Goal: Task Accomplishment & Management: Manage account settings

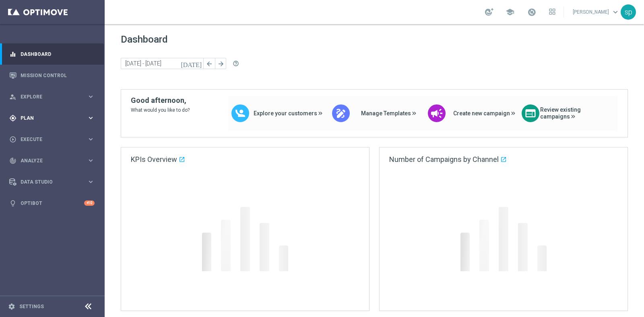
click at [25, 115] on div "gps_fixed Plan" at bounding box center [48, 118] width 78 height 7
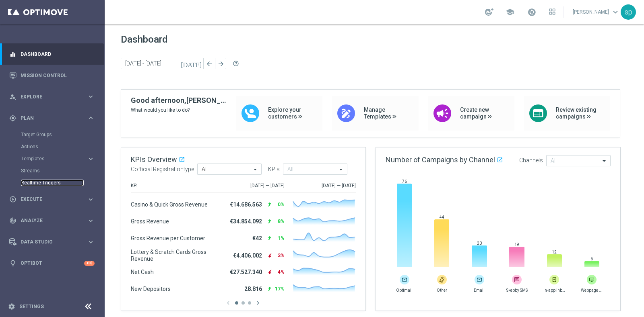
click at [49, 181] on link "Realtime Triggers" at bounding box center [52, 183] width 63 height 6
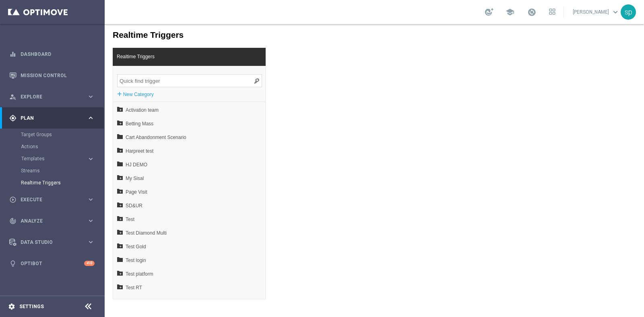
click at [10, 309] on icon "settings" at bounding box center [11, 306] width 7 height 7
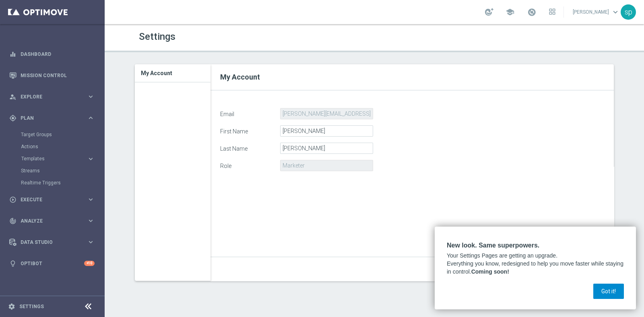
click at [601, 289] on button "Got it!" at bounding box center [608, 291] width 31 height 15
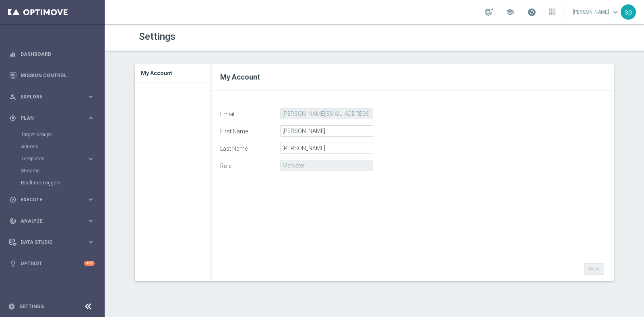
click at [536, 11] on span at bounding box center [531, 12] width 9 height 9
click at [514, 14] on span "school" at bounding box center [509, 12] width 9 height 9
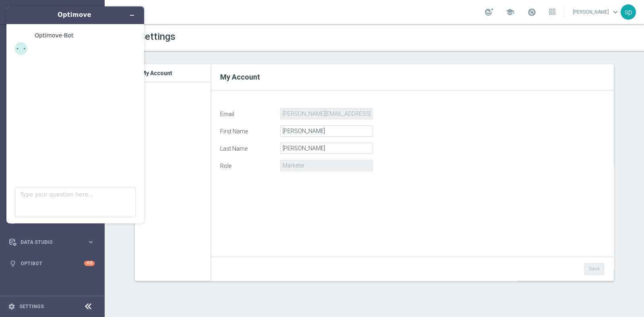
click at [601, 19] on div "sara parisi keyboard_arrow_down sp" at bounding box center [604, 11] width 64 height 15
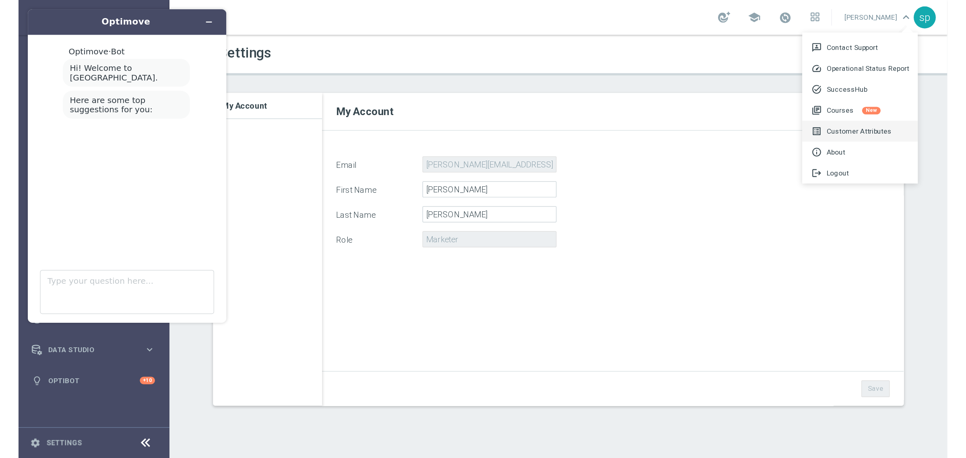
scroll to position [18, 0]
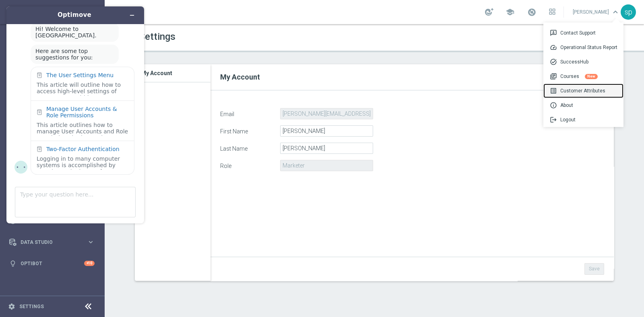
click at [587, 89] on div "list_alt Customer Attributes" at bounding box center [583, 91] width 80 height 14
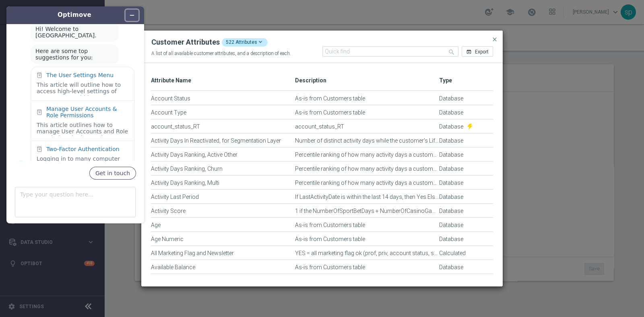
click at [129, 15] on button "Minimize widget" at bounding box center [132, 15] width 13 height 11
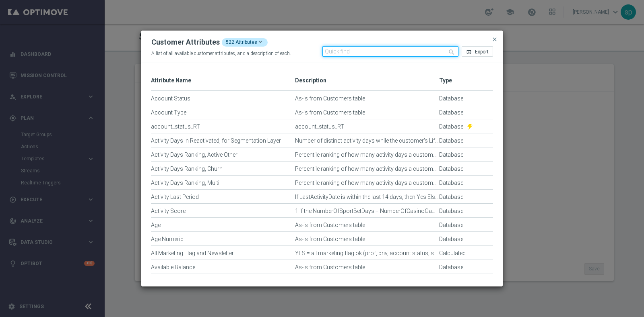
click at [327, 53] on input "text" at bounding box center [390, 51] width 136 height 10
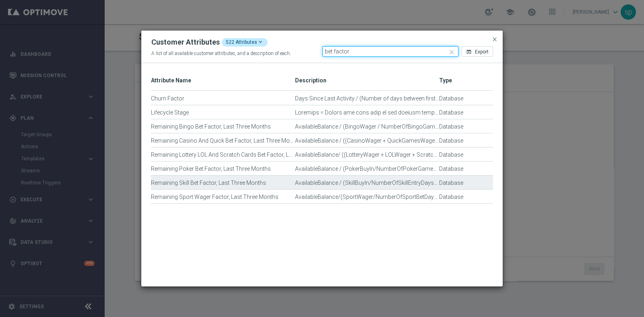
type input "bet factor"
click at [408, 181] on div "AvailableBalance / (SkillBuyIn/NumberOfSkillEntryDays), last 90 days" at bounding box center [367, 187] width 144 height 14
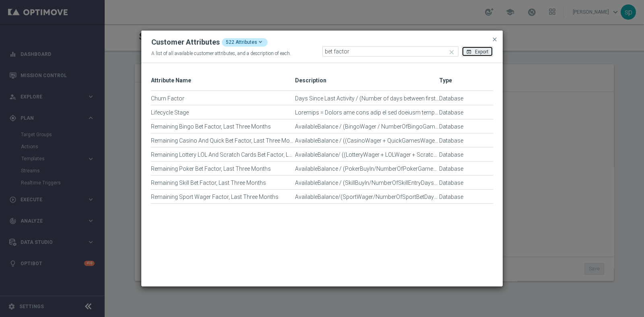
click at [479, 51] on span "Export" at bounding box center [482, 52] width 14 height 6
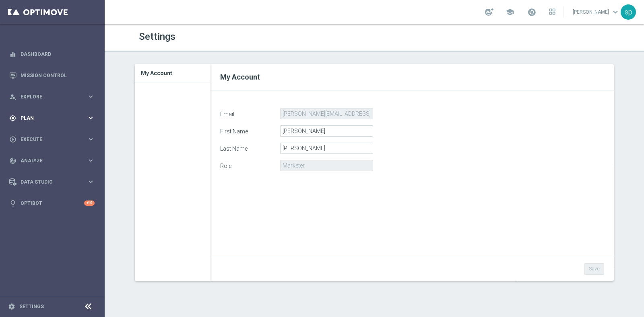
click at [30, 113] on div "gps_fixed Plan keyboard_arrow_right" at bounding box center [52, 117] width 104 height 21
click at [35, 133] on link "Target Groups" at bounding box center [52, 135] width 63 height 6
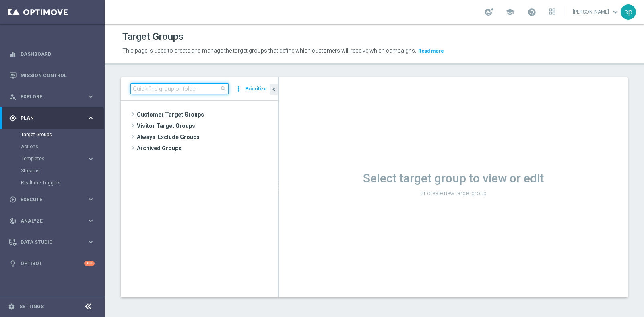
click at [166, 92] on input at bounding box center [179, 88] width 98 height 11
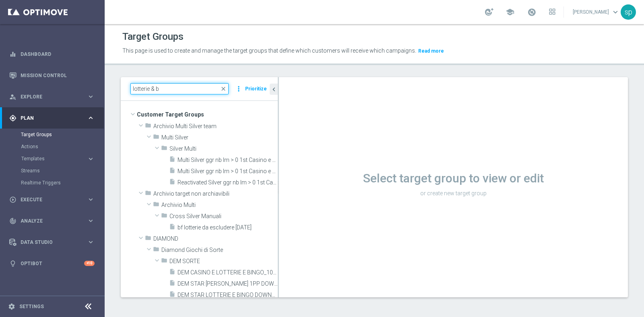
type input "lotterie & b"
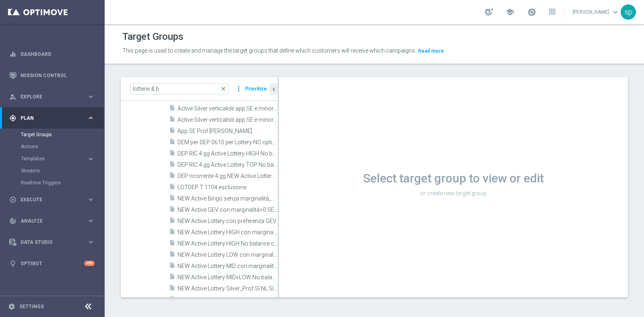
scroll to position [1694, 0]
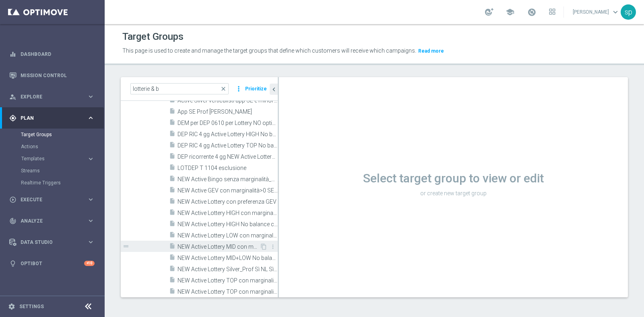
click at [218, 246] on span "NEW Active Lottery MID con marginalità>0_Flag NL" at bounding box center [218, 247] width 82 height 7
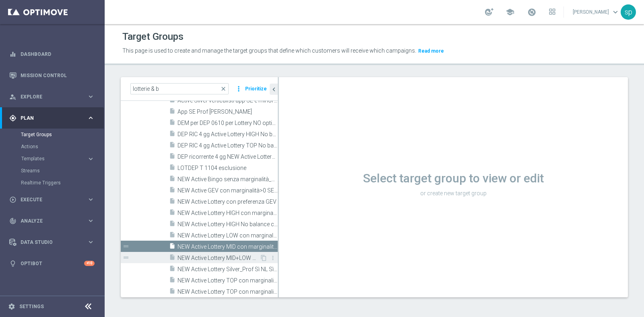
click at [217, 255] on span "NEW Active Lottery MID+LOW No balance_con marginalità>0 manuale_senza flag NL" at bounding box center [218, 258] width 82 height 7
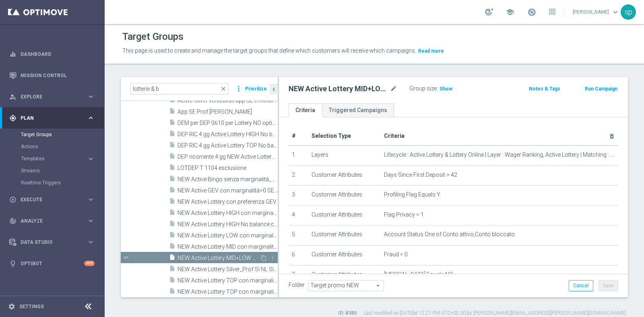
type textarea "1 and 2 and 3 and 4 and 5 and 6 and 7 and 8 and 10 and 17 and (9 or 11 or 12 or…"
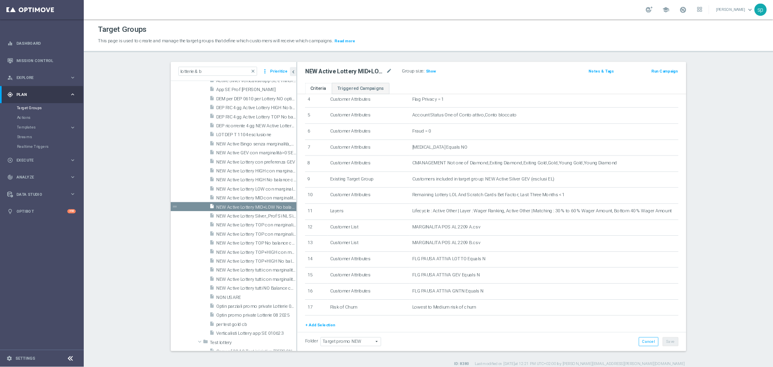
scroll to position [91, 0]
drag, startPoint x: 256, startPoint y: 93, endPoint x: 19, endPoint y: 97, distance: 237.4
click at [19, 97] on main "equalizer Dashboard Mission Control" at bounding box center [483, 229] width 966 height 458
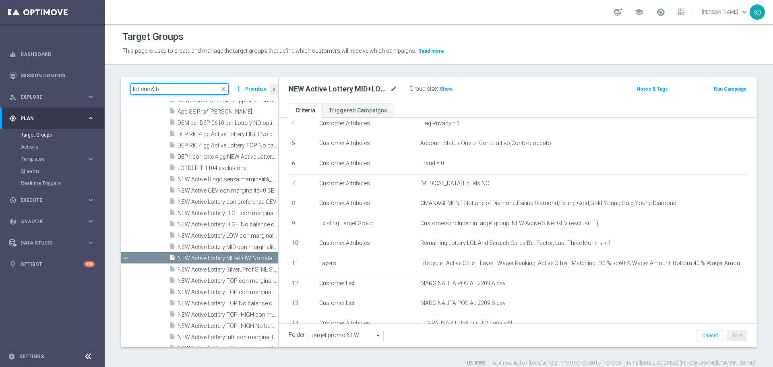
click at [184, 86] on input "lotterie & b" at bounding box center [179, 88] width 98 height 11
type input "l"
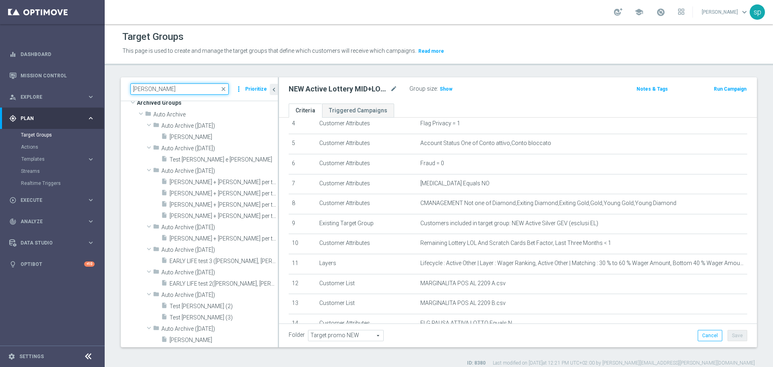
scroll to position [265, 0]
type input "SARA"
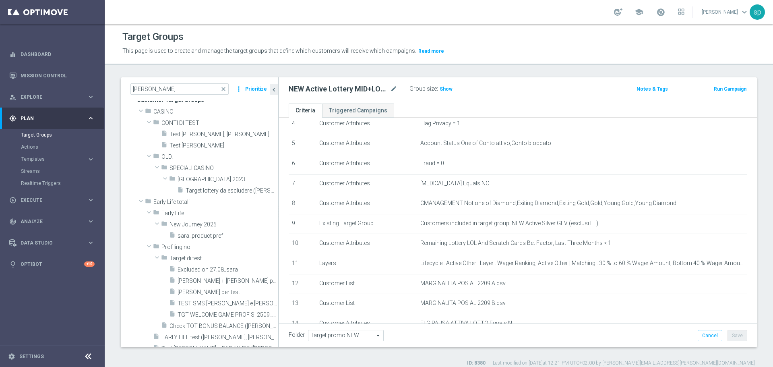
scroll to position [0, 0]
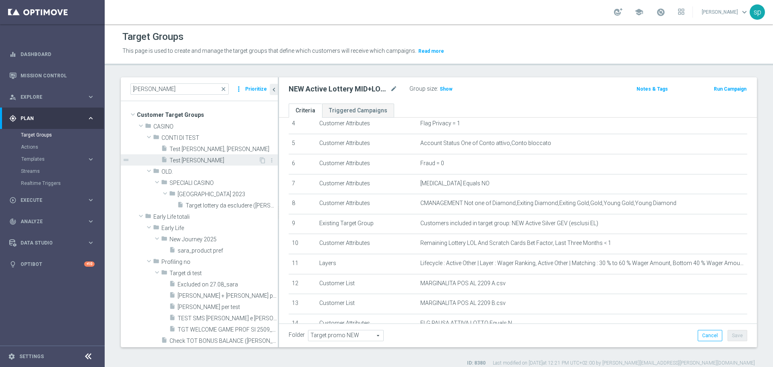
click at [214, 157] on span "Test conto Sara" at bounding box center [213, 160] width 89 height 7
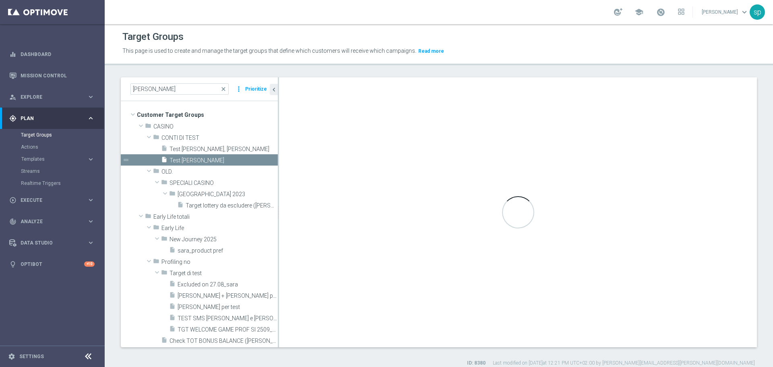
checkbox input "false"
type input "CONTI DI TEST"
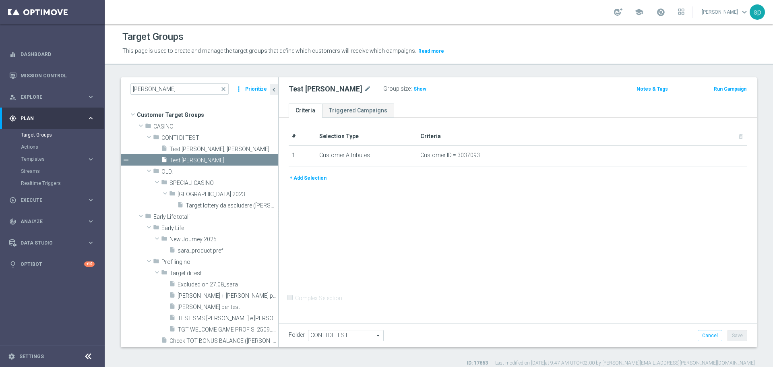
click at [305, 178] on button "+ Add Selection" at bounding box center [308, 177] width 39 height 9
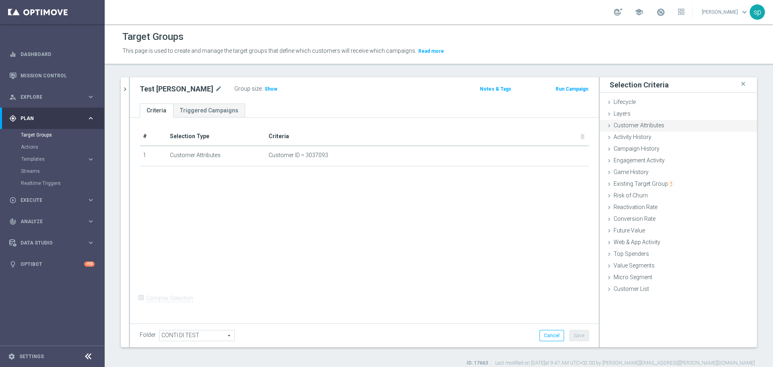
click at [642, 122] on span "Customer Attributes" at bounding box center [638, 125] width 51 height 6
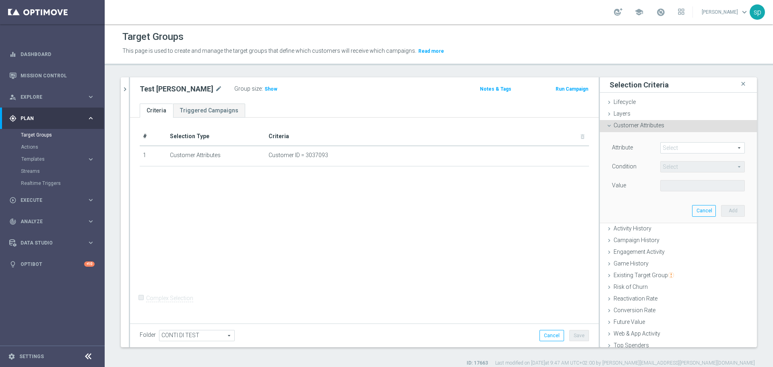
click at [643, 148] on span at bounding box center [702, 147] width 84 height 10
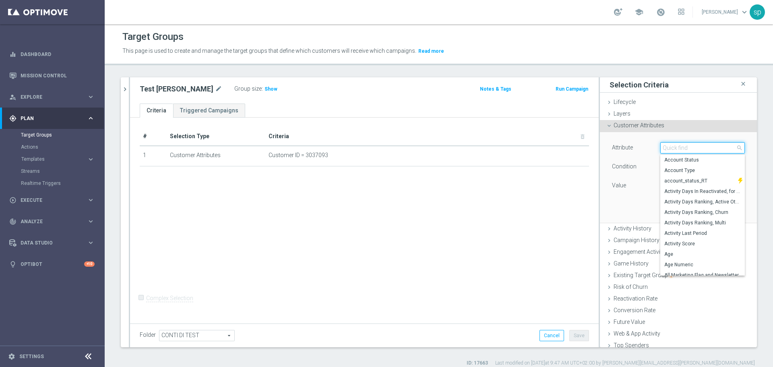
click at [643, 148] on input "search" at bounding box center [702, 147] width 84 height 11
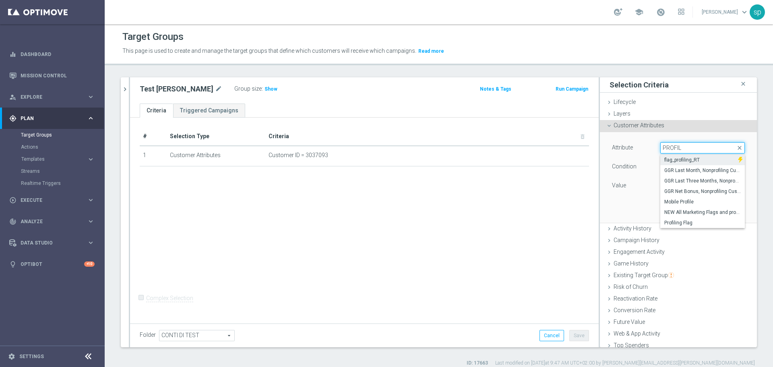
type input "PROFIL"
click at [643, 159] on span "flag_profiling_RT" at bounding box center [699, 160] width 70 height 6
type input "flag_profiling_RT"
type input "Equals"
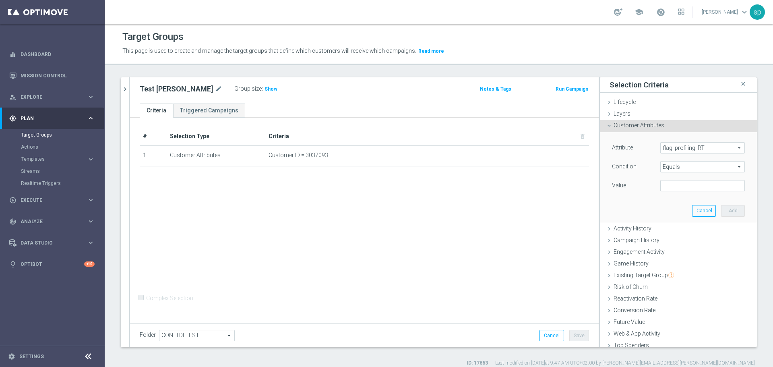
drag, startPoint x: 700, startPoint y: 149, endPoint x: 672, endPoint y: 147, distance: 28.3
click at [643, 147] on span "flag_profiling_RT" at bounding box center [702, 147] width 84 height 10
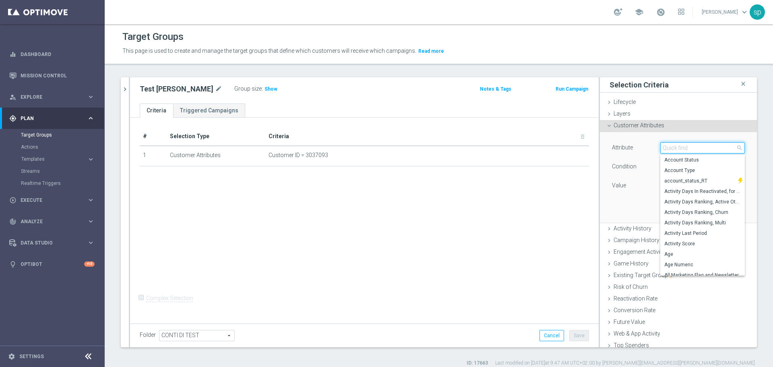
click at [643, 147] on input "search" at bounding box center [702, 147] width 84 height 11
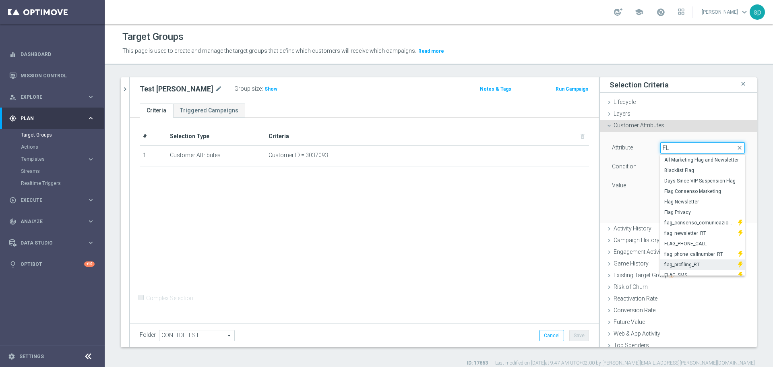
type input "F"
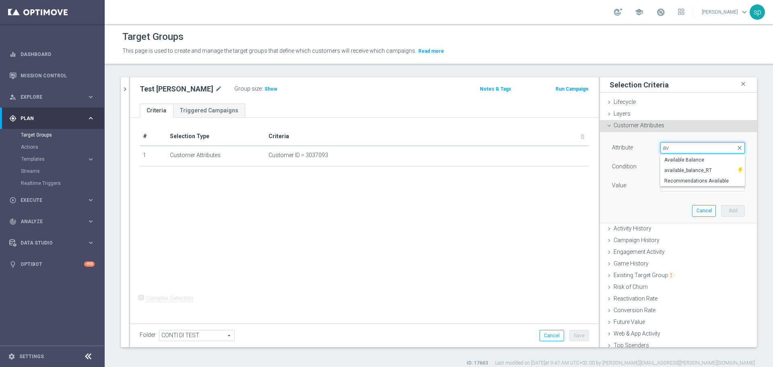
type input "a"
type input "b"
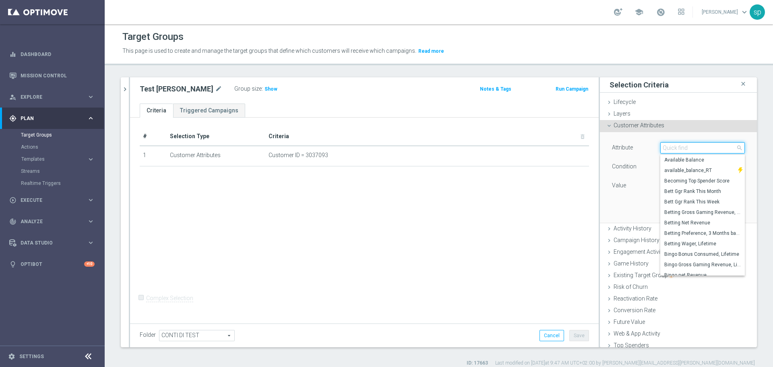
type input "E"
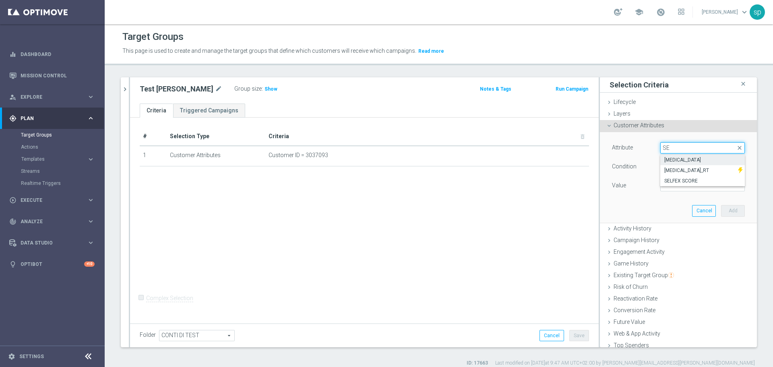
type input "S"
type input "C"
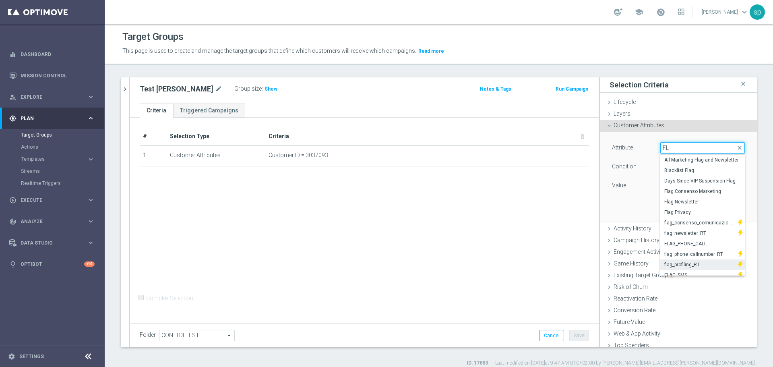
type input "F"
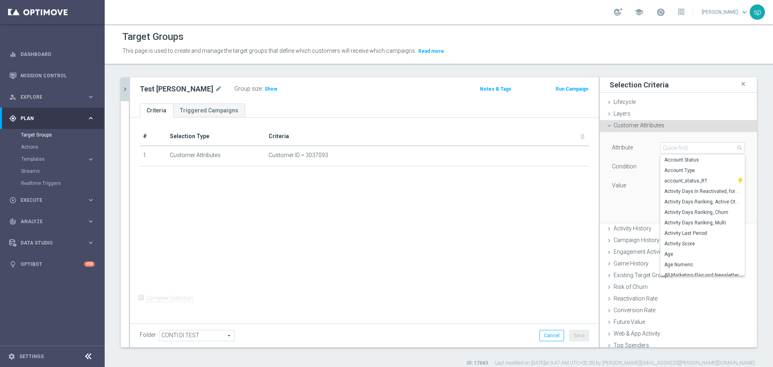
click at [123, 89] on icon "chevron_right" at bounding box center [125, 89] width 8 height 8
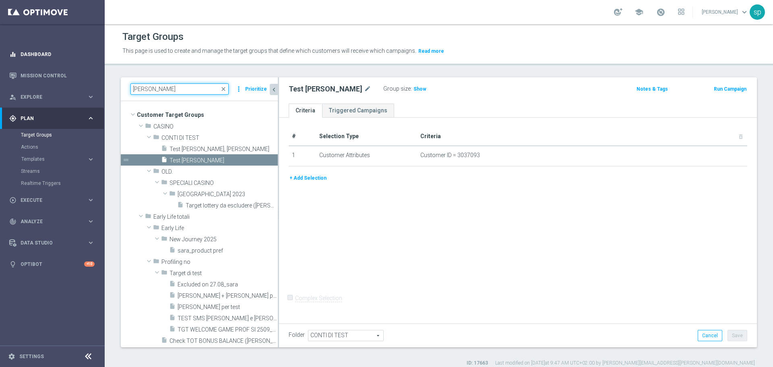
drag, startPoint x: 162, startPoint y: 87, endPoint x: 0, endPoint y: 60, distance: 163.9
click at [0, 60] on main "equalizer Dashboard Mission Control" at bounding box center [386, 183] width 773 height 367
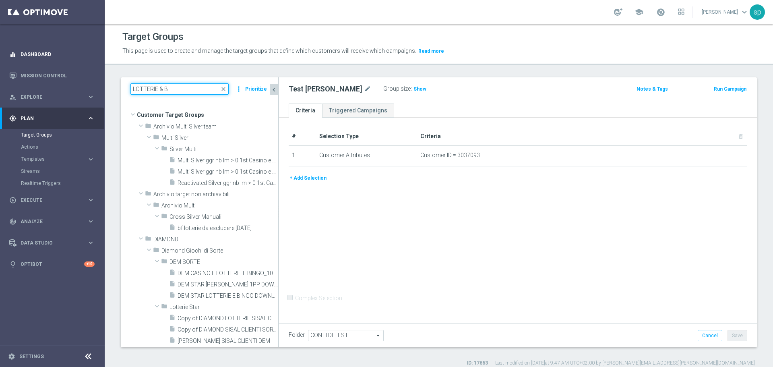
type input "LOTTERIE & B"
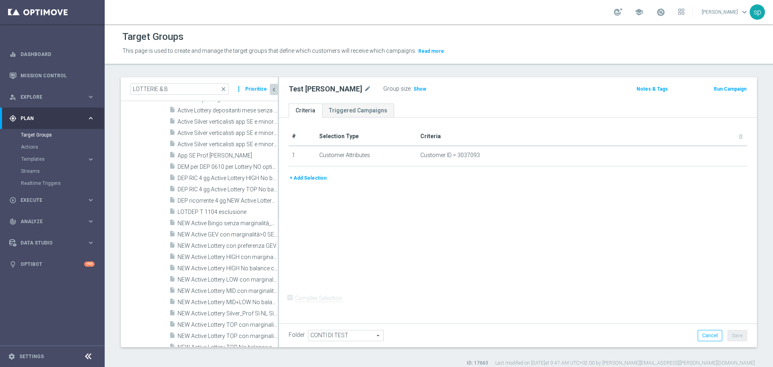
scroll to position [1663, 0]
click at [211, 302] on span "NEW Active Lottery Silver_Prof Sì NL Sì_con pausa gioco lotterie (esclusi EL)_m…" at bounding box center [218, 301] width 82 height 7
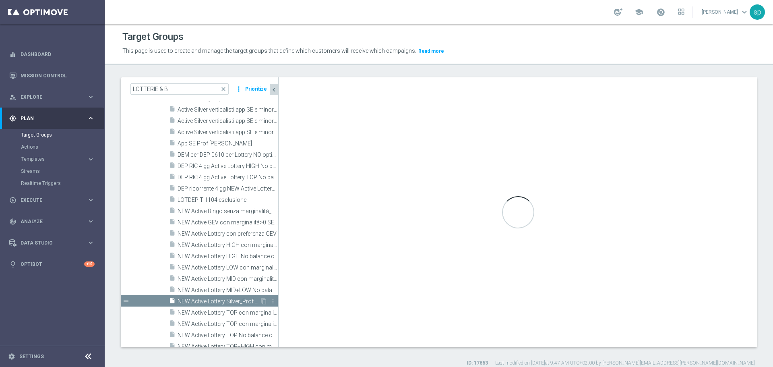
checkbox input "true"
type input "Target promo NEW"
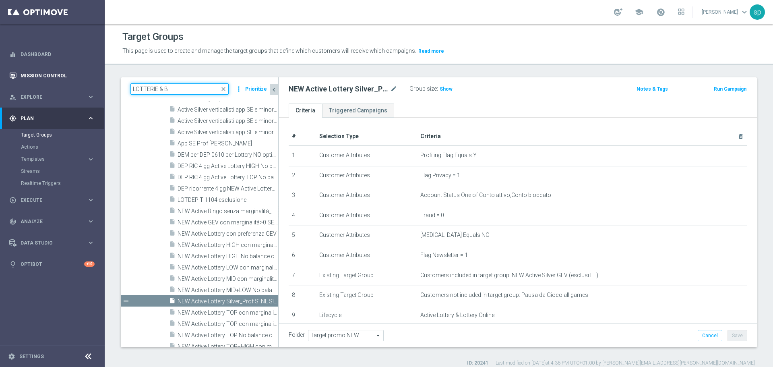
drag, startPoint x: 81, startPoint y: 91, endPoint x: 65, endPoint y: 82, distance: 17.8
click at [65, 82] on main "equalizer Dashboard Mission Control" at bounding box center [386, 183] width 773 height 367
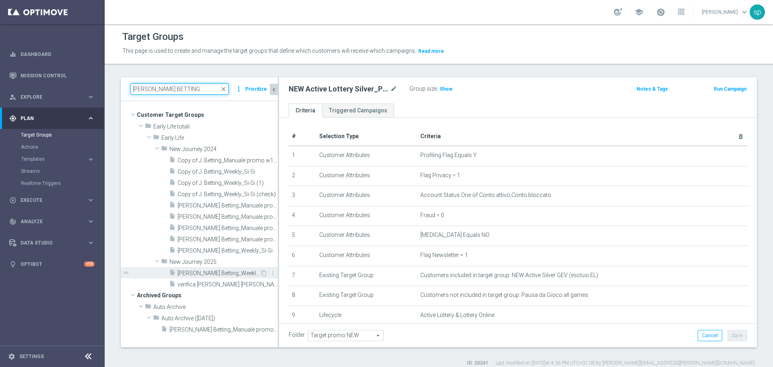
type input "J. BETTING"
click at [214, 271] on span "J. Betting_Weekly_Si-Si reg 8-16" at bounding box center [218, 273] width 82 height 7
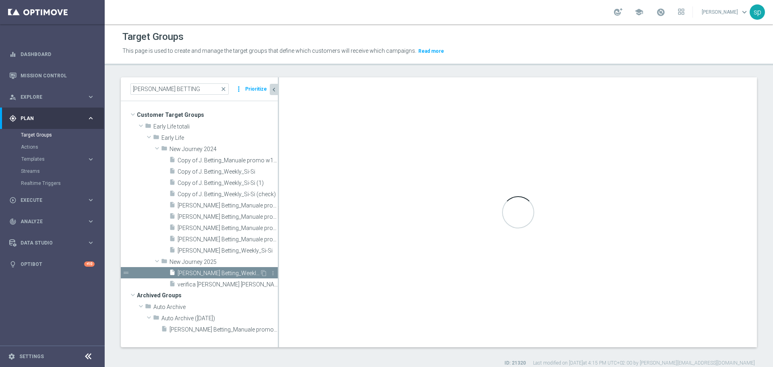
checkbox input "false"
type input "New Journey 2025"
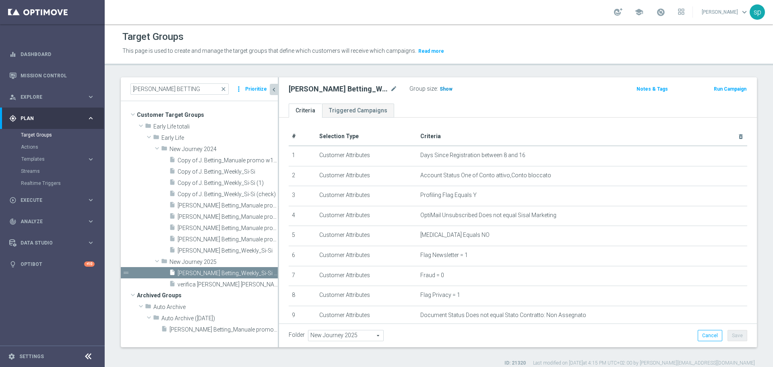
click at [442, 86] on span "Show" at bounding box center [445, 89] width 13 height 6
click at [392, 86] on icon "mode_edit" at bounding box center [393, 89] width 7 height 10
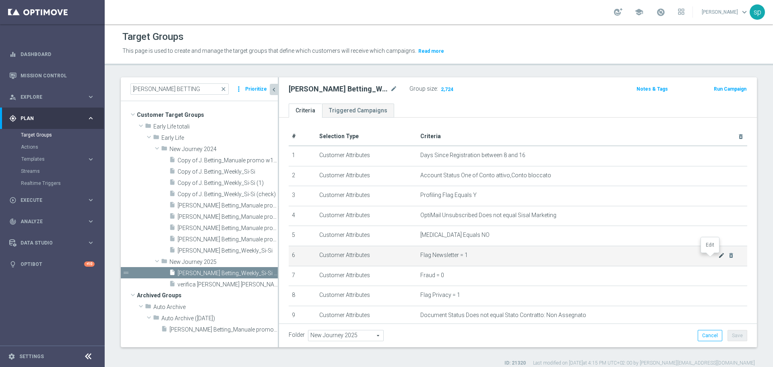
click at [643, 256] on icon "mode_edit" at bounding box center [721, 255] width 6 height 6
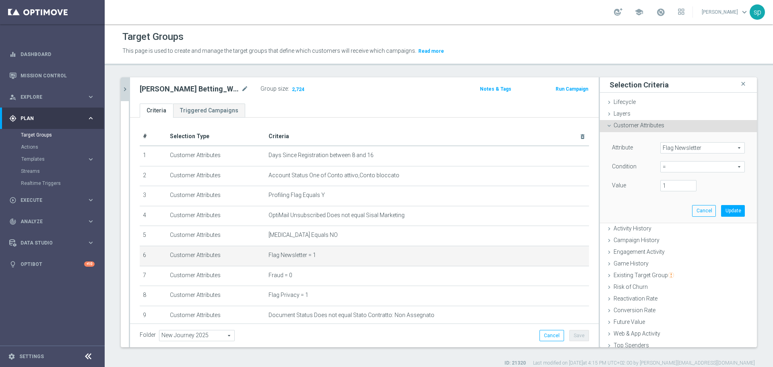
click at [643, 144] on span "Flag Newsletter" at bounding box center [702, 147] width 84 height 10
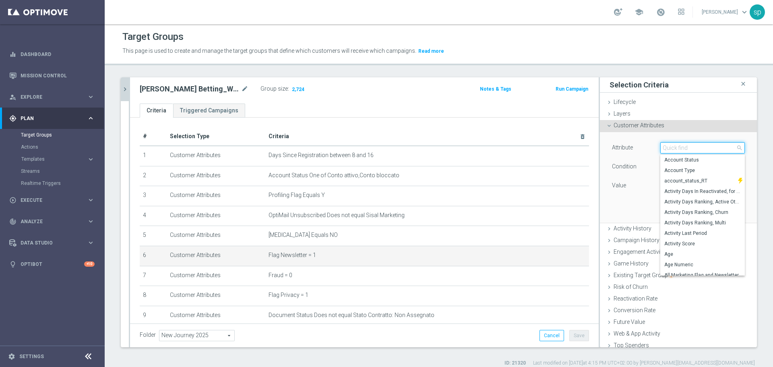
click at [643, 144] on input "search" at bounding box center [702, 147] width 84 height 11
type input "rt"
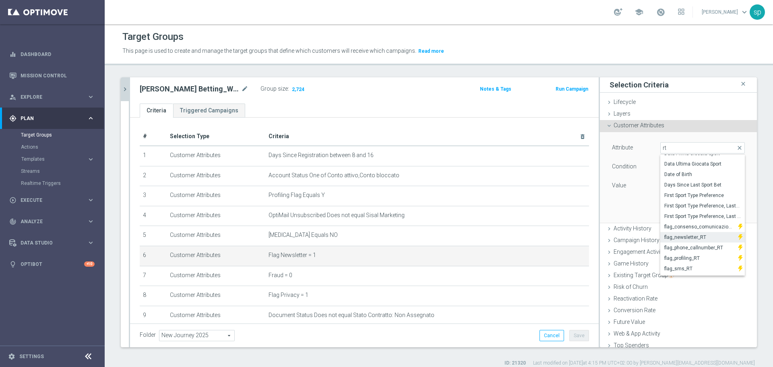
click at [643, 236] on span "flag_newsletter_RT" at bounding box center [699, 237] width 70 height 6
type input "flag_newsletter_RT"
type input "Equals"
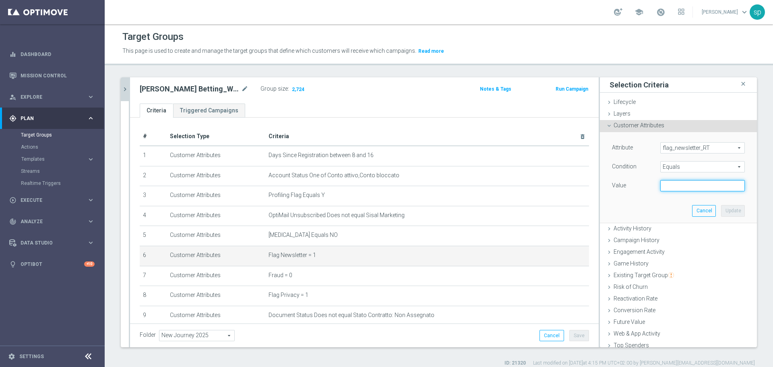
click at [643, 186] on input "text" at bounding box center [702, 185] width 84 height 11
type input "1"
click at [643, 211] on button "Update" at bounding box center [733, 210] width 24 height 11
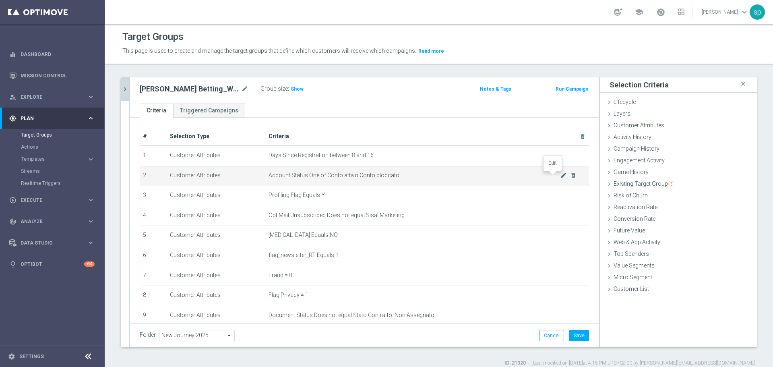
click at [560, 175] on icon "mode_edit" at bounding box center [563, 175] width 6 height 6
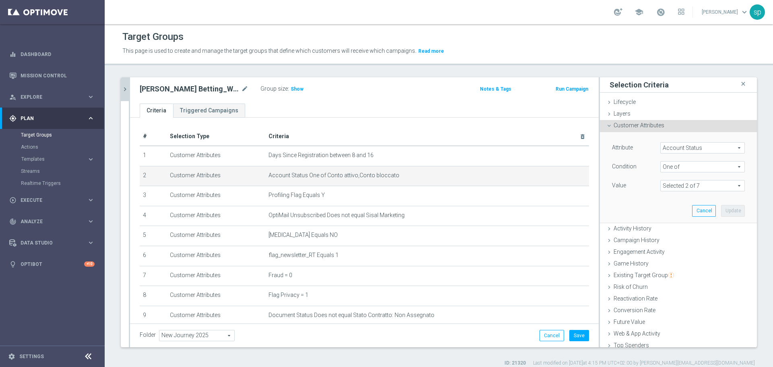
click at [643, 146] on span "Account Status" at bounding box center [702, 147] width 84 height 10
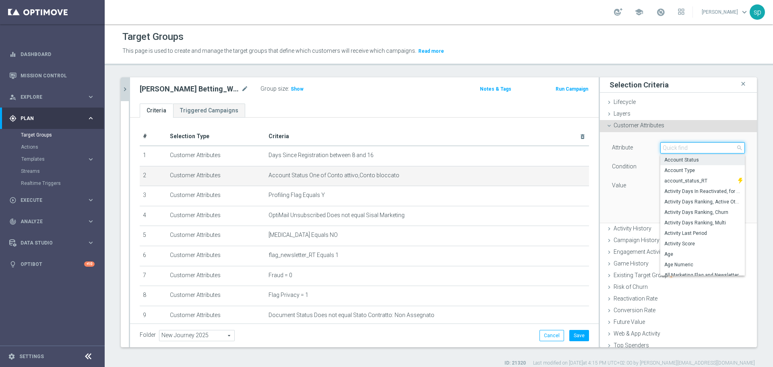
click at [643, 146] on input "search" at bounding box center [702, 147] width 84 height 11
click at [643, 182] on span "account_status_RT" at bounding box center [699, 180] width 70 height 6
type input "account_status_RT"
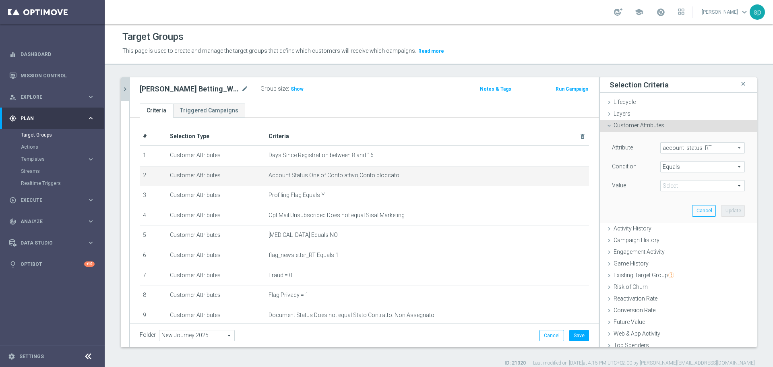
click at [643, 167] on span "Equals" at bounding box center [702, 166] width 84 height 10
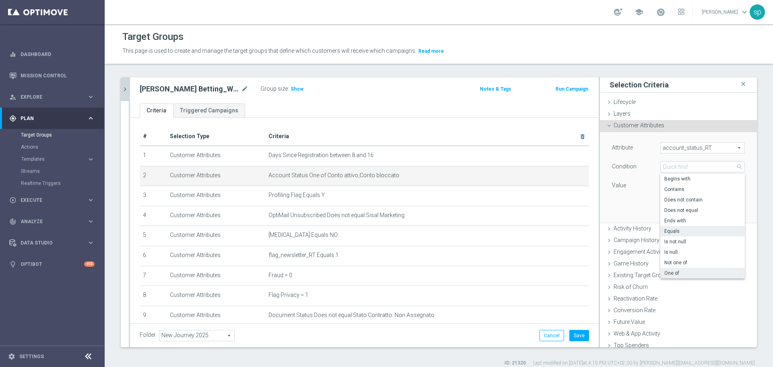
click at [643, 271] on span "One of" at bounding box center [702, 273] width 76 height 6
type input "One of"
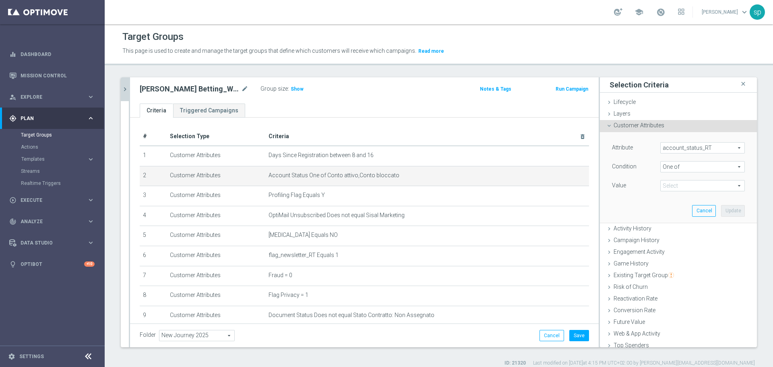
click at [643, 188] on span at bounding box center [702, 185] width 84 height 10
click at [643, 220] on span "Conto attivo" at bounding box center [707, 218] width 73 height 6
click at [643, 220] on input "Conto attivo" at bounding box center [668, 218] width 5 height 5
checkbox input "true"
type input "Conto attivo"
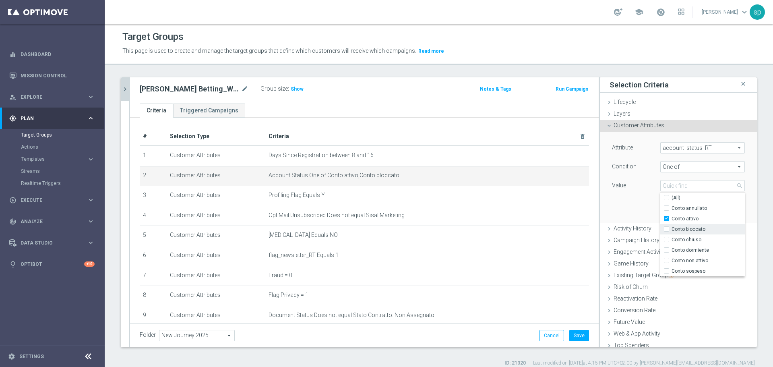
click at [643, 229] on span "Conto bloccato" at bounding box center [707, 229] width 73 height 6
click at [643, 229] on input "Conto bloccato" at bounding box center [668, 229] width 5 height 5
checkbox input "true"
type input "Selected 2 of 7"
click at [616, 206] on div "Attribute account_status_RT account_status_RT arrow_drop_down search Condition …" at bounding box center [678, 177] width 145 height 90
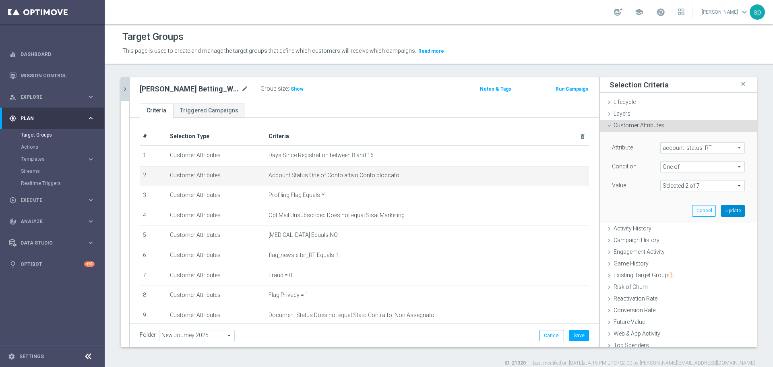
click at [643, 209] on button "Update" at bounding box center [733, 210] width 24 height 11
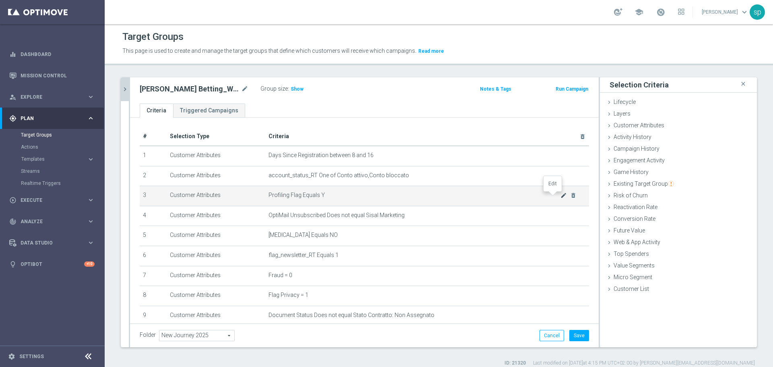
click at [560, 198] on icon "mode_edit" at bounding box center [563, 195] width 6 height 6
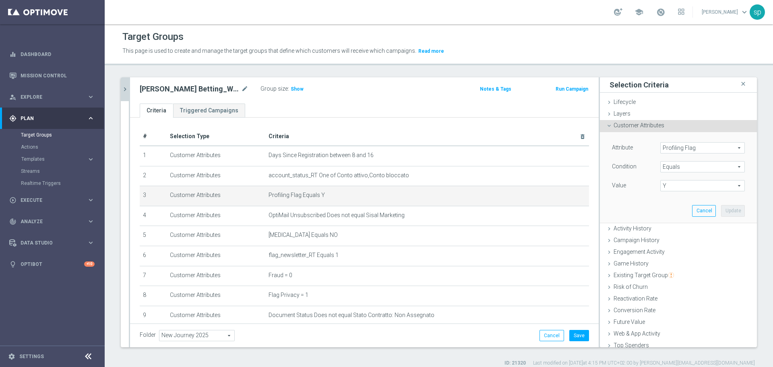
click at [643, 146] on span "Profiling Flag" at bounding box center [702, 147] width 84 height 10
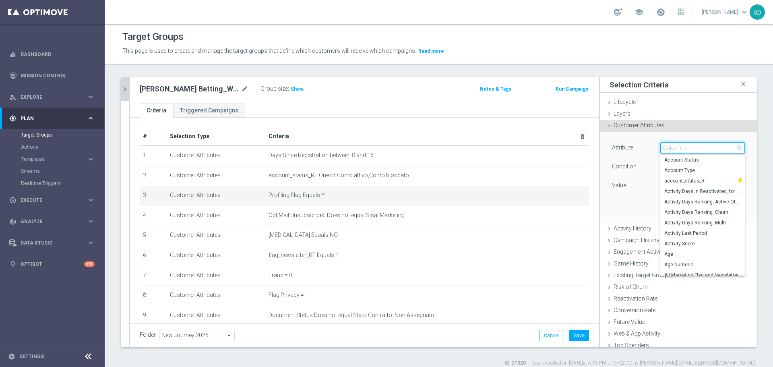
click at [643, 146] on input "search" at bounding box center [702, 147] width 84 height 11
type input "f"
type input "O"
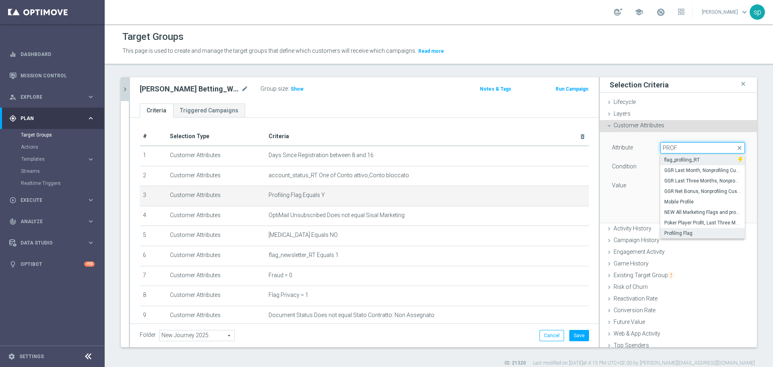
type input "PROF"
click at [643, 163] on span "flag_profiling_RT" at bounding box center [699, 160] width 70 height 6
type input "flag_profiling_RT"
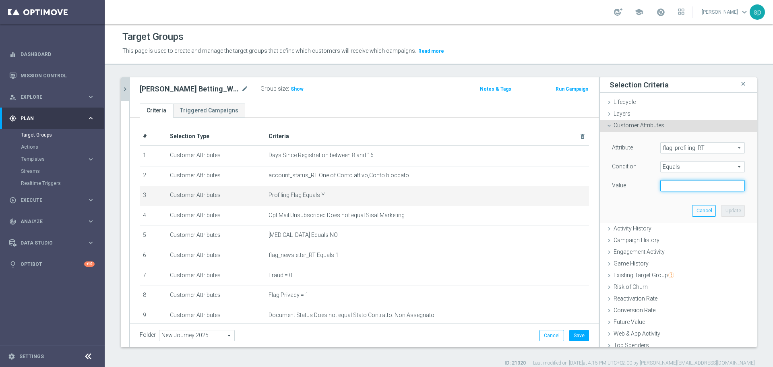
click at [643, 186] on input "text" at bounding box center [702, 185] width 84 height 11
type input "1"
click at [643, 210] on button "Update" at bounding box center [733, 210] width 24 height 11
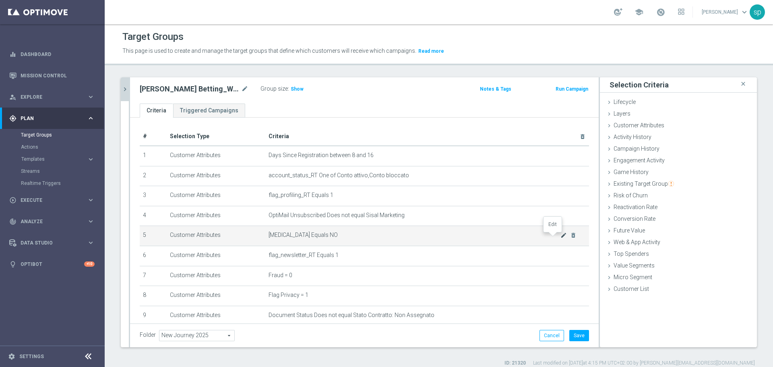
click at [560, 235] on icon "mode_edit" at bounding box center [563, 235] width 6 height 6
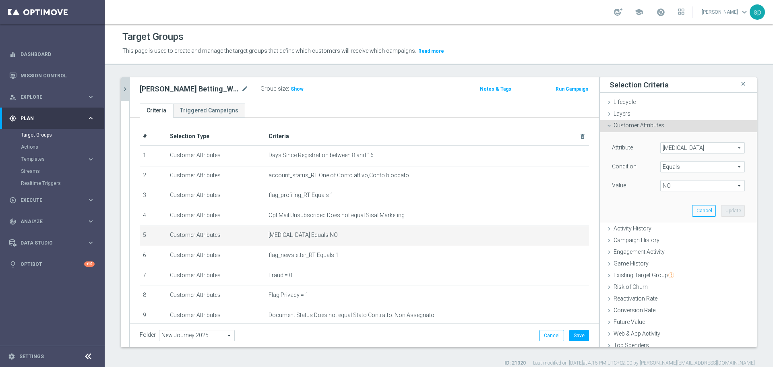
click at [643, 150] on span "Self Exclusion" at bounding box center [702, 147] width 84 height 10
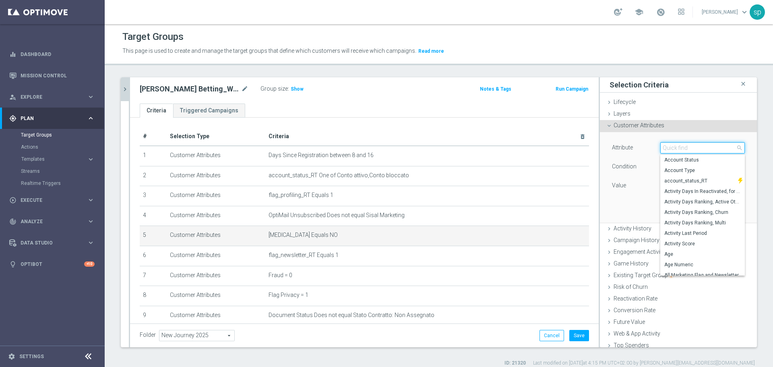
click at [643, 150] on input "search" at bounding box center [702, 147] width 84 height 11
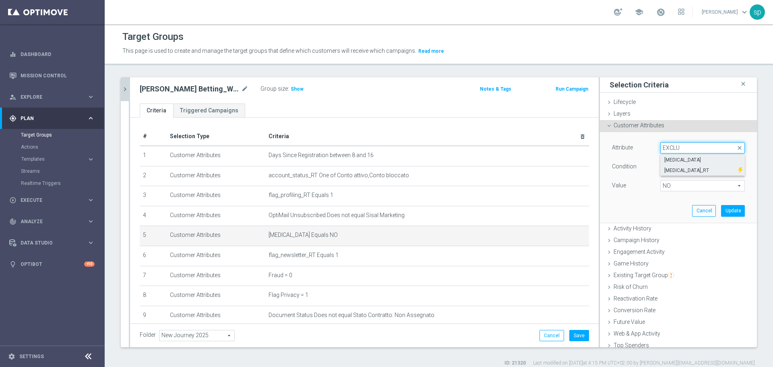
type input "EXCLU"
click at [643, 171] on span "self_exclusion_RT" at bounding box center [699, 170] width 70 height 6
type input "self_exclusion_RT"
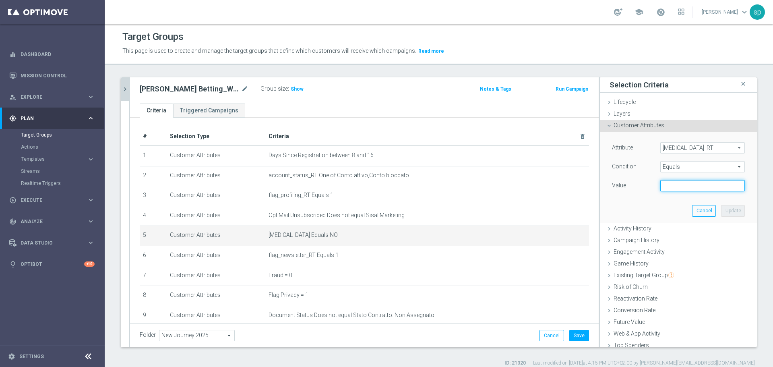
click at [643, 183] on input "text" at bounding box center [702, 185] width 84 height 11
type input "NO"
click at [643, 212] on button "Update" at bounding box center [733, 210] width 24 height 11
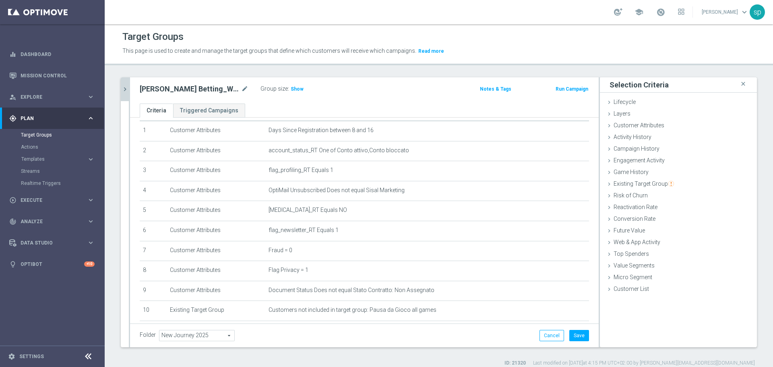
scroll to position [165, 0]
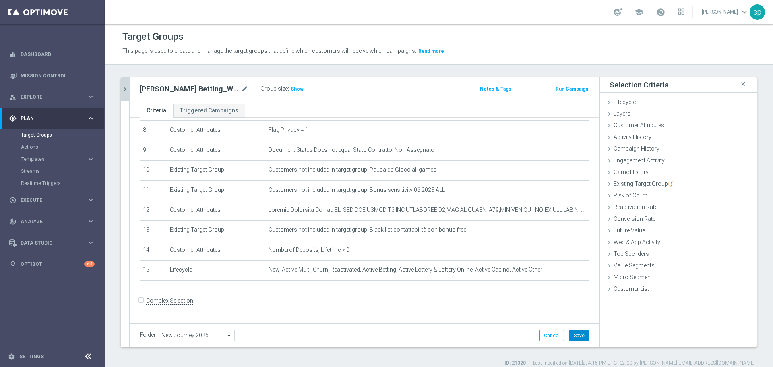
click at [573, 317] on button "Save" at bounding box center [579, 335] width 20 height 11
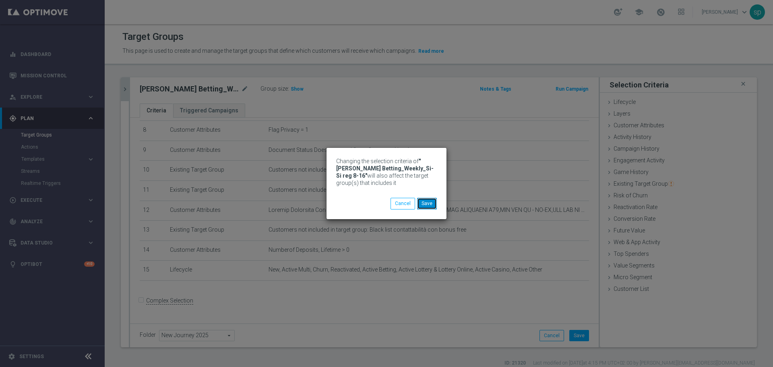
click at [429, 201] on button "Save" at bounding box center [427, 203] width 20 height 11
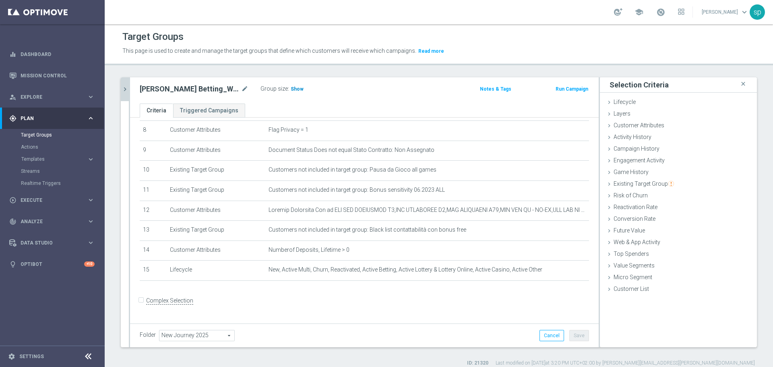
click at [294, 87] on span "Show" at bounding box center [297, 89] width 13 height 6
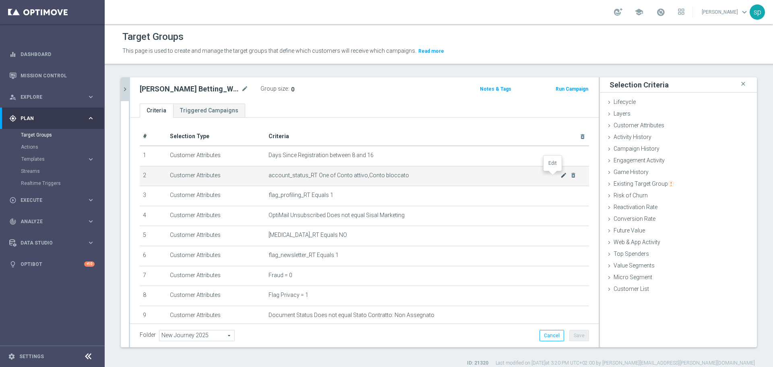
click at [560, 175] on icon "mode_edit" at bounding box center [563, 175] width 6 height 6
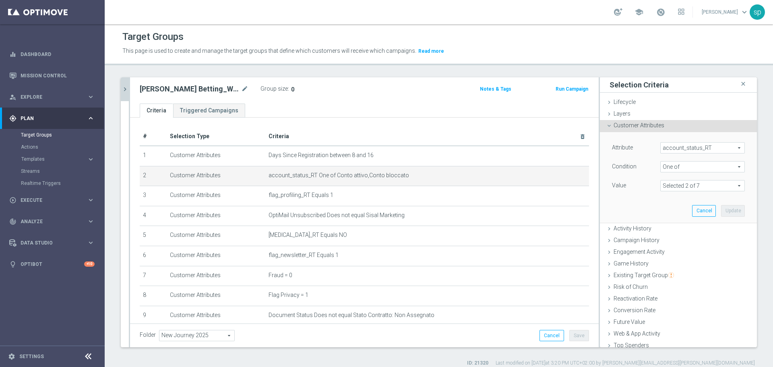
click at [643, 148] on span "account_status_RT" at bounding box center [702, 147] width 84 height 10
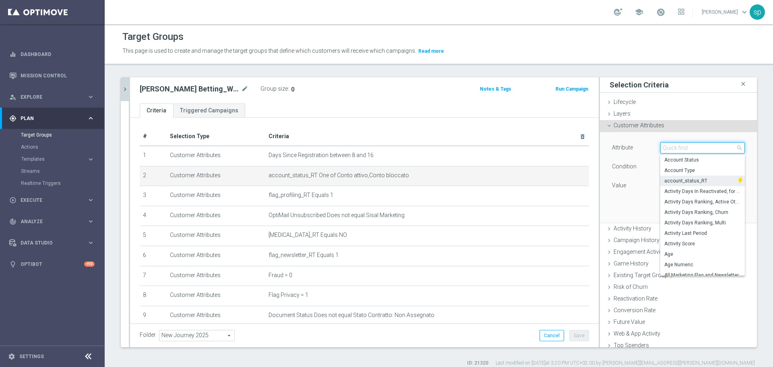
click at [643, 148] on input "search" at bounding box center [702, 147] width 84 height 11
click at [643, 163] on label "Account Status" at bounding box center [702, 160] width 84 height 10
type input "Account Status"
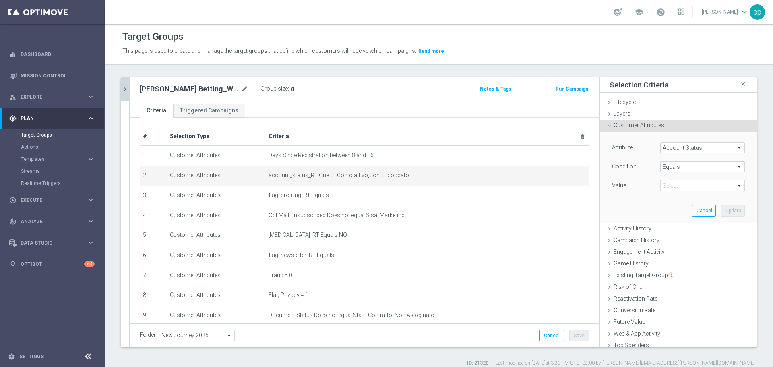
click at [643, 165] on span "Equals" at bounding box center [702, 166] width 84 height 10
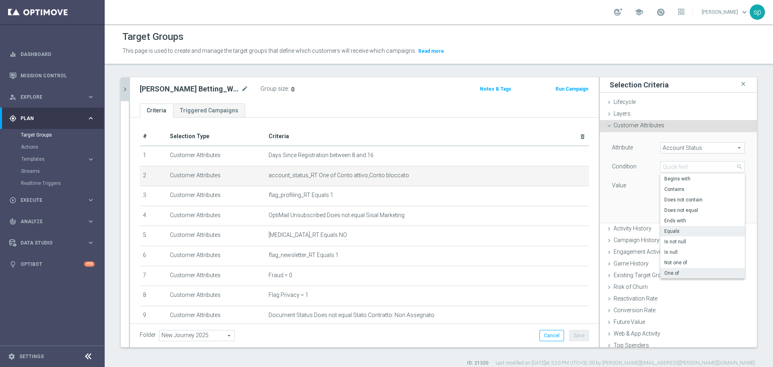
click at [643, 271] on span "One of" at bounding box center [702, 273] width 76 height 6
type input "One of"
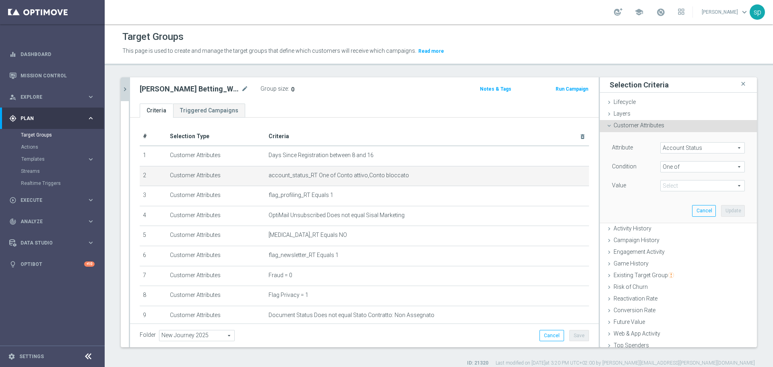
click at [643, 187] on span at bounding box center [702, 185] width 84 height 10
click at [643, 220] on span "Conto attivo" at bounding box center [707, 218] width 73 height 6
click at [643, 220] on input "Conto attivo" at bounding box center [668, 218] width 5 height 5
checkbox input "true"
type input "Conto attivo"
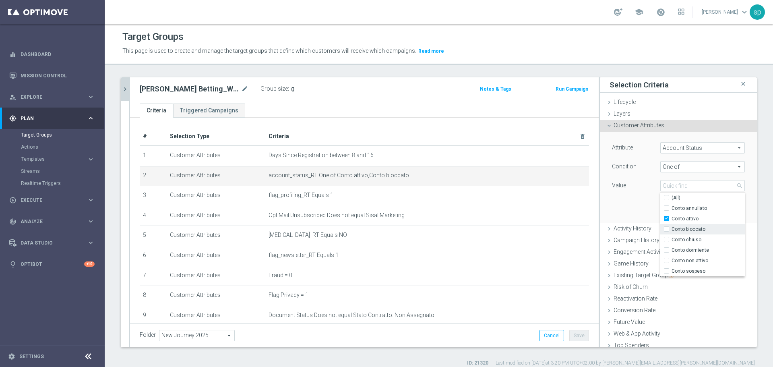
click at [643, 227] on span "Conto bloccato" at bounding box center [707, 229] width 73 height 6
click at [643, 227] on input "Conto bloccato" at bounding box center [668, 229] width 5 height 5
checkbox input "true"
type input "Selected 2 of 7"
click at [620, 212] on div "Attribute Account Status Account Status arrow_drop_down search Condition One of…" at bounding box center [678, 177] width 145 height 90
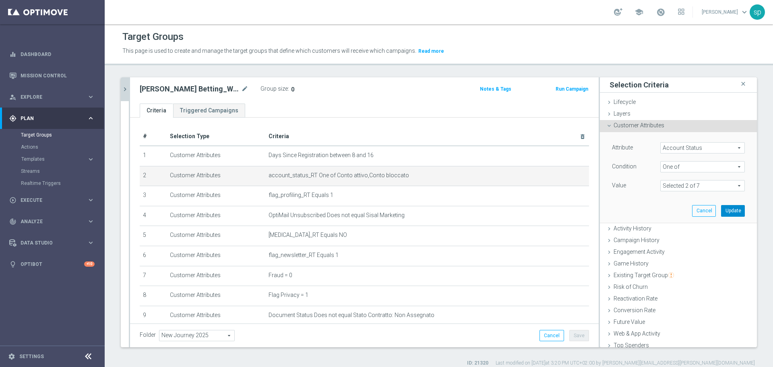
click at [643, 211] on button "Update" at bounding box center [733, 210] width 24 height 11
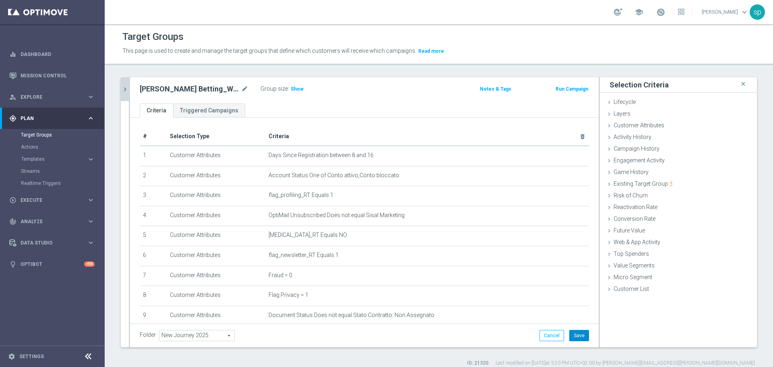
click at [569, 317] on button "Save" at bounding box center [579, 335] width 20 height 11
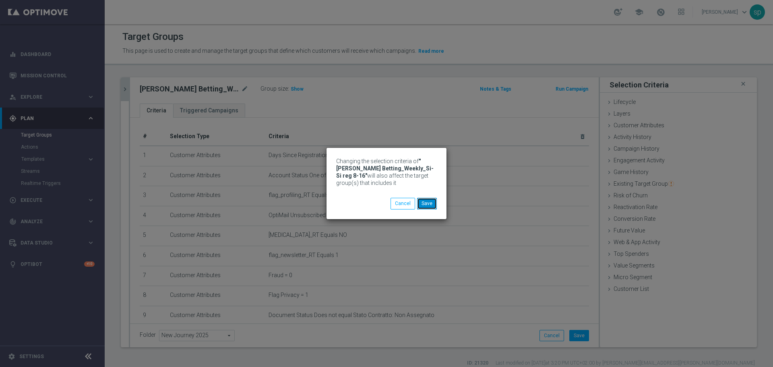
click at [430, 200] on button "Save" at bounding box center [427, 203] width 20 height 11
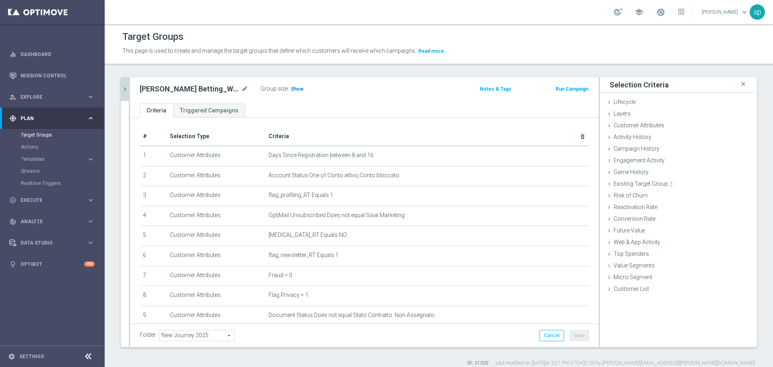
click at [297, 91] on span "Show" at bounding box center [297, 89] width 13 height 6
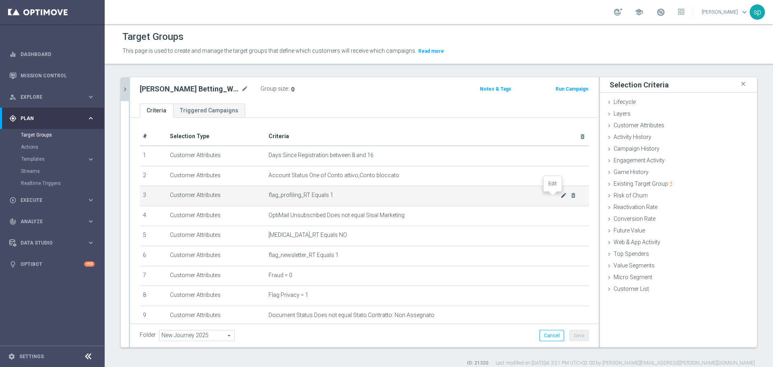
click at [560, 197] on icon "mode_edit" at bounding box center [563, 195] width 6 height 6
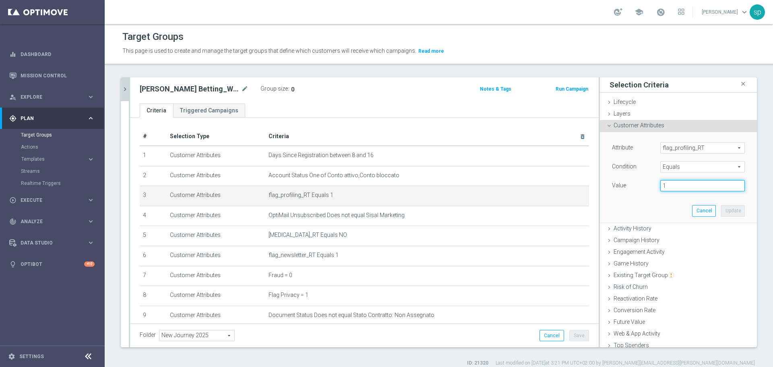
click at [643, 189] on input "1" at bounding box center [702, 185] width 84 height 11
type input "YES"
click at [643, 208] on button "Update" at bounding box center [733, 210] width 24 height 11
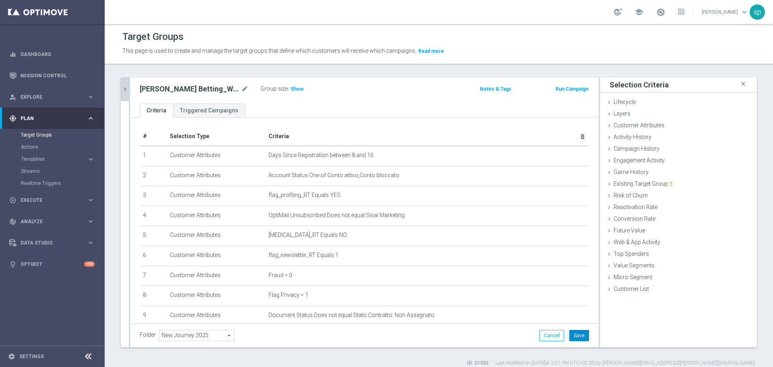
click at [572, 317] on button "Save" at bounding box center [579, 335] width 20 height 11
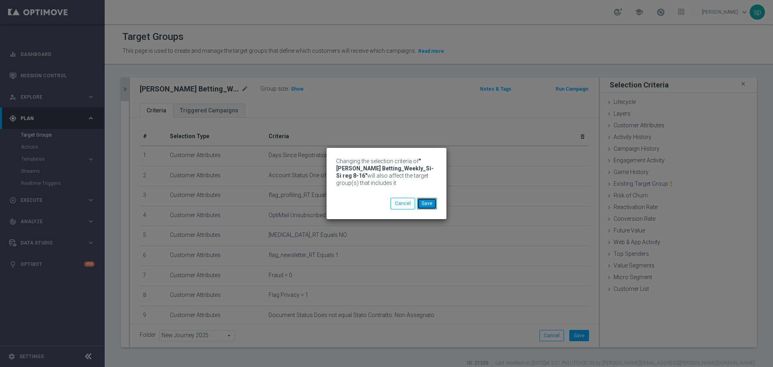
click at [425, 202] on button "Save" at bounding box center [427, 203] width 20 height 11
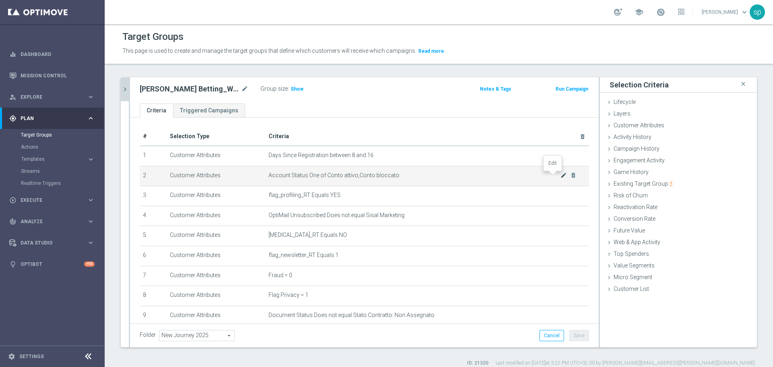
click at [560, 175] on icon "mode_edit" at bounding box center [563, 175] width 6 height 6
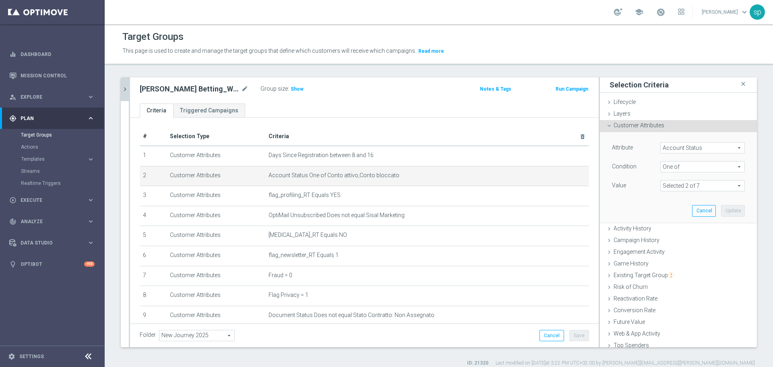
click at [643, 140] on div "Attribute Account Status Account Status arrow_drop_down search Condition One of…" at bounding box center [678, 177] width 145 height 90
click at [643, 146] on span "Account Status" at bounding box center [702, 147] width 84 height 10
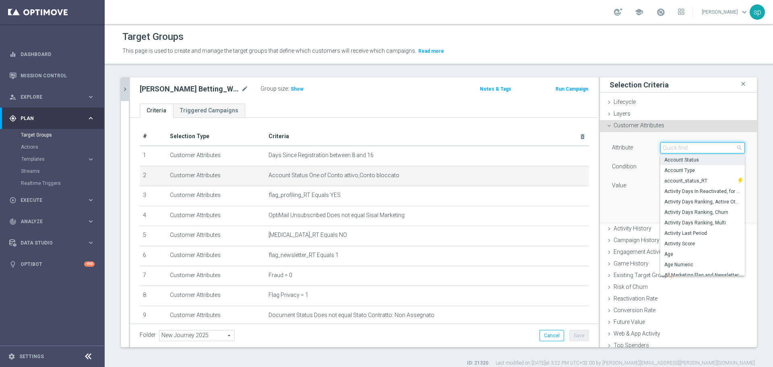
click at [643, 146] on input "search" at bounding box center [702, 147] width 84 height 11
click at [643, 177] on label "account_status_RT" at bounding box center [699, 180] width 78 height 10
type input "account_status_RT"
type input "Equals"
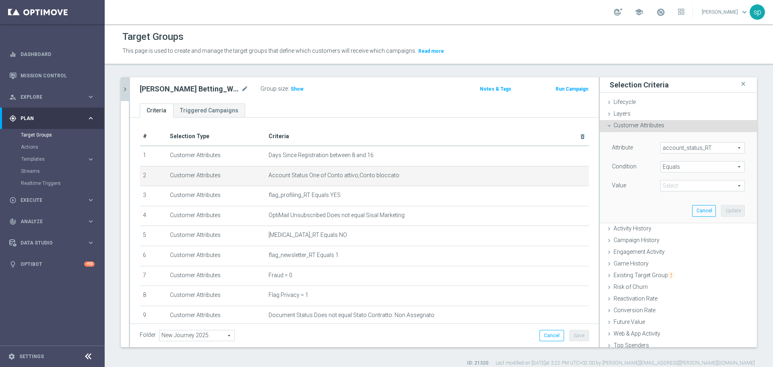
click at [643, 186] on span at bounding box center [702, 185] width 84 height 10
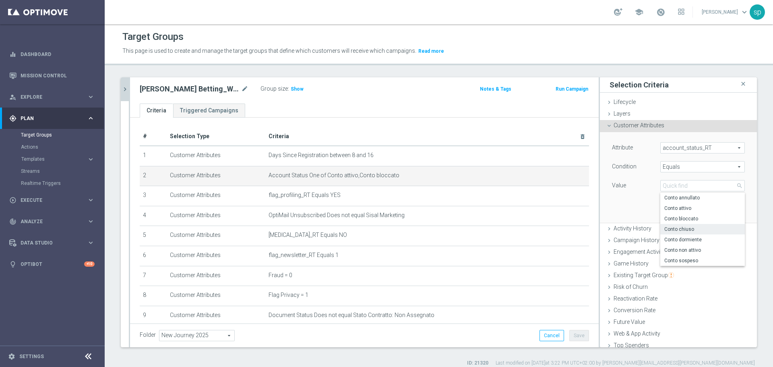
click at [643, 227] on span "Conto chiuso" at bounding box center [702, 229] width 76 height 6
type input "Conto chiuso"
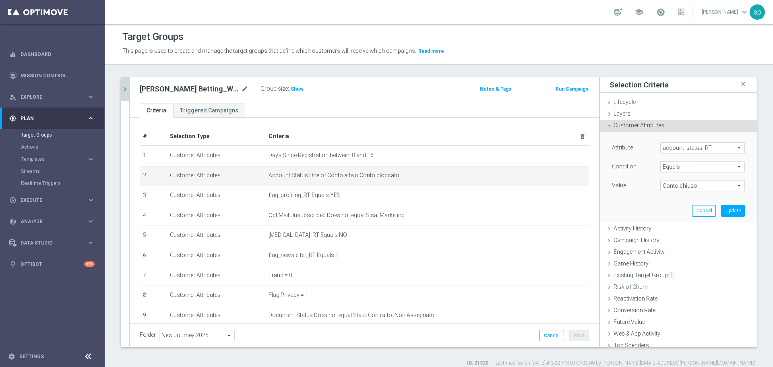
click at [643, 183] on span "Conto chiuso" at bounding box center [702, 185] width 84 height 10
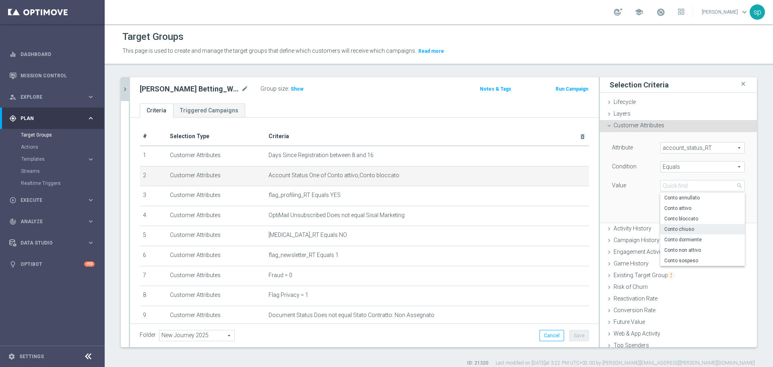
click at [643, 159] on div "Attribute account_status_RT account_status_RT arrow_drop_down search Condition …" at bounding box center [678, 167] width 133 height 51
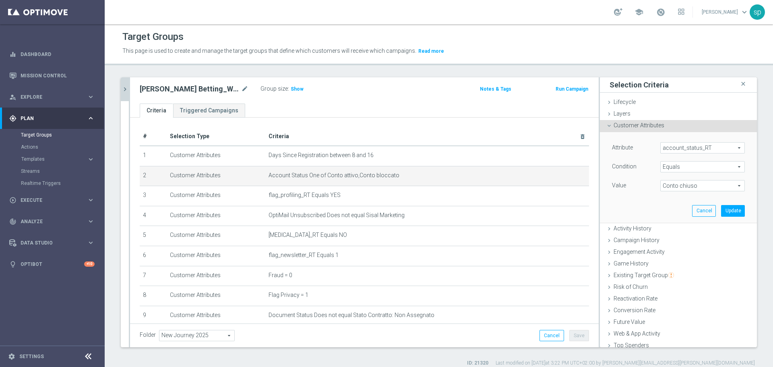
click at [643, 163] on span "Equals" at bounding box center [702, 166] width 84 height 10
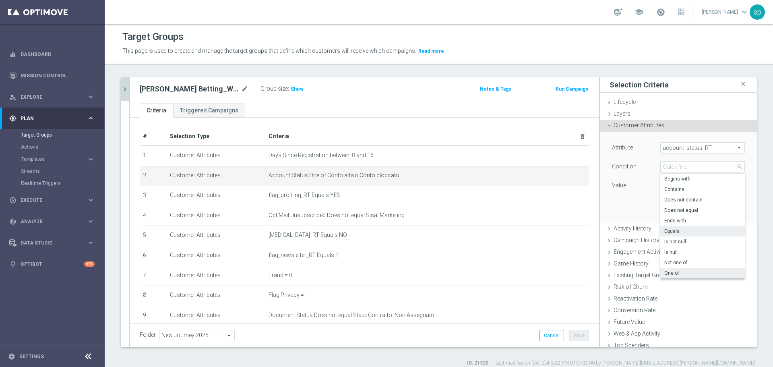
click at [643, 268] on label "One of" at bounding box center [702, 273] width 84 height 10
type input "One of"
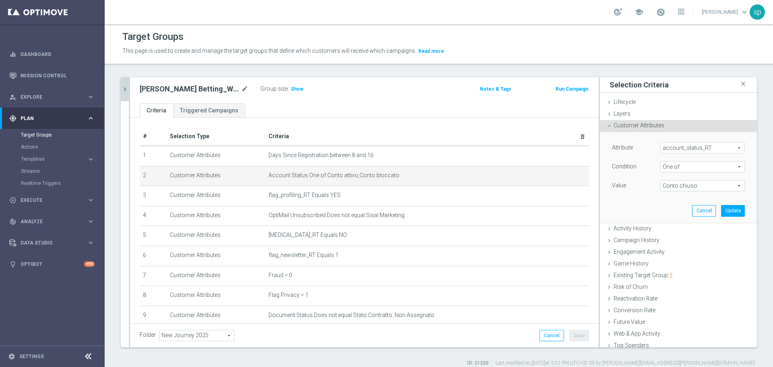
click at [643, 181] on span "Conto chiuso" at bounding box center [702, 185] width 84 height 10
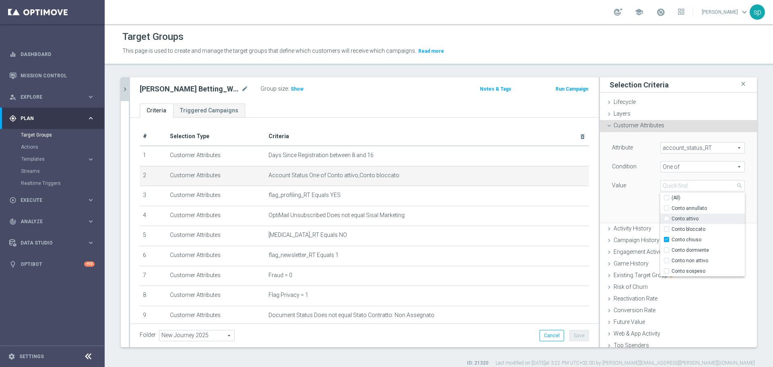
click at [643, 218] on input "Conto attivo" at bounding box center [668, 218] width 5 height 5
checkbox input "true"
type input "Selected 2 of 7"
click at [643, 232] on div "Conto bloccato" at bounding box center [702, 229] width 84 height 10
click at [643, 227] on label "Conto bloccato" at bounding box center [707, 229] width 73 height 10
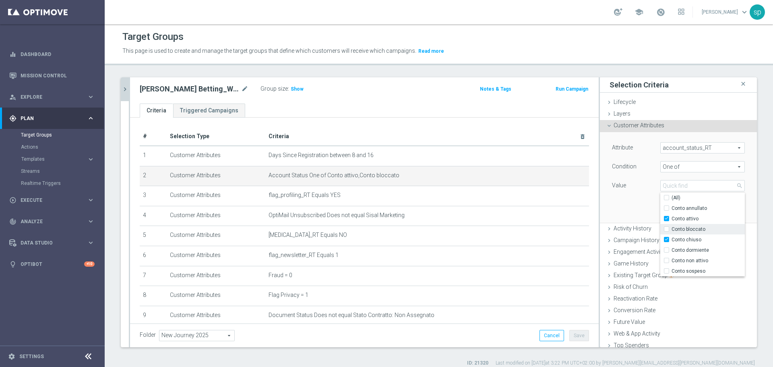
click at [643, 227] on input "Conto bloccato" at bounding box center [668, 229] width 5 height 5
checkbox input "true"
type input "Selected 3 of 7"
click at [643, 238] on label "Conto chiuso" at bounding box center [707, 239] width 73 height 10
click at [643, 238] on input "Conto chiuso" at bounding box center [668, 239] width 5 height 5
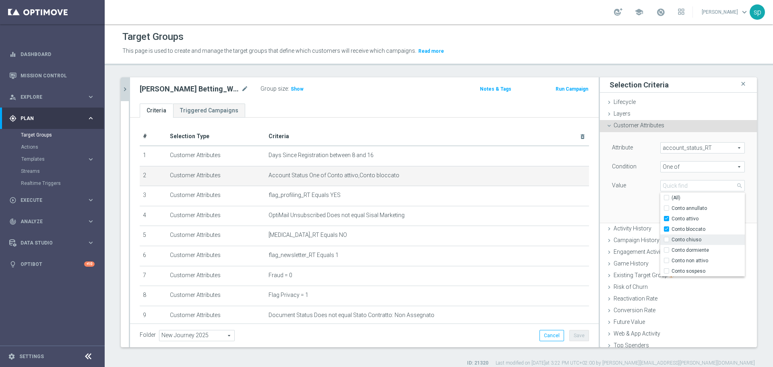
checkbox input "false"
type input "Selected 2 of 7"
click at [625, 204] on div "Attribute account_status_RT account_status_RT arrow_drop_down search Condition …" at bounding box center [678, 177] width 145 height 90
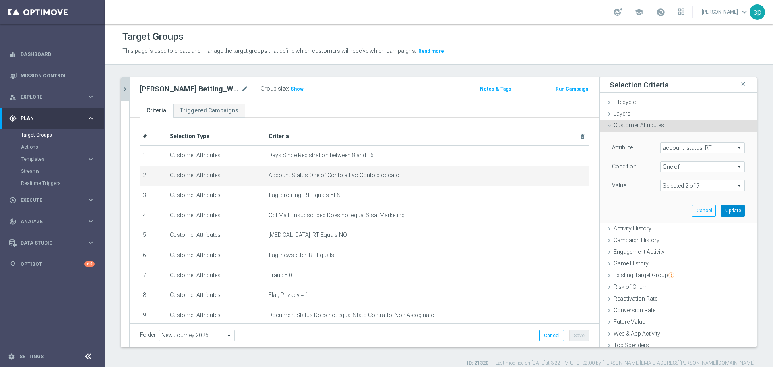
click at [643, 211] on button "Update" at bounding box center [733, 210] width 24 height 11
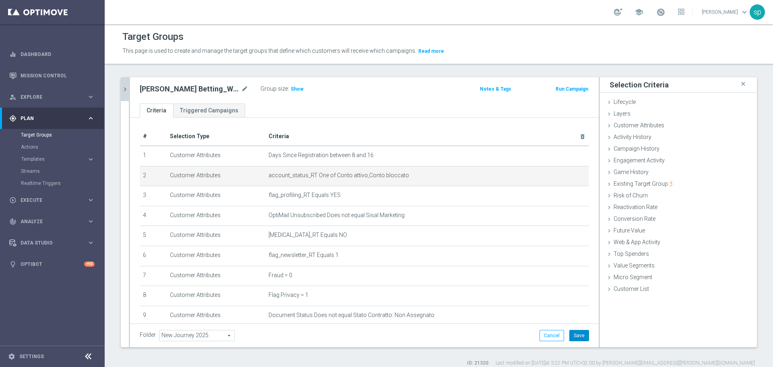
click at [580, 317] on button "Save" at bounding box center [579, 335] width 20 height 11
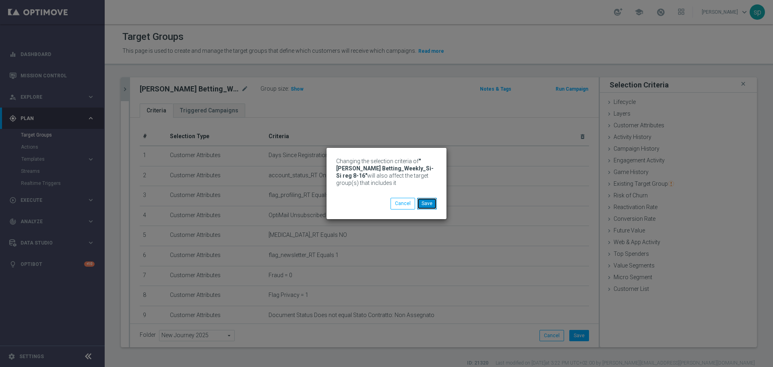
click at [426, 206] on button "Save" at bounding box center [427, 203] width 20 height 11
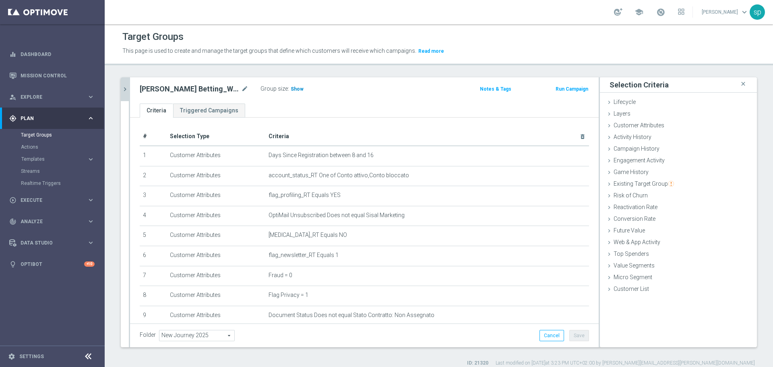
click at [293, 88] on span "Show" at bounding box center [297, 89] width 13 height 6
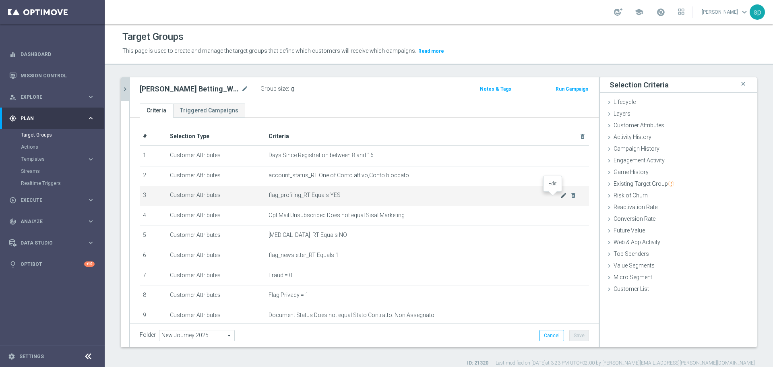
click at [560, 196] on icon "mode_edit" at bounding box center [563, 195] width 6 height 6
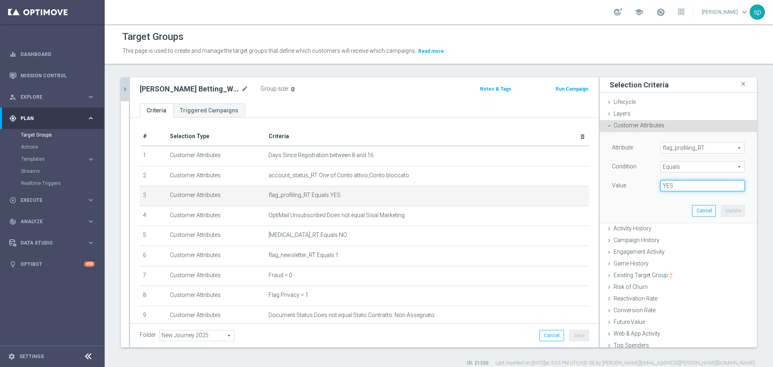
click at [643, 185] on input "YES" at bounding box center [702, 185] width 84 height 11
type input "Y"
click at [643, 212] on button "Update" at bounding box center [733, 210] width 24 height 11
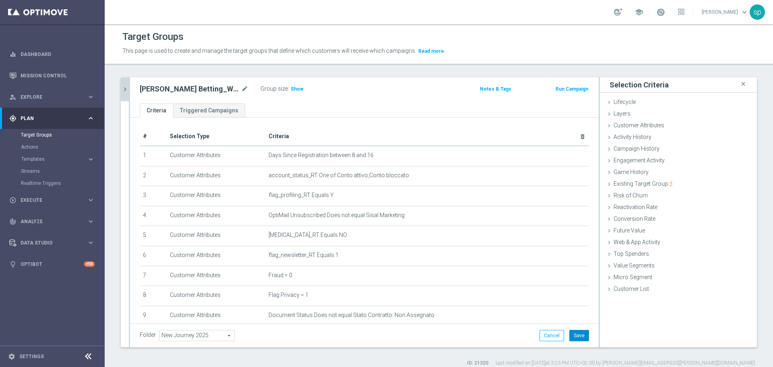
click at [571, 317] on button "Save" at bounding box center [579, 335] width 20 height 11
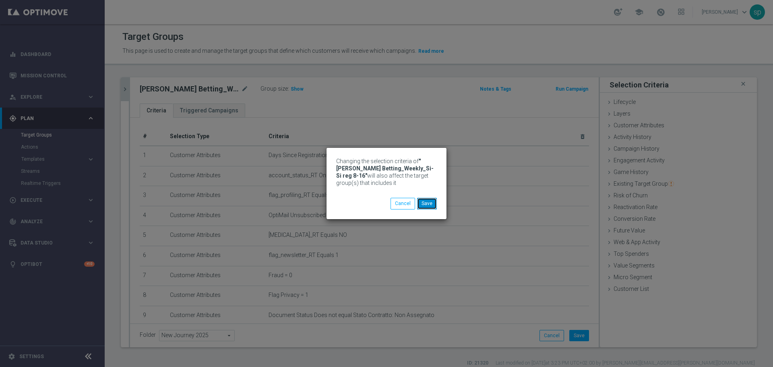
click at [429, 204] on button "Save" at bounding box center [427, 203] width 20 height 11
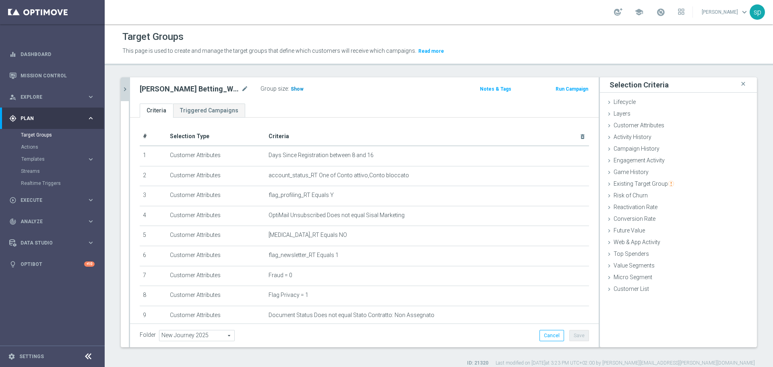
click at [299, 88] on span "Show" at bounding box center [297, 89] width 13 height 6
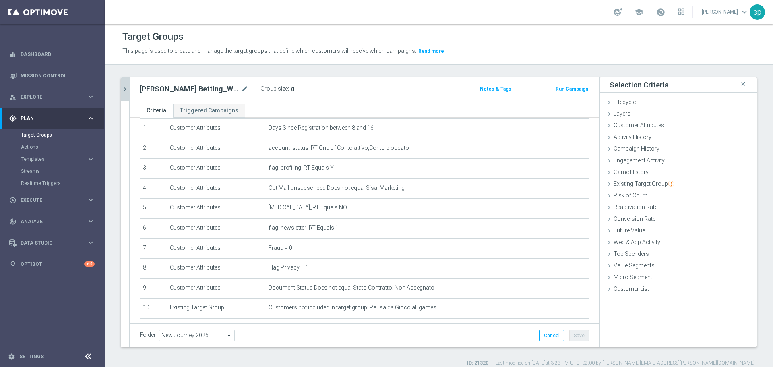
scroll to position [6, 0]
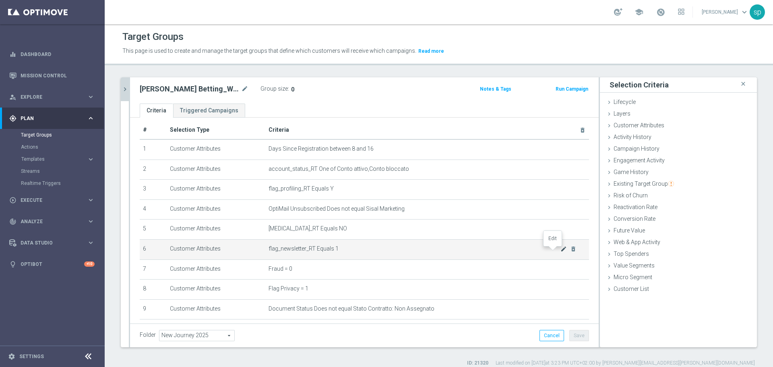
click at [560, 252] on icon "mode_edit" at bounding box center [563, 248] width 6 height 6
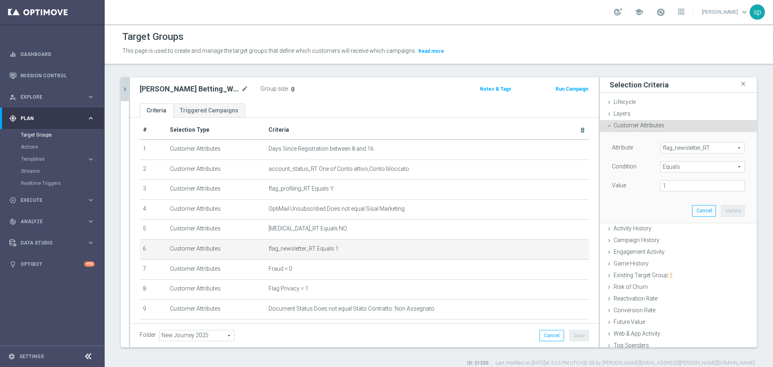
click at [643, 146] on span "flag_newsletter_RT" at bounding box center [702, 147] width 84 height 10
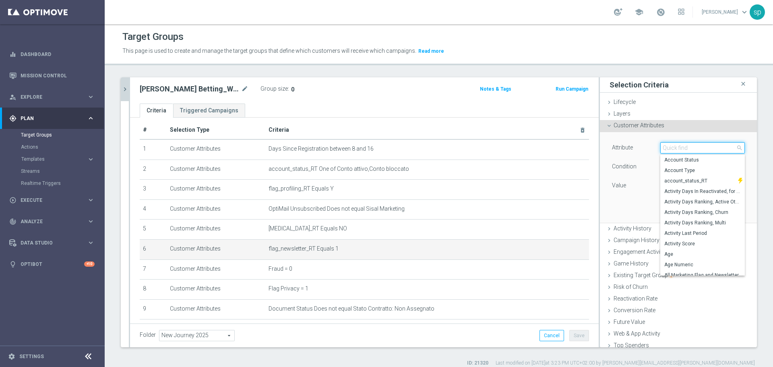
click at [643, 146] on input "search" at bounding box center [702, 147] width 84 height 11
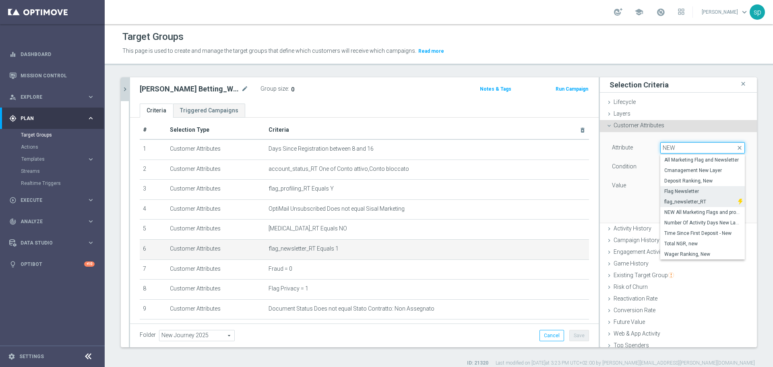
type input "NEW"
click at [643, 192] on span "Flag Newsletter" at bounding box center [702, 191] width 76 height 6
type input "Flag Newsletter"
type input "="
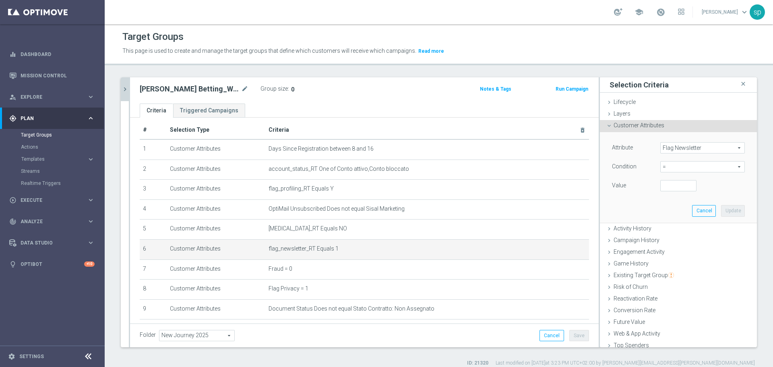
click at [643, 148] on span "Flag Newsletter" at bounding box center [702, 147] width 84 height 10
click at [0, 0] on input "search" at bounding box center [0, 0] width 0 height 0
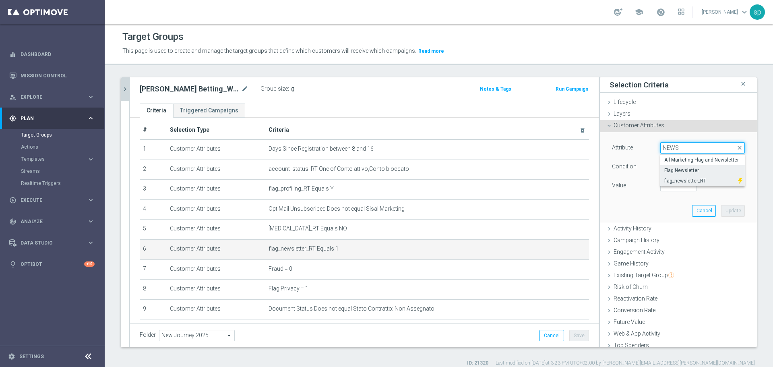
type input "NEWS"
click at [643, 181] on span "flag_newsletter_RT" at bounding box center [699, 180] width 70 height 6
type input "flag_newsletter_RT"
type input "Equals"
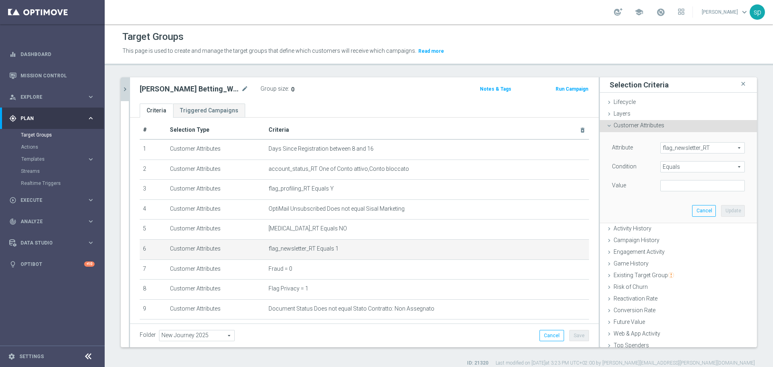
click at [643, 168] on span "Equals" at bounding box center [702, 166] width 84 height 10
click at [643, 228] on span "Equals" at bounding box center [702, 231] width 76 height 6
click at [643, 166] on span "Equals" at bounding box center [702, 166] width 84 height 10
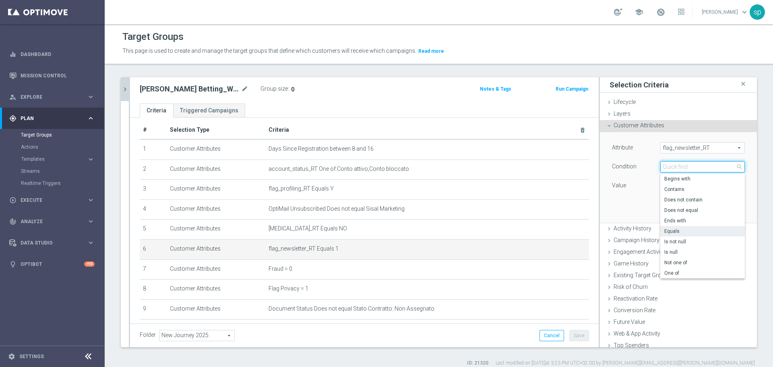
click at [643, 169] on input "search" at bounding box center [702, 166] width 84 height 11
click at [641, 200] on div "Attribute flag_newsletter_RT flag_newsletter_RT arrow_drop_down search Conditio…" at bounding box center [678, 177] width 145 height 90
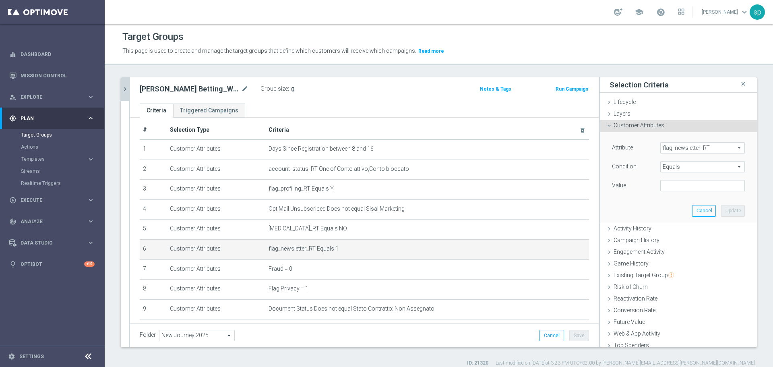
click at [643, 164] on span "Equals" at bounding box center [702, 166] width 84 height 10
click at [640, 193] on div "Attribute flag_newsletter_RT flag_newsletter_RT arrow_drop_down search Conditio…" at bounding box center [678, 177] width 145 height 90
click at [643, 183] on input "text" at bounding box center [702, 185] width 84 height 11
type input "Y"
click at [643, 210] on button "Update" at bounding box center [733, 210] width 24 height 11
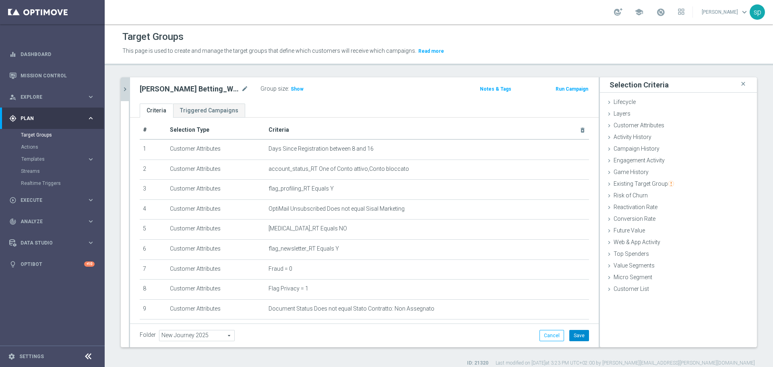
click at [569, 317] on button "Save" at bounding box center [579, 335] width 20 height 11
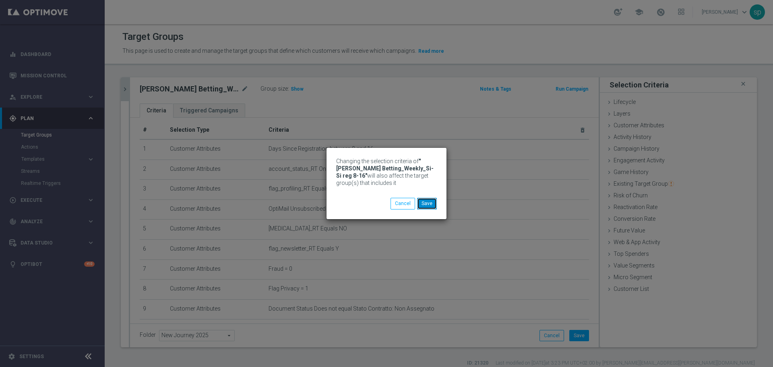
click at [428, 201] on button "Save" at bounding box center [427, 203] width 20 height 11
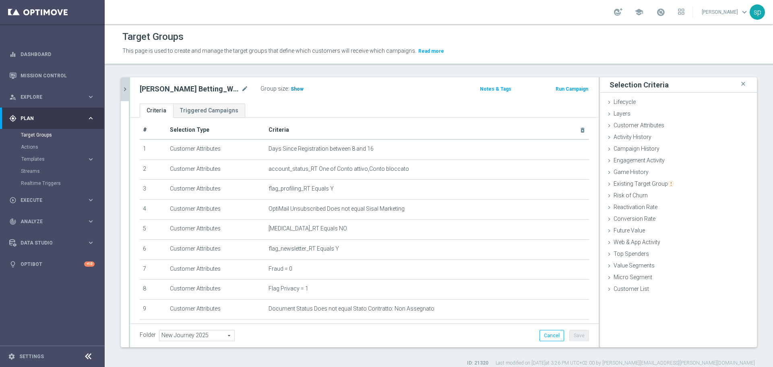
click at [297, 91] on span "Show" at bounding box center [297, 89] width 13 height 6
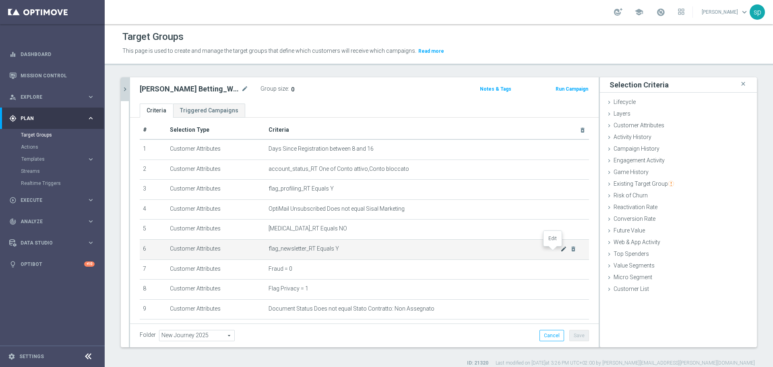
click at [560, 251] on icon "mode_edit" at bounding box center [563, 248] width 6 height 6
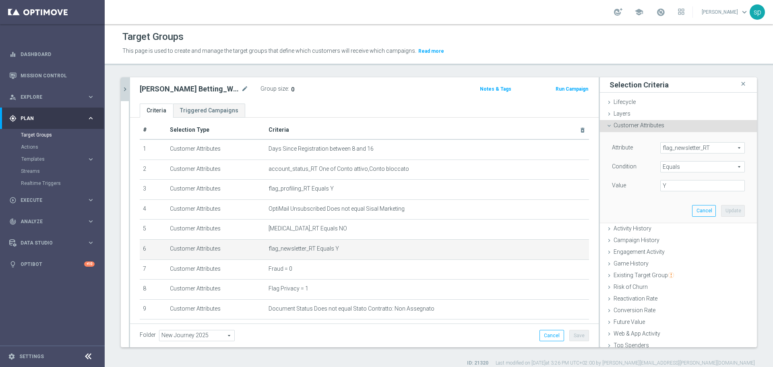
click at [643, 148] on span "flag_newsletter_RT" at bounding box center [702, 147] width 84 height 10
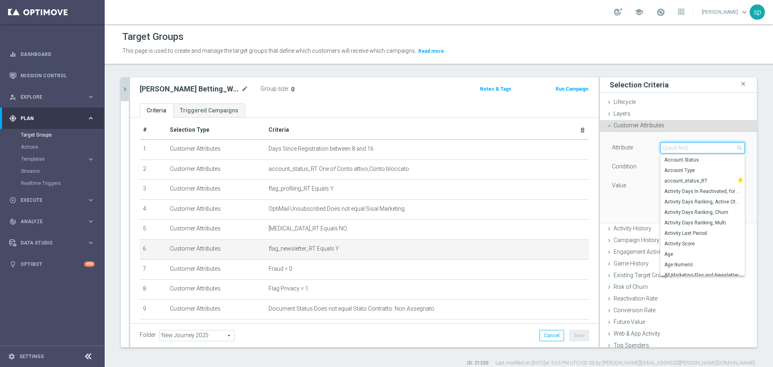
click at [643, 148] on input "search" at bounding box center [702, 147] width 84 height 11
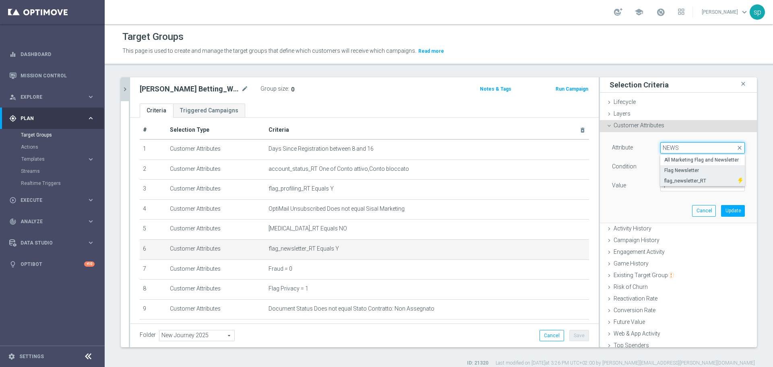
type input "NEWS"
click at [643, 168] on span "Flag Newsletter" at bounding box center [702, 170] width 76 height 6
type input "Flag Newsletter"
type input "="
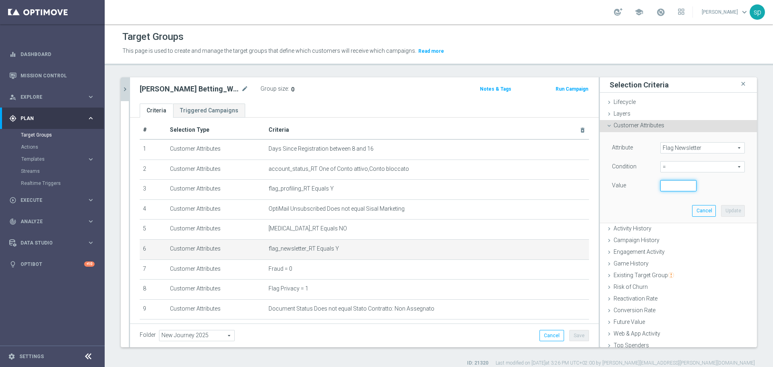
click at [643, 184] on input "number" at bounding box center [678, 185] width 36 height 11
type input "1"
click at [643, 211] on button "Update" at bounding box center [733, 210] width 24 height 11
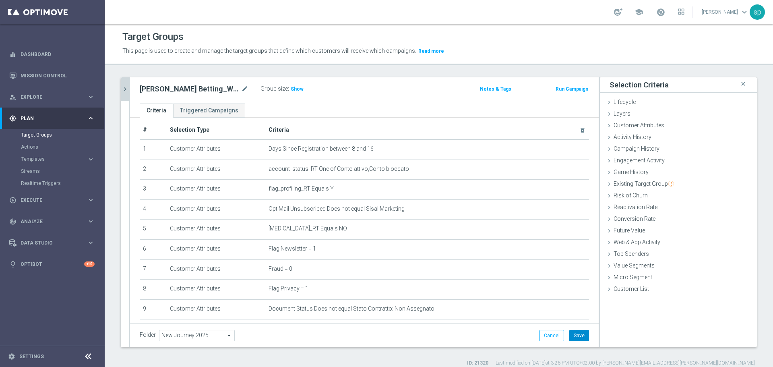
click at [574, 317] on button "Save" at bounding box center [579, 335] width 20 height 11
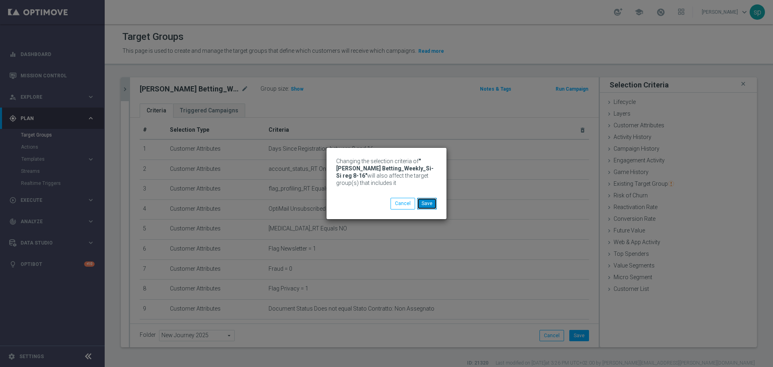
click at [429, 205] on button "Save" at bounding box center [427, 203] width 20 height 11
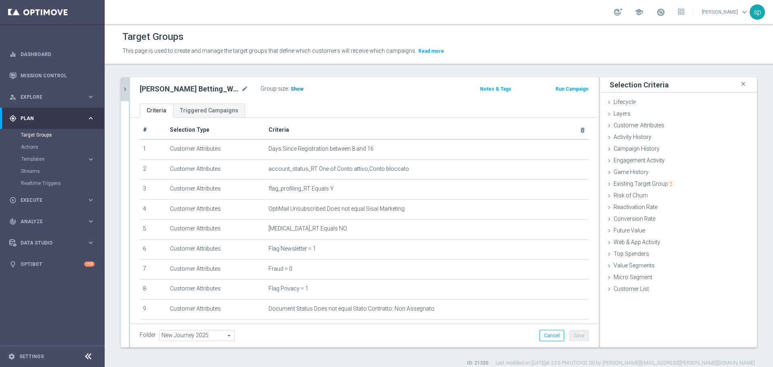
click at [297, 89] on span "Show" at bounding box center [297, 89] width 13 height 6
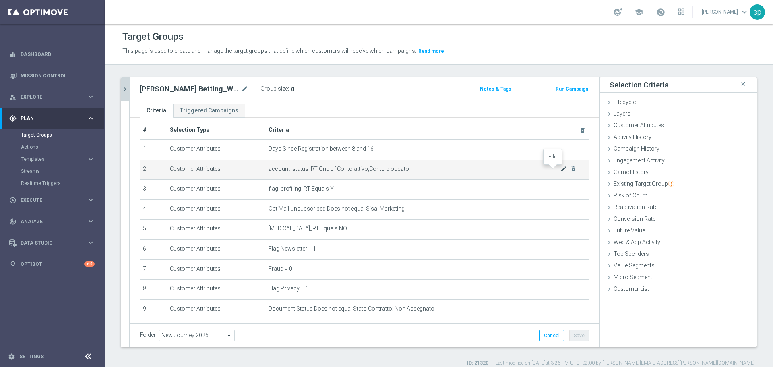
click at [560, 169] on icon "mode_edit" at bounding box center [563, 168] width 6 height 6
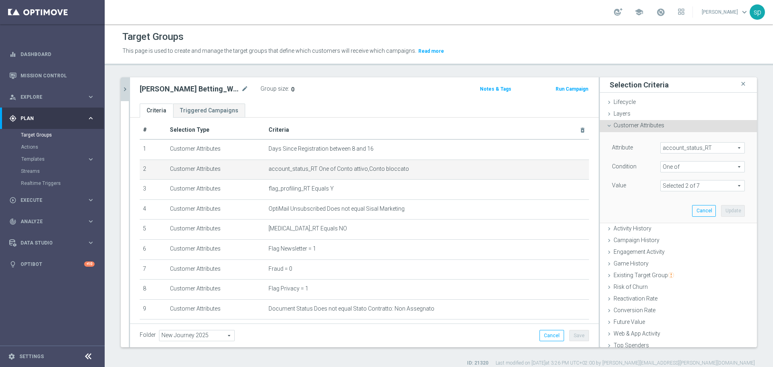
click at [643, 145] on span "account_status_RT" at bounding box center [702, 147] width 84 height 10
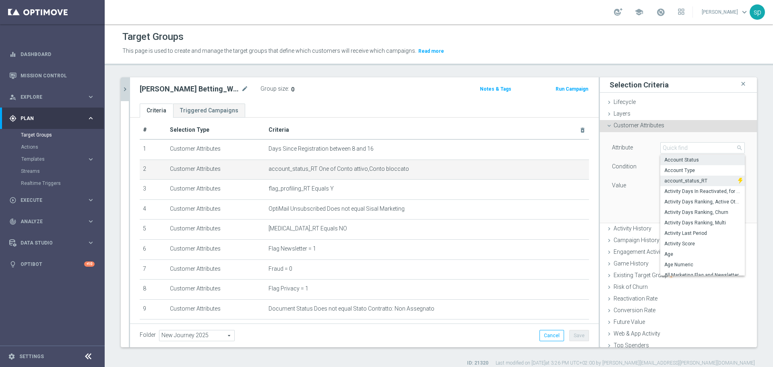
click at [643, 164] on label "Account Status" at bounding box center [702, 160] width 84 height 10
type input "Account Status"
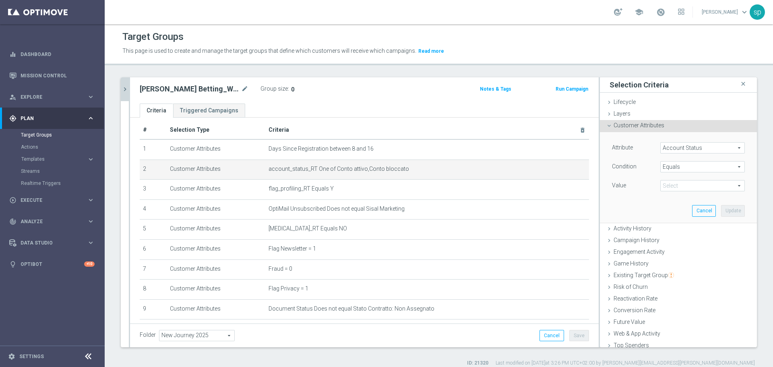
click at [643, 167] on span "Equals" at bounding box center [702, 166] width 84 height 10
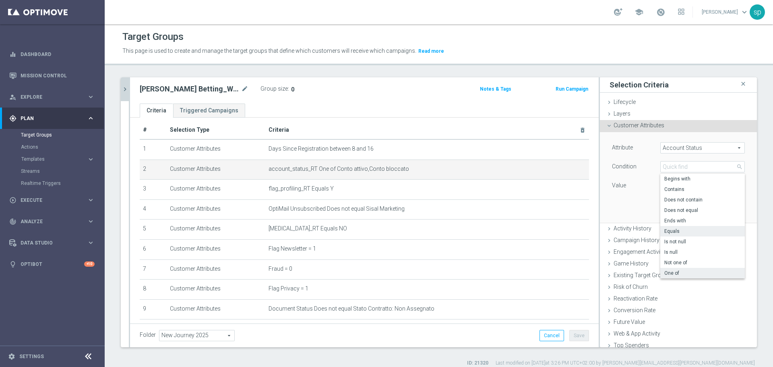
click at [643, 271] on span "One of" at bounding box center [702, 273] width 76 height 6
type input "One of"
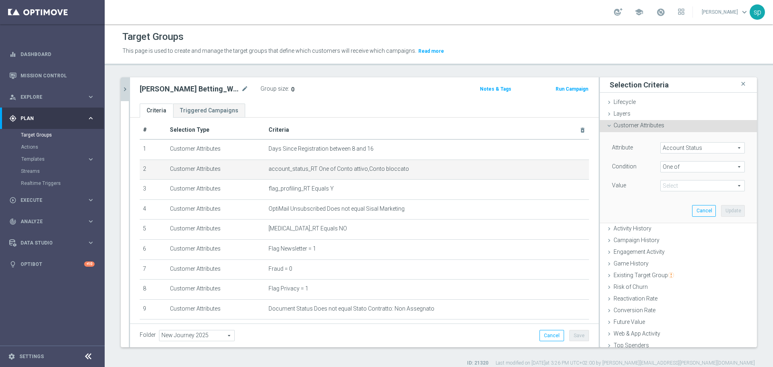
click at [643, 179] on div "Attribute Account Status Account Status arrow_drop_down search Condition One of…" at bounding box center [678, 167] width 133 height 51
click at [643, 183] on span at bounding box center [702, 185] width 84 height 10
click at [643, 220] on span "Conto attivo" at bounding box center [707, 218] width 73 height 6
click at [643, 220] on input "Conto attivo" at bounding box center [668, 218] width 5 height 5
checkbox input "true"
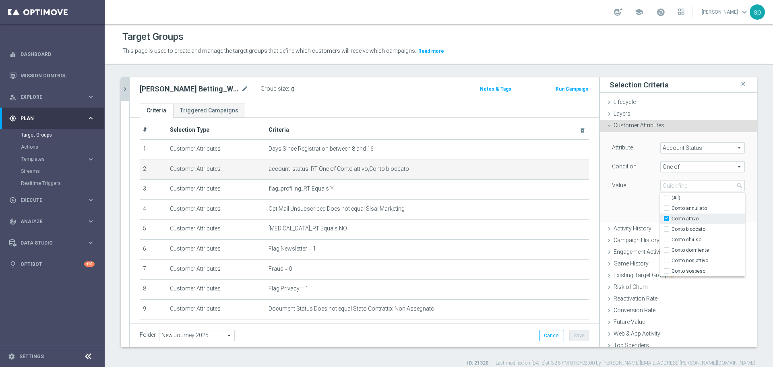
type input "Conto attivo"
click at [643, 225] on label "Conto bloccato" at bounding box center [707, 229] width 73 height 10
click at [643, 227] on input "Conto bloccato" at bounding box center [668, 229] width 5 height 5
checkbox input "true"
type input "Selected 2 of 7"
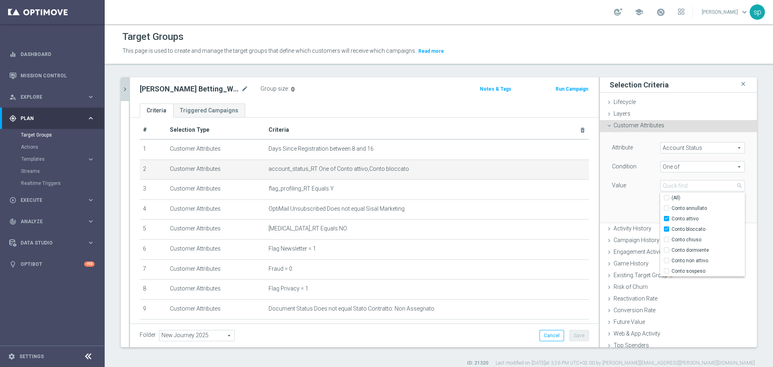
click at [624, 214] on div "Attribute Account Status Account Status arrow_drop_down search Condition One of…" at bounding box center [678, 177] width 145 height 90
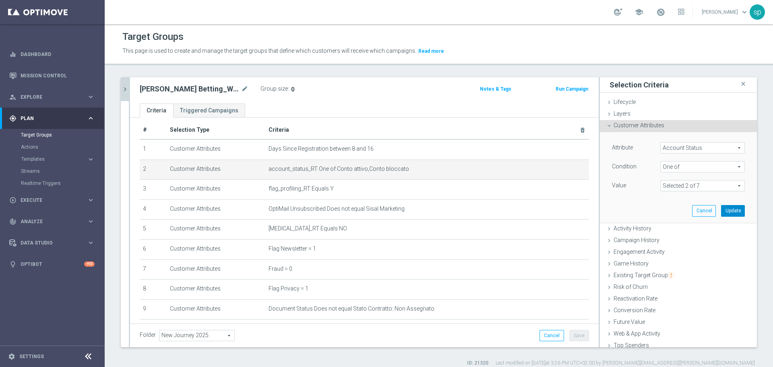
click at [643, 206] on button "Update" at bounding box center [733, 210] width 24 height 11
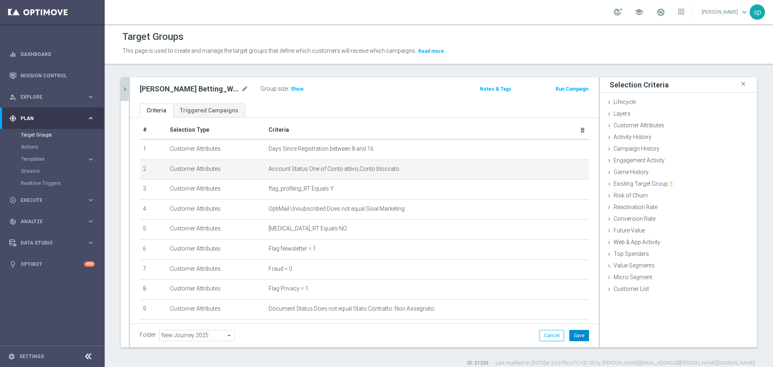
click at [577, 317] on button "Save" at bounding box center [579, 335] width 20 height 11
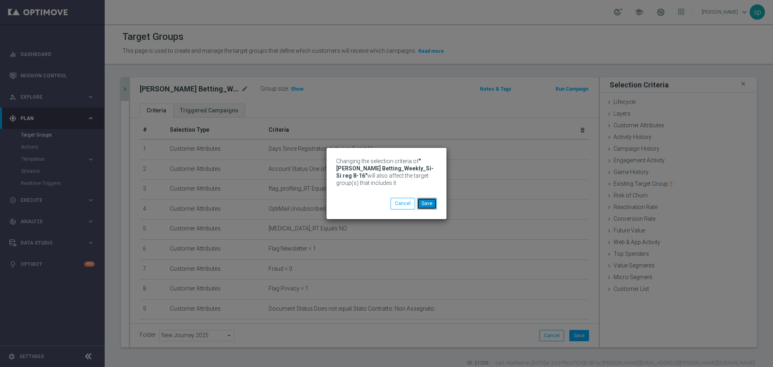
click at [428, 204] on button "Save" at bounding box center [427, 203] width 20 height 11
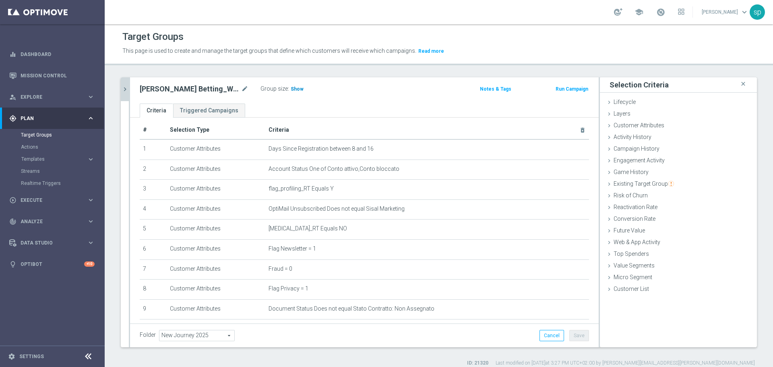
click at [297, 90] on span "Show" at bounding box center [297, 89] width 13 height 6
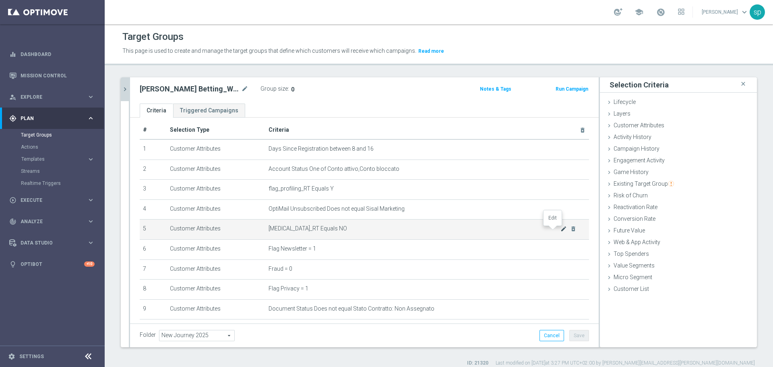
click at [560, 229] on icon "mode_edit" at bounding box center [563, 228] width 6 height 6
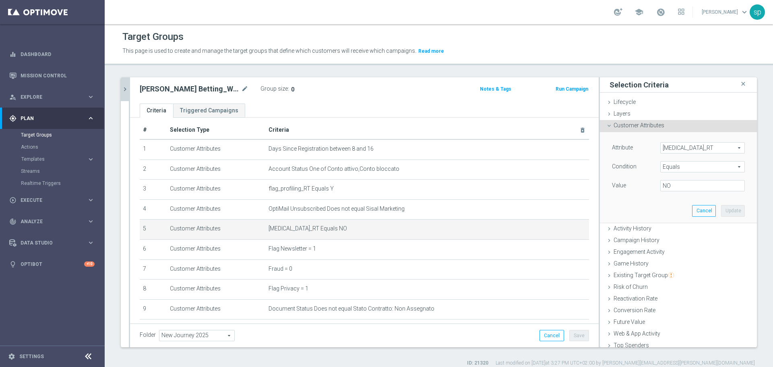
click at [643, 140] on div "Attribute self_exclusion_RT self_exclusion_RT arrow_drop_down search Condition …" at bounding box center [678, 177] width 145 height 90
click at [643, 145] on span "self_exclusion_RT" at bounding box center [702, 147] width 84 height 10
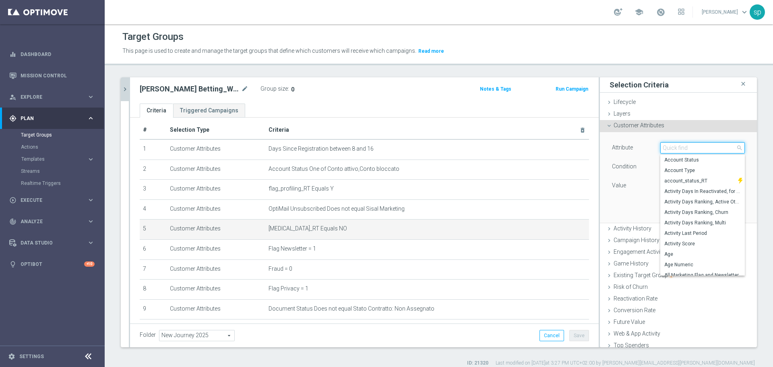
click at [643, 148] on input "search" at bounding box center [702, 147] width 84 height 11
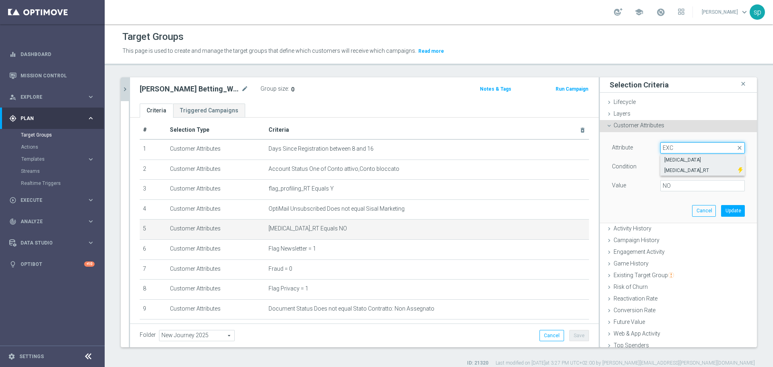
type input "EXC"
click at [643, 159] on span "Self Exclusion" at bounding box center [702, 160] width 76 height 6
type input "Self Exclusion"
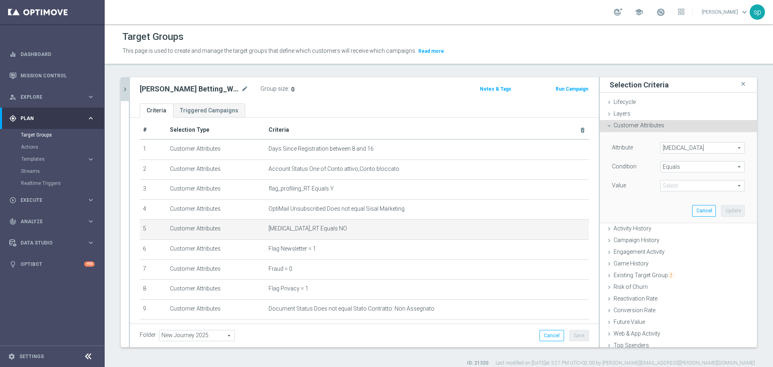
click at [643, 183] on span at bounding box center [702, 185] width 84 height 10
click at [643, 196] on span "NO" at bounding box center [702, 197] width 76 height 6
type input "NO"
click at [643, 148] on span "Self Exclusion" at bounding box center [702, 147] width 84 height 10
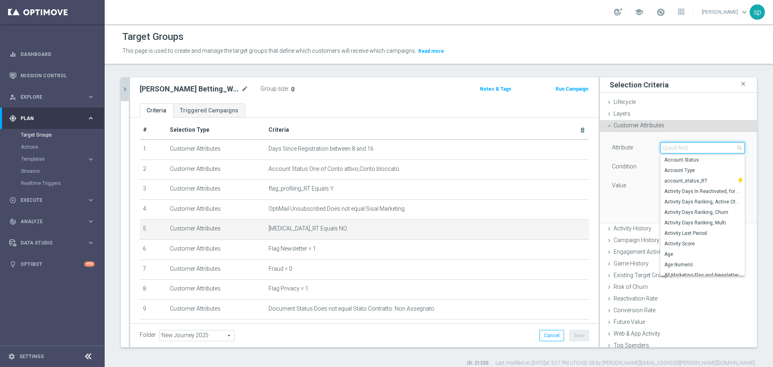
click at [643, 148] on input "search" at bounding box center [702, 147] width 84 height 11
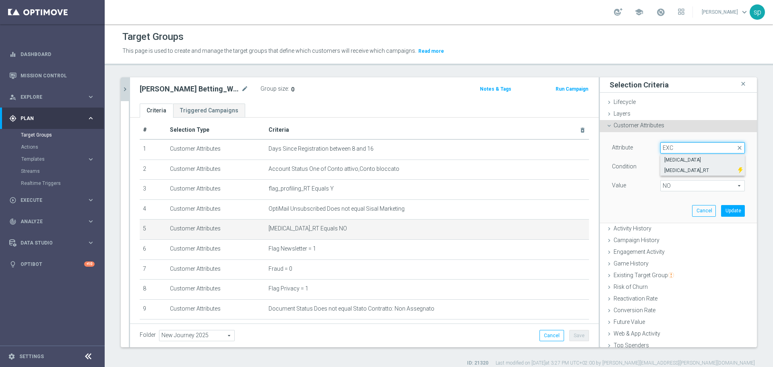
type input "EXC"
click at [643, 171] on span "self_exclusion_RT" at bounding box center [699, 170] width 70 height 6
type input "self_exclusion_RT"
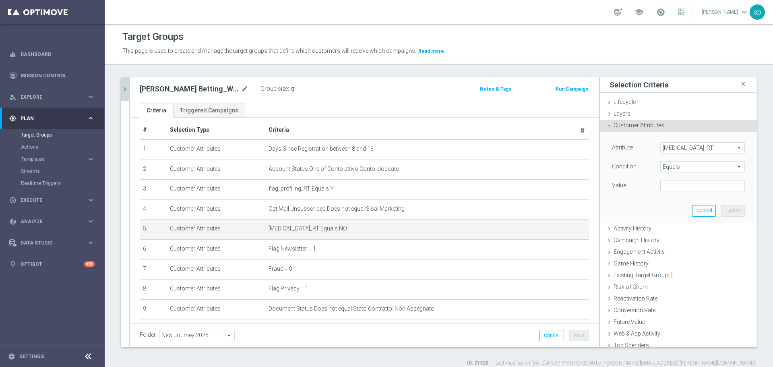
click at [643, 167] on span "Equals" at bounding box center [702, 166] width 84 height 10
click at [634, 177] on div "Attribute self_exclusion_RT self_exclusion_RT arrow_drop_down search Condition …" at bounding box center [678, 167] width 133 height 51
click at [643, 183] on input "text" at bounding box center [702, 185] width 84 height 11
click at [643, 152] on span "self_exclusion_RT" at bounding box center [702, 147] width 84 height 10
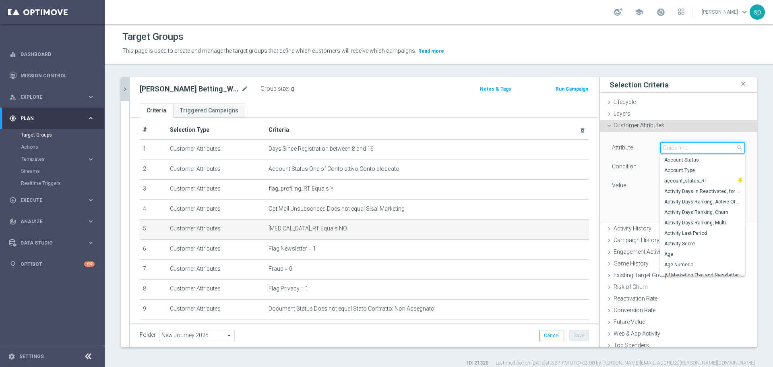
click at [643, 152] on input "search" at bounding box center [702, 147] width 84 height 11
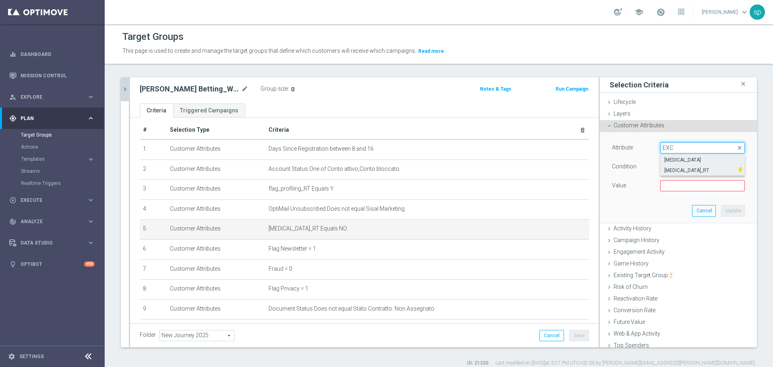
type input "EXC"
click at [643, 160] on span "Self Exclusion" at bounding box center [702, 160] width 76 height 6
type input "Self Exclusion"
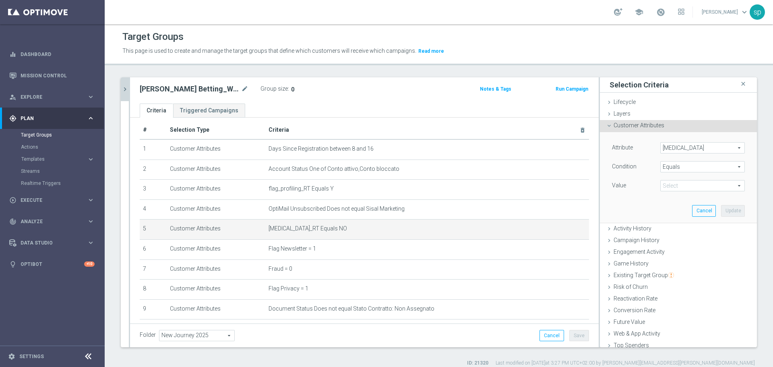
click at [643, 183] on span at bounding box center [702, 185] width 84 height 10
click at [643, 206] on span "YES" at bounding box center [702, 208] width 76 height 6
type input "YES"
click at [643, 210] on button "Update" at bounding box center [733, 210] width 24 height 11
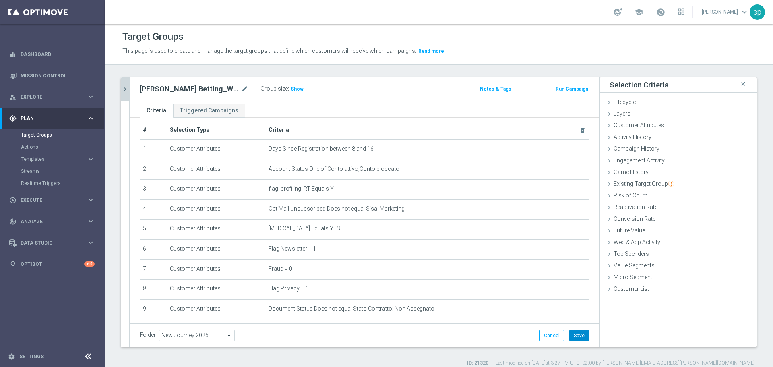
click at [576, 317] on button "Save" at bounding box center [579, 335] width 20 height 11
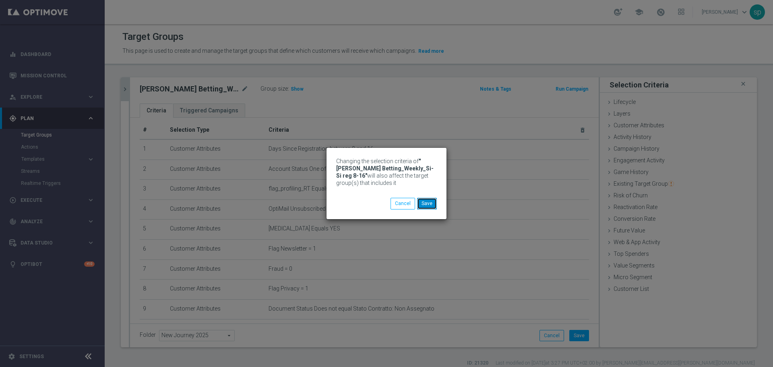
click at [432, 203] on button "Save" at bounding box center [427, 203] width 20 height 11
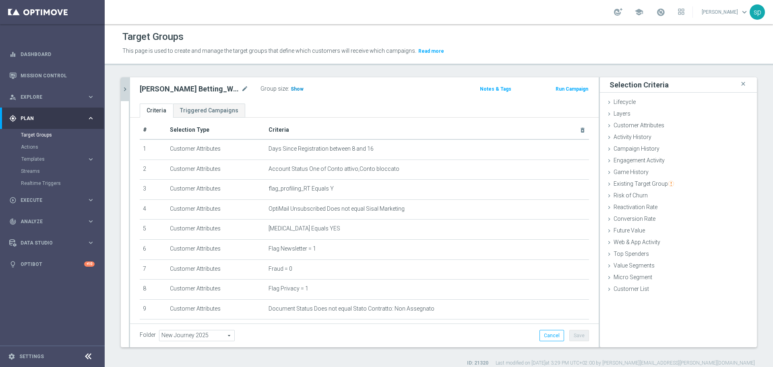
click at [298, 89] on span "Show" at bounding box center [297, 89] width 13 height 6
click at [319, 95] on div "Group size : 0" at bounding box center [300, 89] width 80 height 12
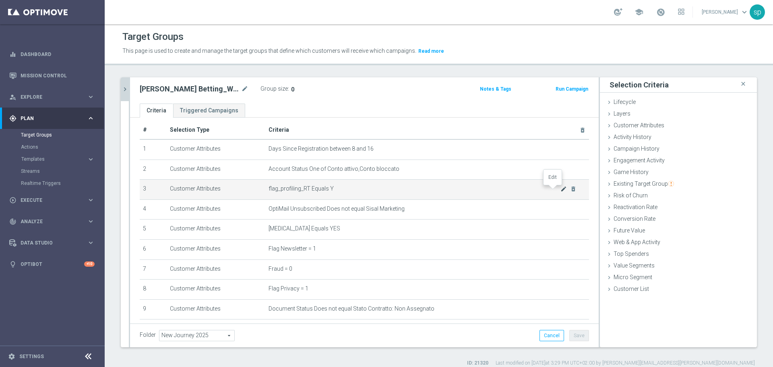
click at [560, 190] on icon "mode_edit" at bounding box center [563, 188] width 6 height 6
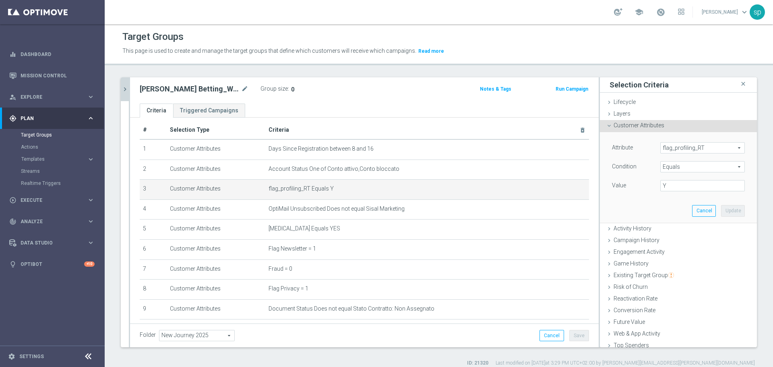
click at [643, 141] on div "Attribute flag_profiling_RT flag_profiling_RT arrow_drop_down search Condition …" at bounding box center [678, 177] width 145 height 90
click at [643, 146] on span "flag_profiling_RT" at bounding box center [702, 147] width 84 height 10
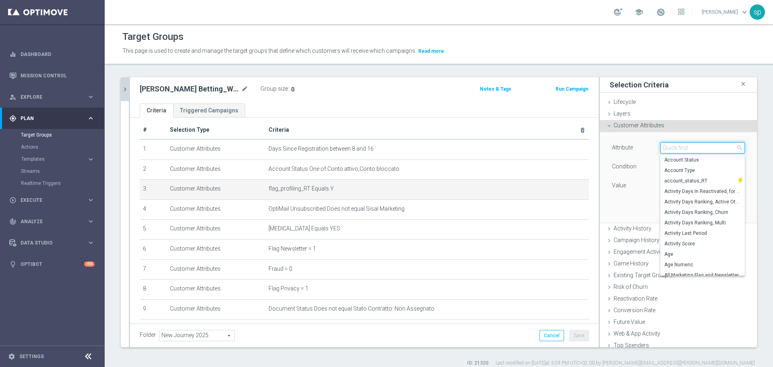
click at [643, 146] on input "search" at bounding box center [702, 147] width 84 height 11
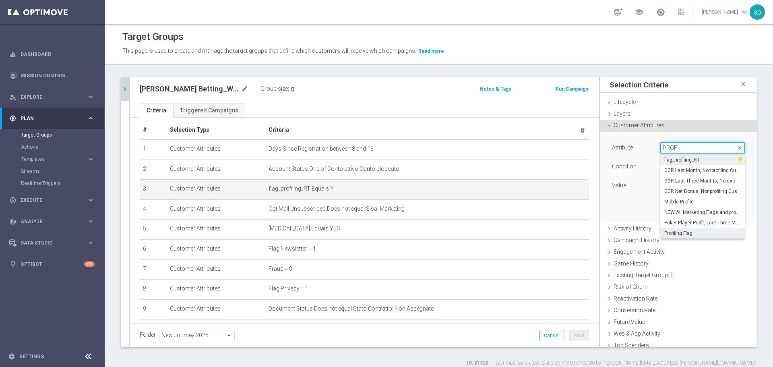
type input "PROF"
click at [643, 233] on span "Profiling Flag" at bounding box center [702, 233] width 76 height 6
type input "Profiling Flag"
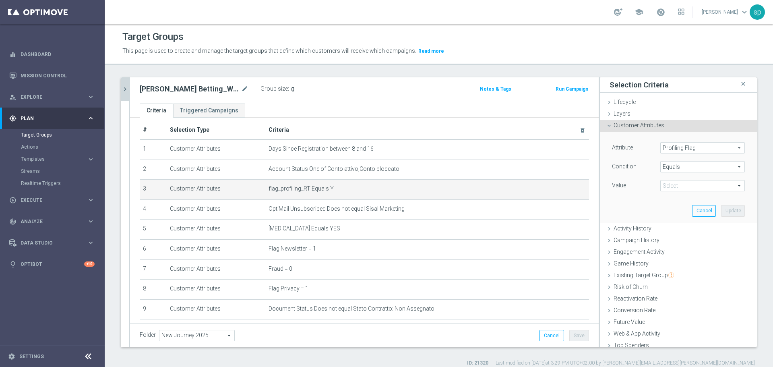
click at [643, 187] on span at bounding box center [702, 185] width 84 height 10
click at [643, 229] on span "Y" at bounding box center [702, 229] width 76 height 6
type input "Y"
click at [643, 210] on button "Update" at bounding box center [733, 210] width 24 height 11
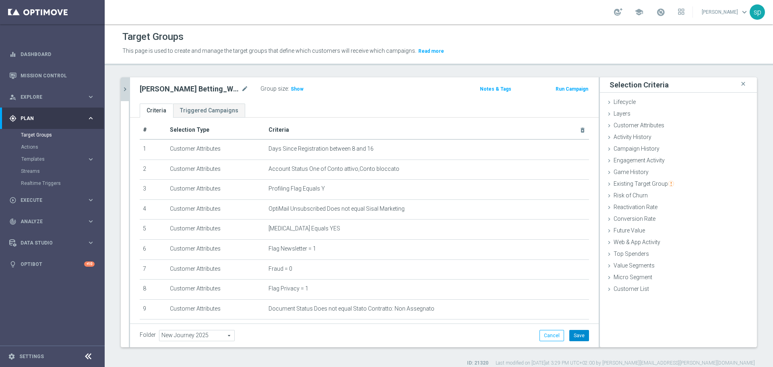
click at [571, 317] on button "Save" at bounding box center [579, 335] width 20 height 11
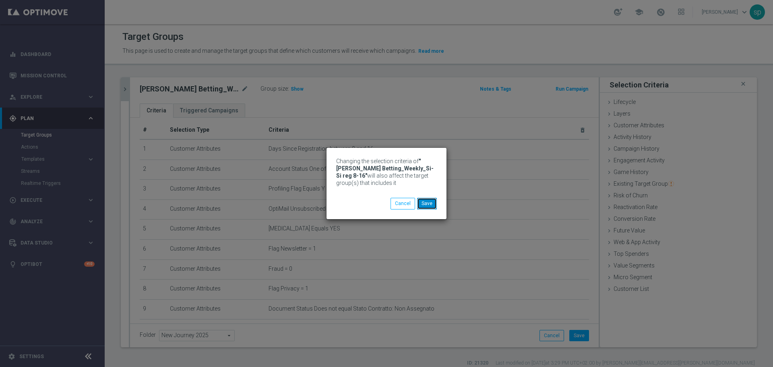
click at [429, 202] on button "Save" at bounding box center [427, 203] width 20 height 11
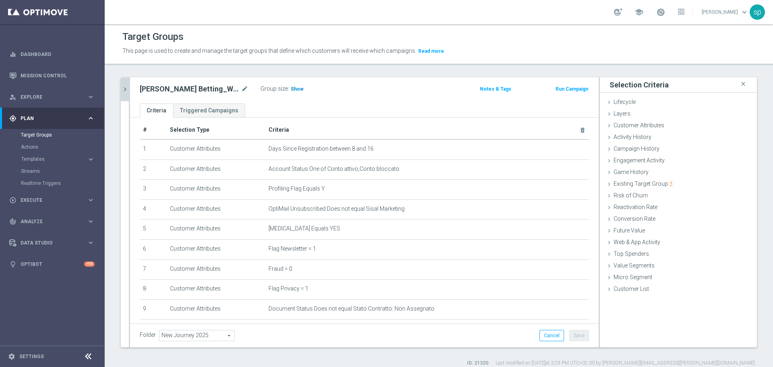
click at [297, 86] on h3 "Show" at bounding box center [297, 88] width 14 height 9
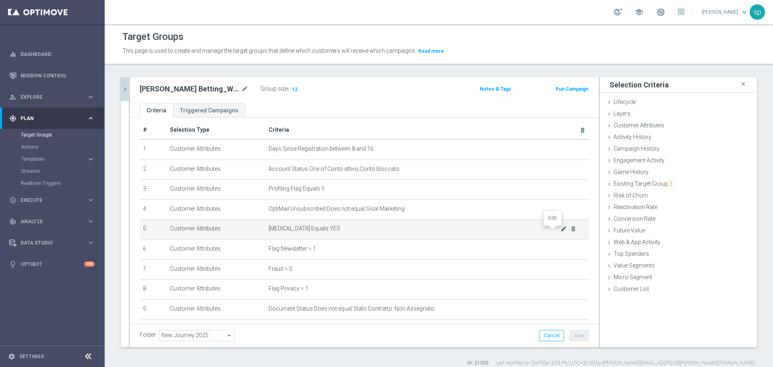
click at [560, 229] on icon "mode_edit" at bounding box center [563, 228] width 6 height 6
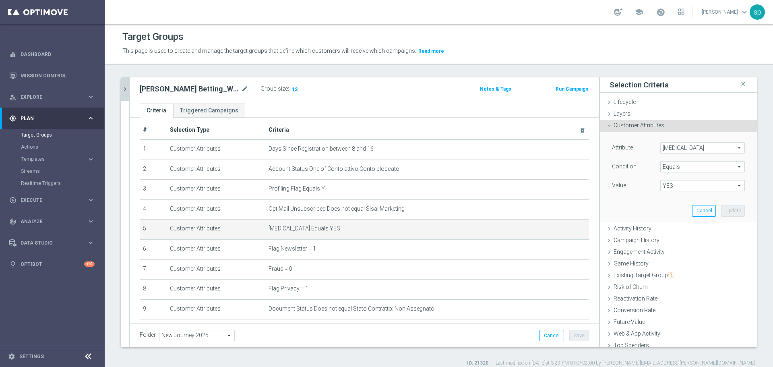
click at [643, 185] on span "YES" at bounding box center [702, 185] width 84 height 10
click at [643, 199] on span "NO" at bounding box center [702, 197] width 76 height 6
type input "NO"
click at [643, 207] on button "Update" at bounding box center [733, 210] width 24 height 11
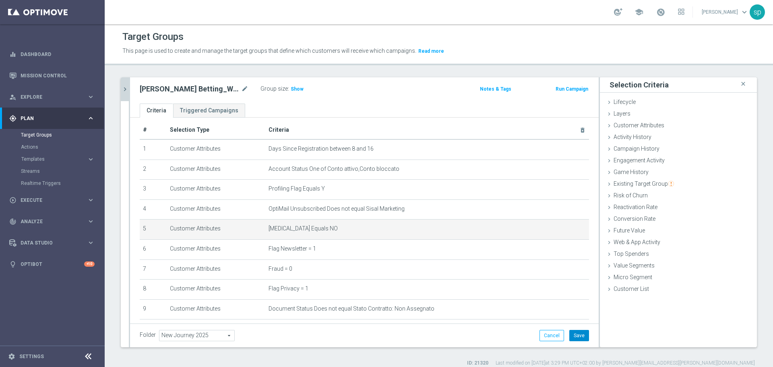
click at [575, 317] on button "Save" at bounding box center [579, 335] width 20 height 11
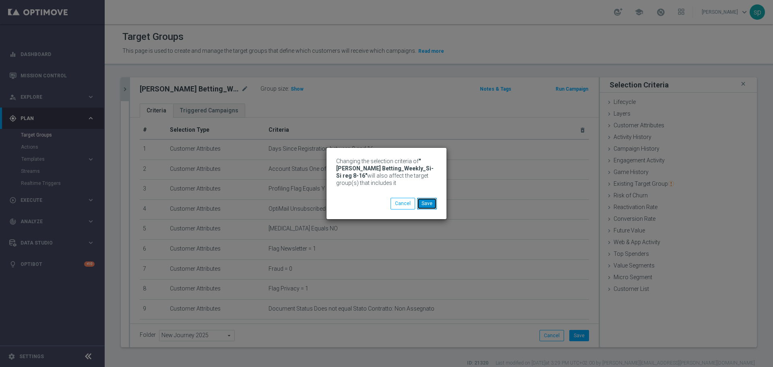
click at [425, 201] on button "Save" at bounding box center [427, 203] width 20 height 11
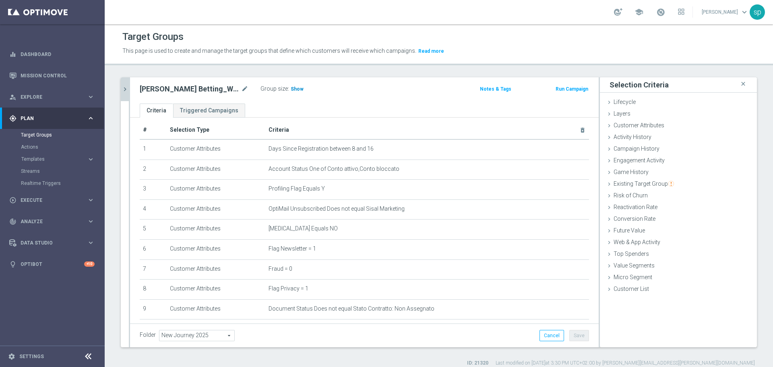
click at [296, 88] on span "Show" at bounding box center [297, 89] width 13 height 6
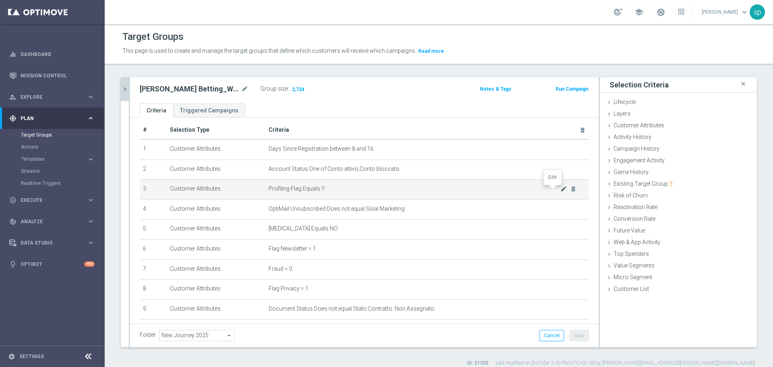
click at [560, 190] on icon "mode_edit" at bounding box center [563, 188] width 6 height 6
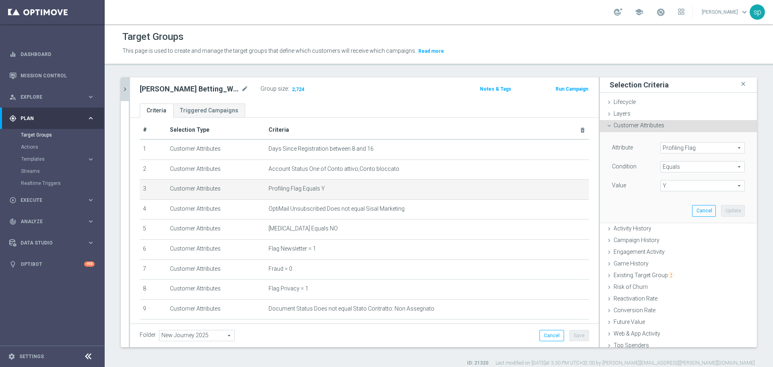
click at [643, 149] on span "Profiling Flag" at bounding box center [702, 147] width 84 height 10
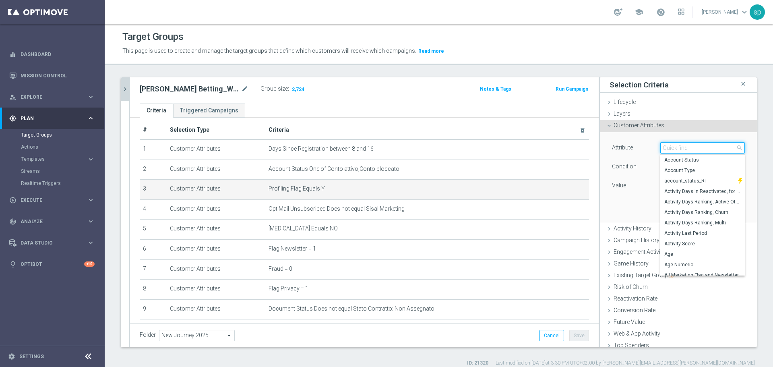
click at [643, 149] on input "search" at bounding box center [702, 147] width 84 height 11
type input "RT"
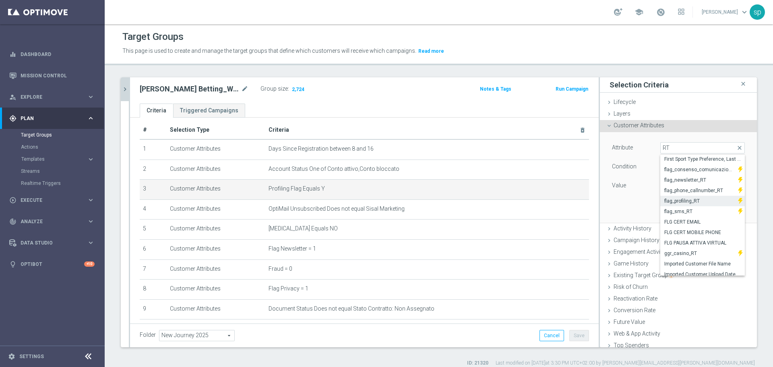
click at [643, 202] on span "flag_profiling_RT" at bounding box center [699, 201] width 70 height 6
type input "flag_profiling_RT"
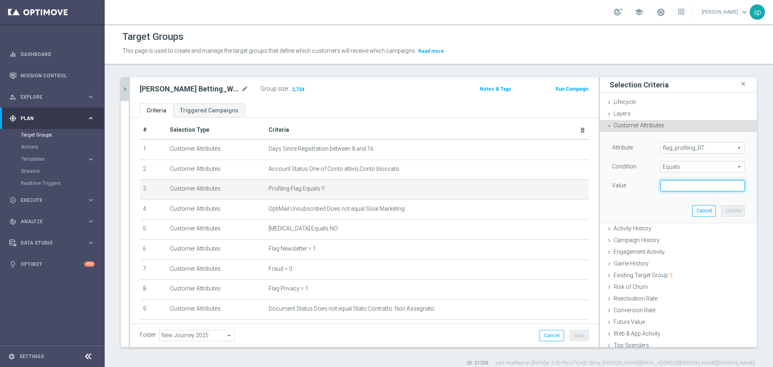
click at [643, 184] on input "text" at bounding box center [702, 185] width 84 height 11
type input "Y"
click at [643, 216] on button "Update" at bounding box center [733, 210] width 24 height 11
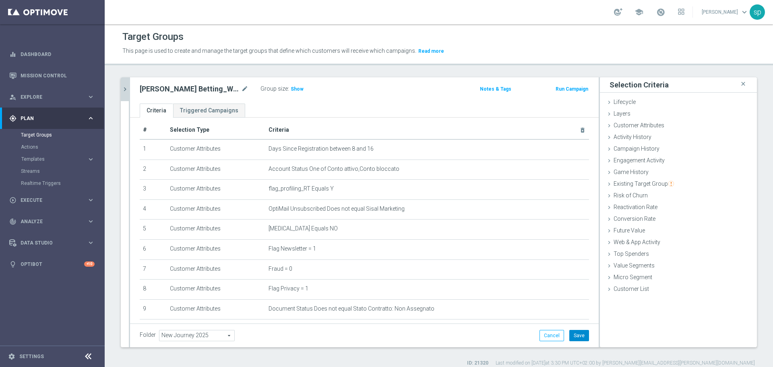
click at [571, 317] on button "Save" at bounding box center [579, 335] width 20 height 11
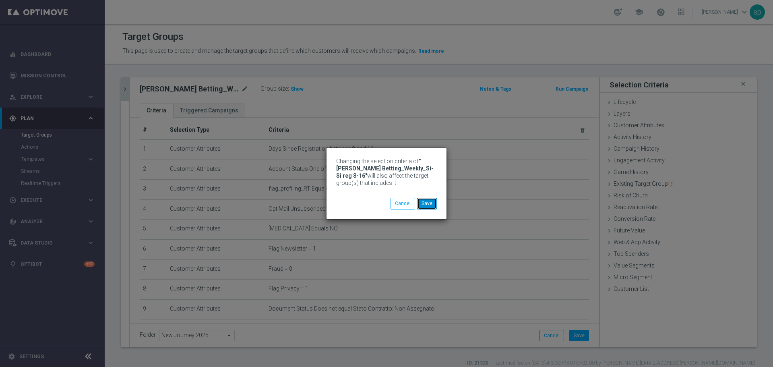
click at [431, 201] on button "Save" at bounding box center [427, 203] width 20 height 11
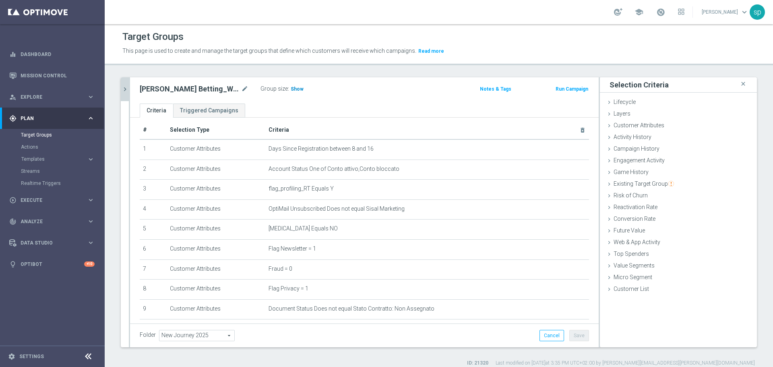
click at [297, 89] on span "Show" at bounding box center [297, 89] width 13 height 6
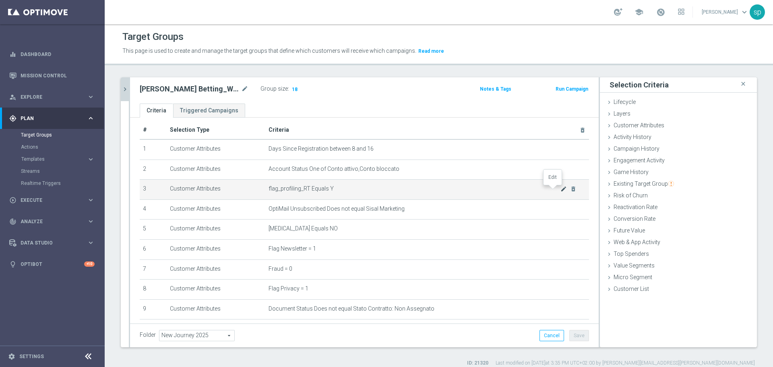
click at [560, 188] on icon "mode_edit" at bounding box center [563, 188] width 6 height 6
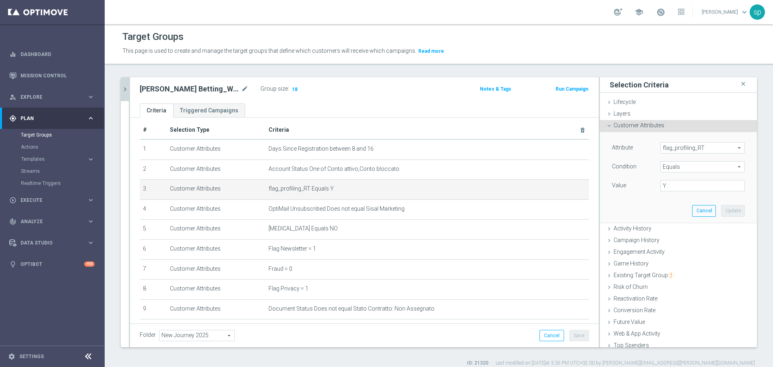
click at [643, 146] on span "flag_profiling_RT" at bounding box center [702, 147] width 84 height 10
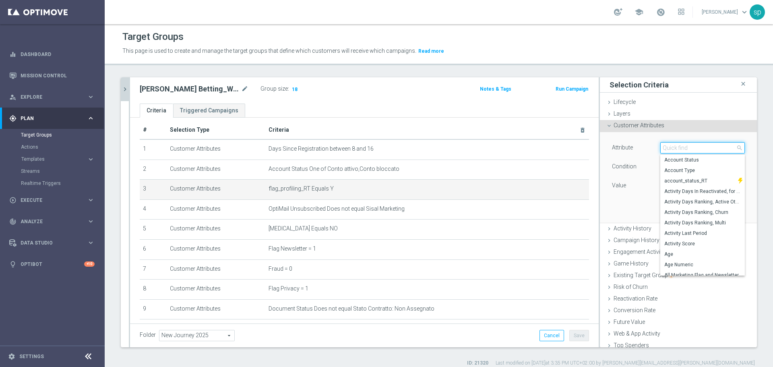
click at [643, 146] on input "search" at bounding box center [702, 147] width 84 height 11
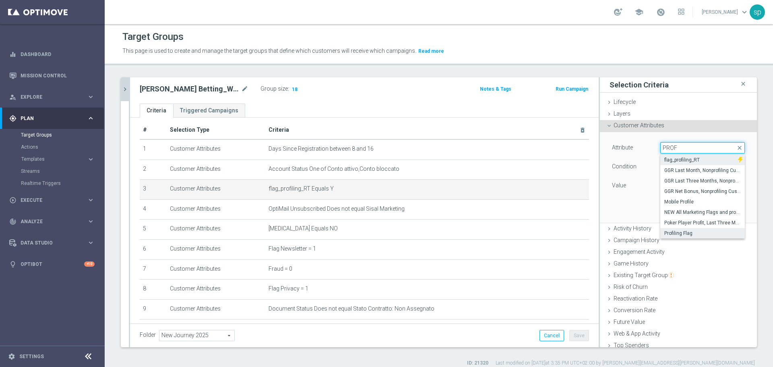
type input "PROF"
click at [643, 233] on span "Profiling Flag" at bounding box center [702, 233] width 76 height 6
type input "Profiling Flag"
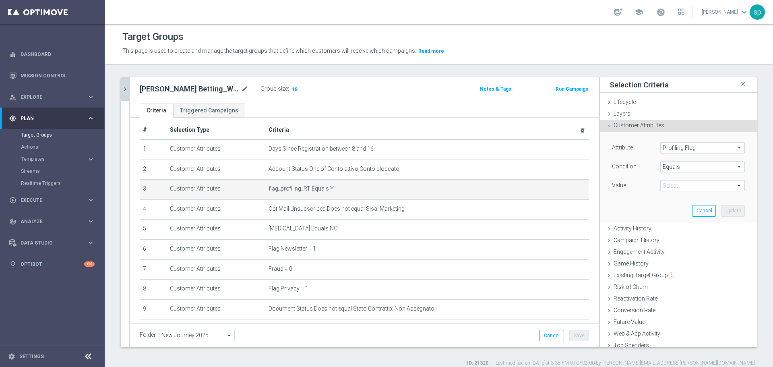
click at [643, 186] on span at bounding box center [702, 185] width 84 height 10
click at [643, 229] on span "Y" at bounding box center [702, 229] width 76 height 6
type input "Y"
click at [643, 208] on button "Update" at bounding box center [733, 210] width 24 height 11
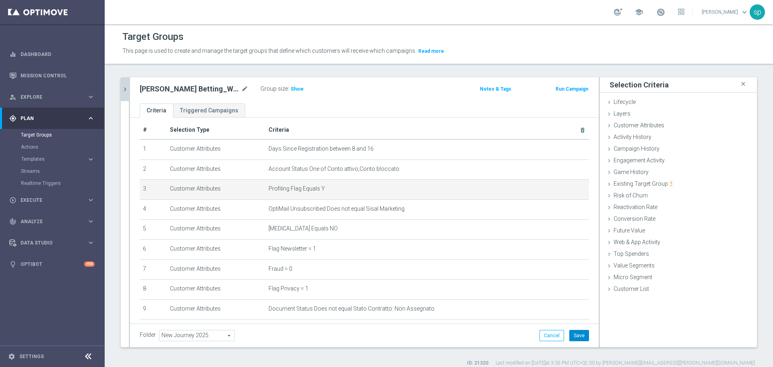
click at [569, 317] on button "Save" at bounding box center [579, 335] width 20 height 11
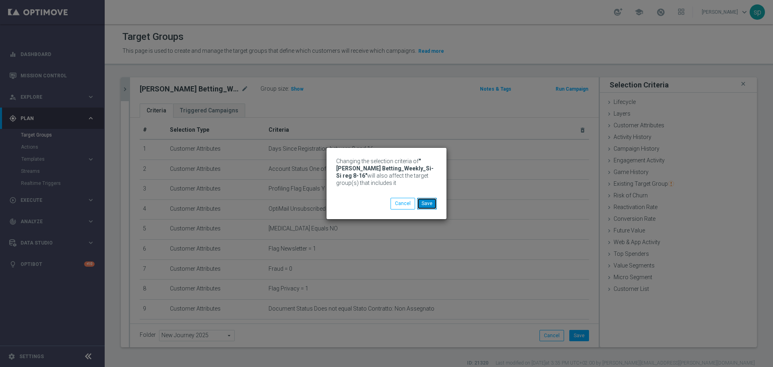
click at [429, 203] on button "Save" at bounding box center [427, 203] width 20 height 11
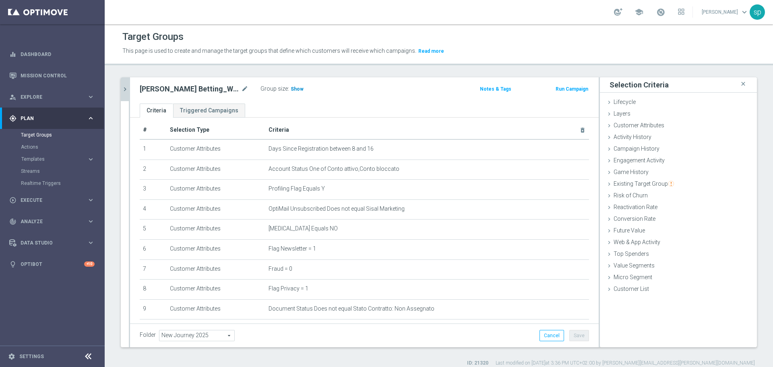
click at [295, 89] on span "Show" at bounding box center [297, 89] width 13 height 6
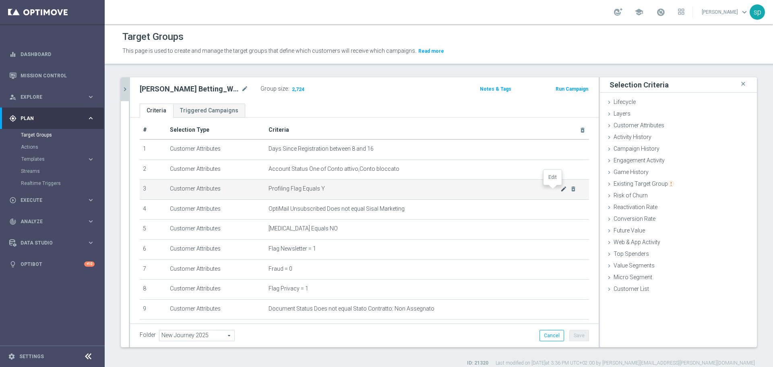
click at [560, 188] on icon "mode_edit" at bounding box center [563, 188] width 6 height 6
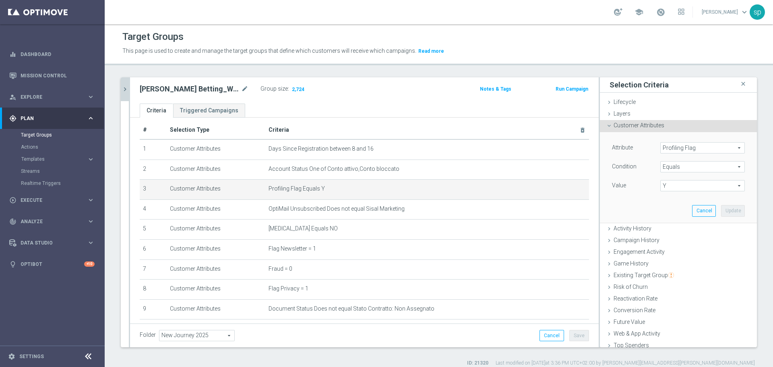
click at [643, 144] on span "Profiling Flag" at bounding box center [702, 147] width 84 height 10
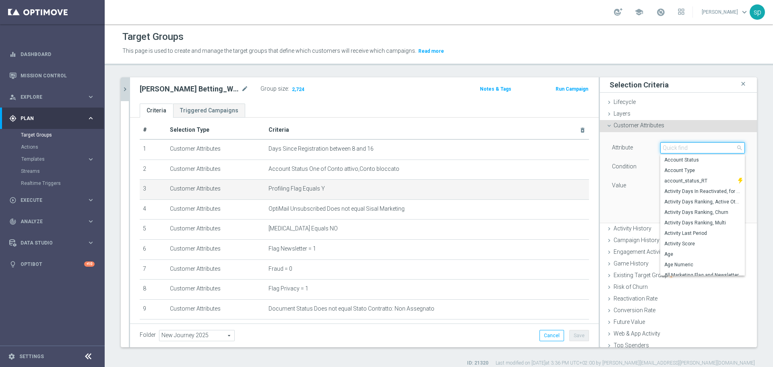
click at [643, 144] on input "search" at bounding box center [702, 147] width 84 height 11
type input "r"
click at [643, 148] on input "r" at bounding box center [702, 147] width 84 height 11
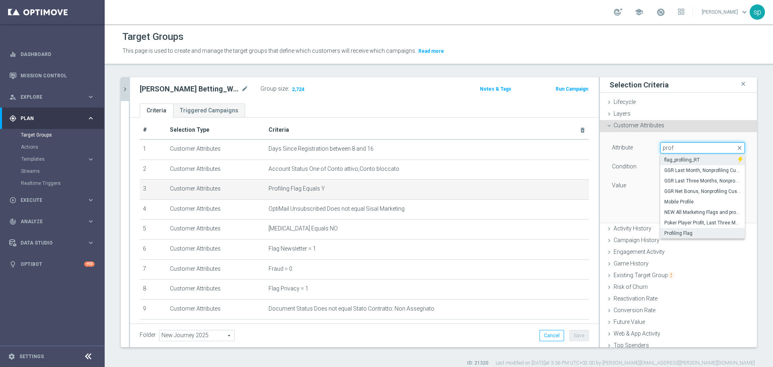
type input "prof"
click at [643, 161] on span "flag_profiling_RT" at bounding box center [699, 160] width 70 height 6
type input "flag_profiling_RT"
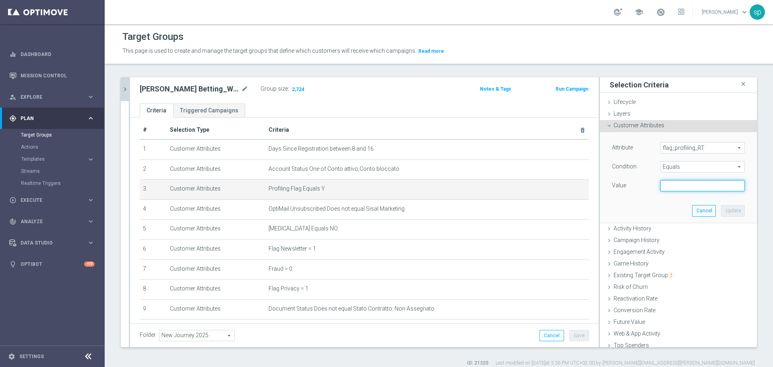
click at [643, 185] on input "text" at bounding box center [702, 185] width 84 height 11
type input "YES"
click at [643, 212] on button "Update" at bounding box center [733, 210] width 24 height 11
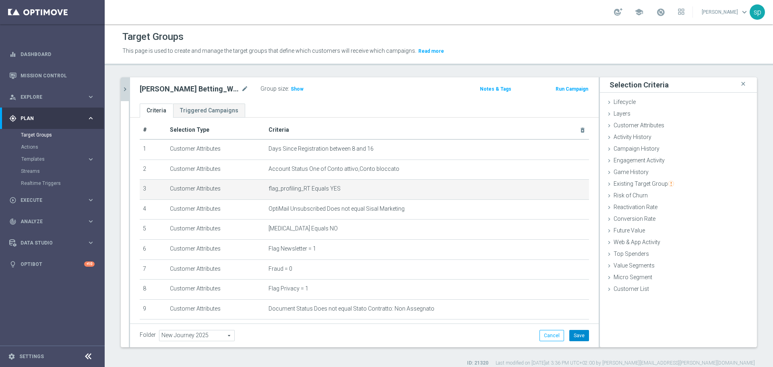
click at [577, 317] on button "Save" at bounding box center [579, 335] width 20 height 11
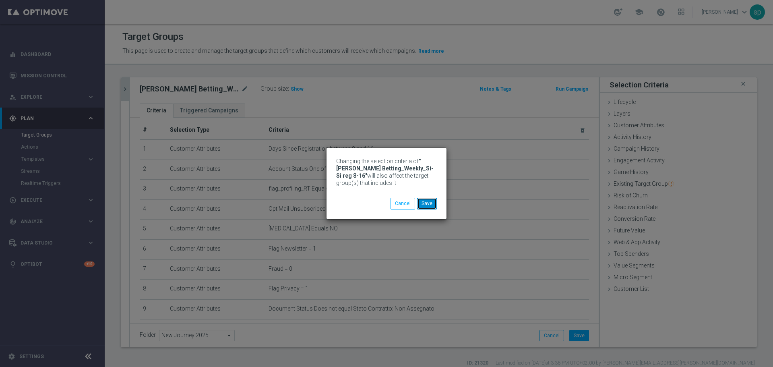
click at [427, 202] on button "Save" at bounding box center [427, 203] width 20 height 11
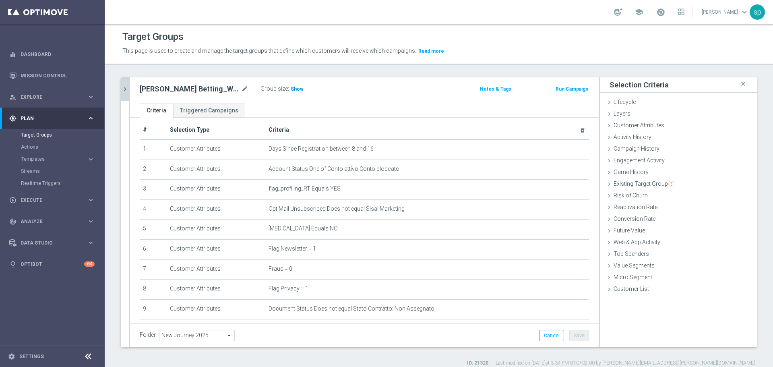
click at [298, 89] on span "Show" at bounding box center [297, 89] width 13 height 6
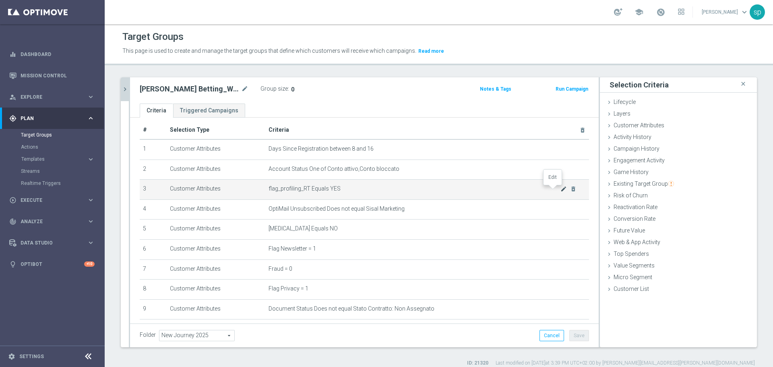
click at [560, 190] on icon "mode_edit" at bounding box center [563, 188] width 6 height 6
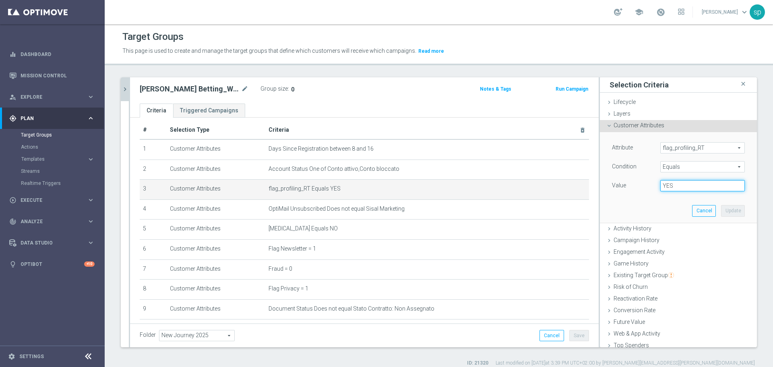
click at [643, 186] on input "YES" at bounding box center [702, 185] width 84 height 11
type input "Y"
click at [643, 210] on button "Update" at bounding box center [733, 210] width 24 height 11
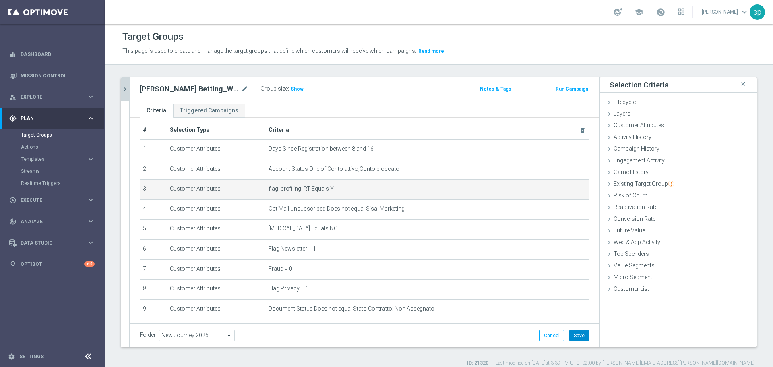
click at [571, 317] on button "Save" at bounding box center [579, 335] width 20 height 11
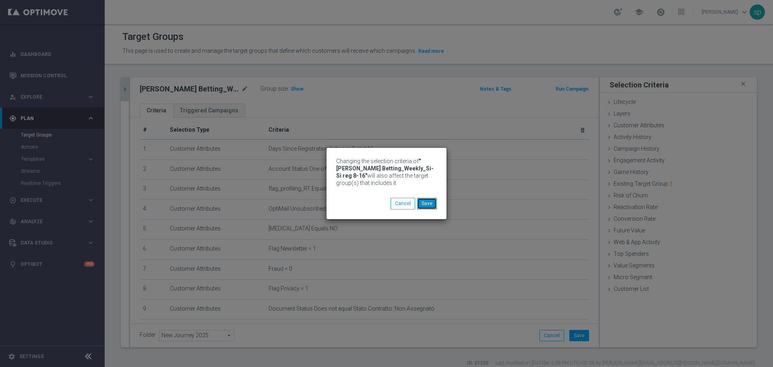
click at [425, 202] on button "Save" at bounding box center [427, 203] width 20 height 11
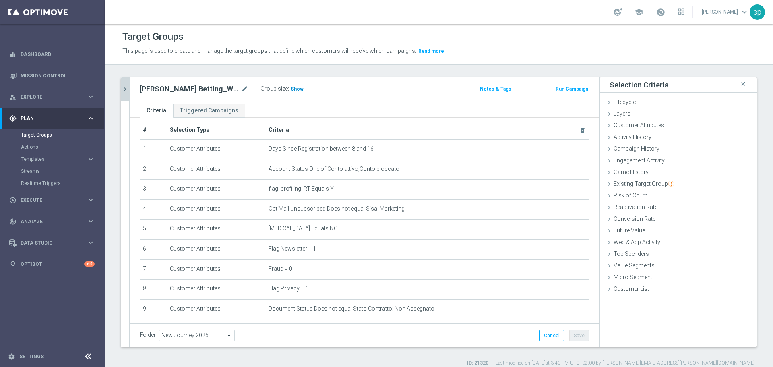
click at [299, 90] on span "Show" at bounding box center [297, 89] width 13 height 6
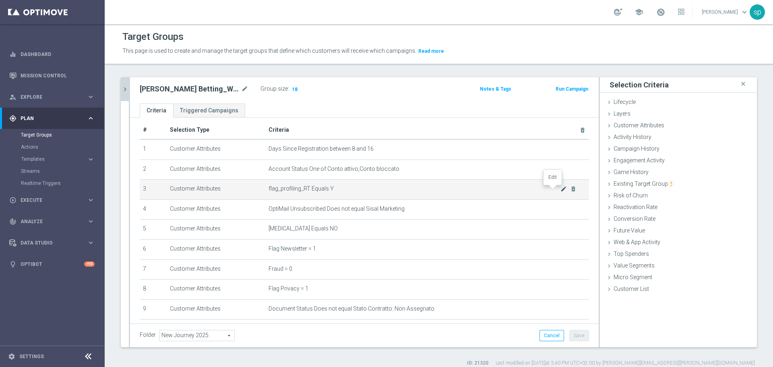
click at [560, 190] on icon "mode_edit" at bounding box center [563, 188] width 6 height 6
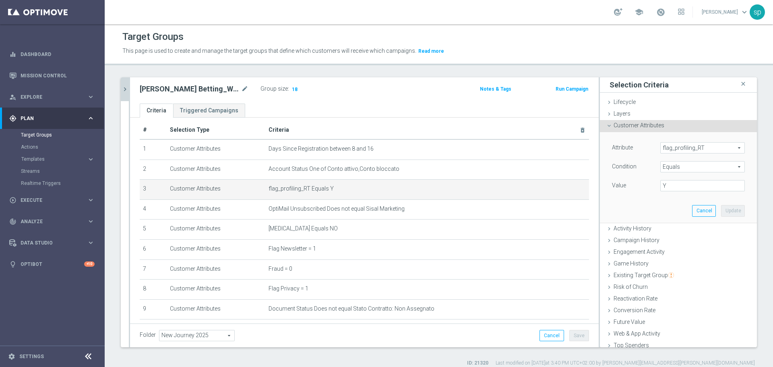
click at [643, 166] on span "Equals" at bounding box center [702, 166] width 84 height 10
click at [626, 183] on div "Value" at bounding box center [630, 186] width 48 height 13
click at [643, 168] on span "Equals" at bounding box center [702, 166] width 84 height 10
click at [624, 177] on div "Attribute flag_profiling_RT flag_profiling_RT arrow_drop_down search Condition …" at bounding box center [678, 167] width 133 height 51
click at [643, 186] on input "Y" at bounding box center [702, 185] width 84 height 11
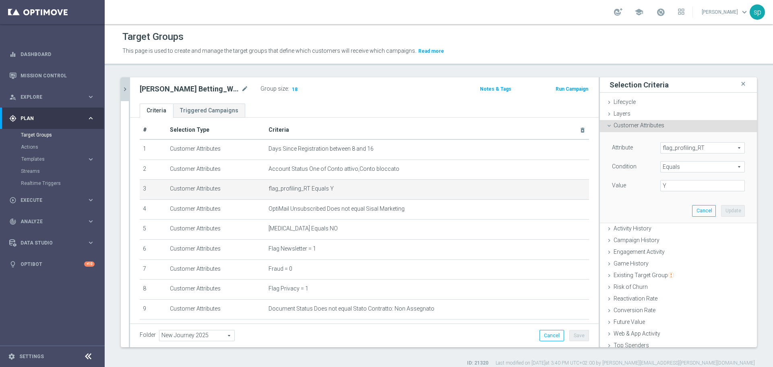
click at [643, 169] on span "Equals" at bounding box center [702, 166] width 84 height 10
click at [633, 187] on div "Value" at bounding box center [630, 186] width 48 height 13
click at [643, 148] on span "flag_profiling_RT" at bounding box center [702, 147] width 84 height 10
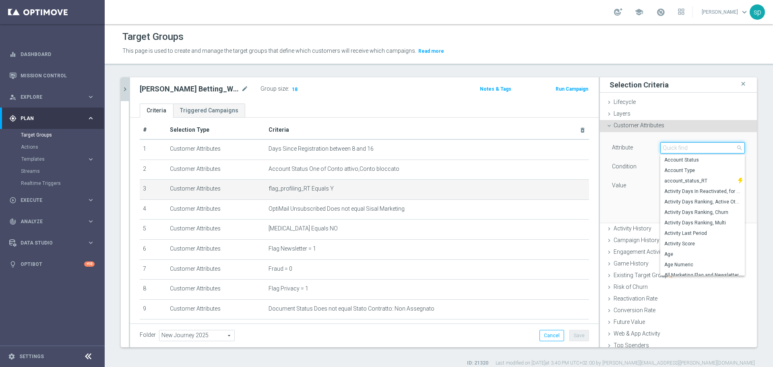
click at [643, 148] on input "search" at bounding box center [702, 147] width 84 height 11
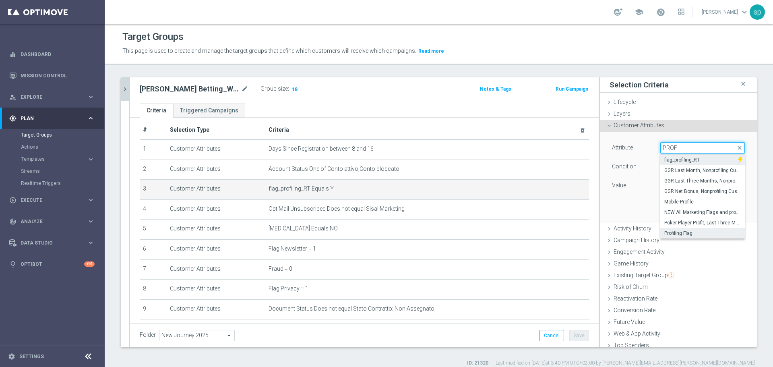
type input "PROF"
click at [643, 230] on span "Profiling Flag" at bounding box center [702, 233] width 76 height 6
type input "Profiling Flag"
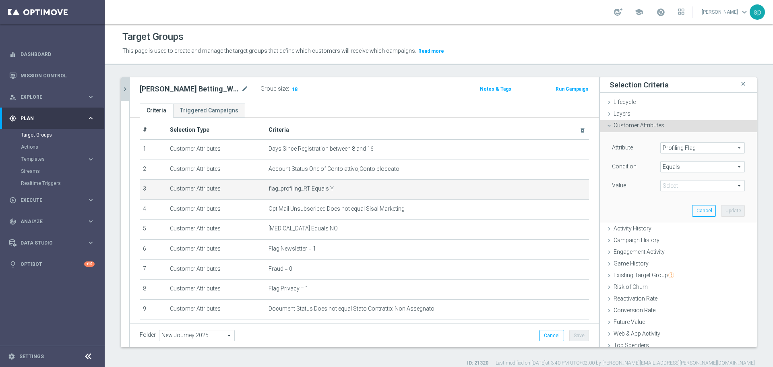
click at [643, 186] on span at bounding box center [702, 185] width 84 height 10
click at [643, 228] on span "Y" at bounding box center [702, 229] width 76 height 6
type input "Y"
click at [643, 210] on button "Update" at bounding box center [733, 210] width 24 height 11
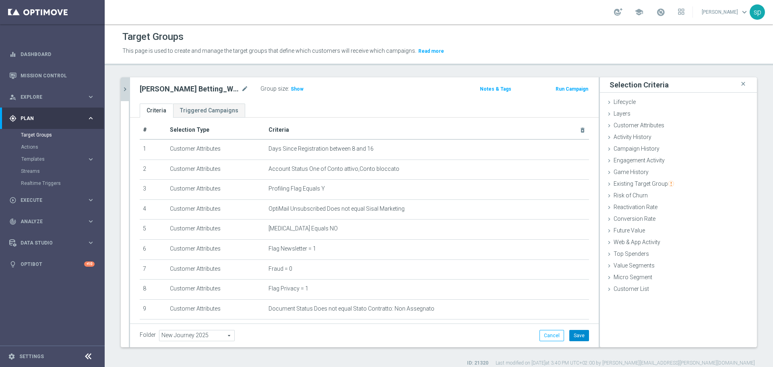
click at [573, 317] on button "Save" at bounding box center [579, 335] width 20 height 11
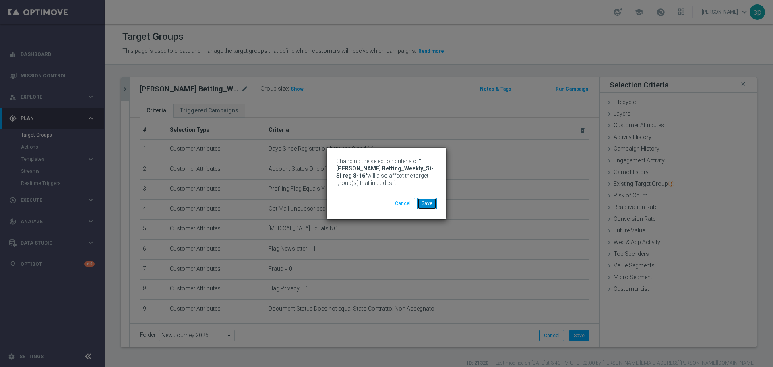
click at [428, 202] on button "Save" at bounding box center [427, 203] width 20 height 11
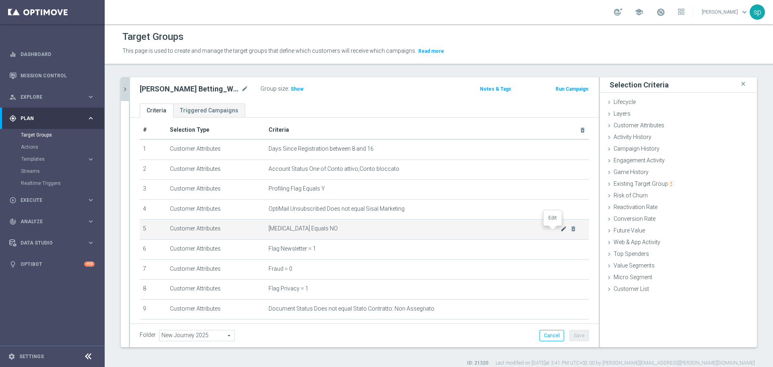
click at [560, 229] on icon "mode_edit" at bounding box center [563, 228] width 6 height 6
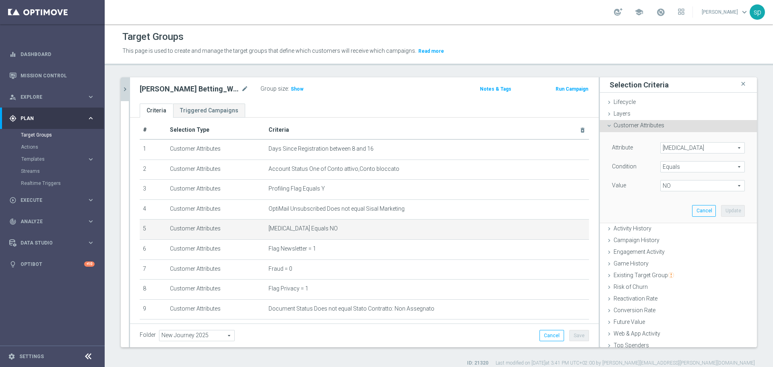
click at [643, 151] on span "Self Exclusion" at bounding box center [702, 147] width 84 height 10
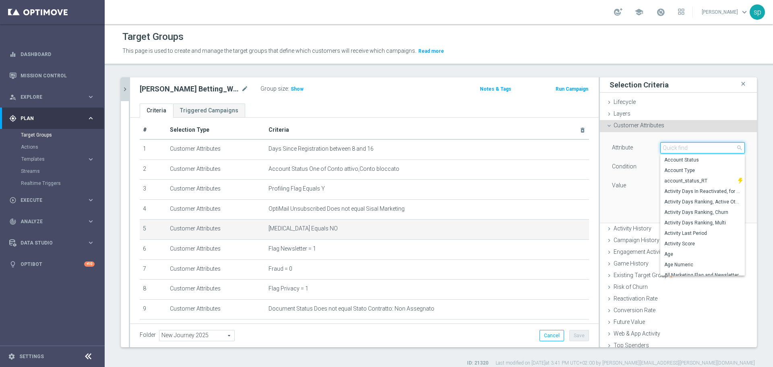
click at [643, 148] on input "search" at bounding box center [702, 147] width 84 height 11
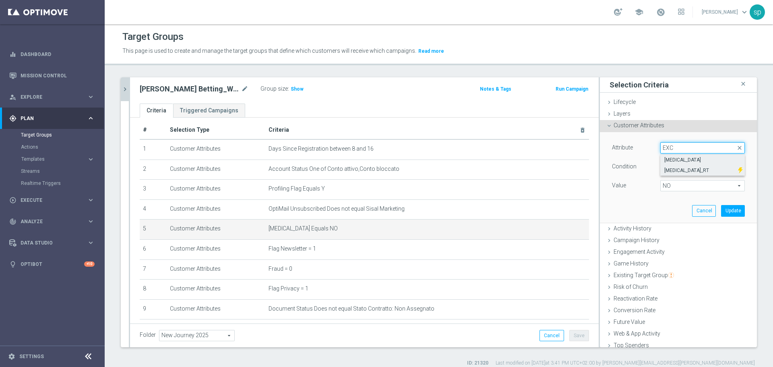
type input "EXC"
click at [643, 170] on span "self_exclusion_RT" at bounding box center [699, 170] width 70 height 6
type input "self_exclusion_RT"
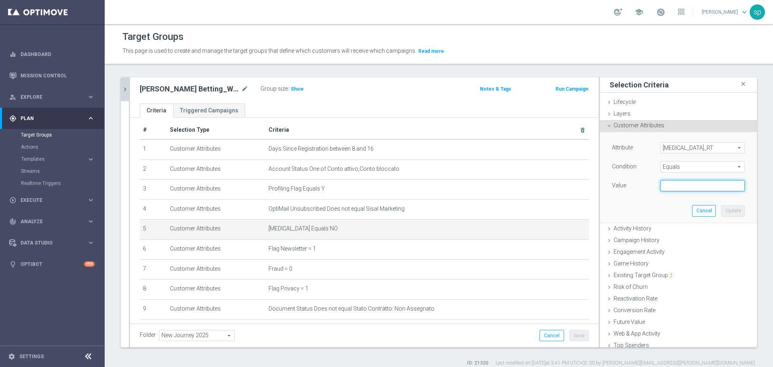
click at [643, 182] on input "text" at bounding box center [702, 185] width 84 height 11
type input "NO"
click at [643, 209] on button "Update" at bounding box center [733, 210] width 24 height 11
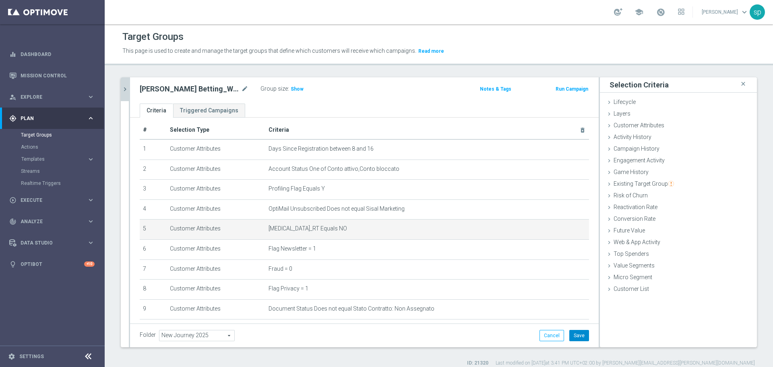
click at [575, 317] on button "Save" at bounding box center [579, 335] width 20 height 11
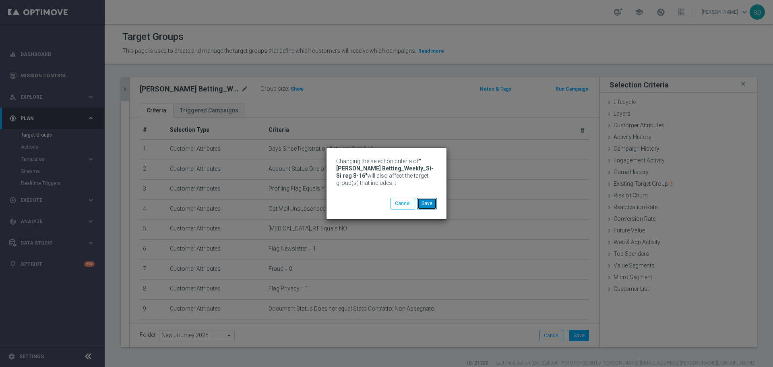
click at [433, 203] on button "Save" at bounding box center [427, 203] width 20 height 11
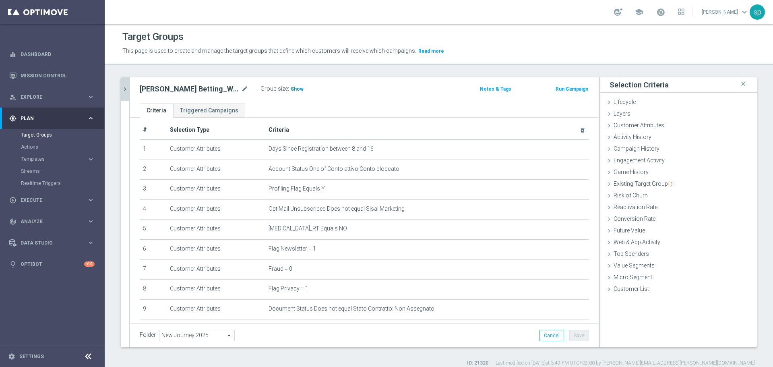
click at [298, 87] on span "Show" at bounding box center [297, 89] width 13 height 6
click at [241, 88] on icon "mode_edit" at bounding box center [244, 89] width 7 height 10
click at [256, 103] on div "J. Betting_Weekly_Si-Si reg 8-16 mode_edit Group size : 2 Notes & Tags Run Camp…" at bounding box center [364, 90] width 468 height 26
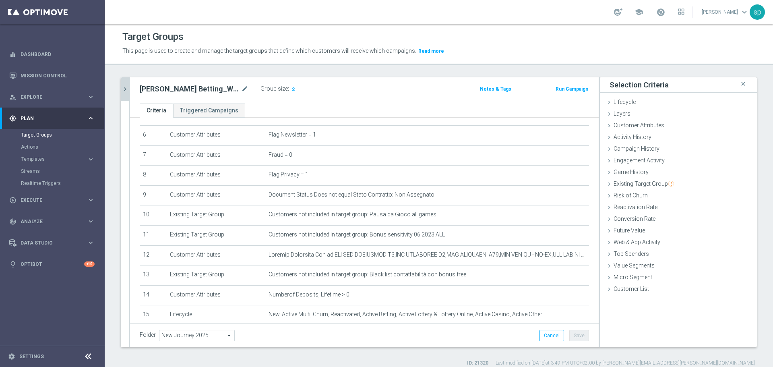
scroll to position [0, 0]
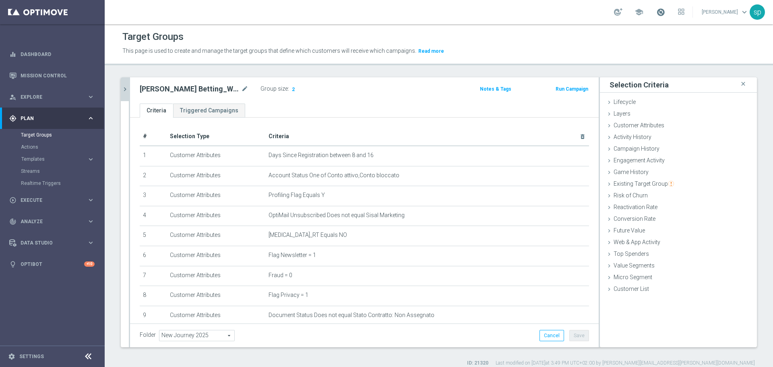
click at [643, 12] on span at bounding box center [660, 12] width 9 height 9
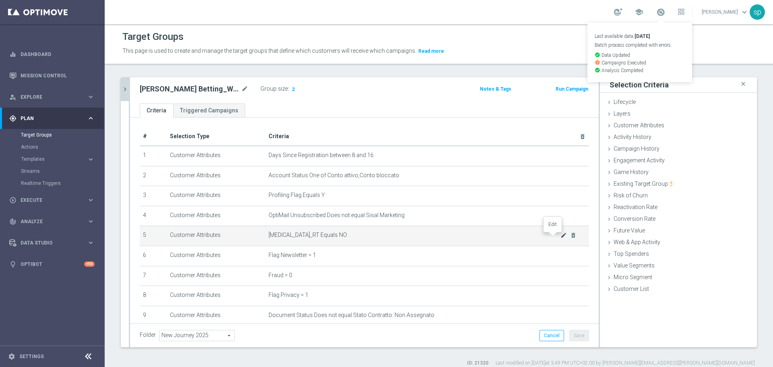
click at [560, 236] on icon "mode_edit" at bounding box center [563, 235] width 6 height 6
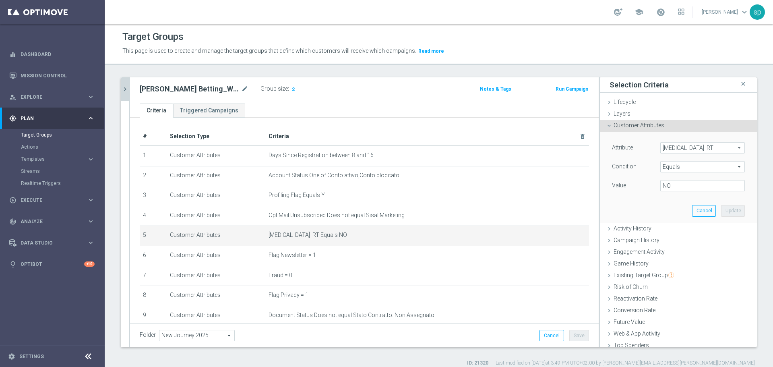
click at [643, 148] on span "self_exclusion_RT" at bounding box center [702, 147] width 84 height 10
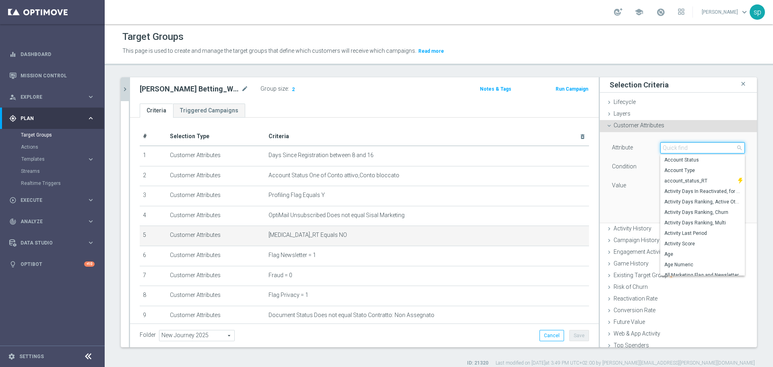
click at [643, 148] on input "search" at bounding box center [702, 147] width 84 height 11
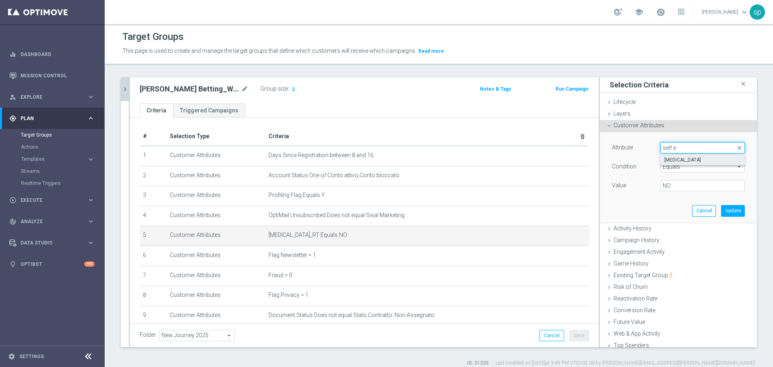
type input "self e"
click at [643, 163] on span "Self Exclusion" at bounding box center [702, 160] width 76 height 6
type input "Self Exclusion"
click at [643, 187] on span at bounding box center [702, 185] width 84 height 10
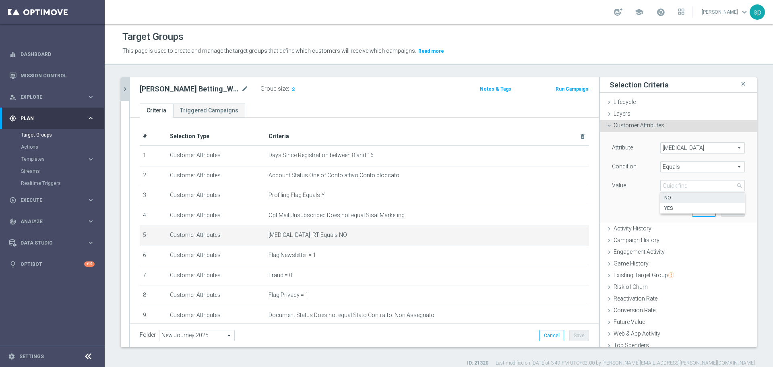
click at [643, 196] on span "NO" at bounding box center [702, 197] width 76 height 6
type input "NO"
click at [643, 208] on button "Update" at bounding box center [733, 210] width 24 height 11
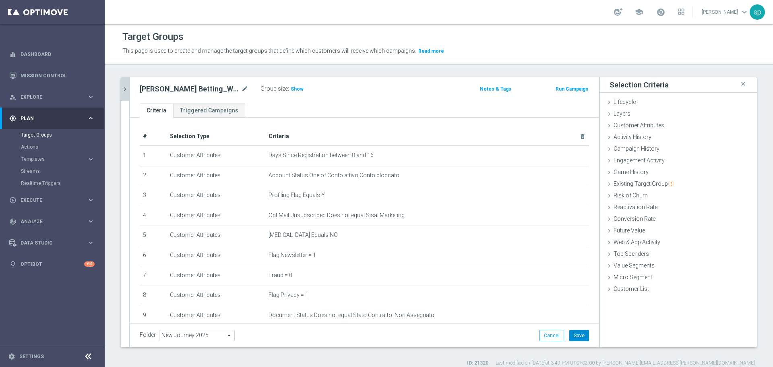
click at [575, 317] on button "Save" at bounding box center [579, 335] width 20 height 11
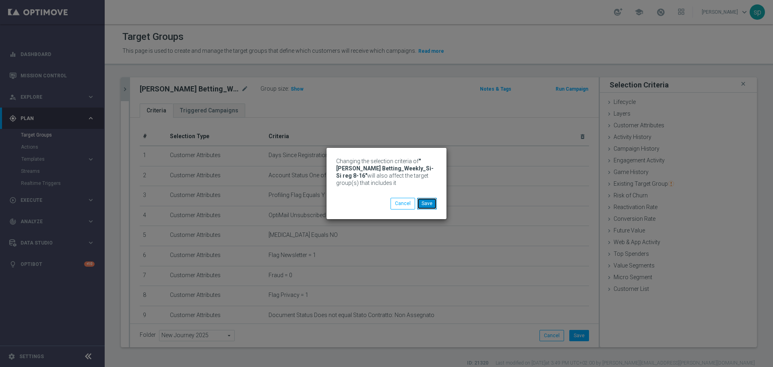
click at [426, 203] on button "Save" at bounding box center [427, 203] width 20 height 11
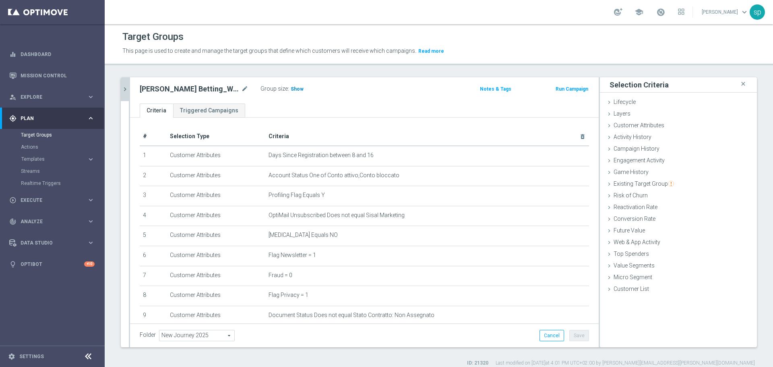
click at [291, 87] on span "Show" at bounding box center [297, 89] width 13 height 6
click at [643, 12] on span at bounding box center [660, 12] width 9 height 9
click at [245, 89] on icon "mode_edit" at bounding box center [244, 89] width 7 height 10
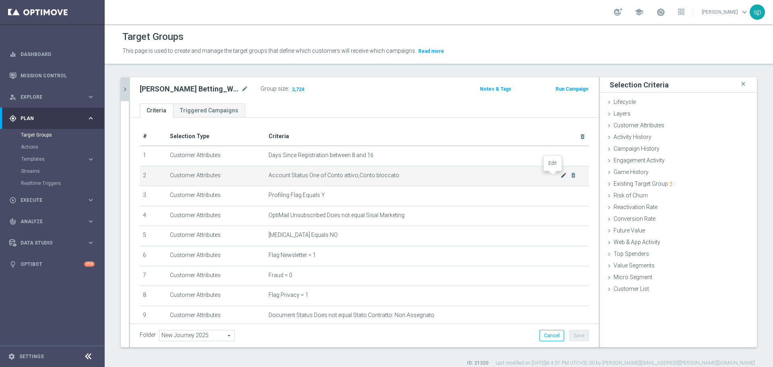
click at [560, 173] on icon "mode_edit" at bounding box center [563, 175] width 6 height 6
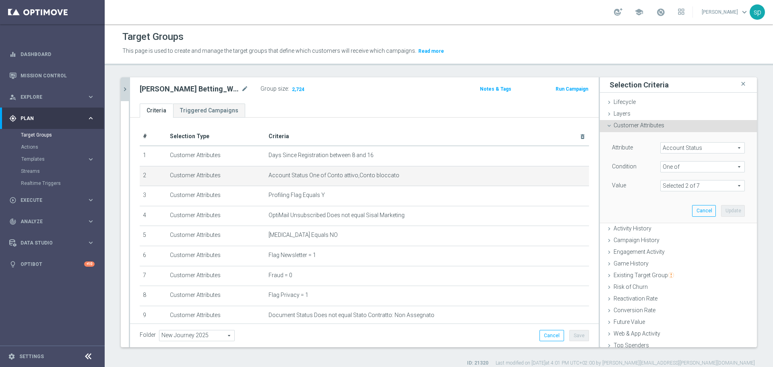
click at [643, 141] on div "Attribute Account Status Account Status arrow_drop_down search Condition One of…" at bounding box center [678, 177] width 145 height 90
click at [643, 146] on span "Account Status" at bounding box center [702, 147] width 84 height 10
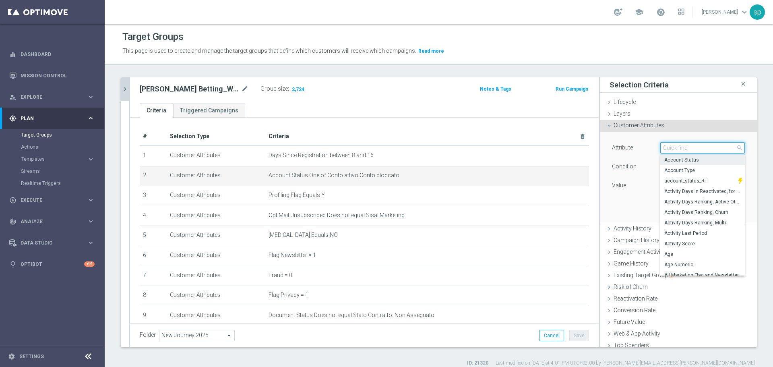
click at [643, 146] on input "search" at bounding box center [702, 147] width 84 height 11
click at [643, 181] on span "account_status_RT" at bounding box center [699, 180] width 70 height 6
type input "account_status_RT"
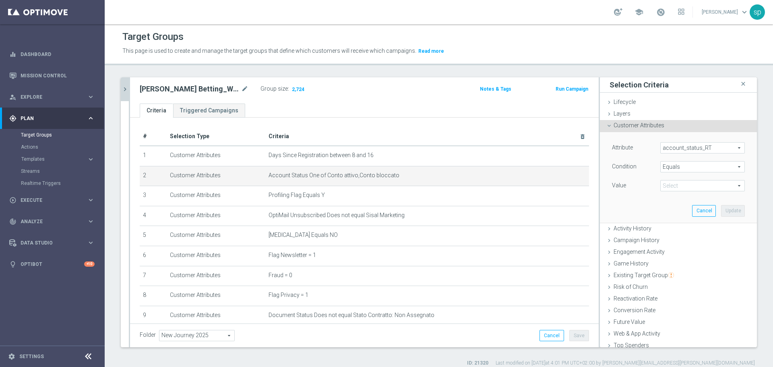
click at [643, 169] on span "Equals" at bounding box center [702, 166] width 84 height 10
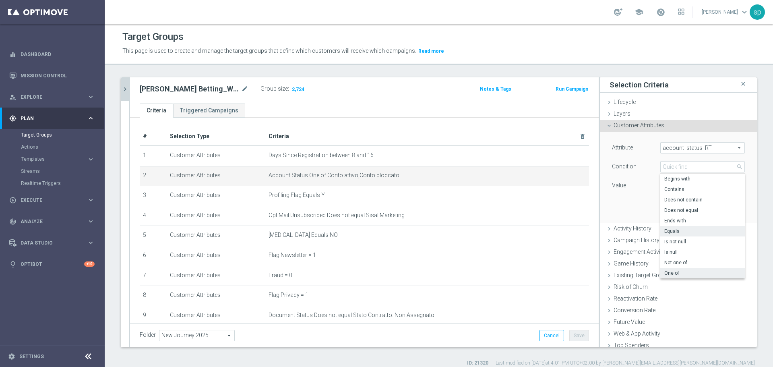
click at [643, 272] on span "One of" at bounding box center [702, 273] width 76 height 6
type input "One of"
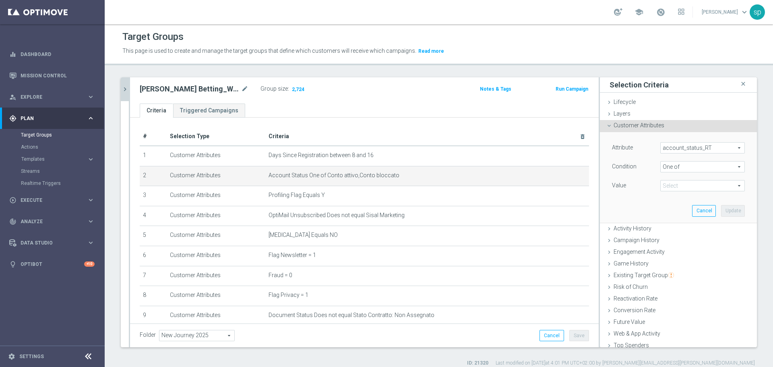
click at [643, 187] on span at bounding box center [702, 185] width 84 height 10
click at [643, 223] on label "Conto attivo" at bounding box center [707, 218] width 73 height 10
click at [643, 221] on input "Conto attivo" at bounding box center [668, 218] width 5 height 5
checkbox input "true"
type input "Conto attivo"
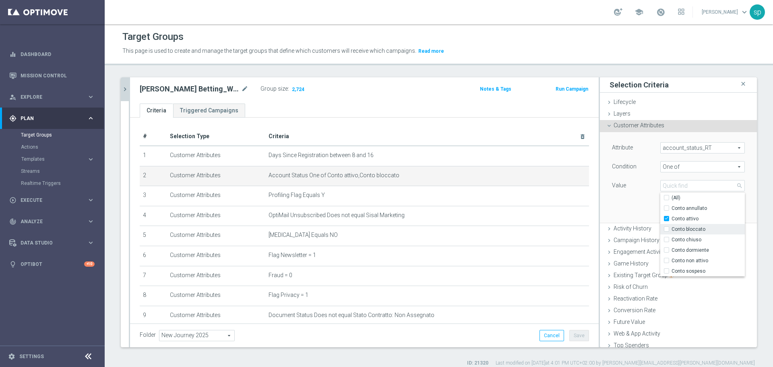
click at [643, 231] on span "Conto bloccato" at bounding box center [707, 229] width 73 height 6
click at [643, 231] on input "Conto bloccato" at bounding box center [668, 229] width 5 height 5
checkbox input "true"
type input "Selected 2 of 7"
click at [628, 214] on div "Attribute account_status_RT account_status_RT arrow_drop_down search Condition …" at bounding box center [678, 177] width 145 height 90
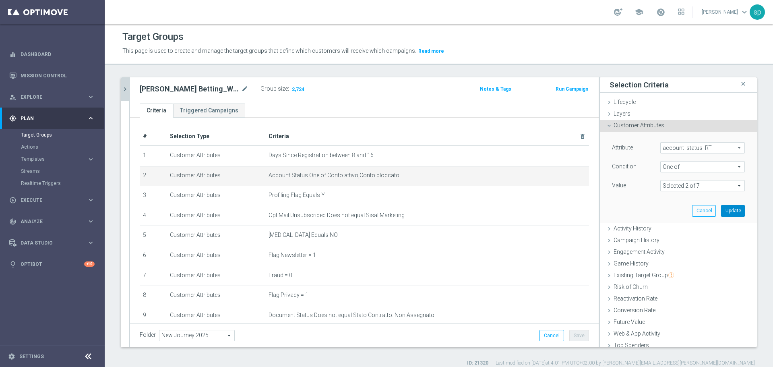
click at [643, 213] on button "Update" at bounding box center [733, 210] width 24 height 11
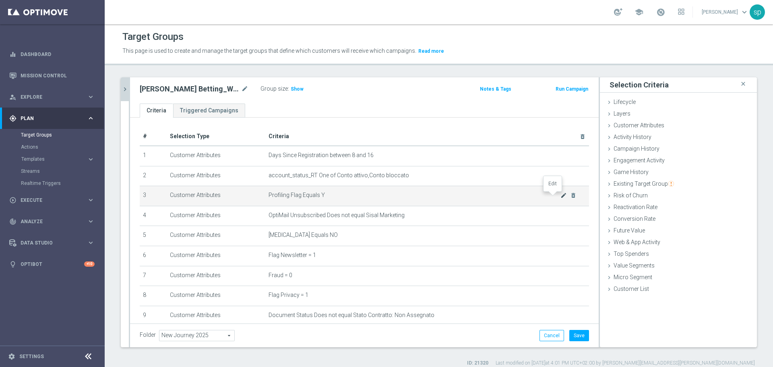
click at [560, 196] on icon "mode_edit" at bounding box center [563, 195] width 6 height 6
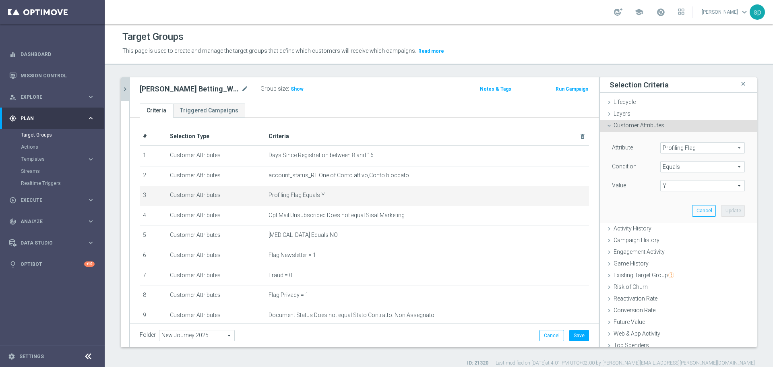
click at [643, 150] on span "Profiling Flag" at bounding box center [702, 147] width 84 height 10
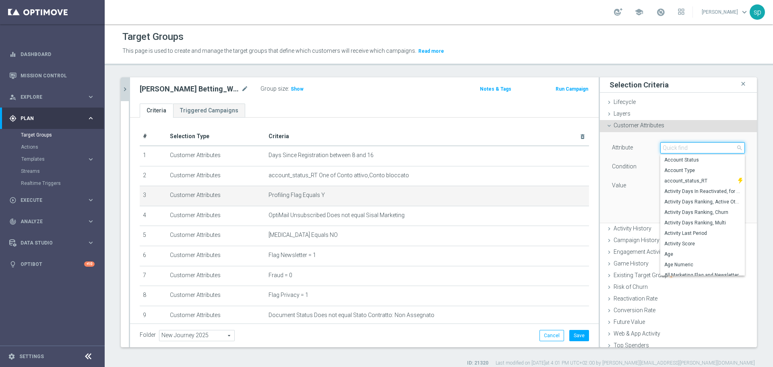
click at [643, 150] on input "search" at bounding box center [702, 147] width 84 height 11
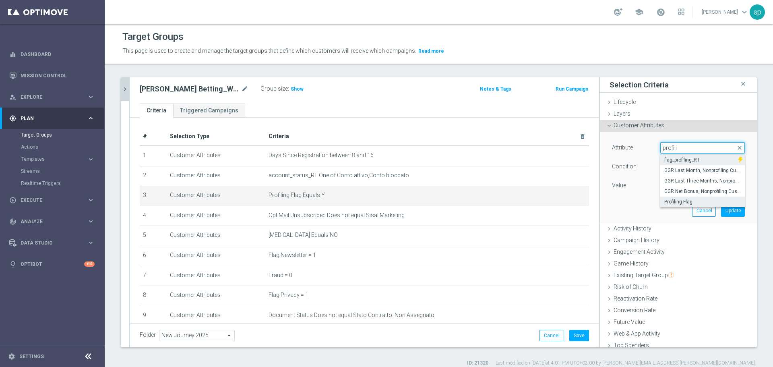
type input "profili"
click at [643, 161] on span "flag_profiling_RT" at bounding box center [699, 160] width 70 height 6
type input "flag_profiling_RT"
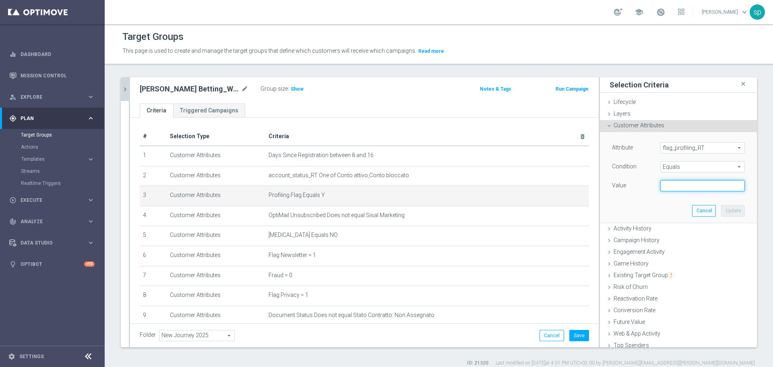
click at [643, 183] on input "text" at bounding box center [702, 185] width 84 height 11
type input "y"
type input "T"
type input "Y"
click at [643, 210] on button "Update" at bounding box center [733, 210] width 24 height 11
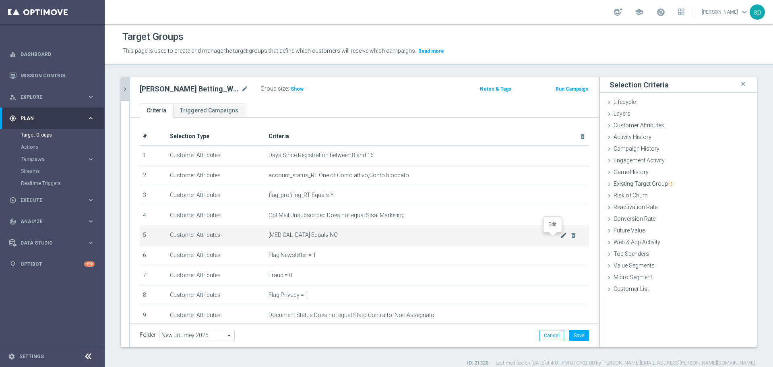
click at [560, 236] on icon "mode_edit" at bounding box center [563, 235] width 6 height 6
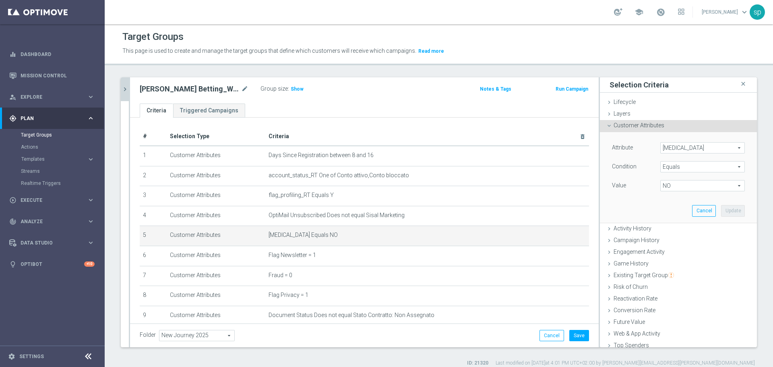
click at [643, 146] on span "Self Exclusion" at bounding box center [702, 147] width 84 height 10
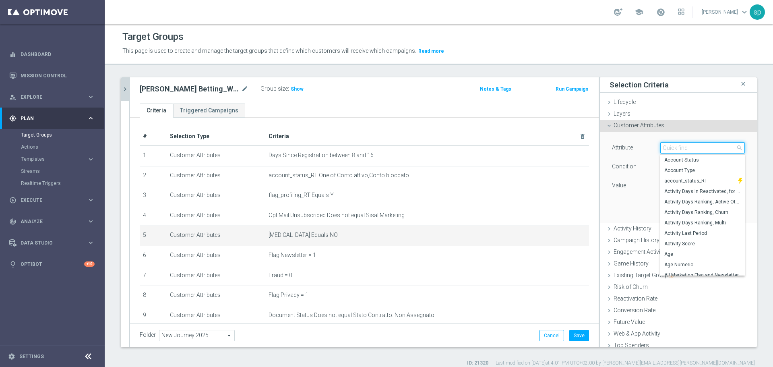
click at [643, 146] on input "search" at bounding box center [702, 147] width 84 height 11
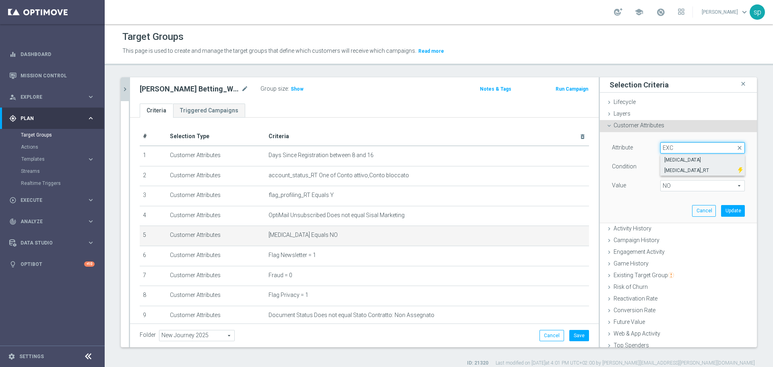
type input "EXC"
click at [643, 169] on span "self_exclusion_RT" at bounding box center [699, 170] width 70 height 6
type input "self_exclusion_RT"
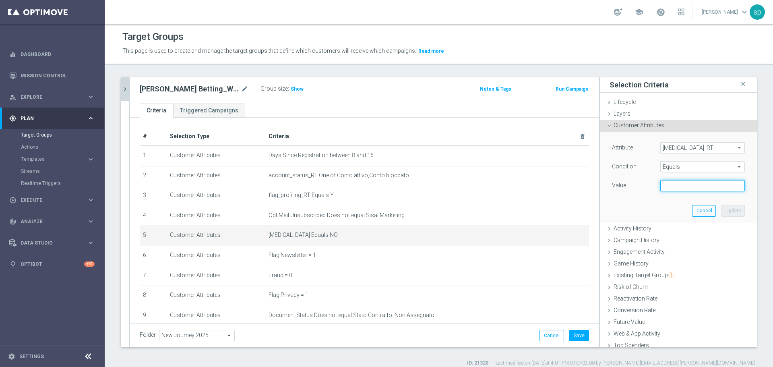
click at [643, 184] on input "text" at bounding box center [702, 185] width 84 height 11
type input "NO"
click at [643, 212] on button "Update" at bounding box center [733, 210] width 24 height 11
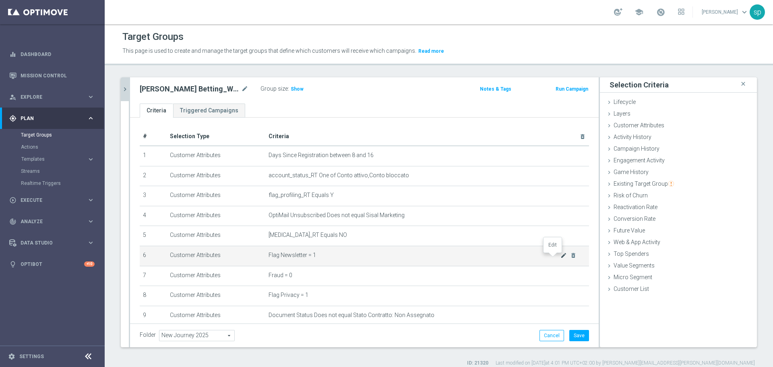
click at [560, 257] on icon "mode_edit" at bounding box center [563, 255] width 6 height 6
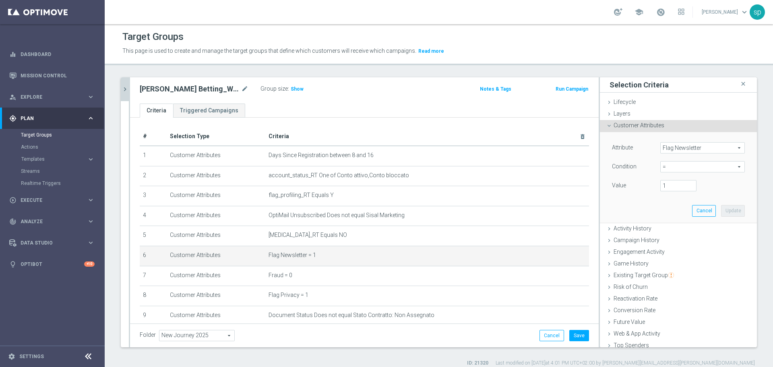
click at [643, 147] on span "Flag Newsletter" at bounding box center [702, 147] width 84 height 10
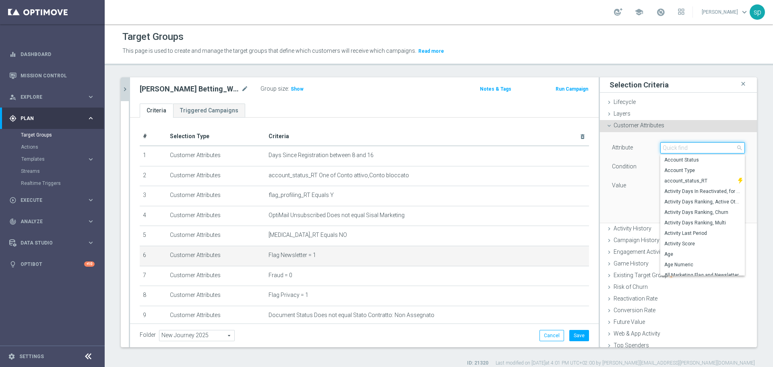
click at [643, 147] on input "search" at bounding box center [702, 147] width 84 height 11
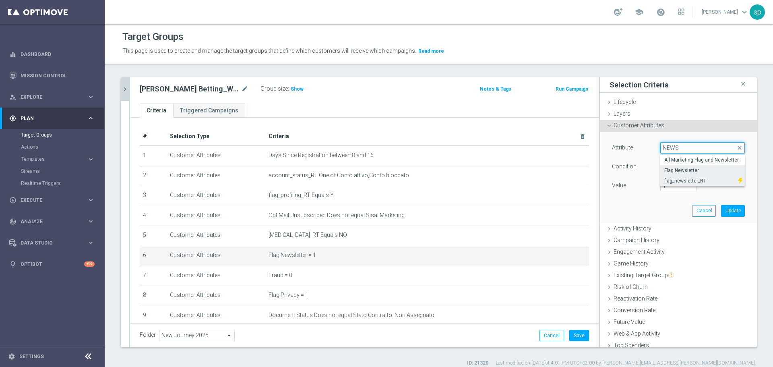
type input "NEWS"
click at [643, 181] on span "flag_newsletter_RT" at bounding box center [699, 180] width 70 height 6
type input "flag_newsletter_RT"
type input "Equals"
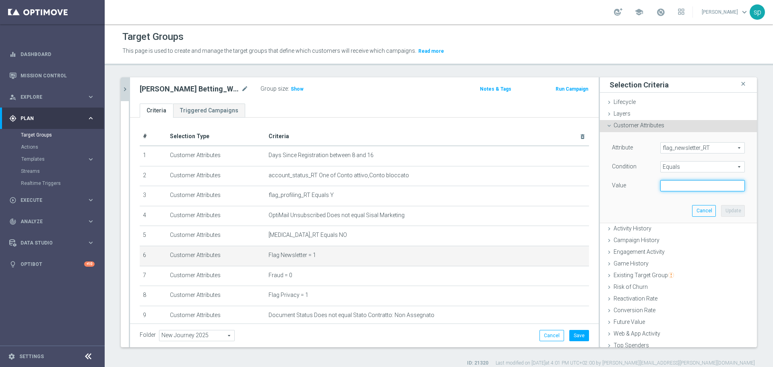
click at [643, 186] on input "text" at bounding box center [702, 185] width 84 height 11
type input "Y"
click at [643, 216] on button "Update" at bounding box center [733, 210] width 24 height 11
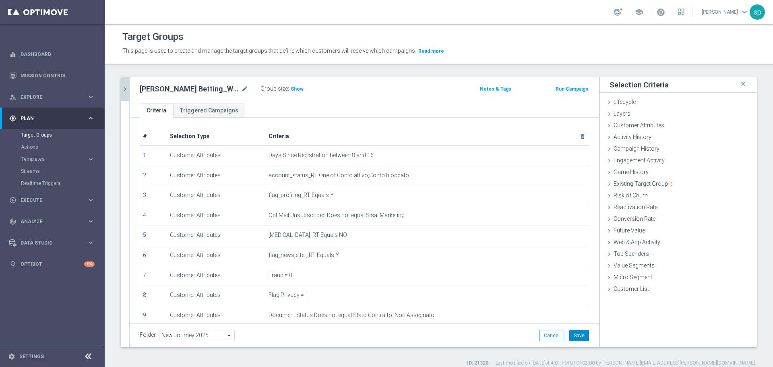
click at [579, 317] on button "Save" at bounding box center [579, 335] width 20 height 11
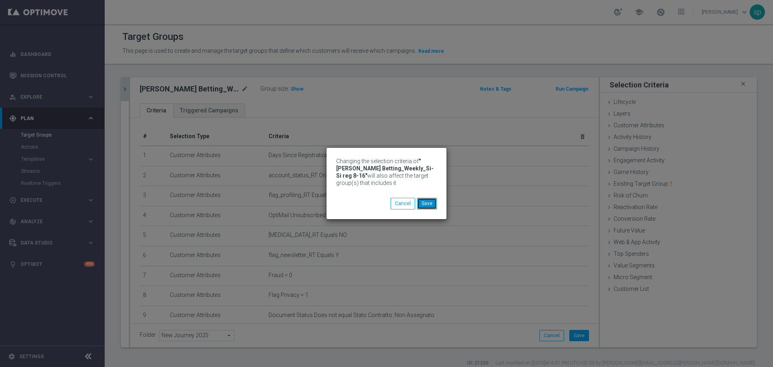
click at [428, 202] on button "Save" at bounding box center [427, 203] width 20 height 11
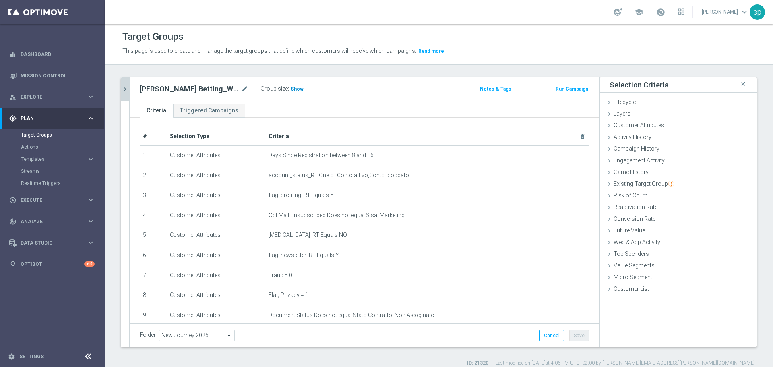
click at [300, 89] on span "Show" at bounding box center [297, 89] width 13 height 6
click at [643, 11] on span at bounding box center [660, 12] width 9 height 9
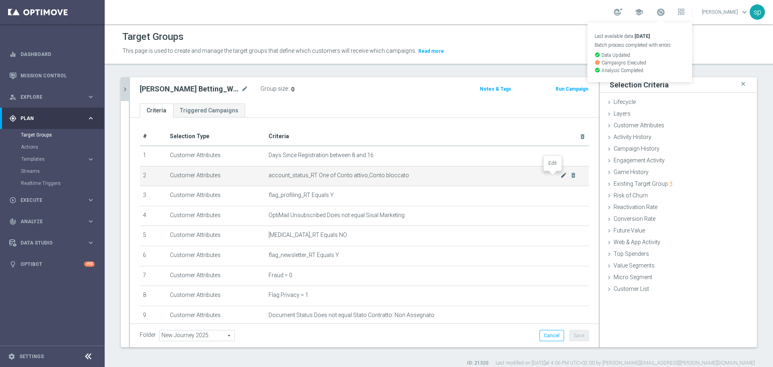
click at [560, 175] on icon "mode_edit" at bounding box center [563, 175] width 6 height 6
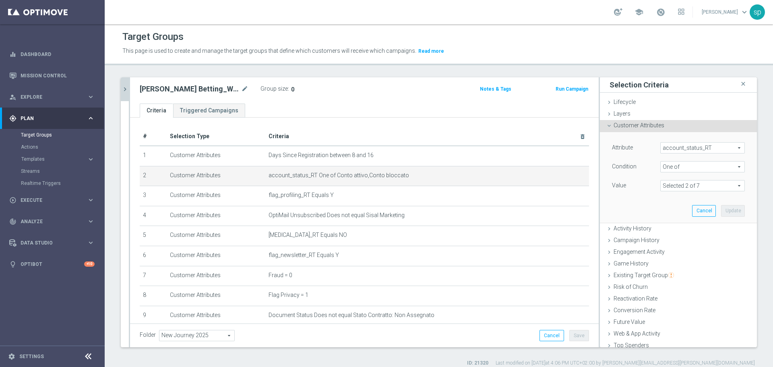
click at [643, 144] on span "account_status_RT" at bounding box center [702, 147] width 84 height 10
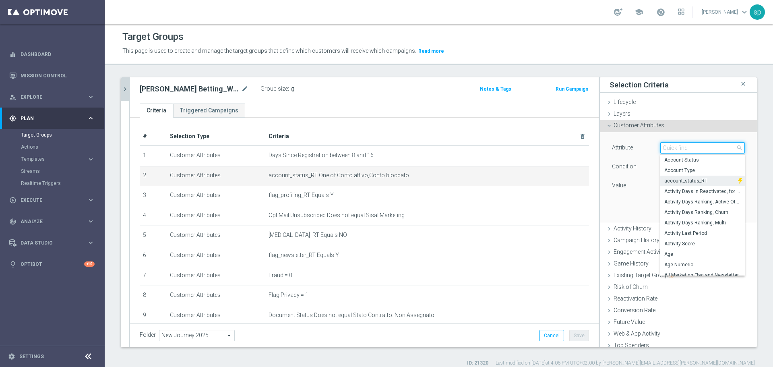
click at [643, 144] on input "search" at bounding box center [702, 147] width 84 height 11
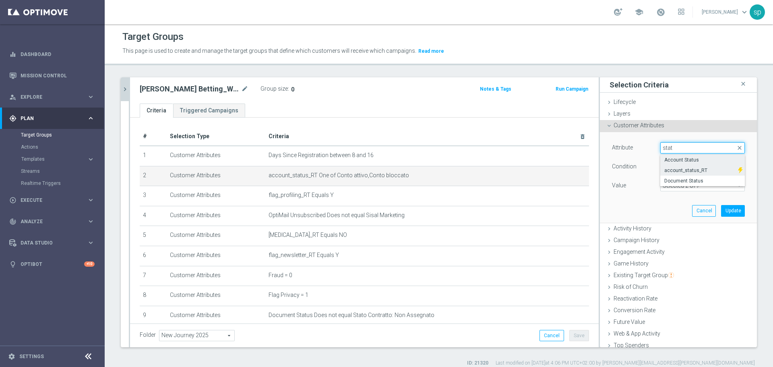
type input "stat"
click at [643, 158] on span "Account Status" at bounding box center [702, 160] width 76 height 6
type input "Account Status"
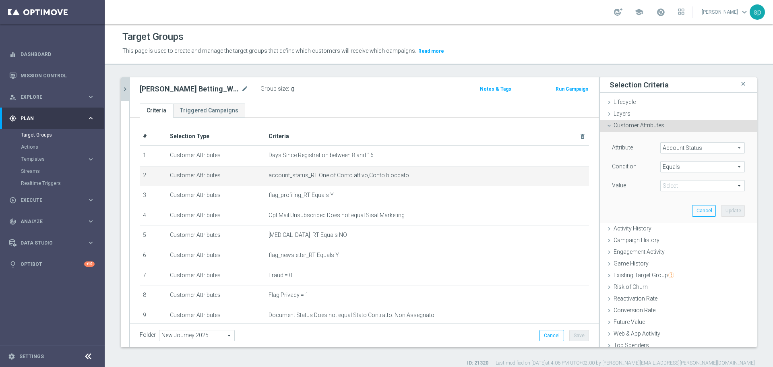
click at [643, 186] on span at bounding box center [702, 185] width 84 height 10
click at [643, 165] on span "Equals" at bounding box center [702, 166] width 84 height 10
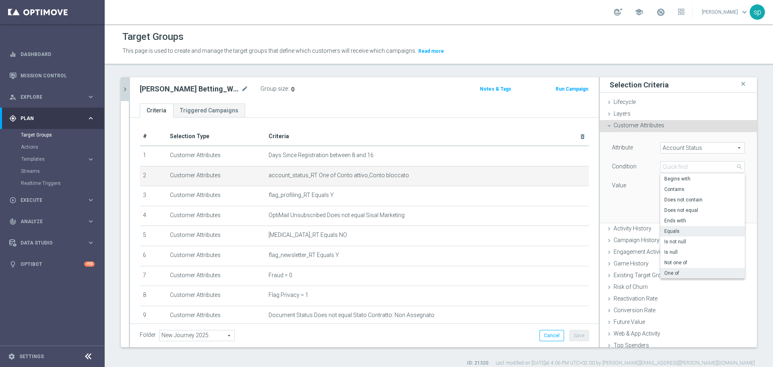
click at [643, 272] on span "One of" at bounding box center [702, 273] width 76 height 6
type input "One of"
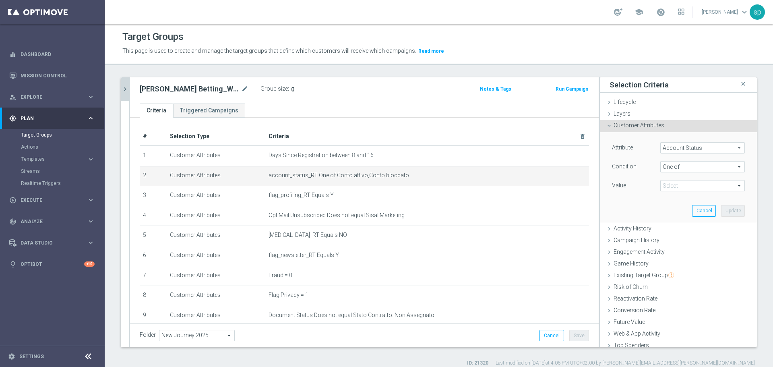
click at [643, 187] on span at bounding box center [702, 185] width 84 height 10
click at [643, 223] on label "Conto attivo" at bounding box center [707, 218] width 73 height 10
click at [643, 221] on input "Conto attivo" at bounding box center [668, 218] width 5 height 5
checkbox input "true"
type input "Conto attivo"
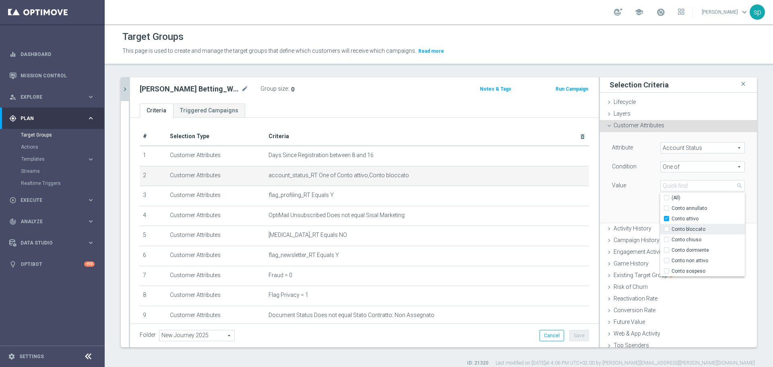
click at [643, 228] on span "Conto bloccato" at bounding box center [707, 229] width 73 height 6
click at [643, 228] on input "Conto bloccato" at bounding box center [668, 229] width 5 height 5
checkbox input "true"
type input "Selected 2 of 7"
click at [636, 205] on div "Attribute Account Status Account Status arrow_drop_down search Condition One of…" at bounding box center [678, 177] width 145 height 90
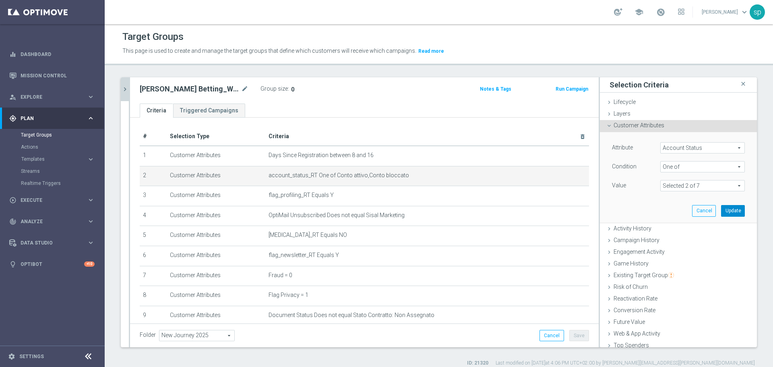
click at [643, 208] on button "Update" at bounding box center [733, 210] width 24 height 11
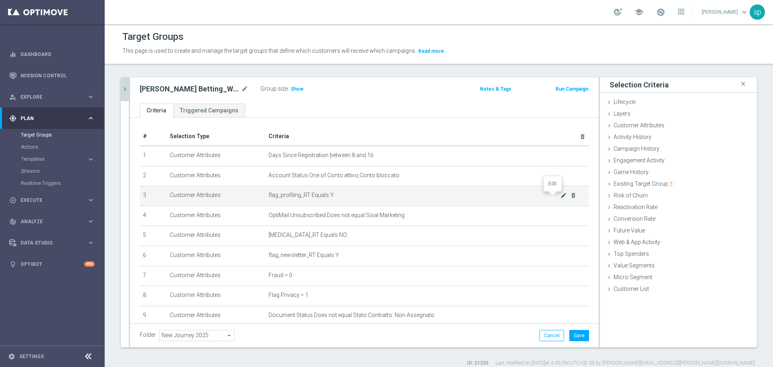
click at [560, 197] on icon "mode_edit" at bounding box center [563, 195] width 6 height 6
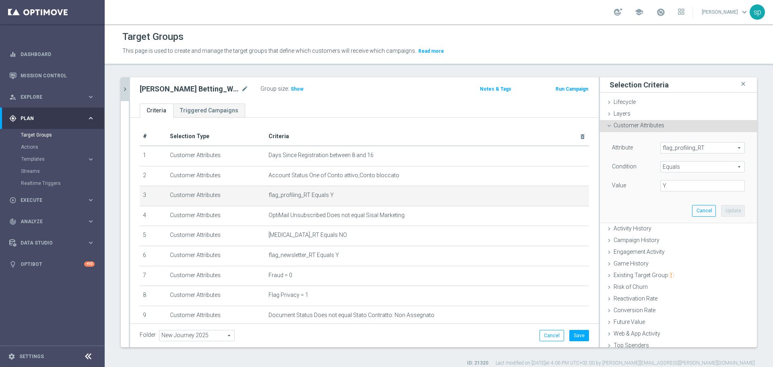
click at [643, 146] on span "flag_profiling_RT" at bounding box center [702, 147] width 84 height 10
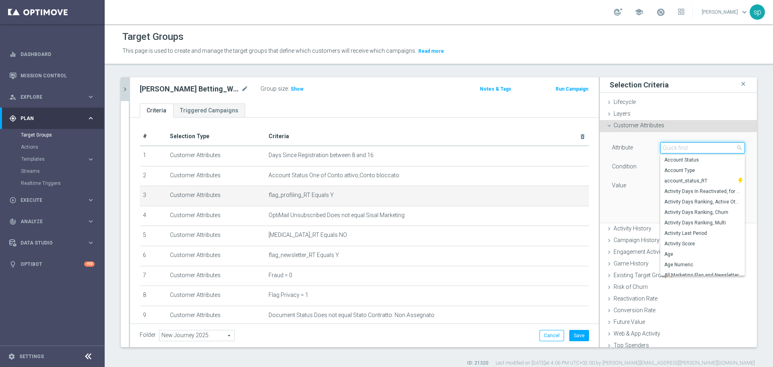
click at [643, 146] on input "search" at bounding box center [702, 147] width 84 height 11
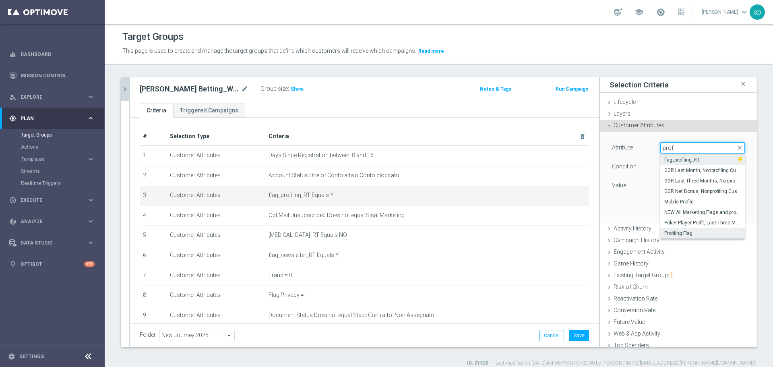
type input "prof"
click at [643, 232] on span "Profiling Flag" at bounding box center [702, 233] width 76 height 6
type input "Profiling Flag"
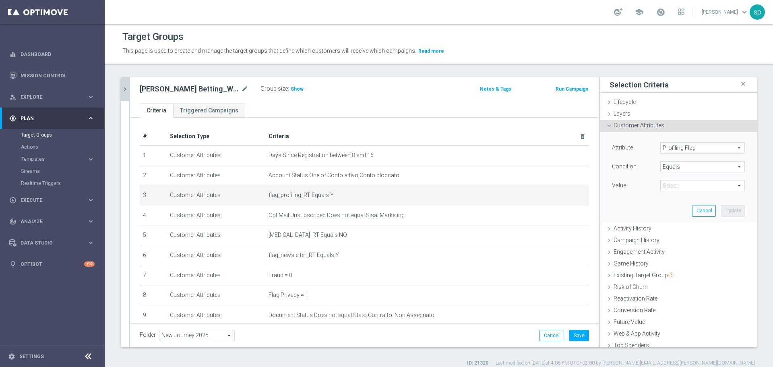
click at [643, 184] on span at bounding box center [702, 185] width 84 height 10
click at [643, 228] on span "Y" at bounding box center [702, 229] width 76 height 6
type input "Y"
click at [643, 210] on button "Update" at bounding box center [733, 210] width 24 height 11
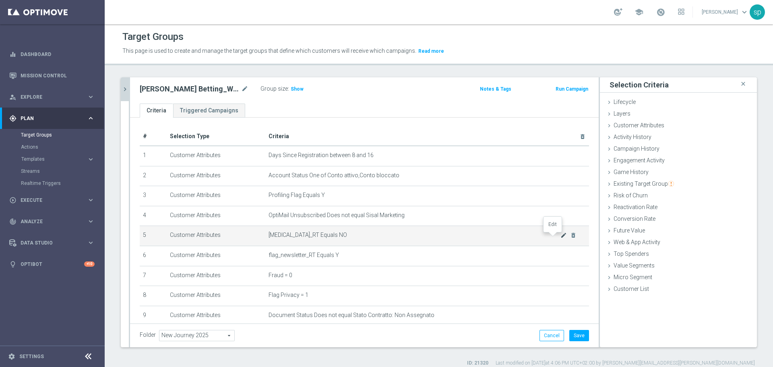
click at [560, 235] on icon "mode_edit" at bounding box center [563, 235] width 6 height 6
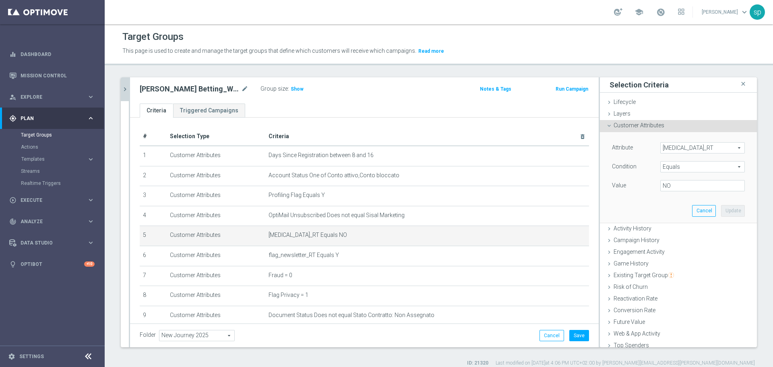
click at [643, 142] on div "self_exclusion_RT self_exclusion_RT arrow_drop_down search" at bounding box center [702, 147] width 84 height 11
click at [0, 0] on input "search" at bounding box center [0, 0] width 0 height 0
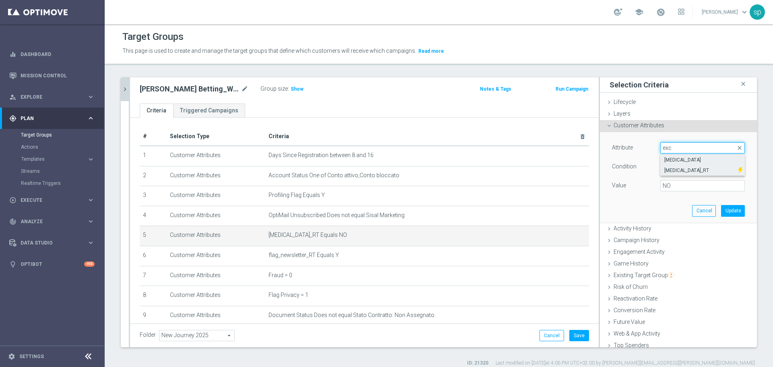
type input "exc"
click at [643, 160] on span "Self Exclusion" at bounding box center [702, 160] width 76 height 6
type input "Self Exclusion"
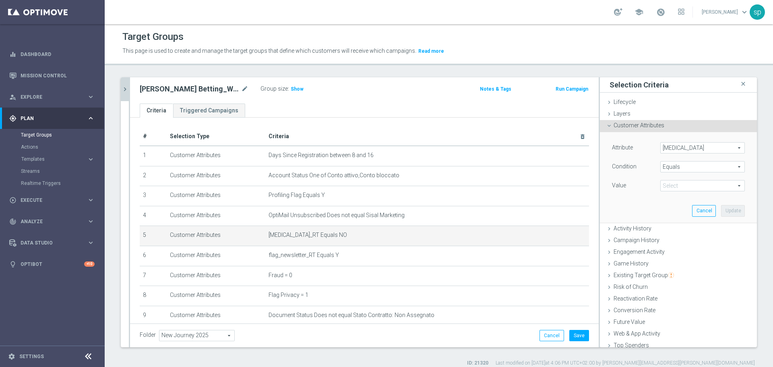
click at [643, 185] on span at bounding box center [702, 185] width 84 height 10
click at [643, 200] on span "NO" at bounding box center [702, 197] width 76 height 6
type input "NO"
click at [643, 209] on button "Update" at bounding box center [733, 210] width 24 height 11
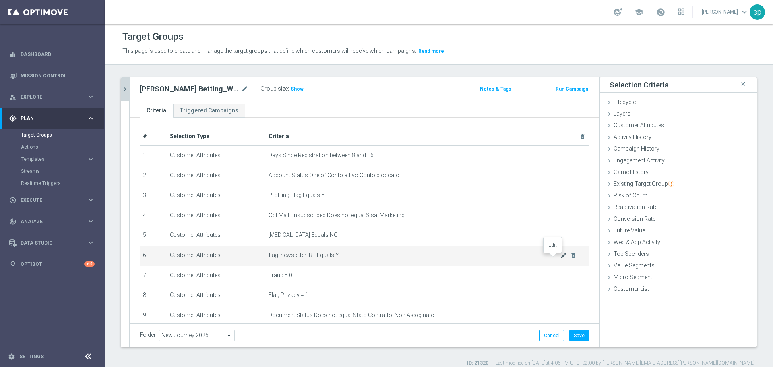
click at [560, 256] on icon "mode_edit" at bounding box center [563, 255] width 6 height 6
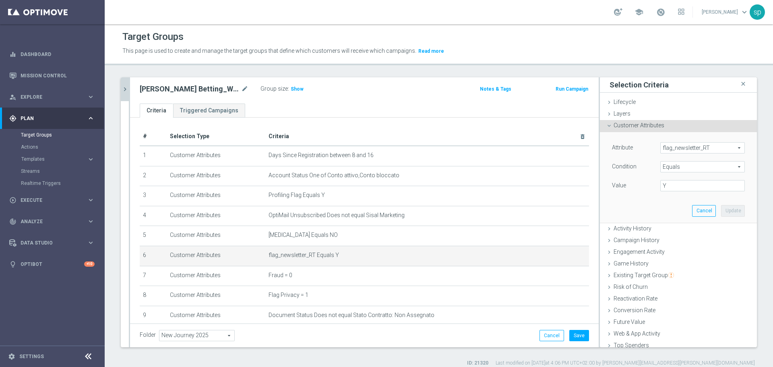
click at [643, 145] on span "flag_newsletter_RT" at bounding box center [702, 147] width 84 height 10
click at [0, 0] on input "search" at bounding box center [0, 0] width 0 height 0
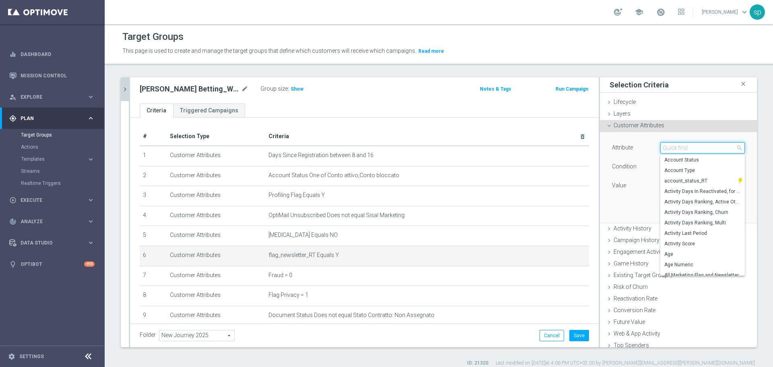
click at [643, 145] on input "search" at bounding box center [702, 147] width 84 height 11
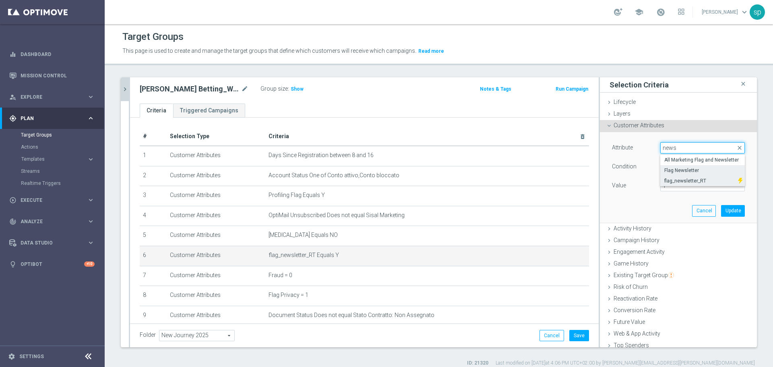
type input "news"
click at [643, 165] on label "Flag Newsletter" at bounding box center [702, 170] width 84 height 10
type input "Flag Newsletter"
type input "="
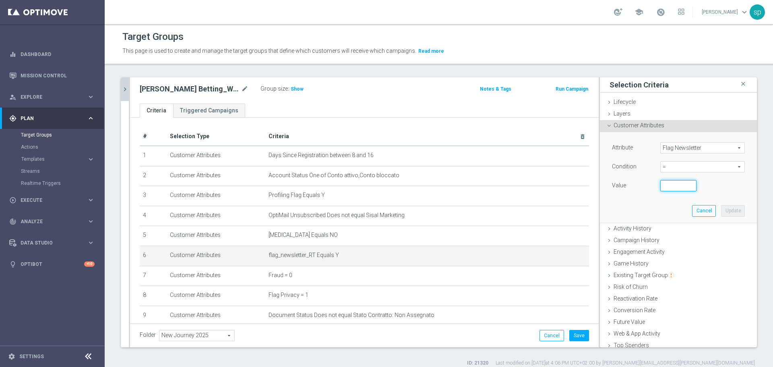
click at [643, 187] on input "number" at bounding box center [678, 185] width 36 height 11
click at [643, 184] on input "number" at bounding box center [678, 185] width 36 height 11
click at [643, 185] on input "number" at bounding box center [678, 185] width 36 height 11
click at [643, 185] on input "1" at bounding box center [678, 185] width 36 height 11
type input "1"
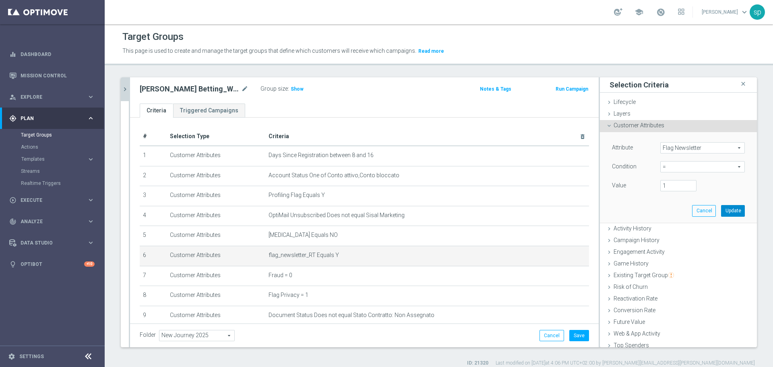
click at [643, 211] on button "Update" at bounding box center [733, 210] width 24 height 11
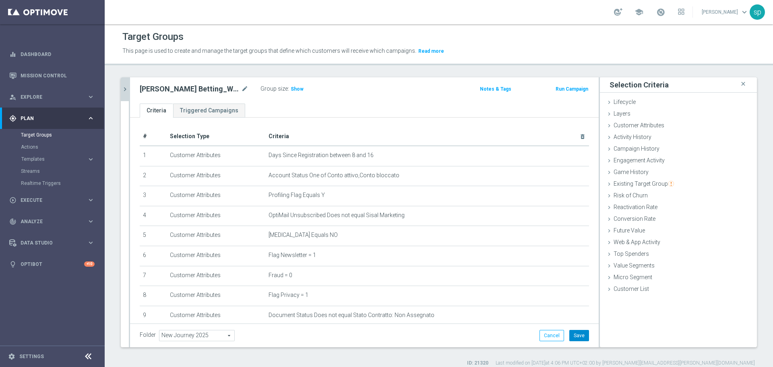
click at [575, 317] on button "Save" at bounding box center [579, 335] width 20 height 11
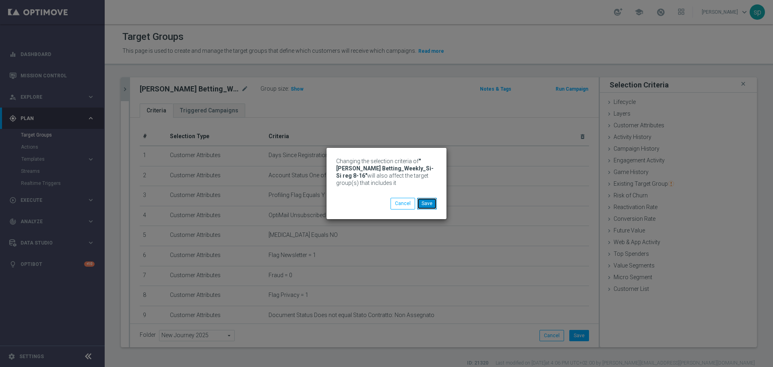
click at [432, 199] on button "Save" at bounding box center [427, 203] width 20 height 11
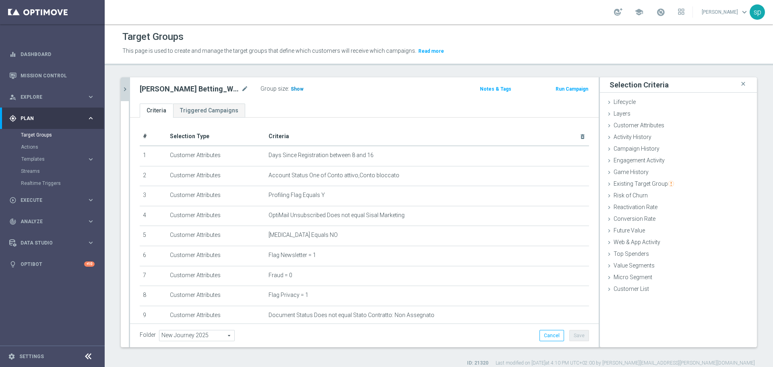
click at [294, 88] on span "Show" at bounding box center [297, 89] width 13 height 6
click at [643, 13] on span at bounding box center [660, 12] width 9 height 9
click at [126, 87] on icon "chevron_right" at bounding box center [125, 89] width 8 height 8
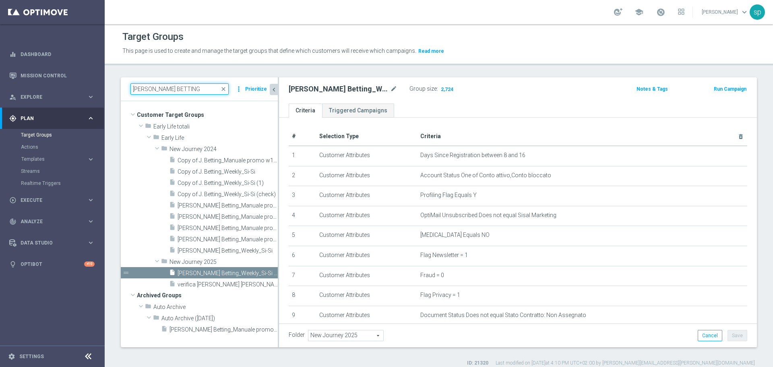
click at [174, 88] on input "J. BETTING" at bounding box center [179, 88] width 98 height 11
type input "J"
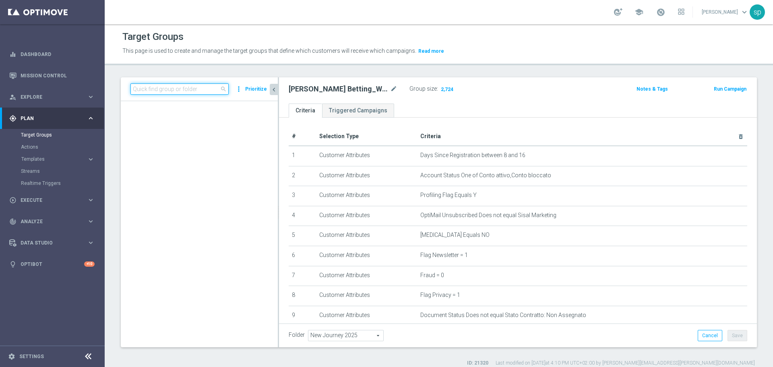
scroll to position [2995, 0]
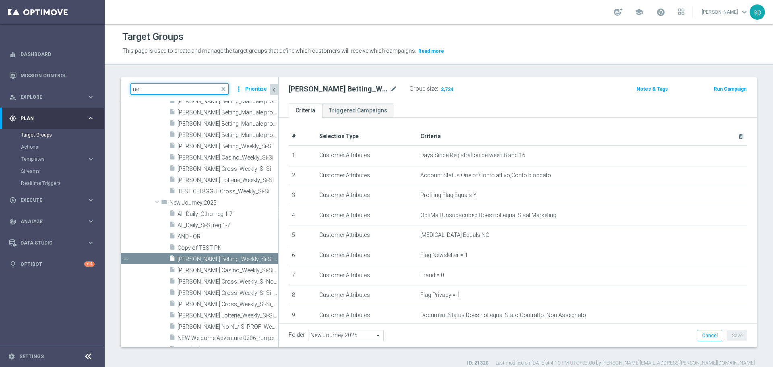
type input "n"
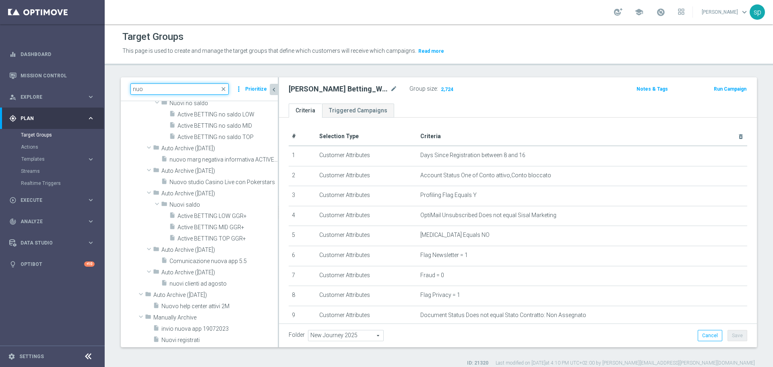
scroll to position [1118, 0]
type input "n"
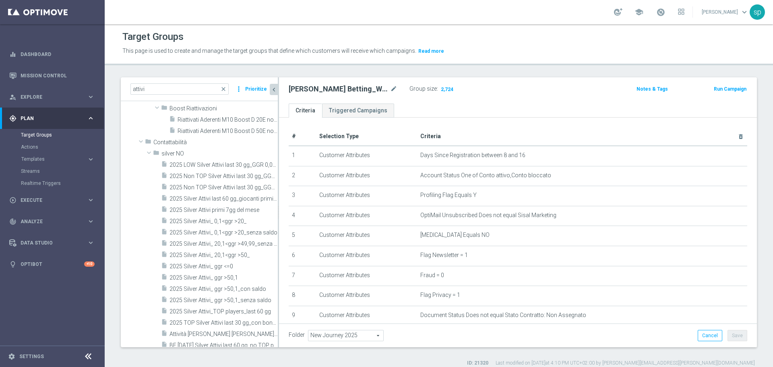
scroll to position [0, 0]
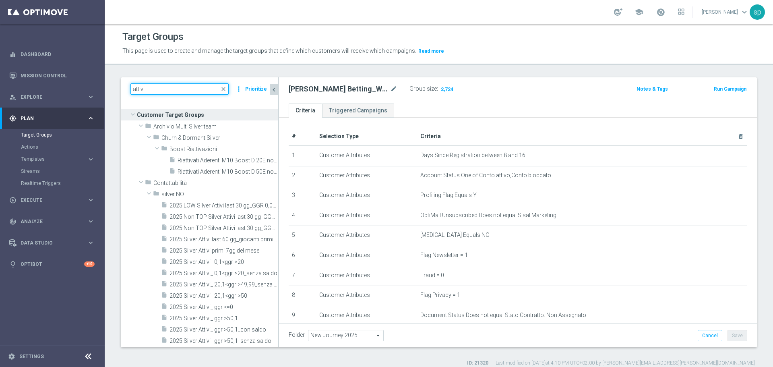
drag, startPoint x: 174, startPoint y: 89, endPoint x: 18, endPoint y: 116, distance: 158.6
click at [18, 116] on main "equalizer Dashboard Mission Control" at bounding box center [386, 183] width 773 height 367
paste input "NEW 2025 Silver Attivi_ 0,1<ggr>14,99_senza saldo"
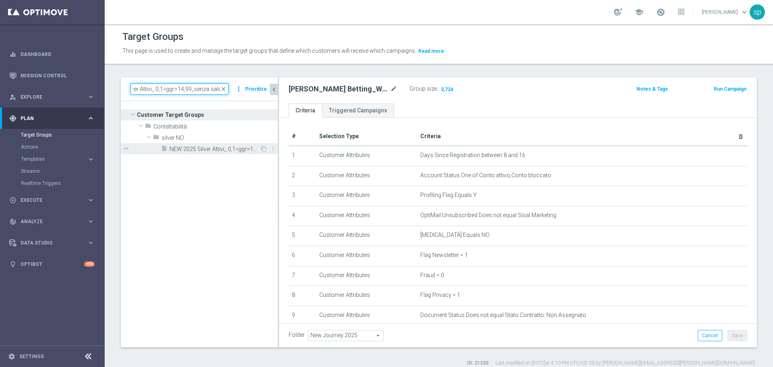
type input "NEW 2025 Silver Attivi_ 0,1<ggr>14,99_senza saldo"
click at [209, 151] on span "NEW 2025 Silver Attivi_ 0,1<ggr>14,99_senza saldo" at bounding box center [214, 149] width 90 height 7
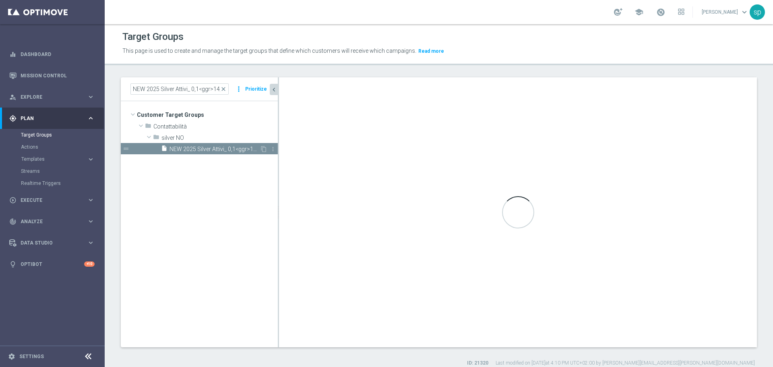
type input "silver NO"
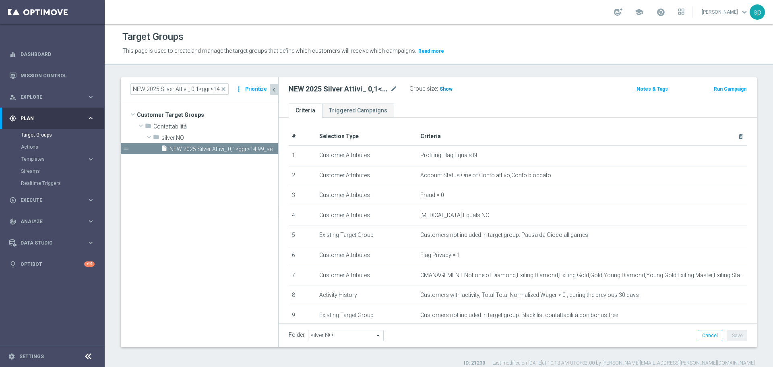
click at [447, 89] on span "Show" at bounding box center [445, 89] width 13 height 6
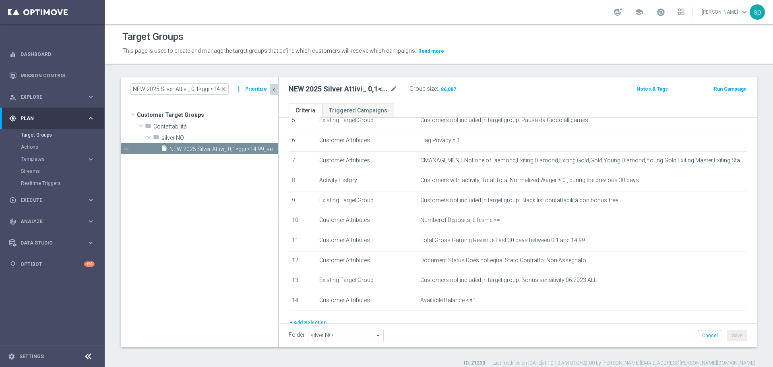
scroll to position [153, 0]
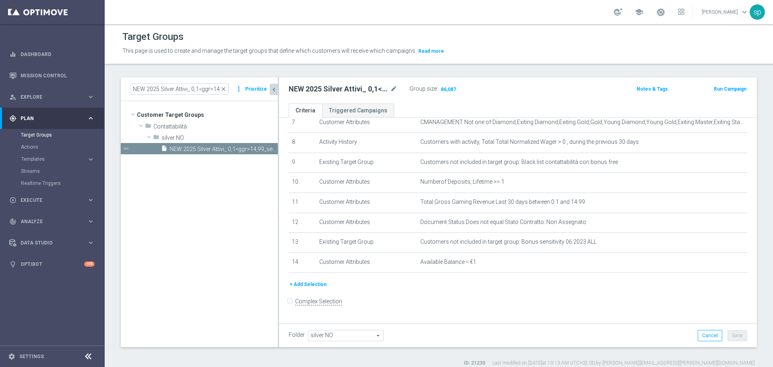
click at [319, 289] on button "+ Add Selection" at bounding box center [308, 284] width 39 height 9
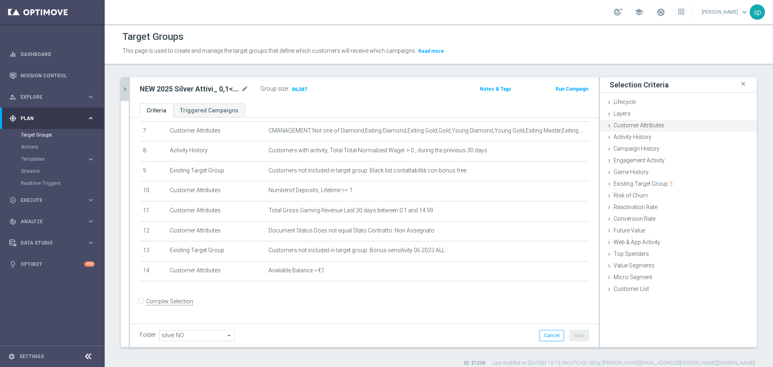
click at [643, 123] on span "Customer Attributes" at bounding box center [638, 125] width 51 height 6
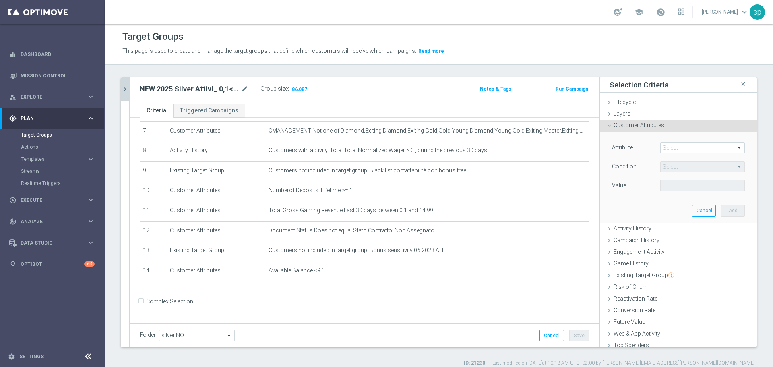
click at [643, 146] on span at bounding box center [702, 147] width 84 height 10
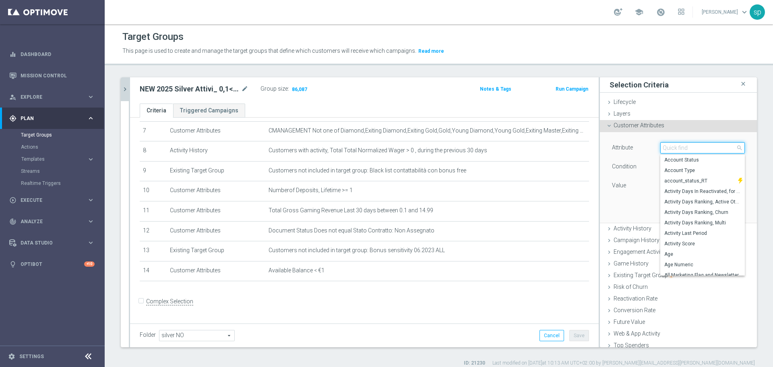
click at [643, 146] on input "search" at bounding box center [702, 147] width 84 height 11
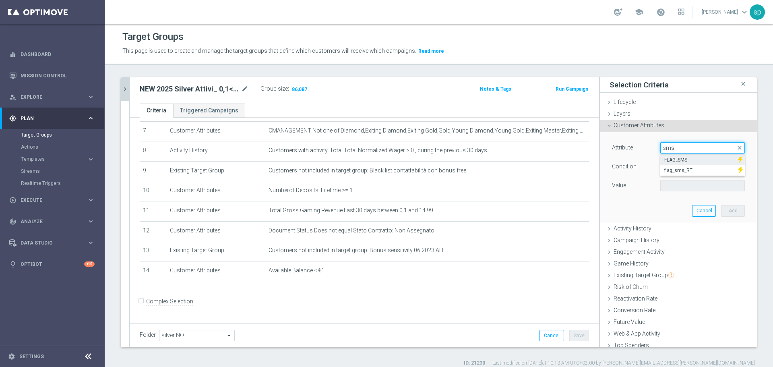
type input "sms"
click at [643, 160] on span "FLAG_SMS" at bounding box center [699, 160] width 70 height 6
type input "FLAG_SMS"
type input "Equals"
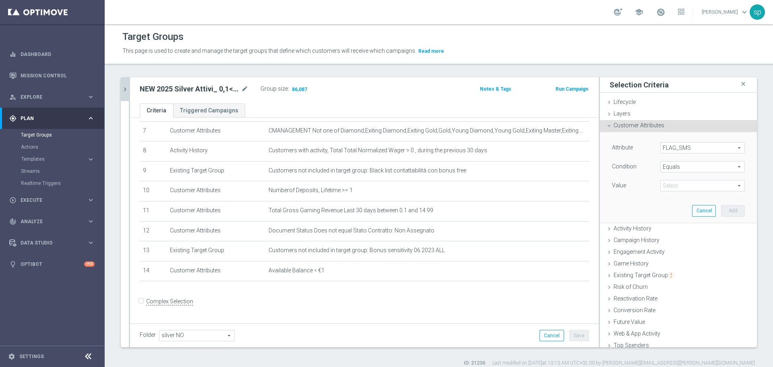
click at [643, 145] on span "FLAG_SMS" at bounding box center [702, 147] width 84 height 10
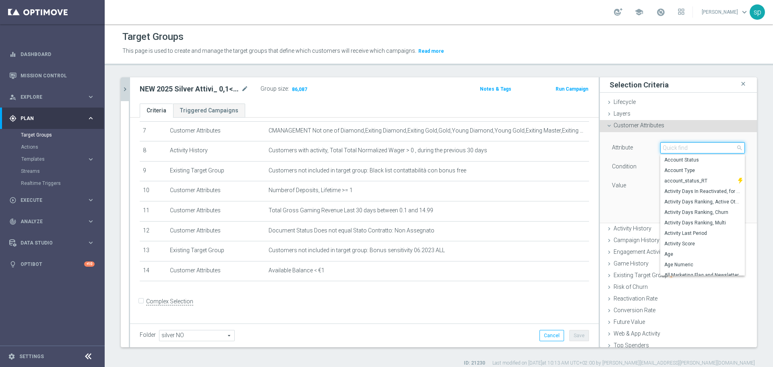
click at [643, 143] on input "search" at bounding box center [702, 147] width 84 height 11
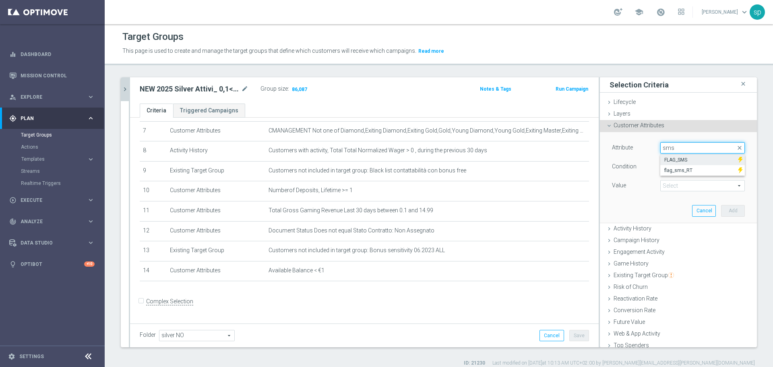
type input "sms"
click at [643, 161] on span "FLAG_SMS" at bounding box center [699, 160] width 70 height 6
click at [643, 184] on span at bounding box center [702, 185] width 84 height 10
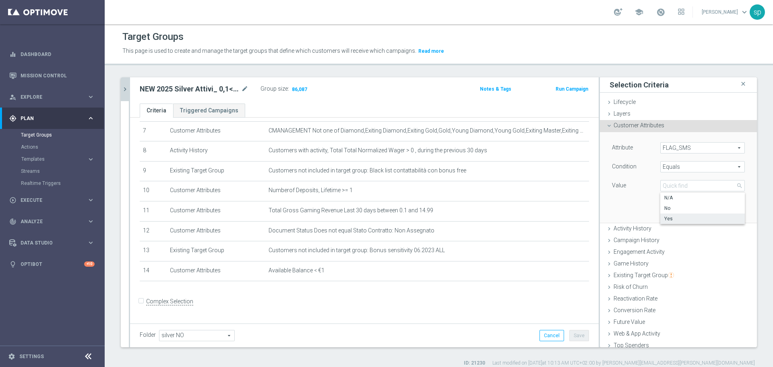
click at [643, 215] on span "Yes" at bounding box center [702, 218] width 76 height 6
type input "Yes"
click at [643, 208] on button "Add" at bounding box center [733, 210] width 24 height 11
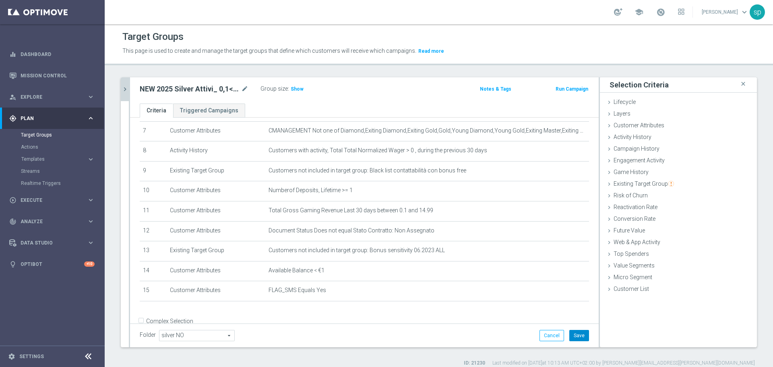
click at [569, 317] on button "Save" at bounding box center [579, 335] width 20 height 11
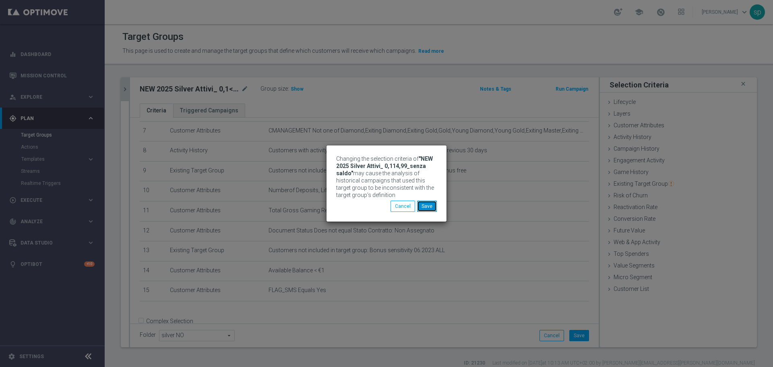
click at [427, 202] on button "Save" at bounding box center [427, 205] width 20 height 11
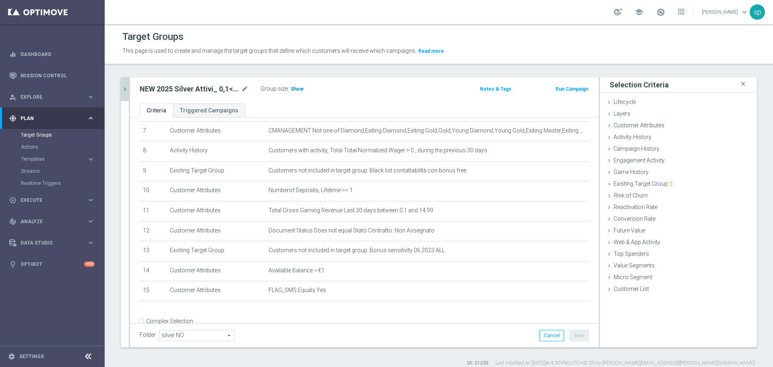
click at [296, 86] on h3 "Show" at bounding box center [297, 88] width 14 height 9
click at [643, 14] on span at bounding box center [660, 12] width 9 height 9
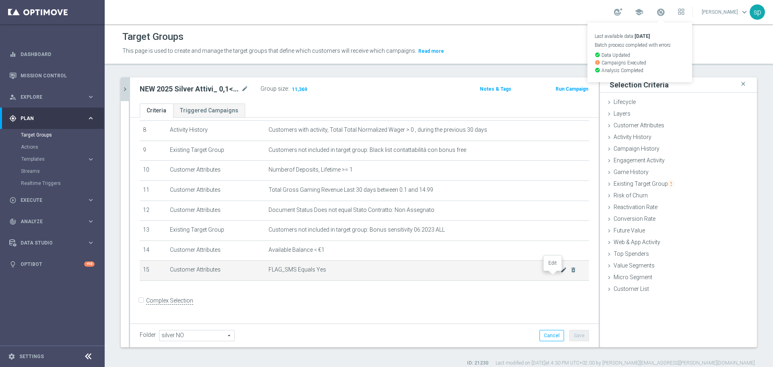
click at [560, 273] on icon "mode_edit" at bounding box center [563, 269] width 6 height 6
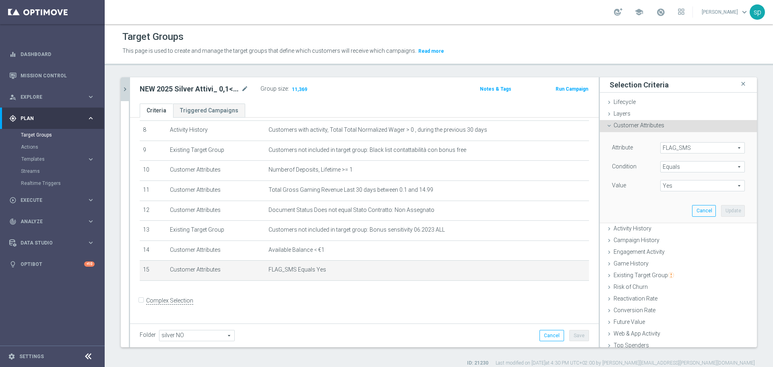
click at [643, 144] on span "FLAG_SMS" at bounding box center [702, 147] width 84 height 10
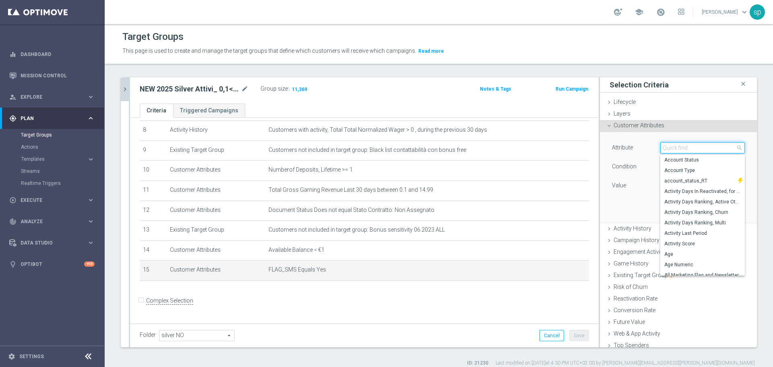
click at [643, 144] on input "search" at bounding box center [702, 147] width 84 height 11
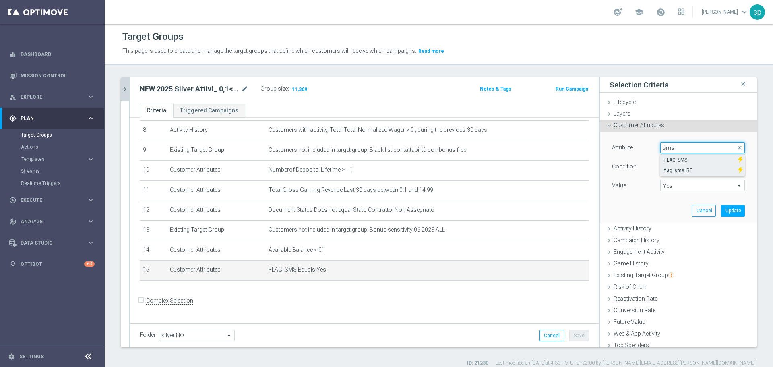
type input "sms"
click at [643, 169] on span "flag_sms_RT" at bounding box center [699, 170] width 70 height 6
type input "flag_sms_RT"
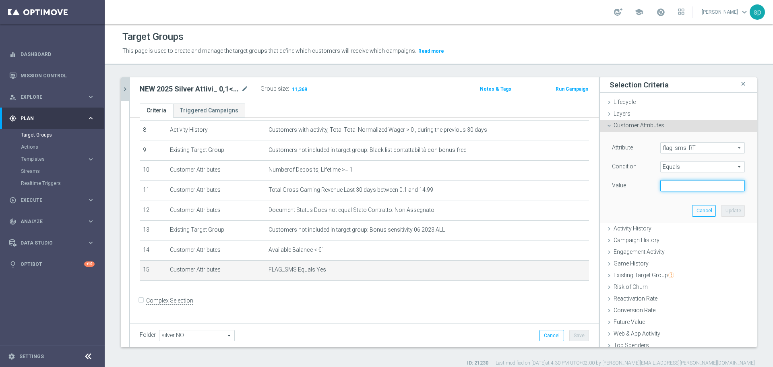
click at [643, 185] on input "text" at bounding box center [702, 185] width 84 height 11
type input "y"
type input "Yes"
click at [643, 213] on button "Update" at bounding box center [733, 210] width 24 height 11
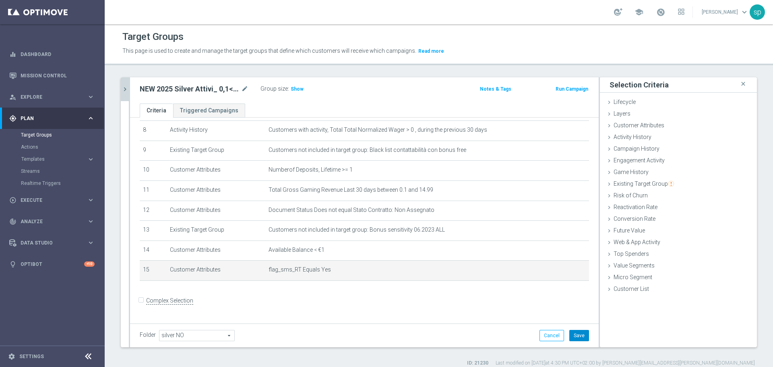
click at [572, 317] on button "Save" at bounding box center [579, 335] width 20 height 11
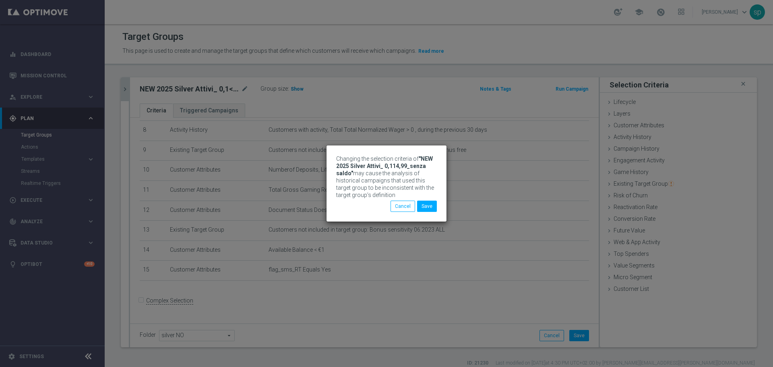
click at [299, 88] on div "Changing the selection criteria of "NEW 2025 Silver Attivi_ 0,114,99_senza sald…" at bounding box center [386, 183] width 773 height 367
click at [427, 205] on button "Save" at bounding box center [427, 205] width 20 height 11
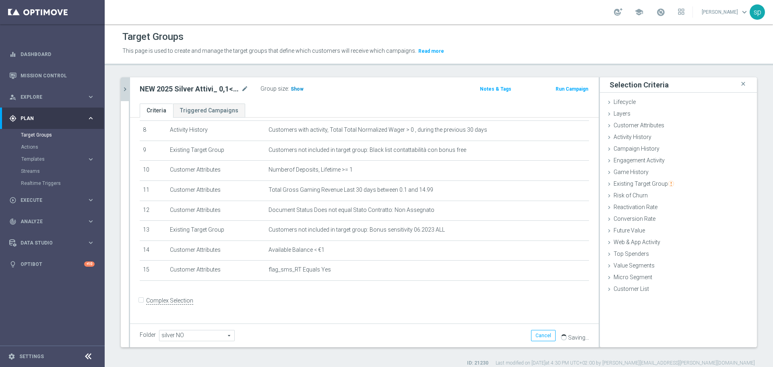
click at [291, 87] on span "Show" at bounding box center [297, 89] width 13 height 6
click at [245, 87] on icon "mode_edit" at bounding box center [244, 89] width 7 height 10
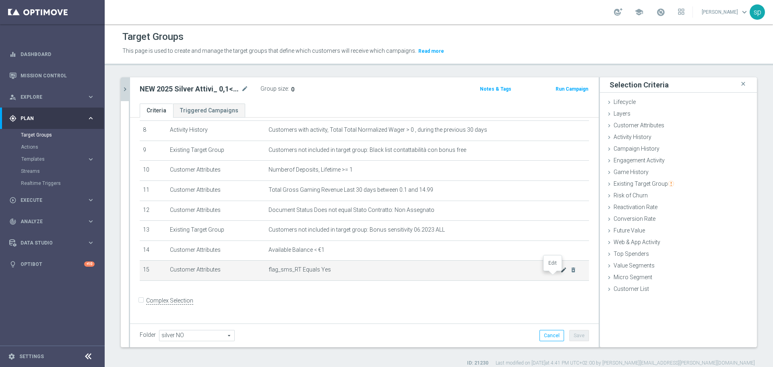
click at [560, 273] on icon "mode_edit" at bounding box center [563, 269] width 6 height 6
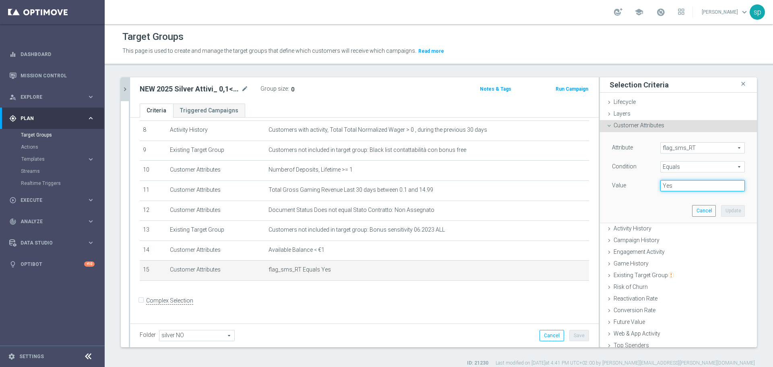
click at [643, 186] on input "Yes" at bounding box center [702, 185] width 84 height 11
type input "Y"
click at [643, 211] on button "Update" at bounding box center [733, 210] width 24 height 11
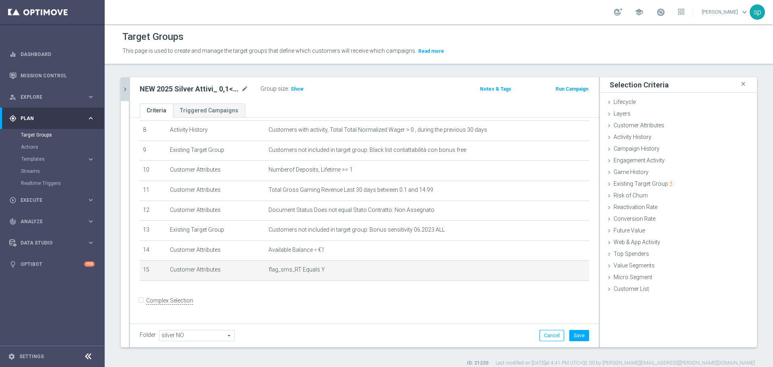
click at [574, 317] on div "Folder silver NO silver NO arrow_drop_down search Cancel Save Saving..." at bounding box center [364, 335] width 468 height 24
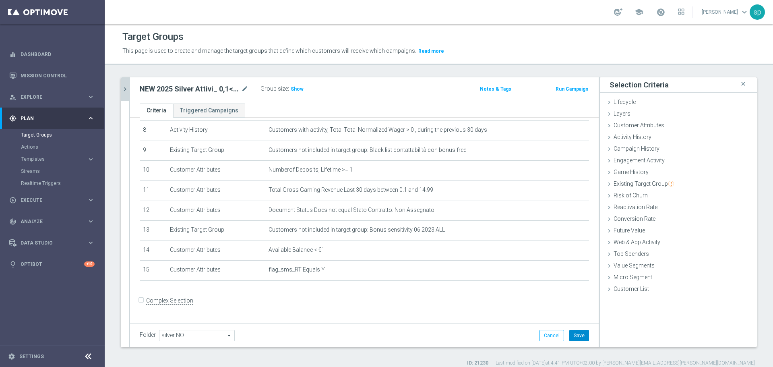
click at [576, 317] on button "Save" at bounding box center [579, 335] width 20 height 11
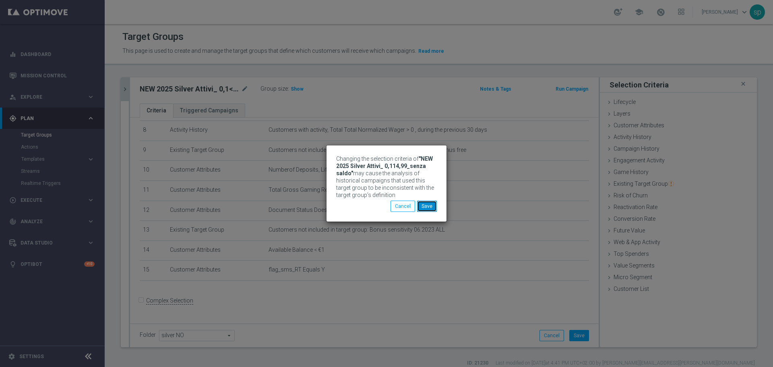
click at [425, 204] on button "Save" at bounding box center [427, 205] width 20 height 11
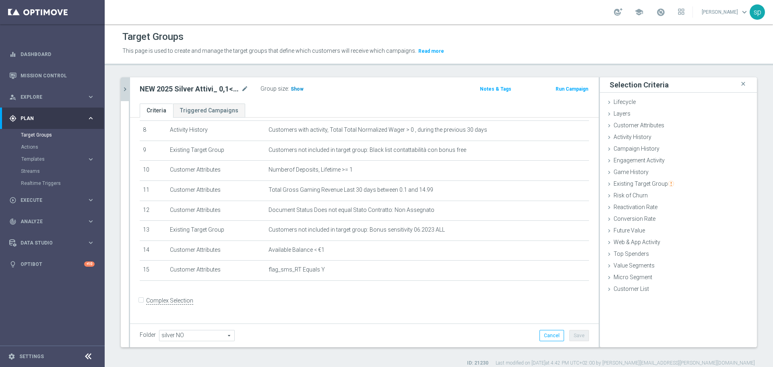
click at [300, 89] on span "Show" at bounding box center [297, 89] width 13 height 6
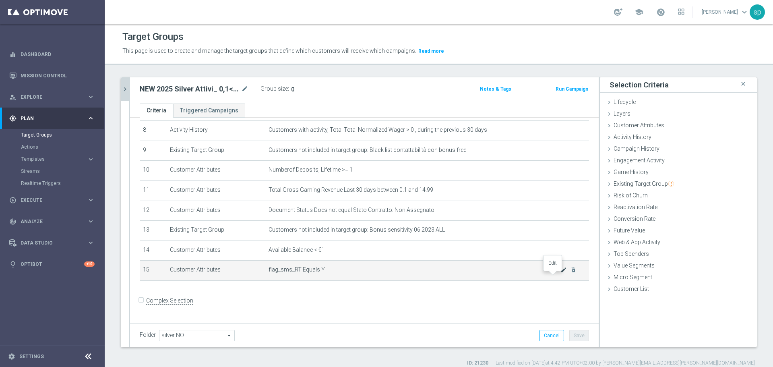
click at [560, 273] on icon "mode_edit" at bounding box center [563, 269] width 6 height 6
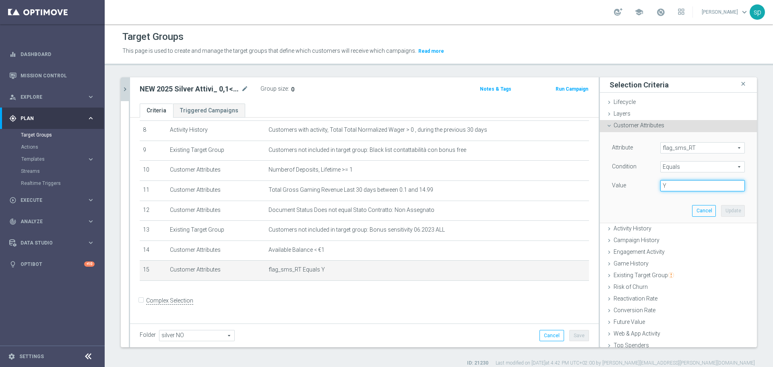
click at [643, 185] on input "Y" at bounding box center [702, 185] width 84 height 11
type input "Yes"
click at [643, 208] on button "Update" at bounding box center [733, 210] width 24 height 11
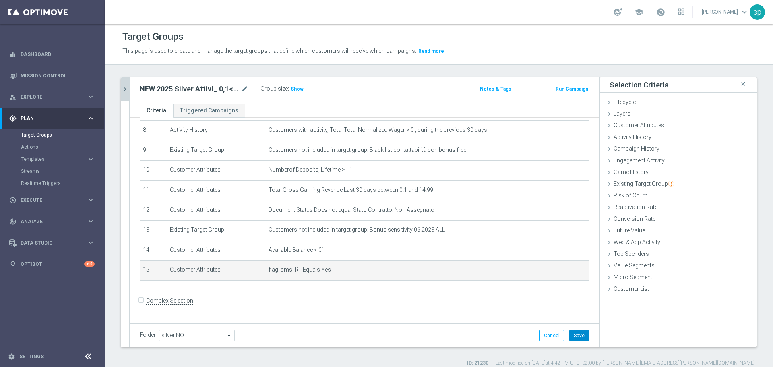
click at [572, 317] on button "Save" at bounding box center [579, 335] width 20 height 11
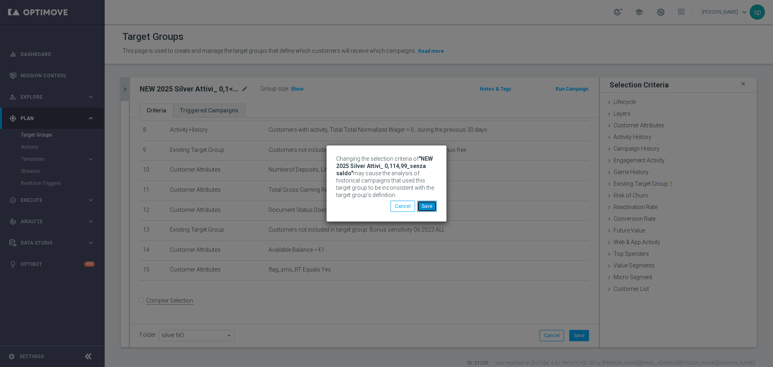
click at [430, 200] on button "Save" at bounding box center [427, 205] width 20 height 11
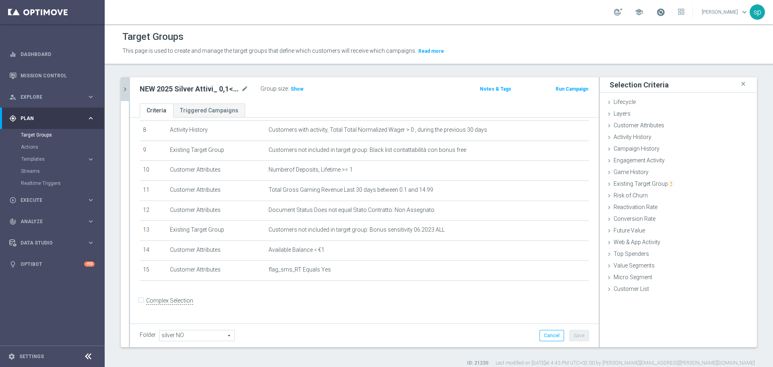
click at [643, 13] on span at bounding box center [660, 12] width 9 height 9
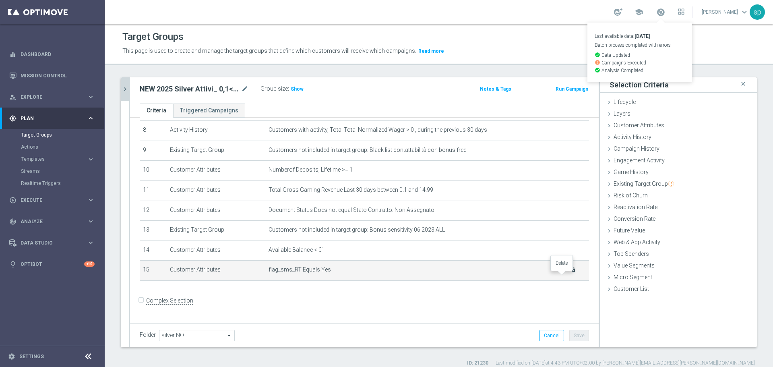
click at [570, 273] on icon "delete_forever" at bounding box center [573, 269] width 6 height 6
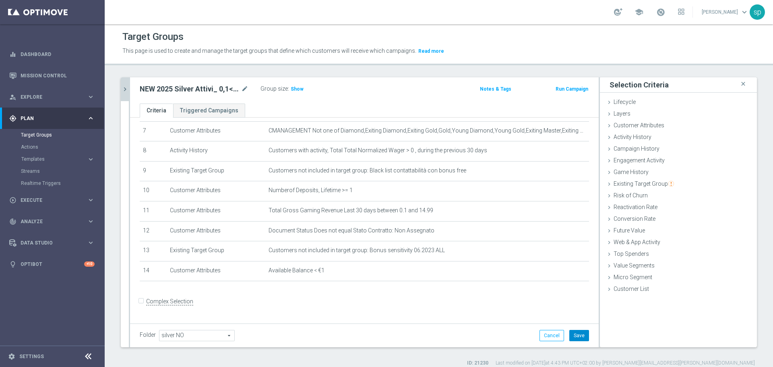
click at [570, 317] on button "Save" at bounding box center [579, 335] width 20 height 11
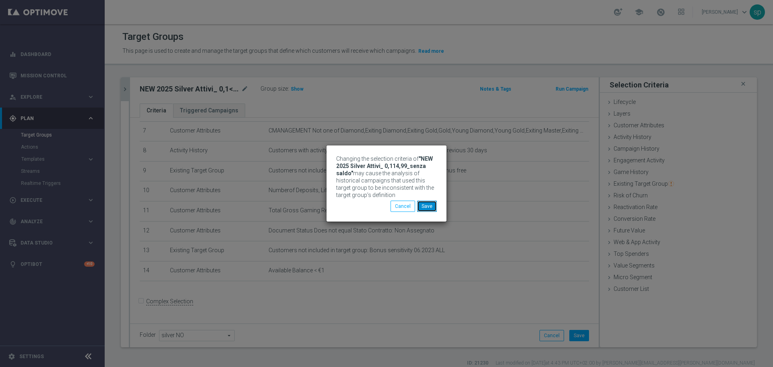
click at [429, 205] on button "Save" at bounding box center [427, 205] width 20 height 11
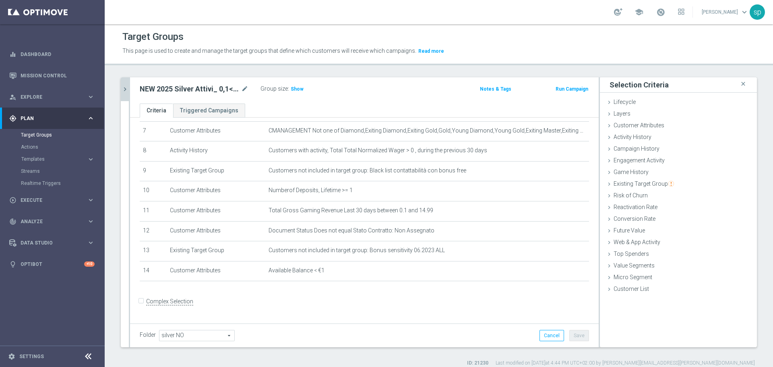
click at [126, 87] on icon "chevron_right" at bounding box center [125, 89] width 8 height 8
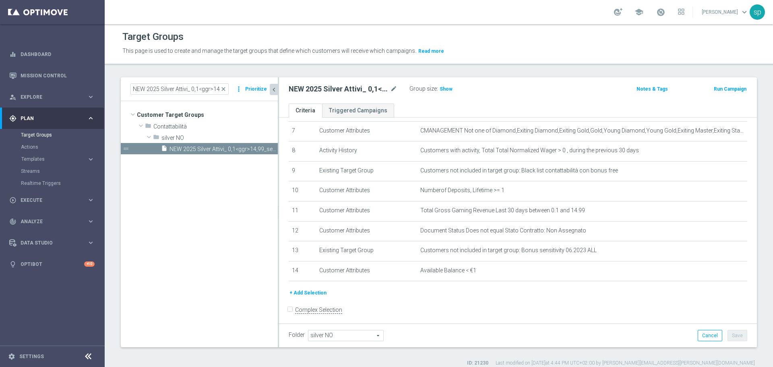
scroll to position [153, 0]
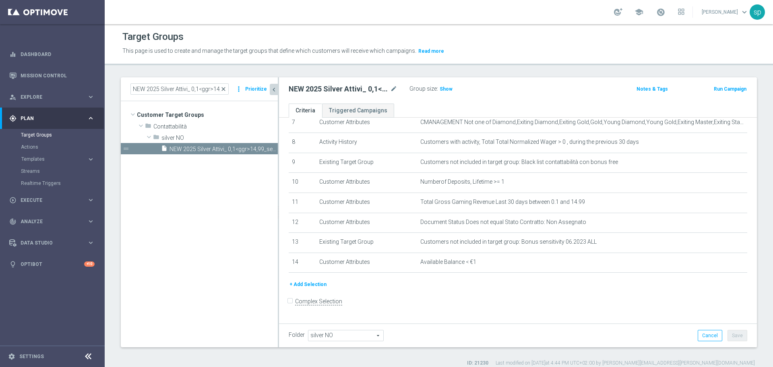
click at [226, 88] on span "close" at bounding box center [223, 89] width 6 height 6
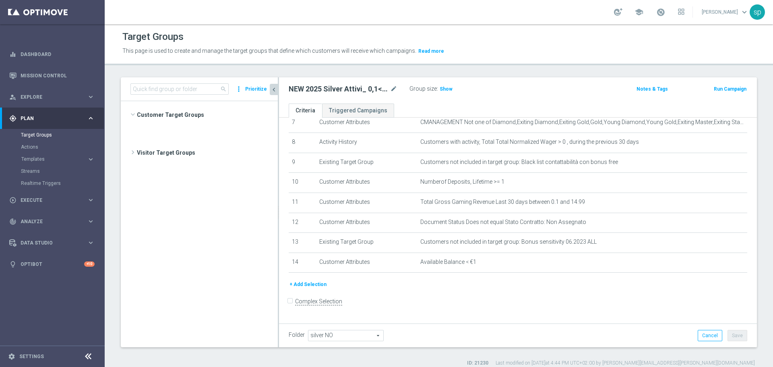
scroll to position [3466, 0]
click at [226, 88] on span "search" at bounding box center [223, 89] width 6 height 6
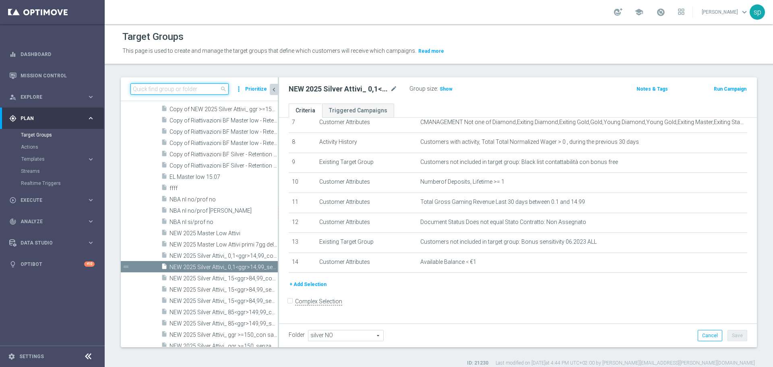
click at [184, 86] on input at bounding box center [179, 88] width 98 height 11
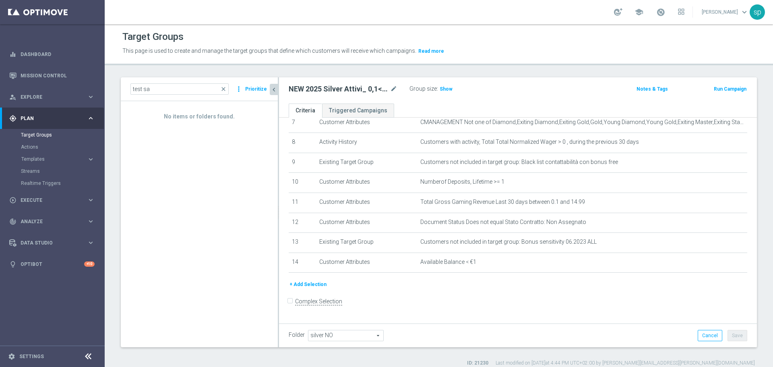
click at [161, 81] on div "test sa close more_vert Prioritize" at bounding box center [199, 89] width 157 height 24
drag, startPoint x: 163, startPoint y: 89, endPoint x: 0, endPoint y: 82, distance: 162.7
click at [0, 82] on main "equalizer Dashboard Mission Control" at bounding box center [386, 183] width 773 height 367
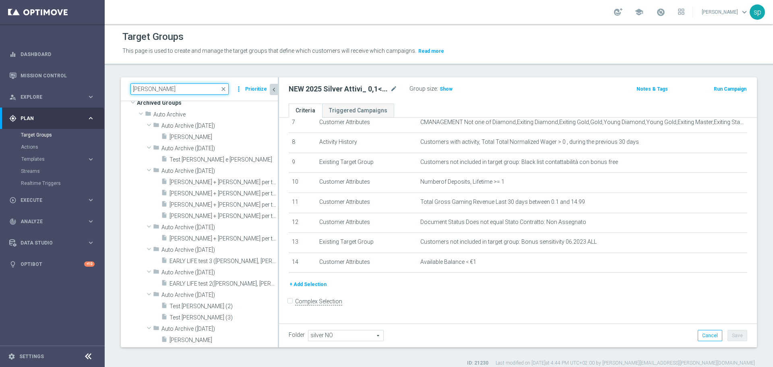
type input "sara"
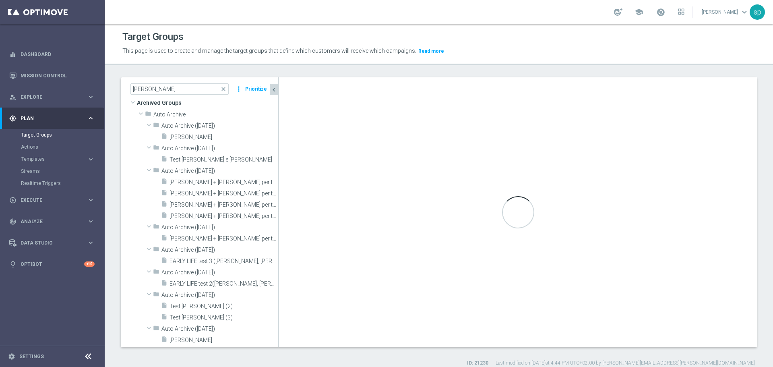
type input "CONTI DI TEST"
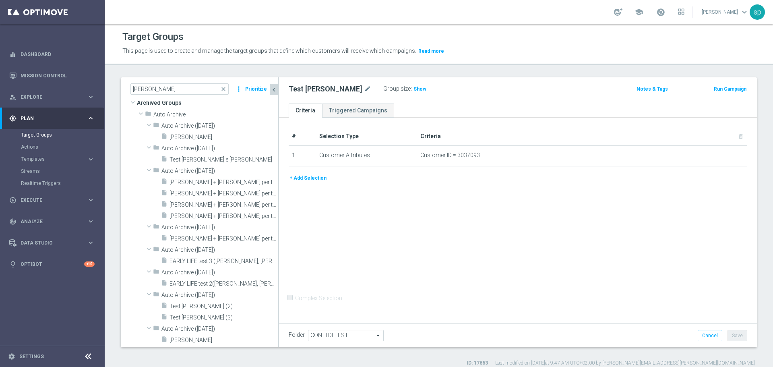
click at [303, 178] on button "+ Add Selection" at bounding box center [308, 177] width 39 height 9
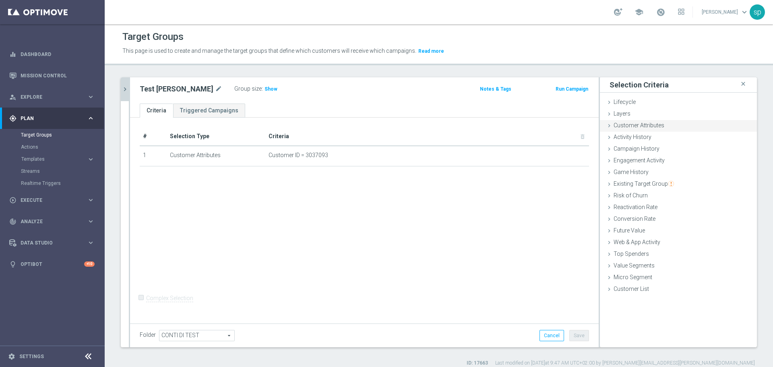
click at [643, 123] on span "Customer Attributes" at bounding box center [638, 125] width 51 height 6
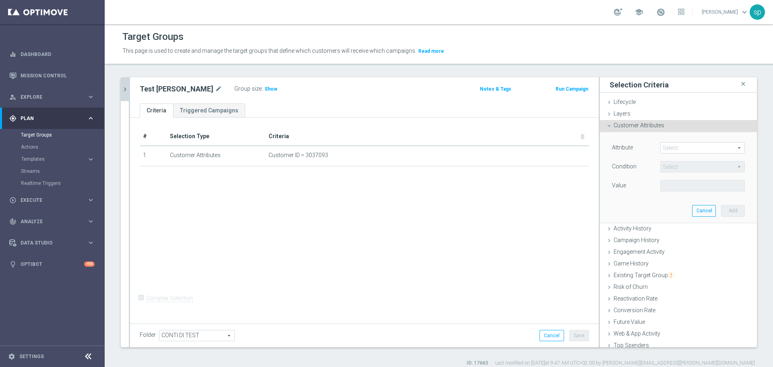
click at [643, 149] on span at bounding box center [702, 147] width 84 height 10
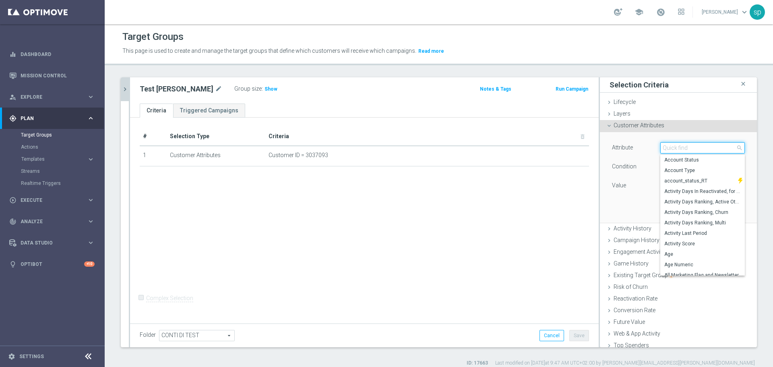
click at [643, 149] on input "search" at bounding box center [702, 147] width 84 height 11
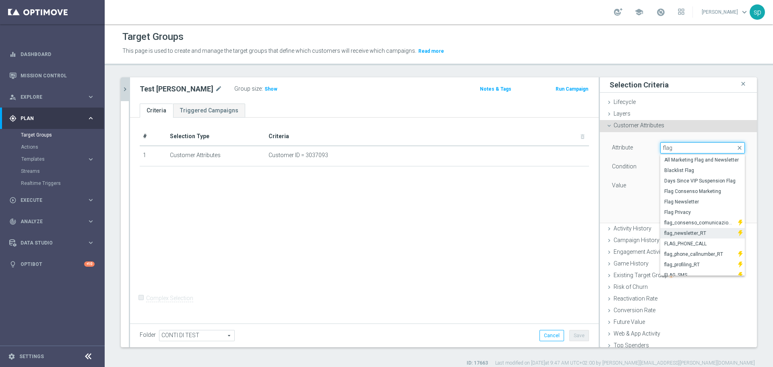
type input "flag"
click at [643, 232] on span "flag_newsletter_RT" at bounding box center [699, 233] width 70 height 6
type input "flag_newsletter_RT"
type input "Equals"
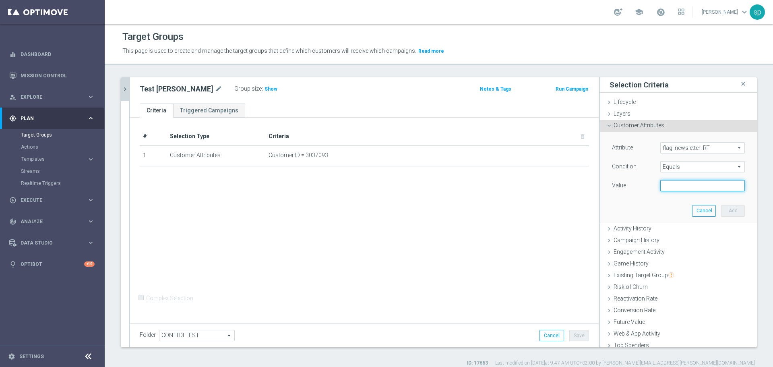
click at [643, 187] on input "text" at bounding box center [702, 185] width 84 height 11
type input "Yes"
click at [643, 208] on button "Add" at bounding box center [733, 210] width 24 height 11
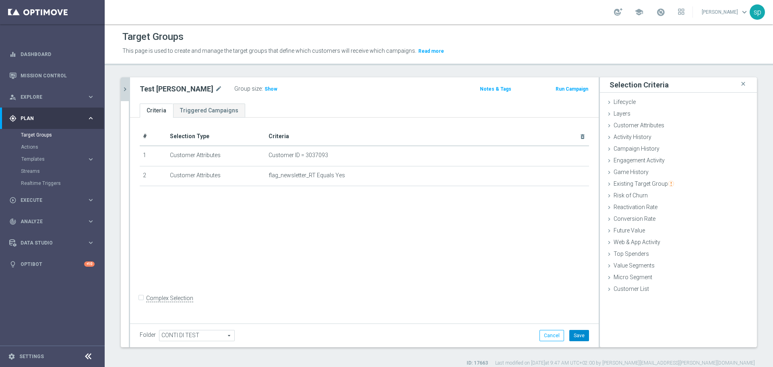
click at [571, 317] on button "Save" at bounding box center [579, 335] width 20 height 11
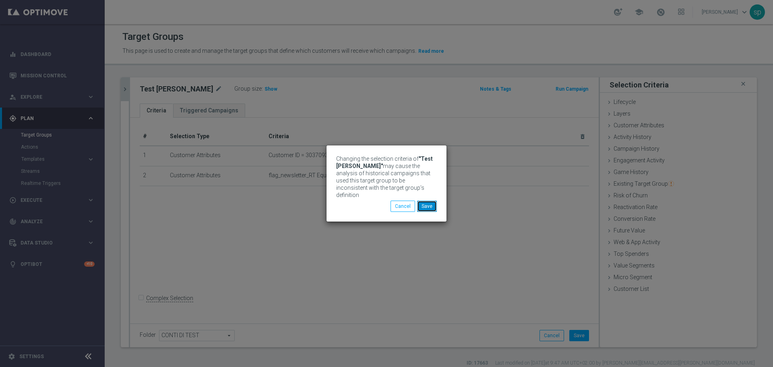
click at [425, 205] on button "Save" at bounding box center [427, 205] width 20 height 11
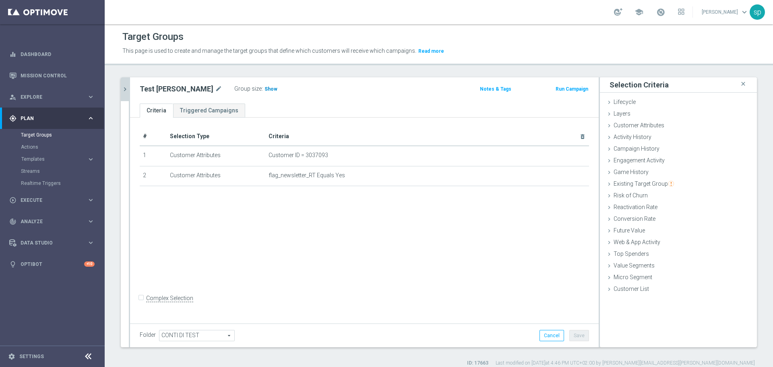
click at [264, 90] on span "Show" at bounding box center [270, 89] width 13 height 6
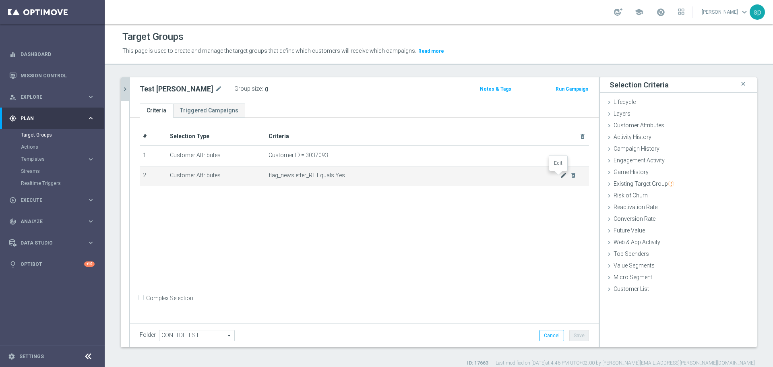
click at [560, 177] on icon "mode_edit" at bounding box center [563, 175] width 6 height 6
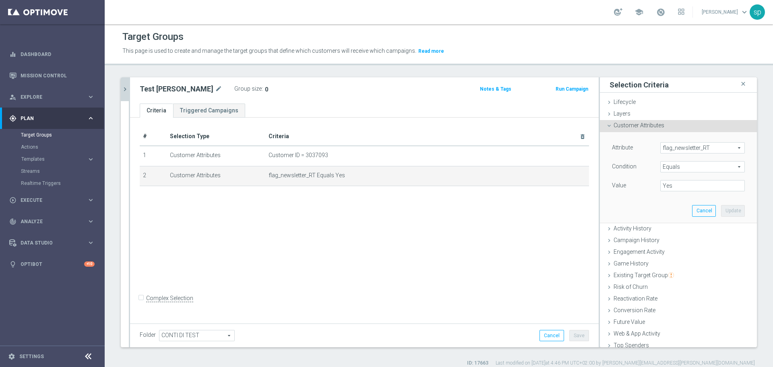
click at [643, 149] on span "flag_newsletter_RT" at bounding box center [702, 147] width 84 height 10
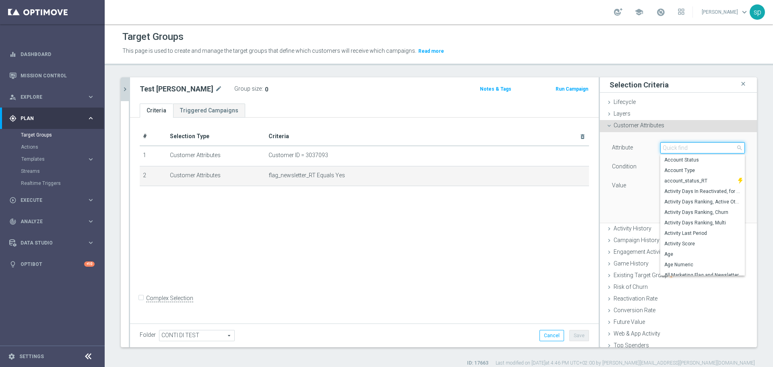
click at [643, 149] on input "search" at bounding box center [702, 147] width 84 height 11
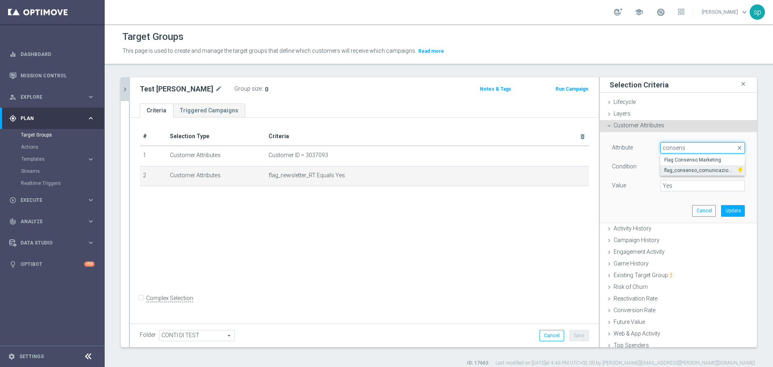
type input "consens"
click at [643, 170] on span "flag_consenso_comunicazione_RT" at bounding box center [699, 170] width 70 height 6
type input "flag_consenso_comunicazione_RT"
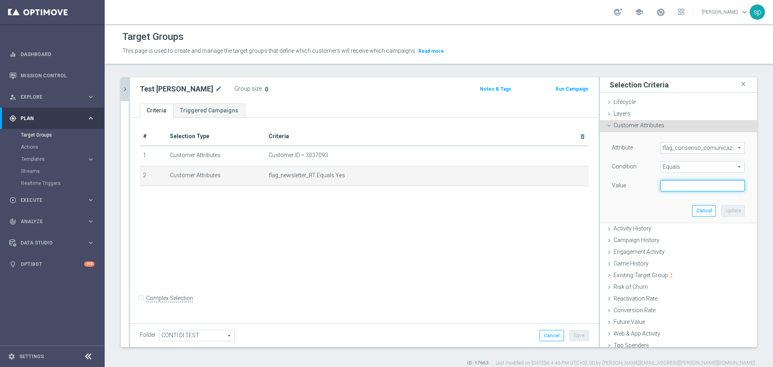
click at [643, 183] on input "text" at bounding box center [702, 185] width 84 height 11
type input "Yes"
click at [643, 211] on button "Update" at bounding box center [733, 210] width 24 height 11
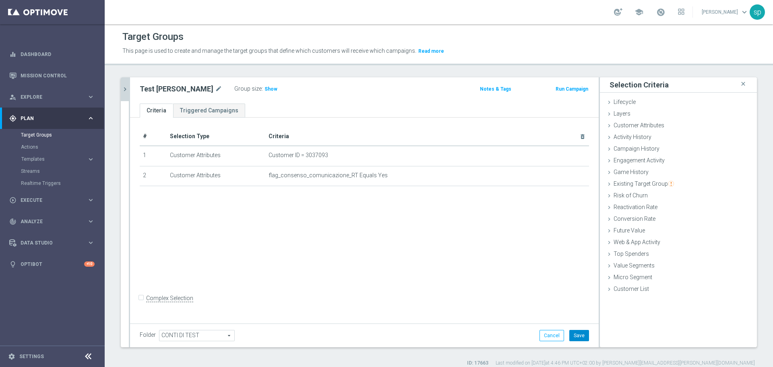
click at [573, 317] on button "Save" at bounding box center [579, 335] width 20 height 11
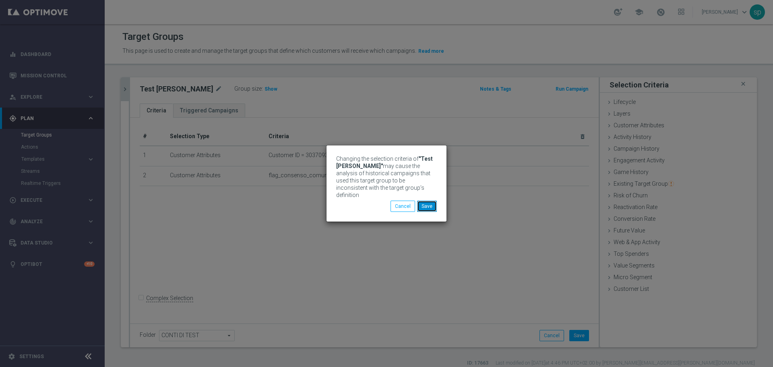
click at [427, 204] on button "Save" at bounding box center [427, 205] width 20 height 11
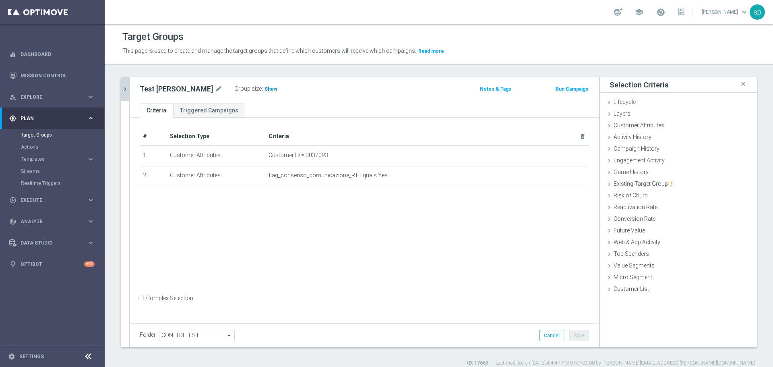
click at [264, 89] on span "Show" at bounding box center [270, 89] width 13 height 6
click at [628, 124] on span "Customer Attributes" at bounding box center [638, 125] width 51 height 6
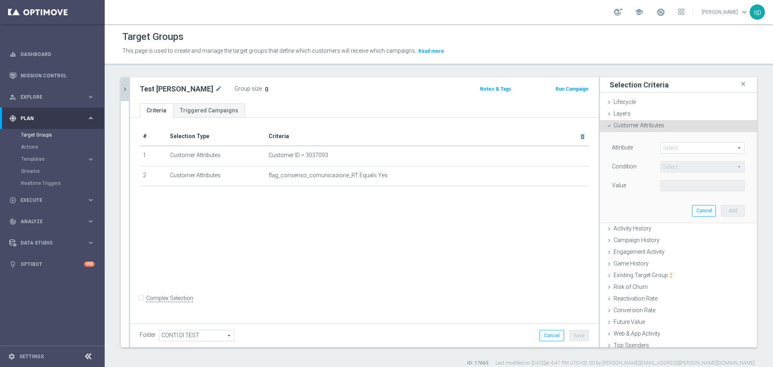
click at [643, 151] on span at bounding box center [702, 147] width 84 height 10
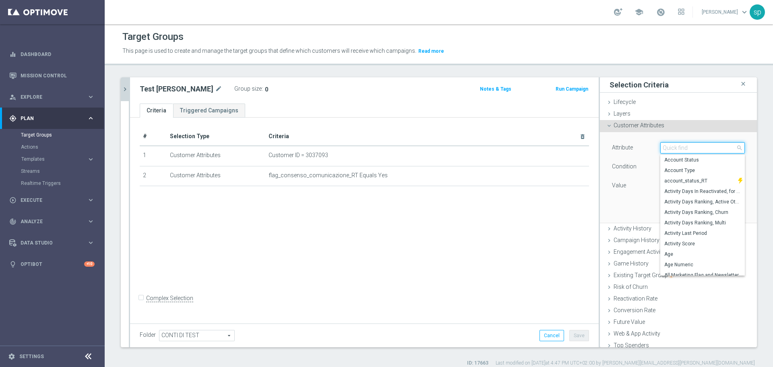
click at [643, 151] on input "search" at bounding box center [702, 147] width 84 height 11
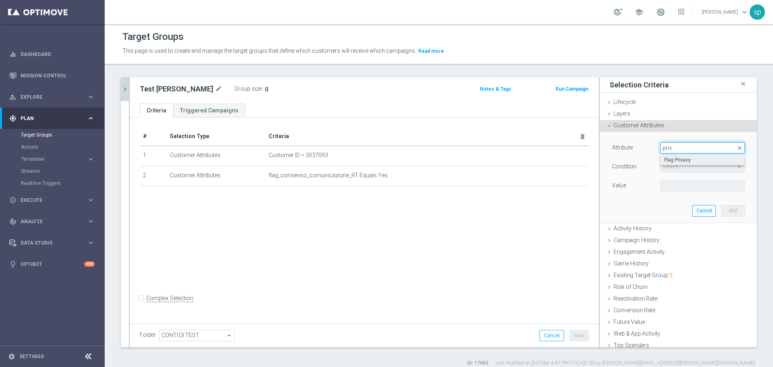
type input "priv"
click at [643, 158] on span "Flag Privacy" at bounding box center [702, 160] width 76 height 6
type input "Flag Privacy"
type input "="
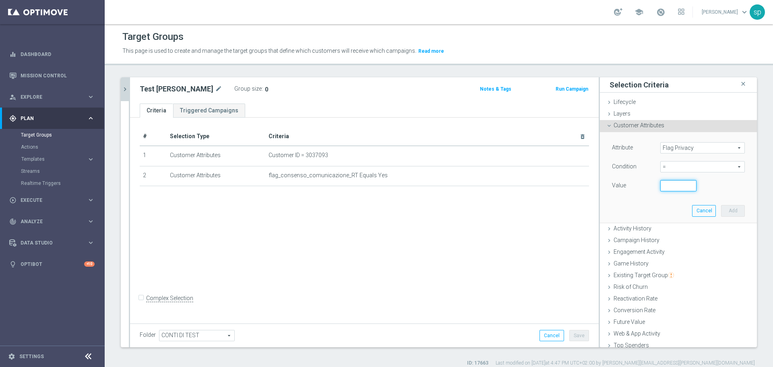
click at [643, 184] on input "number" at bounding box center [678, 185] width 36 height 11
type input "1"
click at [643, 185] on input "1" at bounding box center [678, 185] width 36 height 11
click at [643, 214] on button "Add" at bounding box center [733, 210] width 24 height 11
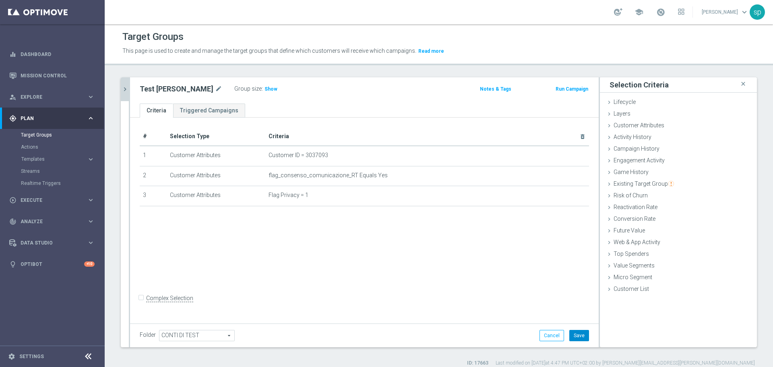
click at [571, 317] on button "Save" at bounding box center [579, 335] width 20 height 11
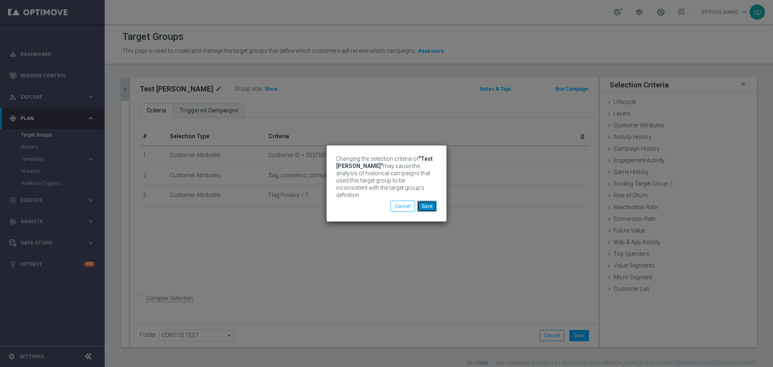
click at [424, 207] on button "Save" at bounding box center [427, 205] width 20 height 11
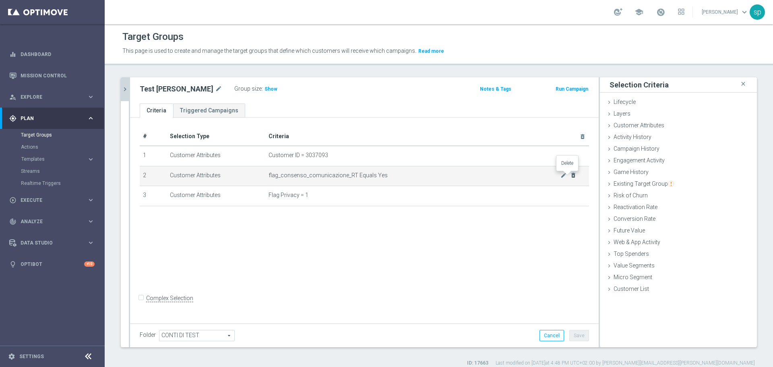
click at [570, 176] on icon "delete_forever" at bounding box center [573, 175] width 6 height 6
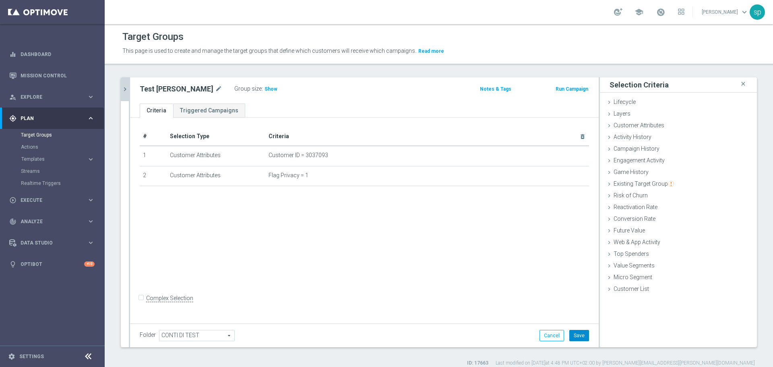
click at [577, 317] on button "Save" at bounding box center [579, 335] width 20 height 11
click at [264, 89] on span "Show" at bounding box center [270, 89] width 13 height 6
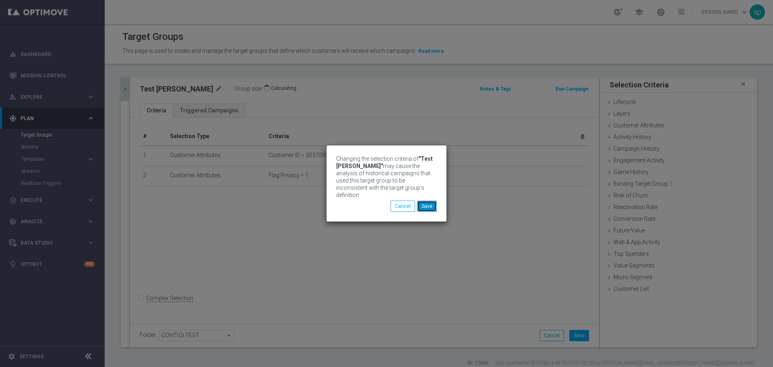
click at [432, 201] on button "Save" at bounding box center [427, 205] width 20 height 11
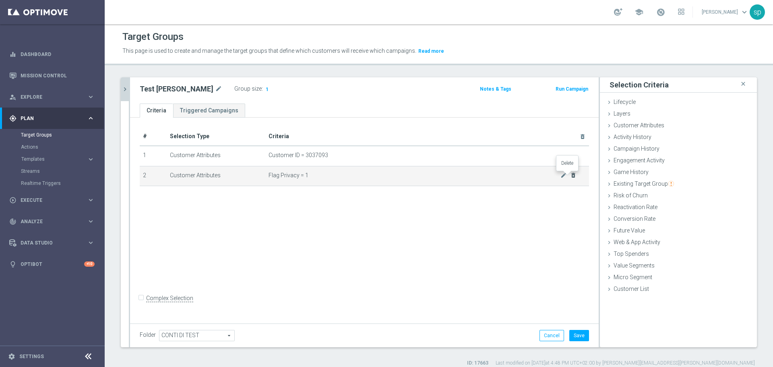
click at [570, 177] on icon "delete_forever" at bounding box center [573, 175] width 6 height 6
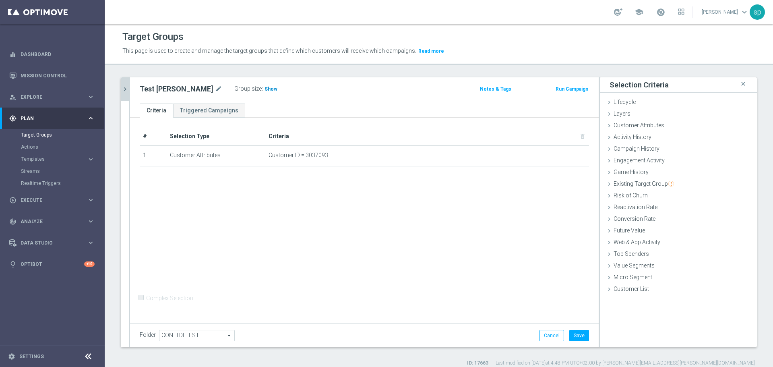
click at [264, 91] on span "Show" at bounding box center [270, 89] width 13 height 6
click at [265, 89] on span "1" at bounding box center [267, 90] width 4 height 8
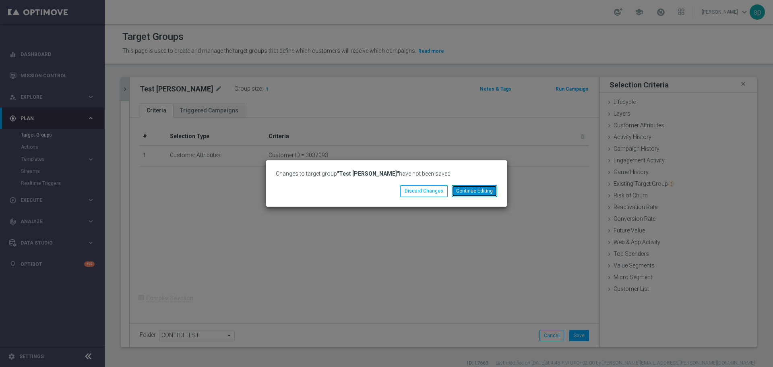
click at [470, 190] on button "Continue Editing" at bounding box center [473, 190] width 45 height 11
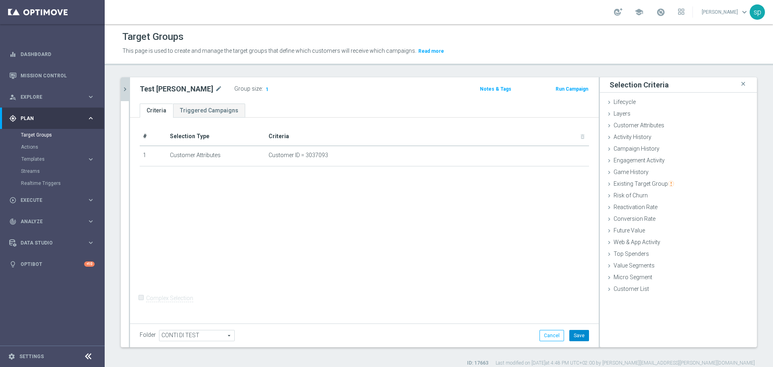
click at [576, 317] on button "Save" at bounding box center [579, 335] width 20 height 11
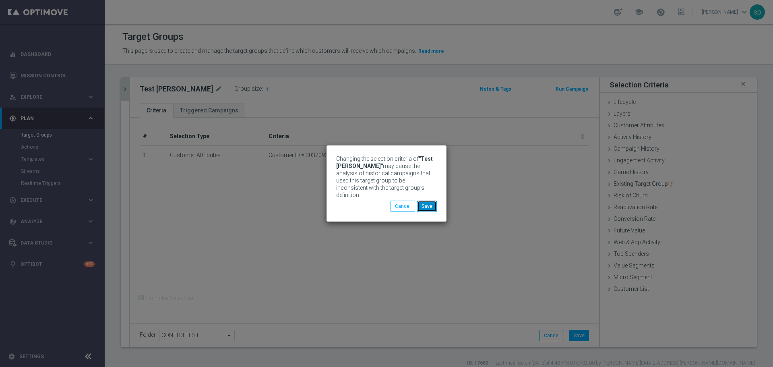
click at [425, 204] on button "Save" at bounding box center [427, 205] width 20 height 11
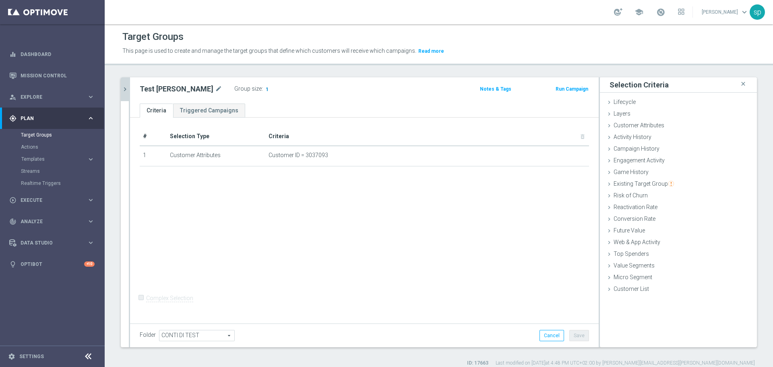
click at [265, 87] on span "1" at bounding box center [267, 90] width 4 height 8
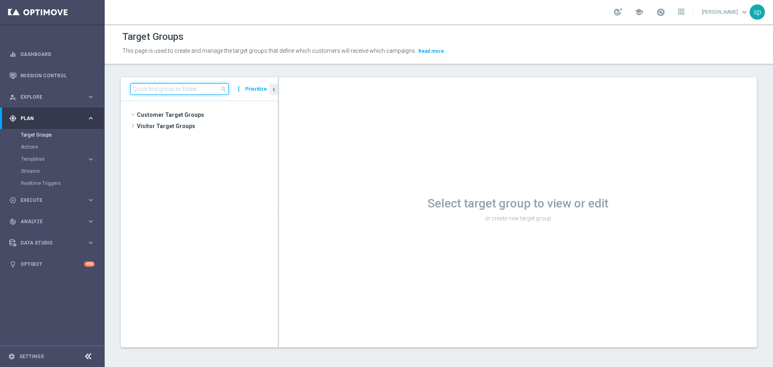
click at [170, 89] on input at bounding box center [179, 88] width 98 height 11
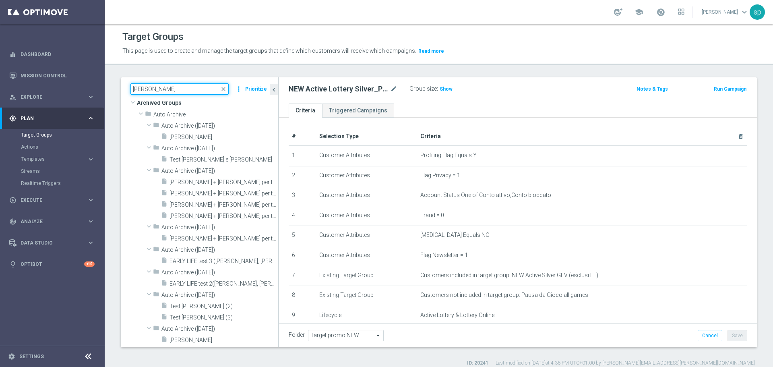
scroll to position [265, 0]
type input "SARA"
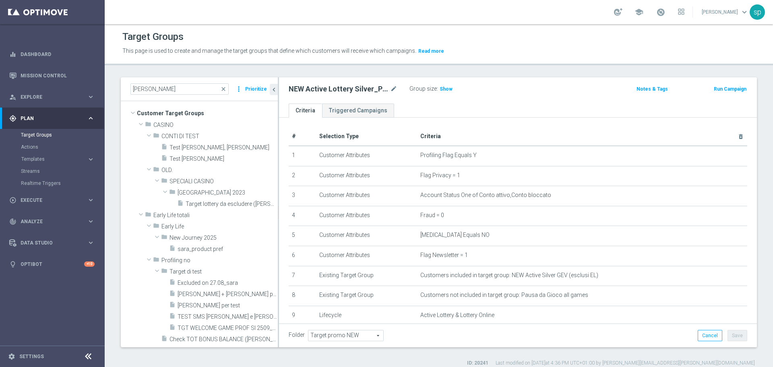
scroll to position [1, 0]
click at [201, 158] on span "Test conto Sara" at bounding box center [213, 159] width 89 height 7
checkbox input "false"
type input "CONTI DI TEST"
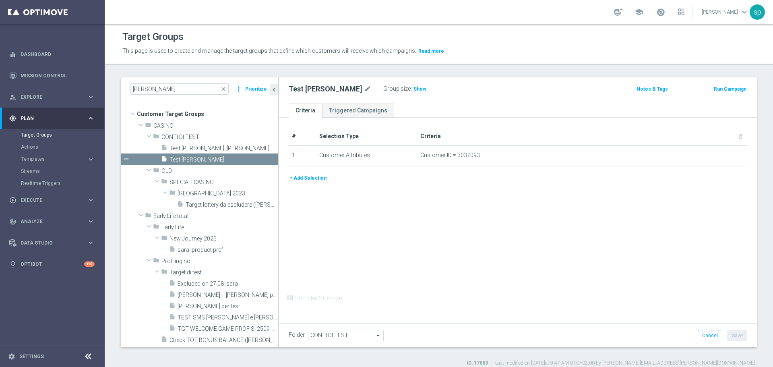
click at [315, 180] on button "+ Add Selection" at bounding box center [308, 177] width 39 height 9
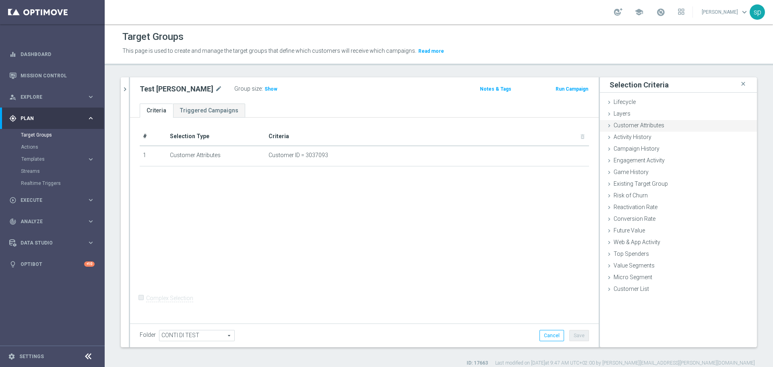
click at [644, 126] on span "Customer Attributes" at bounding box center [638, 125] width 51 height 6
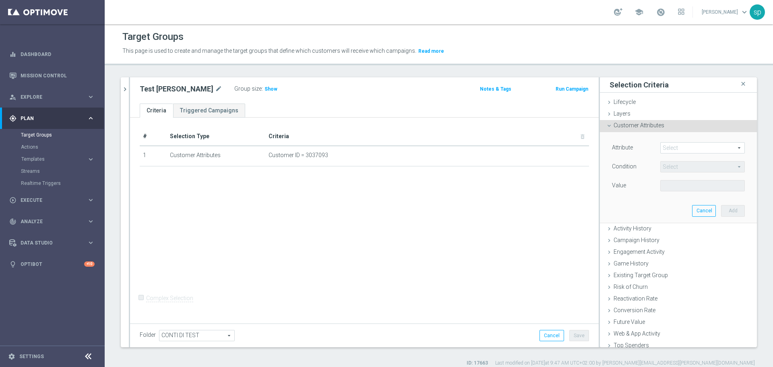
click at [666, 146] on span at bounding box center [702, 147] width 84 height 10
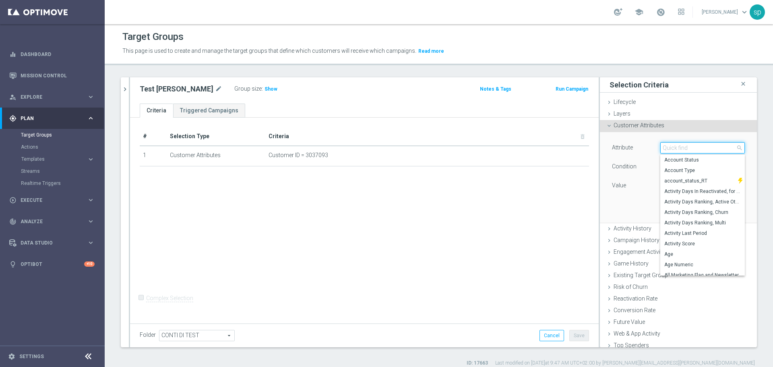
click at [666, 146] on input "search" at bounding box center [702, 147] width 84 height 11
type input "RT"
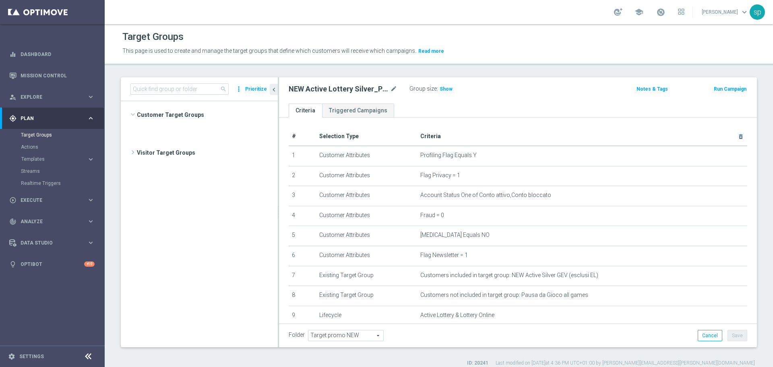
scroll to position [610, 0]
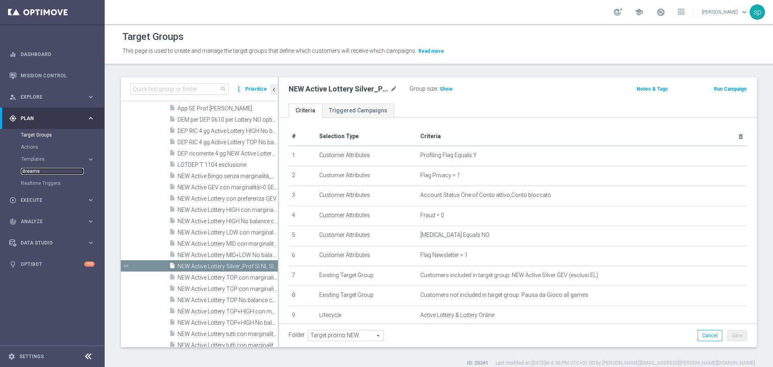
click at [38, 173] on link "Streams" at bounding box center [52, 171] width 63 height 6
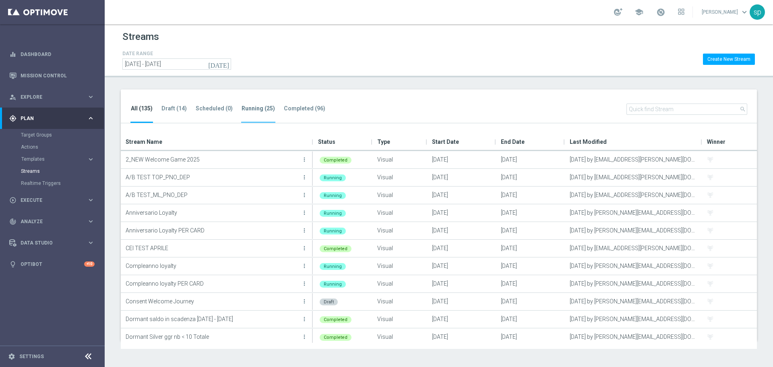
click at [250, 111] on tab-header "Running (25)" at bounding box center [257, 108] width 33 height 7
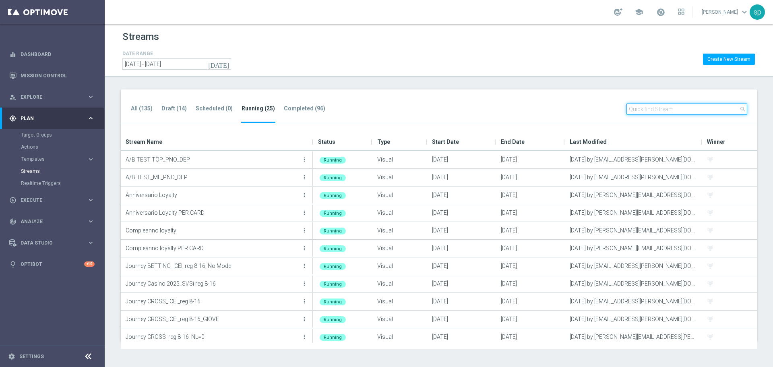
click at [664, 109] on input "text" at bounding box center [686, 108] width 121 height 11
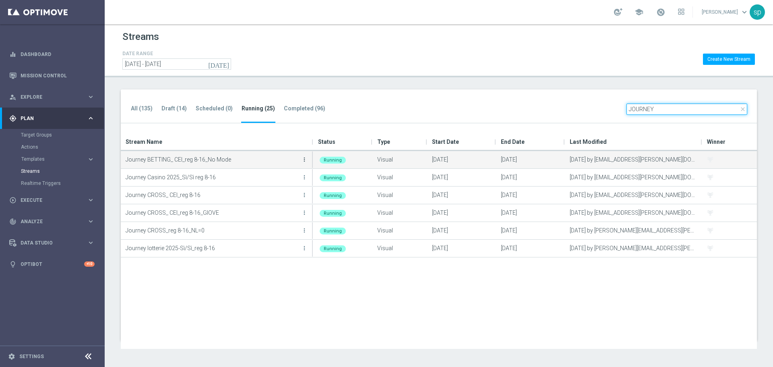
type input "JOURNEY"
click at [305, 158] on icon "more_vert" at bounding box center [304, 159] width 6 height 6
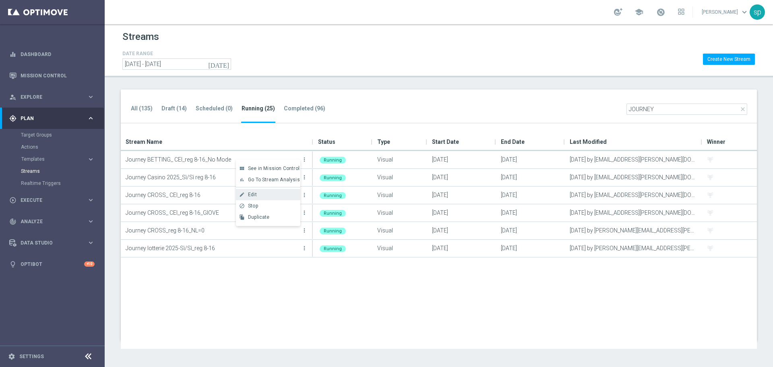
click at [268, 193] on div "Edit" at bounding box center [272, 195] width 49 height 6
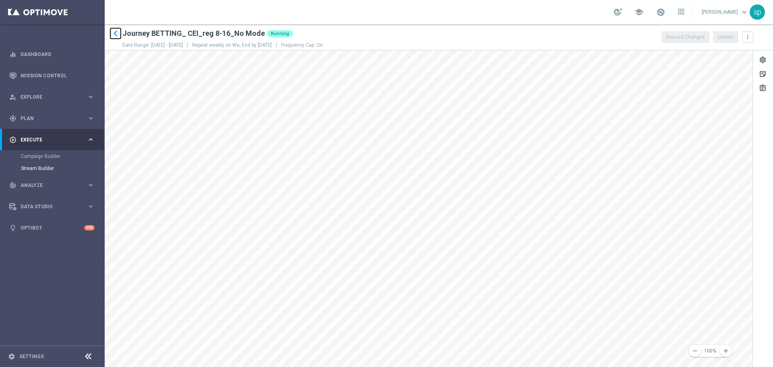
click at [115, 31] on icon "keyboard_arrow_left" at bounding box center [115, 33] width 12 height 12
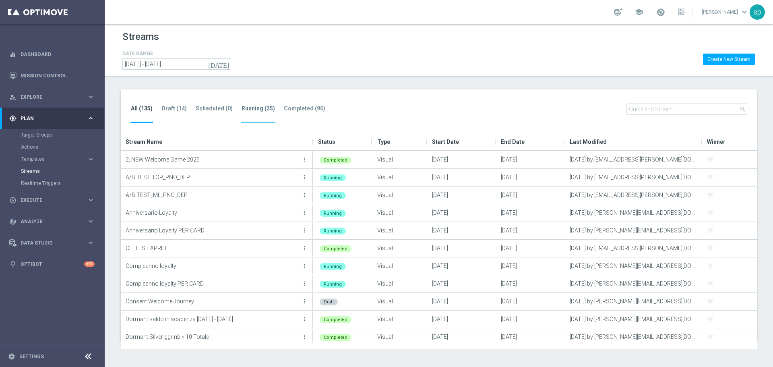
click at [251, 105] on tab-header "Running (25)" at bounding box center [257, 108] width 33 height 7
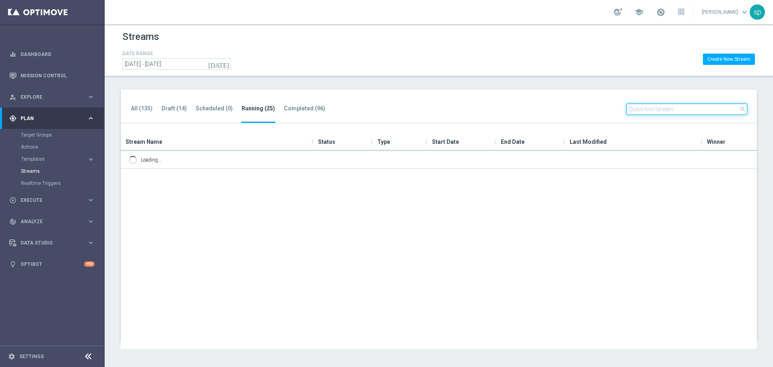
click at [651, 110] on input "text" at bounding box center [686, 108] width 121 height 11
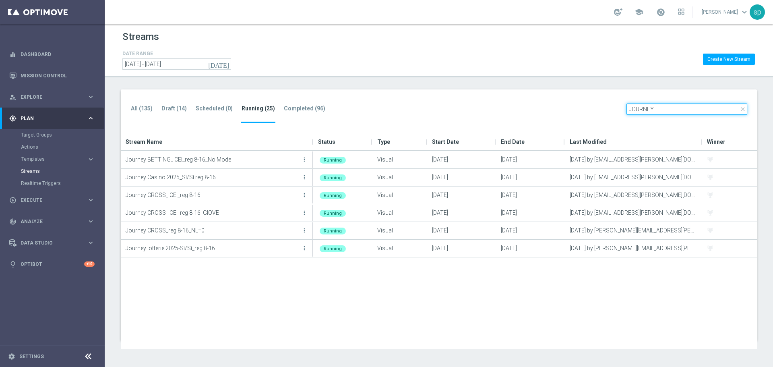
type input "JOURNEY"
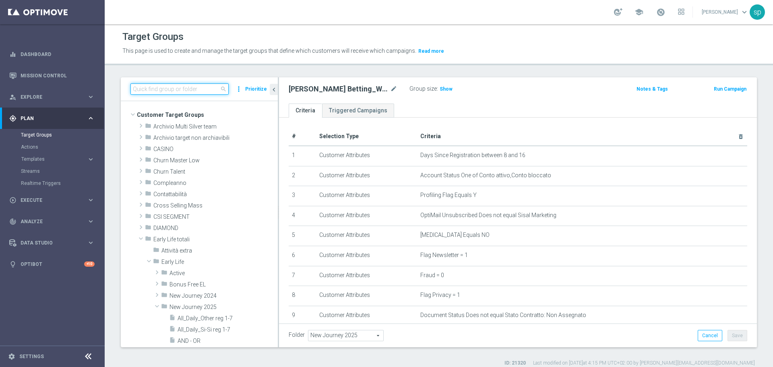
click at [196, 86] on input at bounding box center [179, 88] width 98 height 11
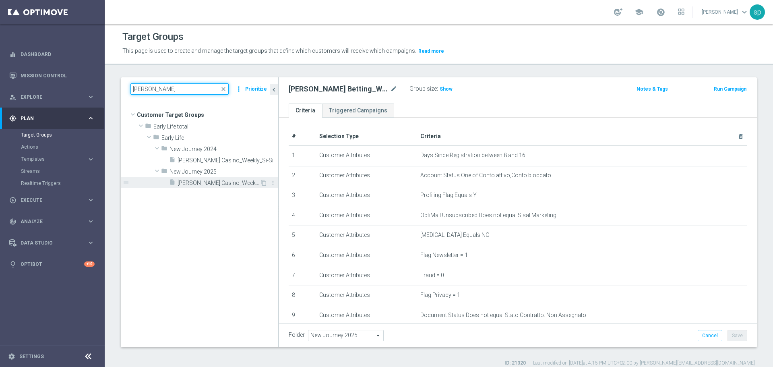
type input "[PERSON_NAME]"
click at [233, 181] on span "[PERSON_NAME] Casino_Weekly_Si-Si- reg 8-16" at bounding box center [218, 182] width 82 height 7
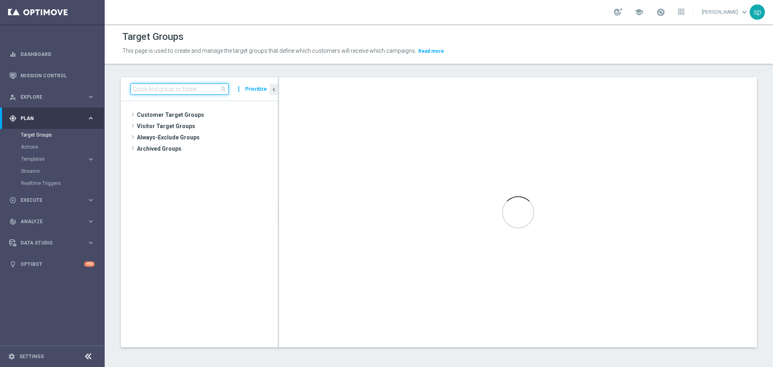
click at [170, 86] on input at bounding box center [179, 88] width 98 height 11
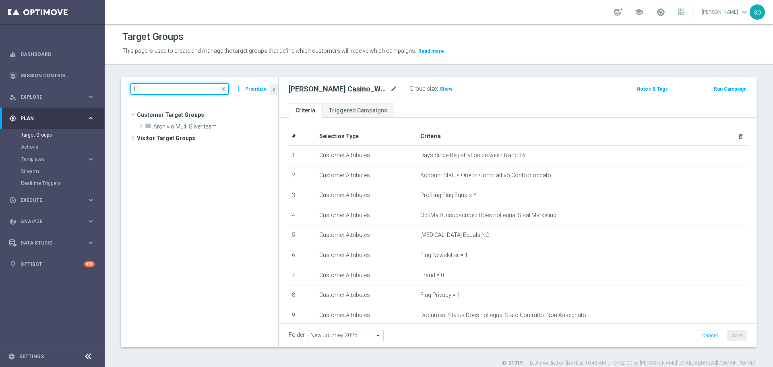
scroll to position [118, 0]
drag, startPoint x: 149, startPoint y: 89, endPoint x: 55, endPoint y: 76, distance: 94.6
click at [55, 76] on main "equalizer Dashboard Mission Control" at bounding box center [386, 183] width 773 height 367
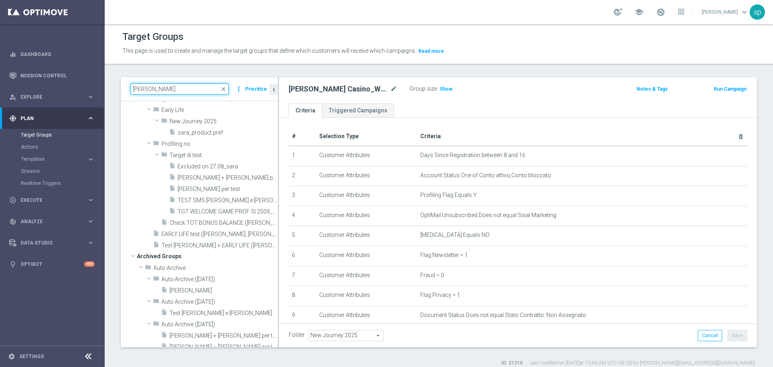
type input "[PERSON_NAME]"
click at [223, 46] on span "Test [PERSON_NAME]" at bounding box center [213, 42] width 89 height 7
type input "CONTI DI TEST"
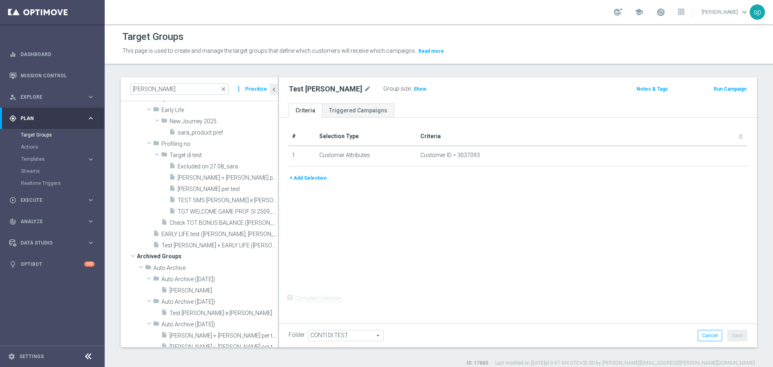
click at [310, 175] on button "+ Add Selection" at bounding box center [308, 177] width 39 height 9
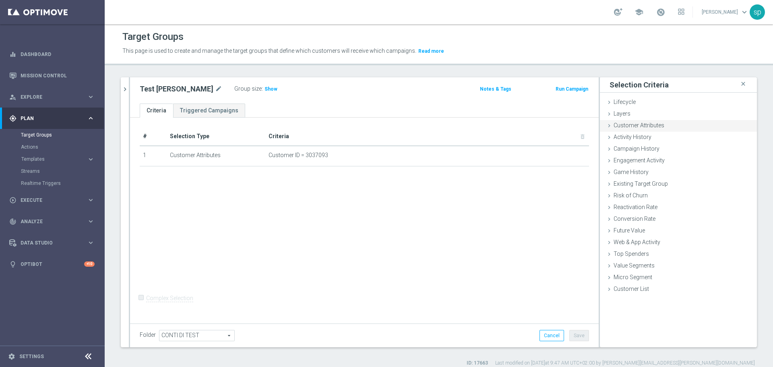
click at [627, 124] on span "Customer Attributes" at bounding box center [638, 125] width 51 height 6
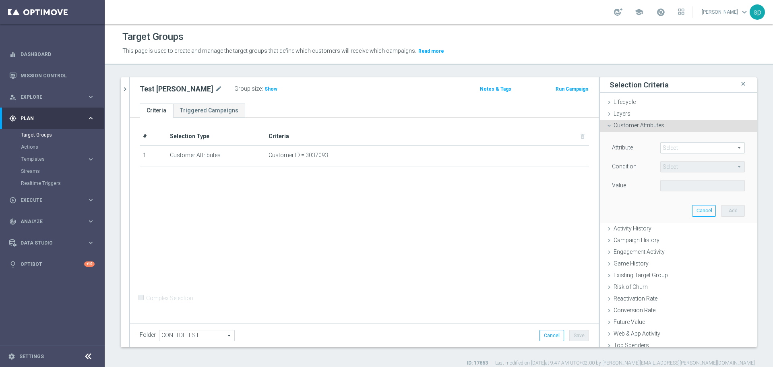
click at [672, 147] on span at bounding box center [702, 147] width 84 height 10
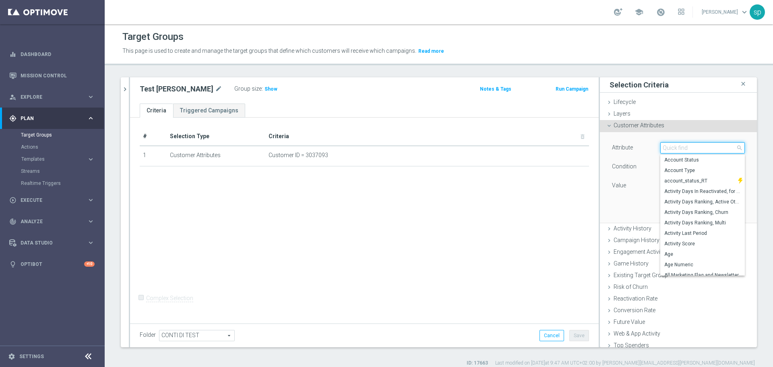
click at [672, 147] on input "search" at bounding box center [702, 147] width 84 height 11
drag, startPoint x: 686, startPoint y: 150, endPoint x: 575, endPoint y: 138, distance: 111.0
click at [575, 138] on as-split "SARA close more_vert Prioritize Customer Target Groups library_add create_new_f…" at bounding box center [439, 212] width 636 height 270
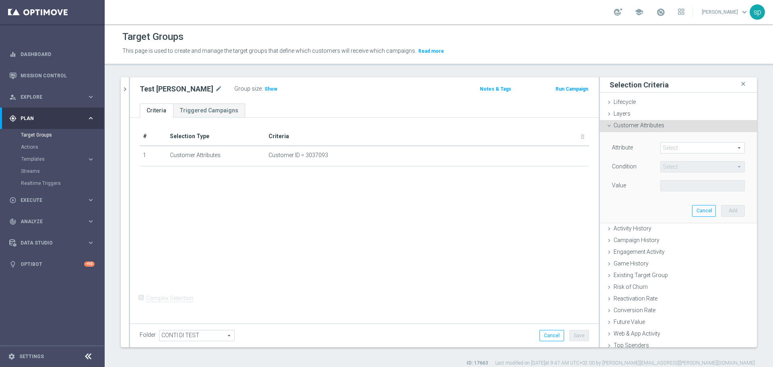
click at [694, 148] on span at bounding box center [702, 147] width 84 height 10
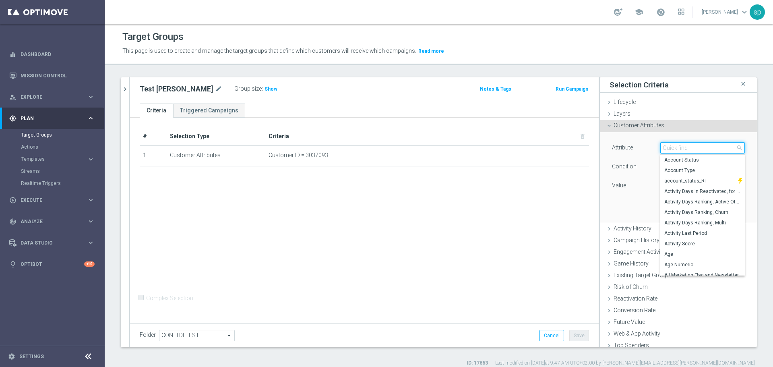
click at [694, 148] on input "search" at bounding box center [702, 147] width 84 height 11
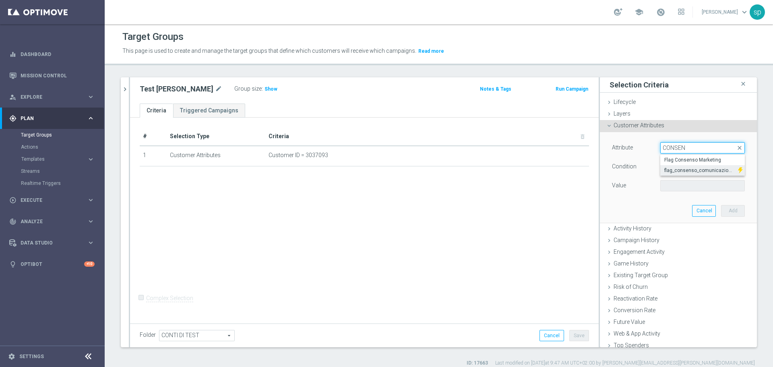
type input "CONSEN"
click at [710, 171] on span "flag_consenso_comunicazione_RT" at bounding box center [699, 170] width 70 height 6
type input "flag_consenso_comunicazione_RT"
type input "Equals"
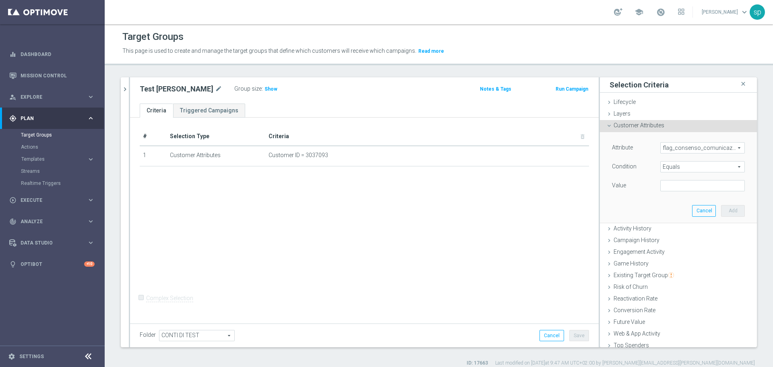
click at [688, 148] on span "flag_consenso_comunicazione_RT" at bounding box center [702, 147] width 84 height 10
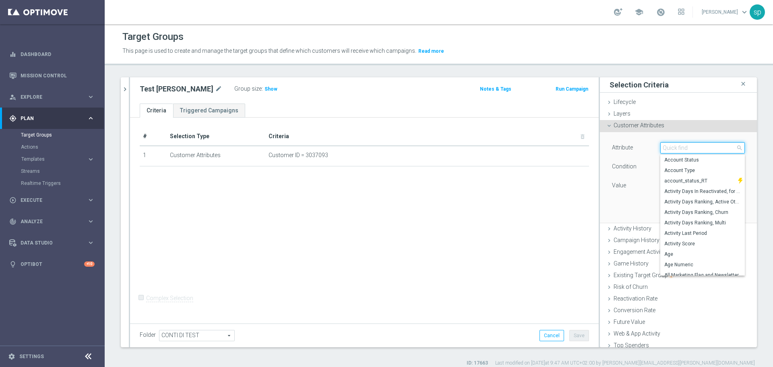
click at [688, 148] on input "search" at bounding box center [702, 147] width 84 height 11
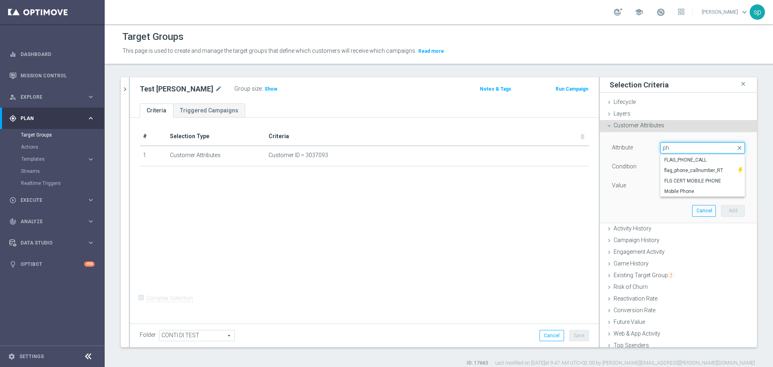
type input "p"
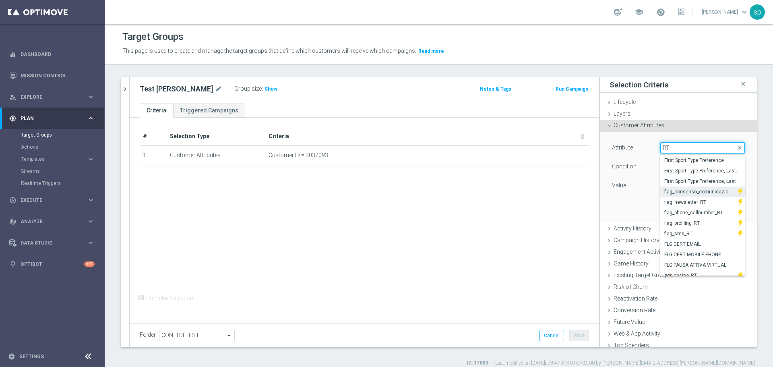
scroll to position [80, 0]
type input "RT"
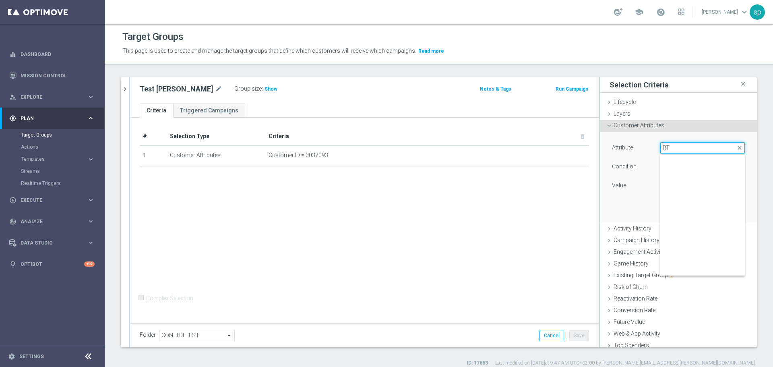
scroll to position [0, 0]
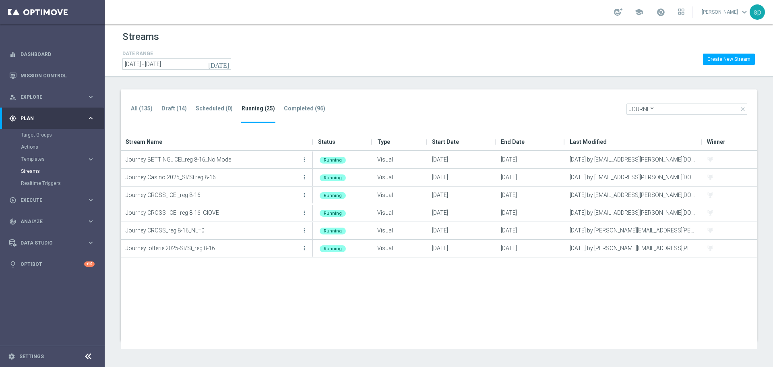
click at [729, 10] on link "[PERSON_NAME] keyboard_arrow_down" at bounding box center [725, 12] width 49 height 12
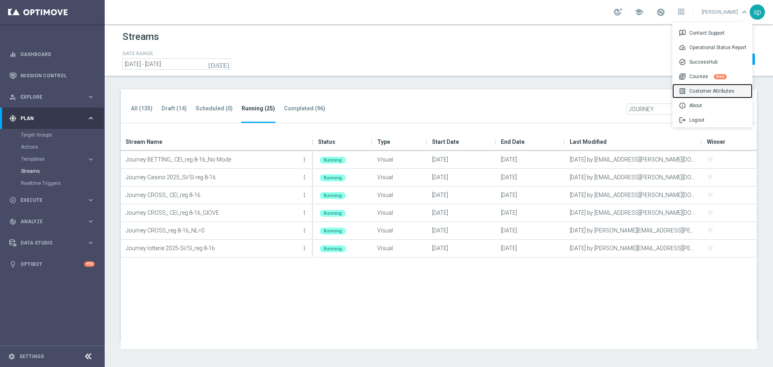
click at [707, 88] on div "list_alt Customer Attributes" at bounding box center [712, 91] width 80 height 14
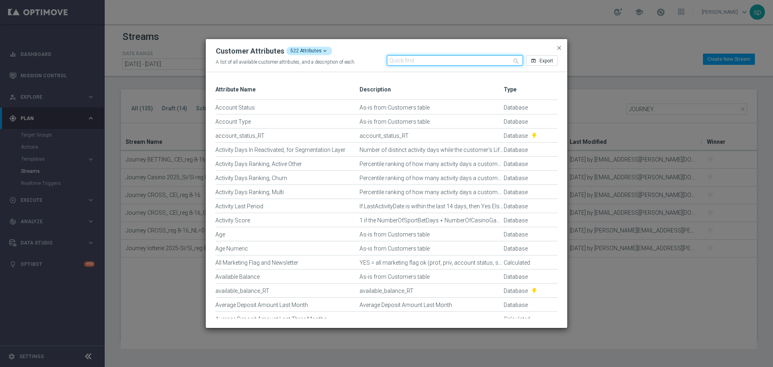
click at [414, 62] on input "text" at bounding box center [455, 60] width 136 height 10
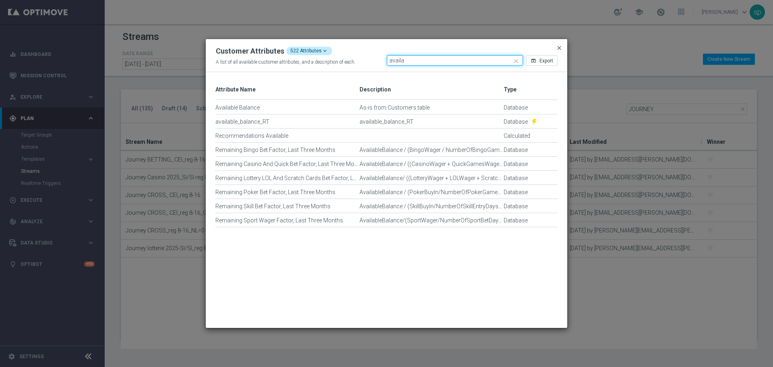
type input "availa"
click at [559, 48] on span "close" at bounding box center [559, 48] width 6 height 6
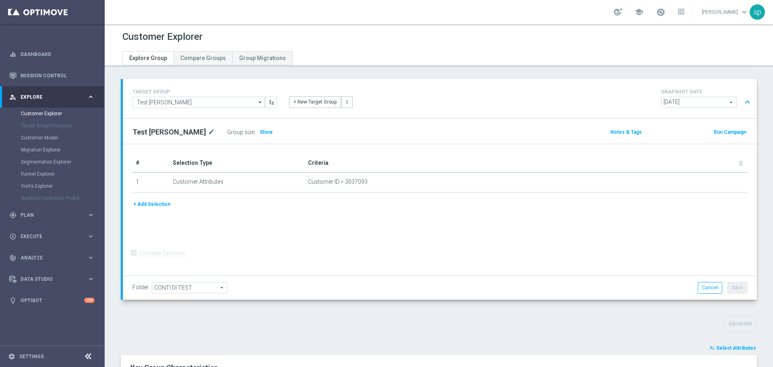
scroll to position [215, 0]
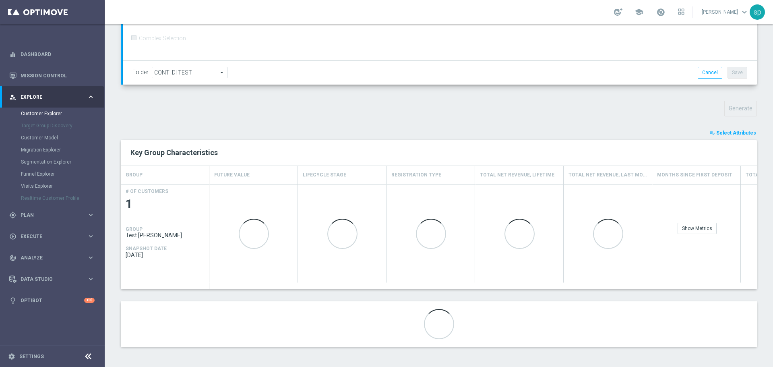
click at [732, 135] on span "Select Attributes" at bounding box center [736, 133] width 40 height 6
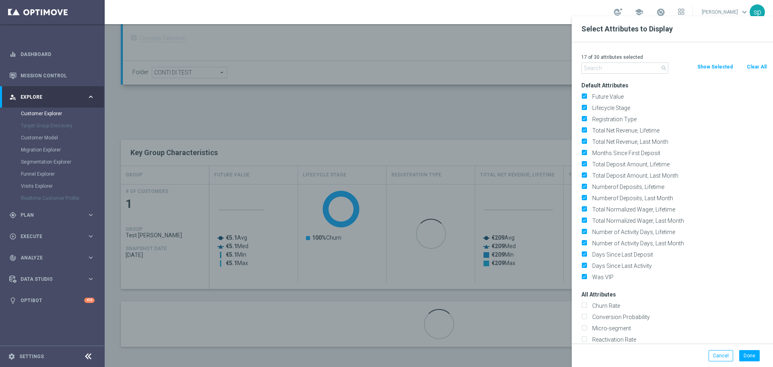
click at [758, 67] on button "Clear All" at bounding box center [756, 66] width 21 height 9
checkbox input "false"
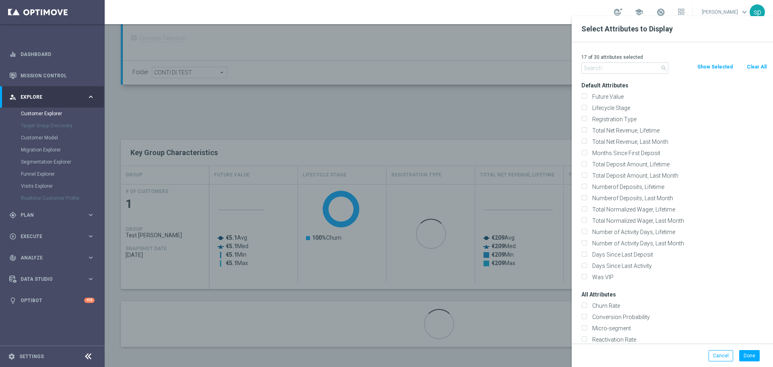
checkbox input "false"
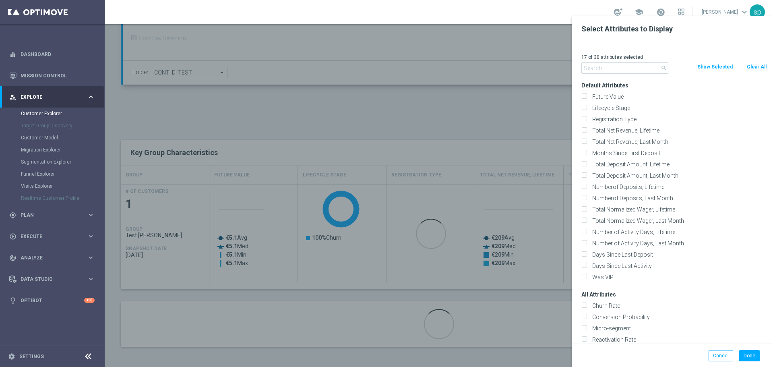
checkbox input "false"
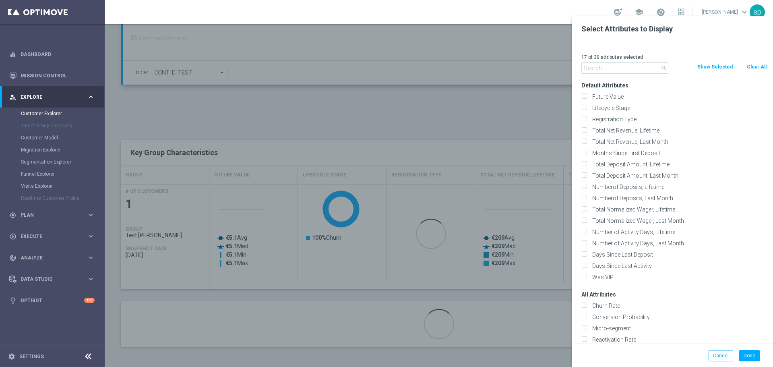
checkbox input "false"
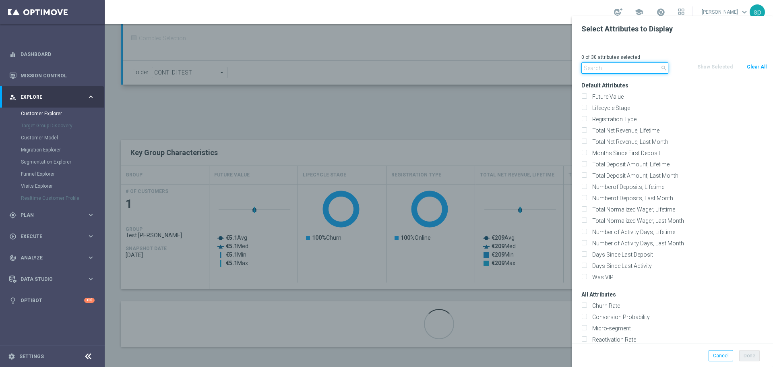
click at [635, 70] on input "text" at bounding box center [624, 67] width 87 height 11
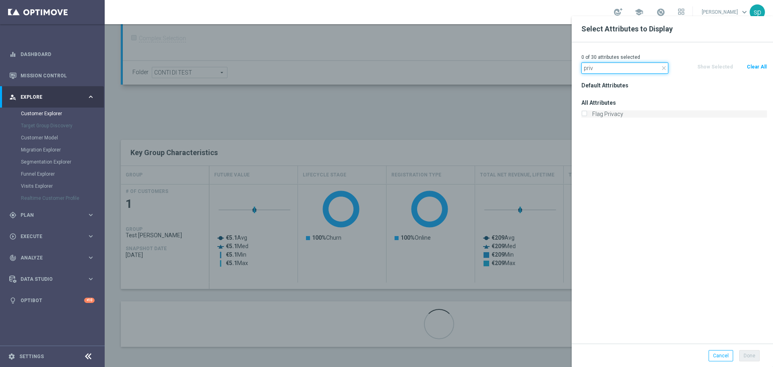
type input "priv"
click at [618, 112] on label "Flag Privacy" at bounding box center [677, 113] width 177 height 7
click at [586, 112] on input "Flag Privacy" at bounding box center [583, 114] width 5 height 5
checkbox input "true"
click at [608, 68] on input "pri" at bounding box center [624, 67] width 87 height 11
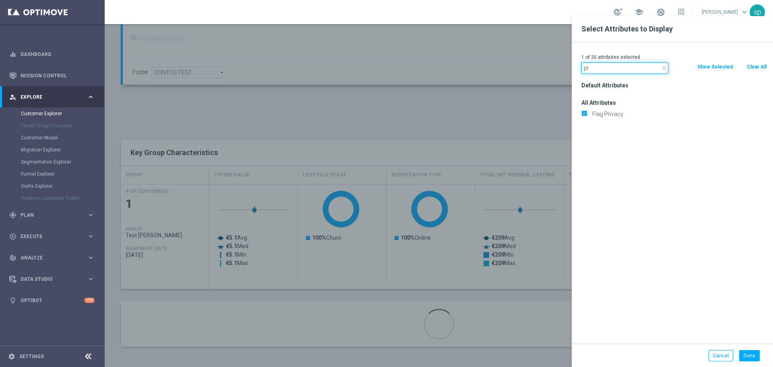
type input "p"
type input "consen"
click at [668, 114] on label "flag_consenso_comunicazione_RT" at bounding box center [674, 113] width 171 height 7
click at [586, 114] on input "flag_consenso_comunicazione_RT" at bounding box center [583, 114] width 5 height 5
checkbox input "true"
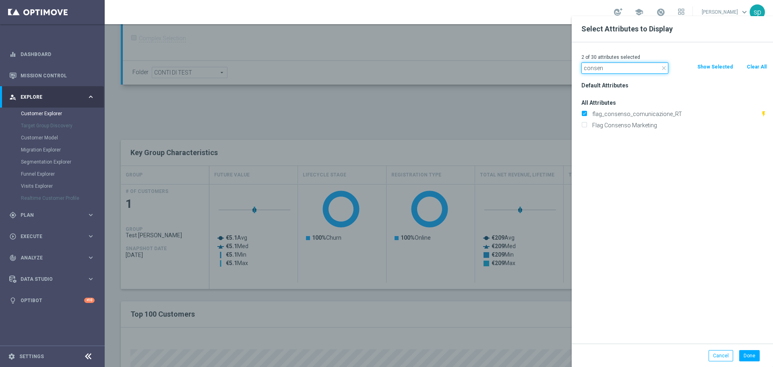
click at [609, 68] on input "consen" at bounding box center [624, 67] width 87 height 11
type input "c"
type input "t"
type input "bonus bala"
click at [622, 113] on label "Total Bonus Balance" at bounding box center [677, 113] width 177 height 7
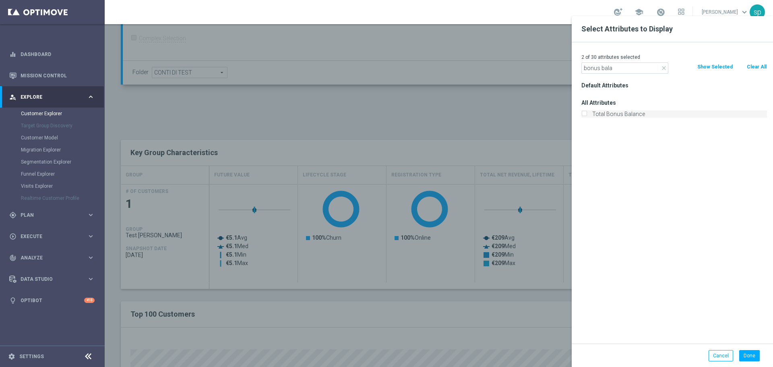
click at [586, 113] on input "Total Bonus Balance" at bounding box center [583, 114] width 5 height 5
checkbox input "true"
drag, startPoint x: 599, startPoint y: 67, endPoint x: 548, endPoint y: 83, distance: 53.2
click at [585, 71] on input "bala" at bounding box center [624, 67] width 87 height 11
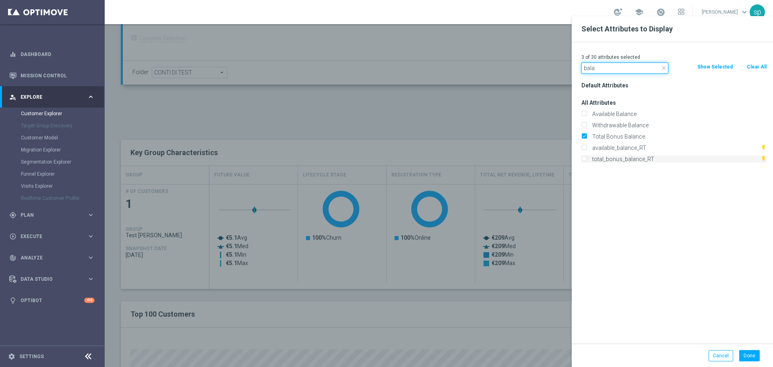
type input "bala"
click at [656, 157] on label "total_bonus_balance_RT" at bounding box center [674, 158] width 171 height 7
click at [586, 157] on input "total_bonus_balance_RT" at bounding box center [583, 159] width 5 height 5
checkbox input "true"
click at [640, 144] on label "available_balance_RT" at bounding box center [674, 147] width 171 height 7
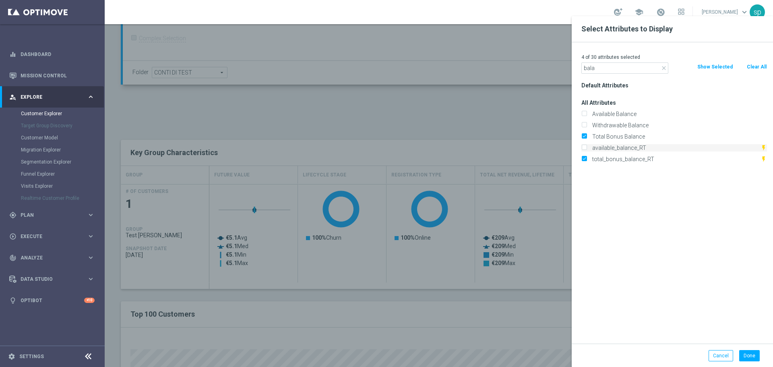
click at [586, 146] on input "available_balance_RT" at bounding box center [583, 148] width 5 height 5
checkbox input "true"
drag, startPoint x: 602, startPoint y: 67, endPoint x: 548, endPoint y: 67, distance: 53.1
type input "a"
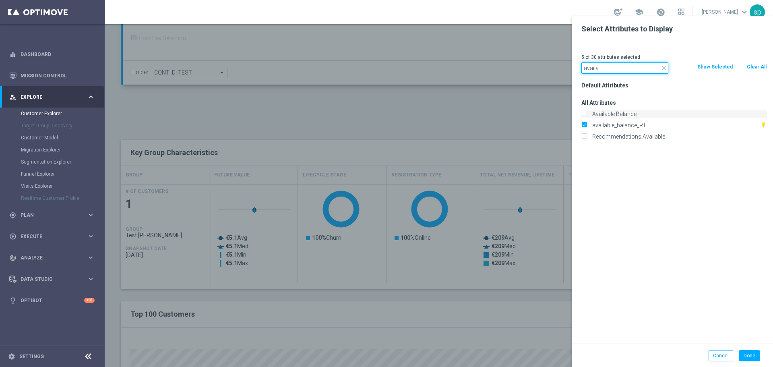
type input "availa"
click at [650, 117] on label "Available Balance" at bounding box center [677, 113] width 177 height 7
click at [586, 117] on input "Available Balance" at bounding box center [583, 114] width 5 height 5
checkbox input "true"
click at [751, 350] on button "Done" at bounding box center [749, 355] width 21 height 11
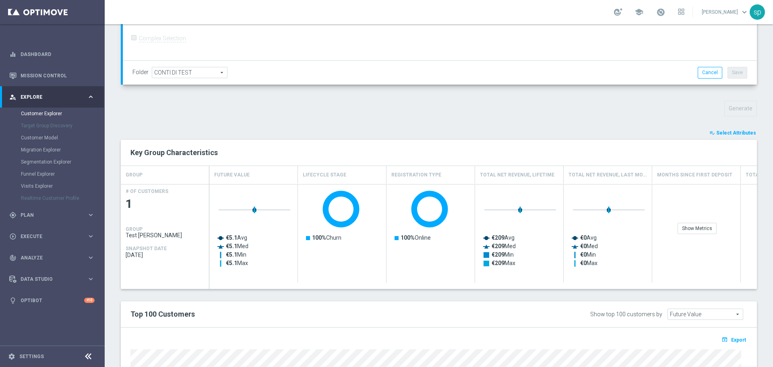
type input "Search"
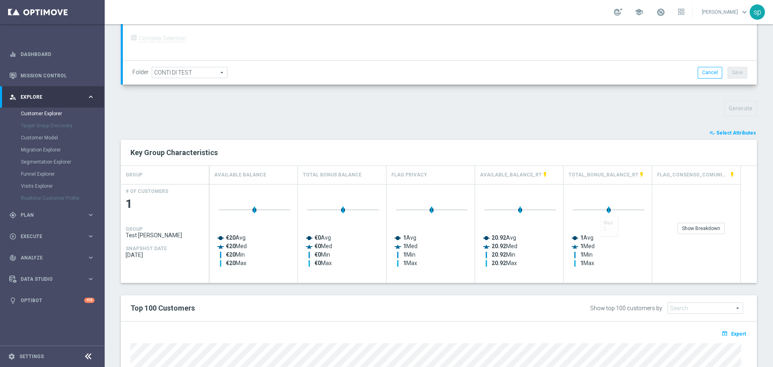
scroll to position [262, 0]
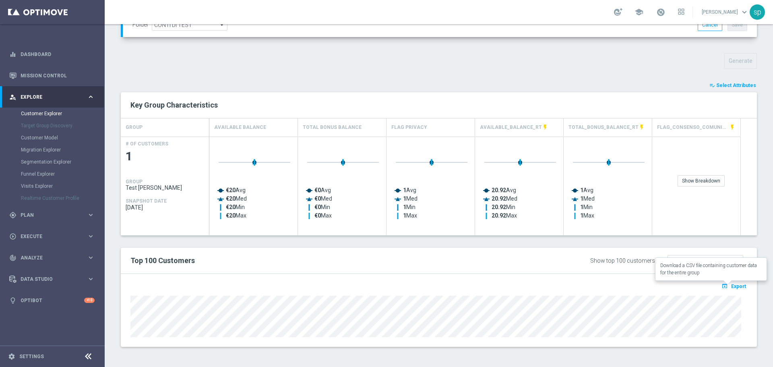
click at [731, 283] on span "Export" at bounding box center [738, 286] width 15 height 6
